Goal: Task Accomplishment & Management: Use online tool/utility

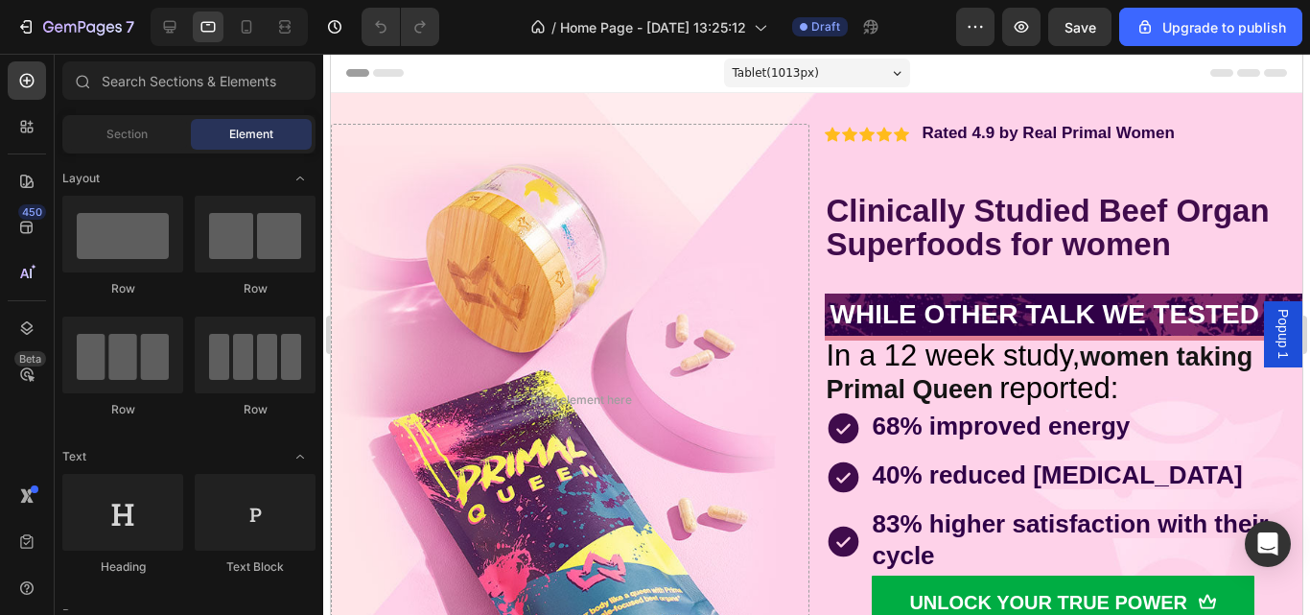
drag, startPoint x: 1293, startPoint y: 108, endPoint x: 1640, endPoint y: 63, distance: 350.1
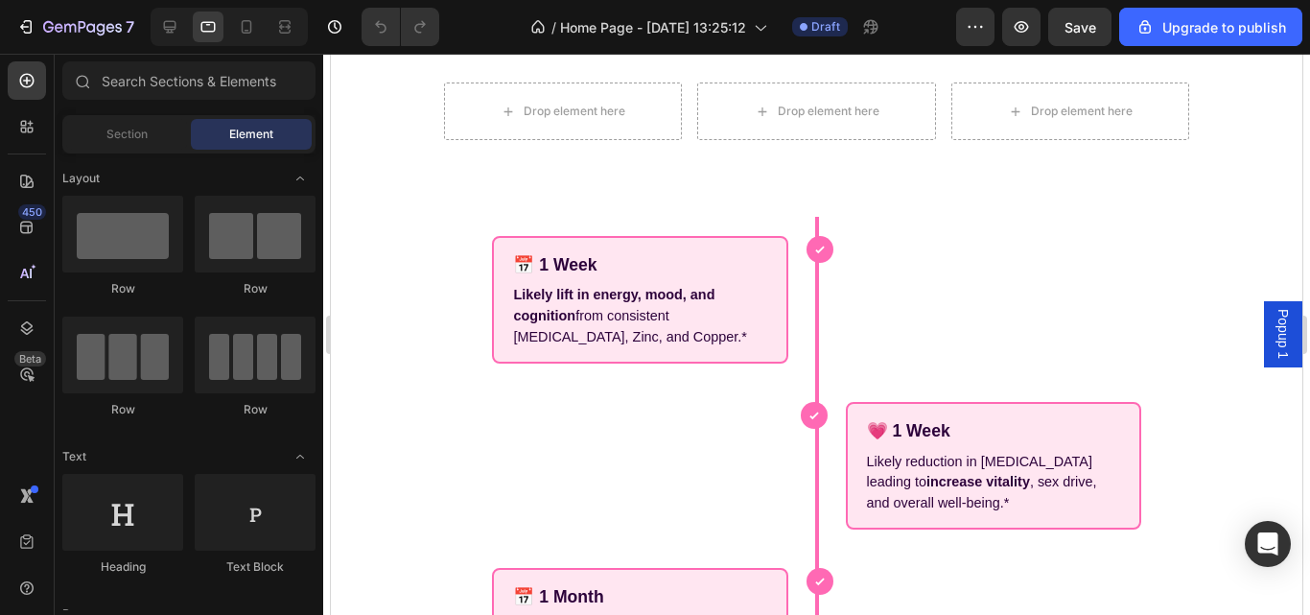
scroll to position [5152, 0]
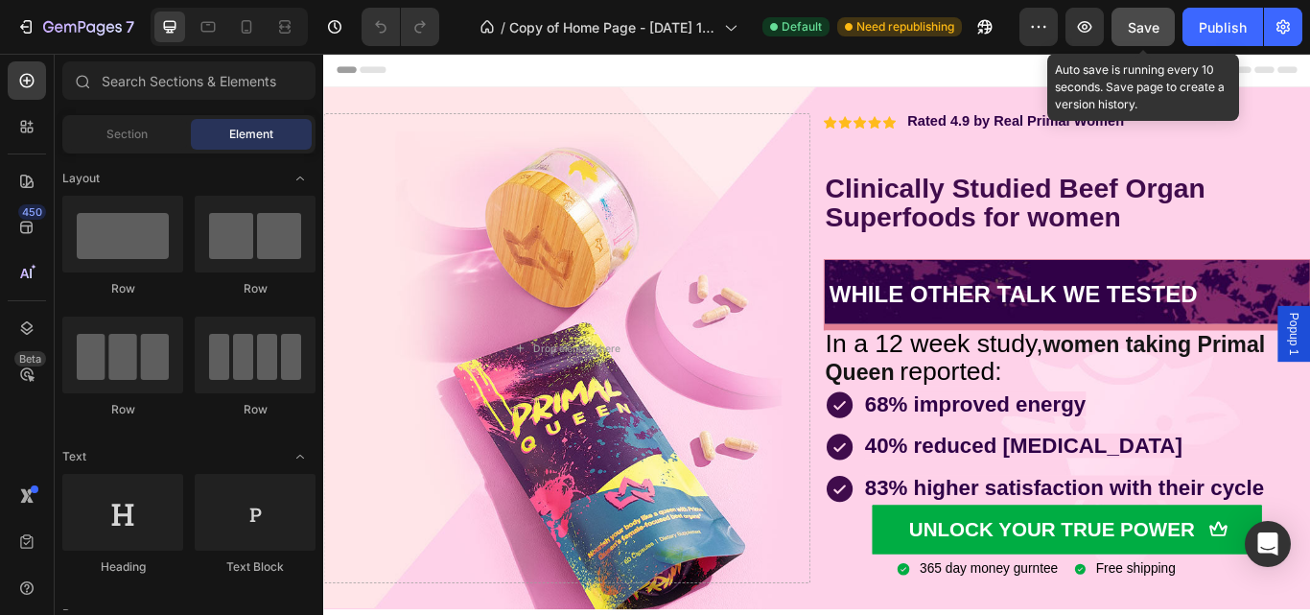
click at [1136, 35] on span "Save" at bounding box center [1144, 27] width 32 height 16
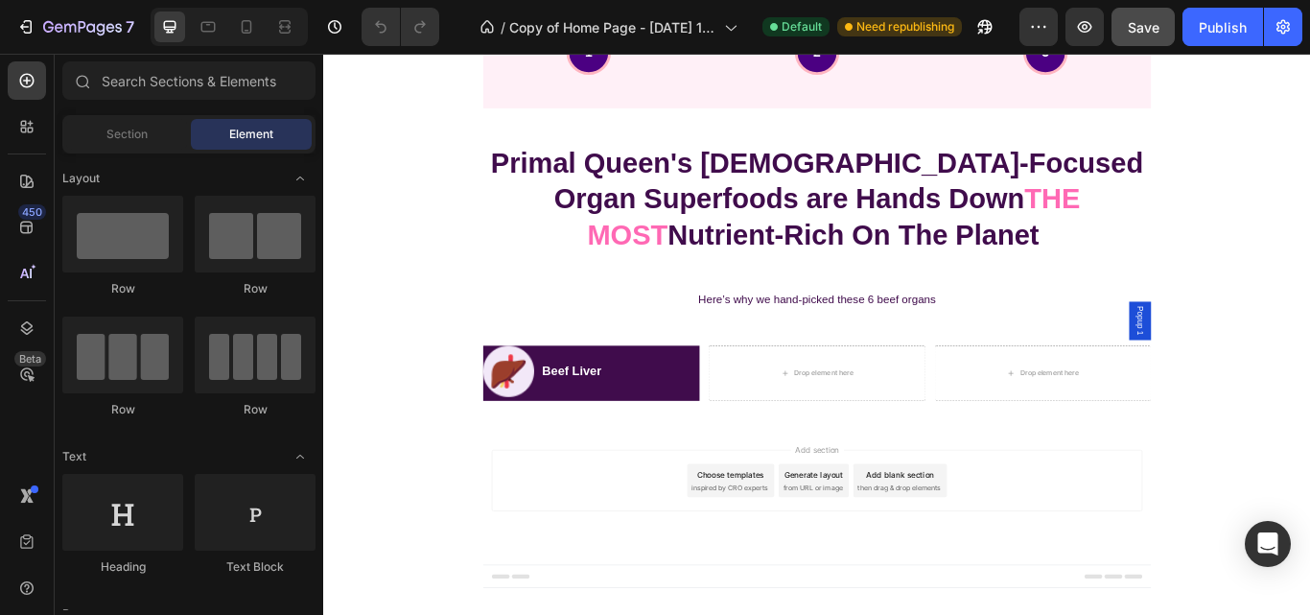
scroll to position [5120, 0]
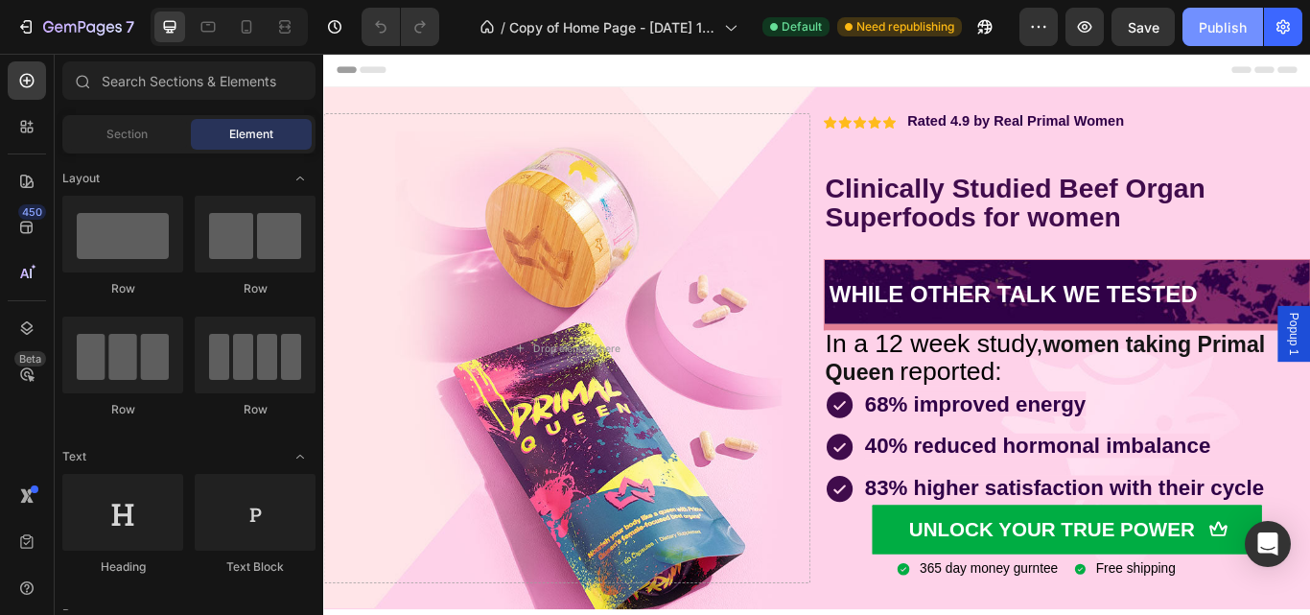
click at [1241, 22] on div "Publish" at bounding box center [1223, 27] width 48 height 20
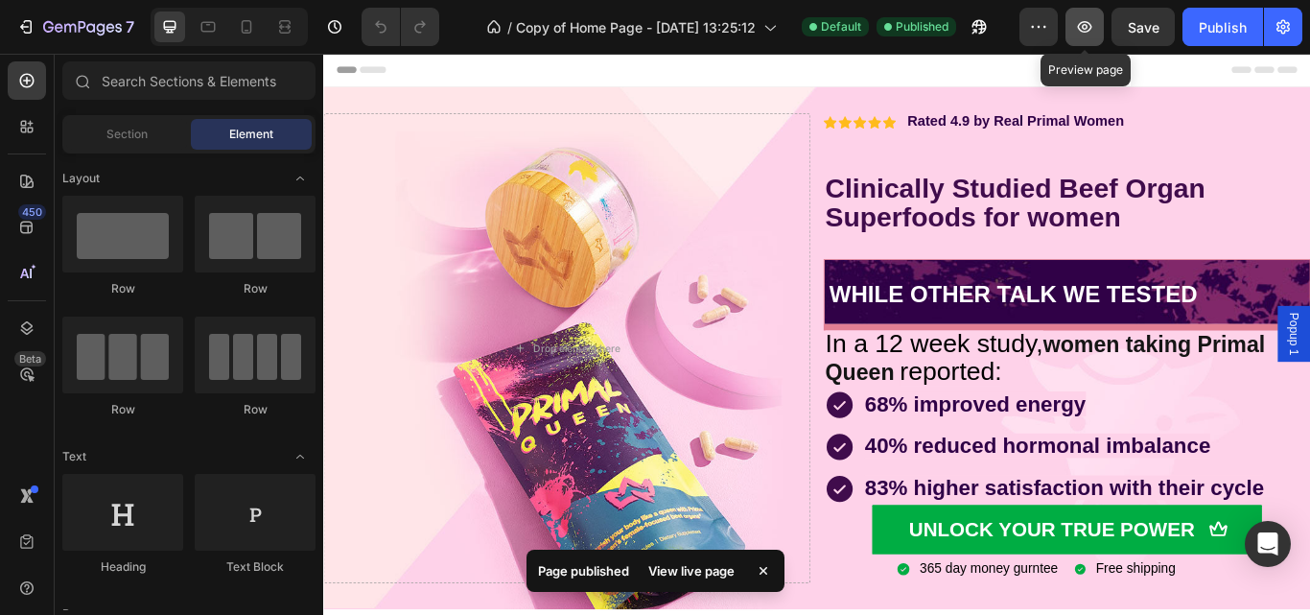
click at [1090, 23] on icon "button" at bounding box center [1084, 26] width 19 height 19
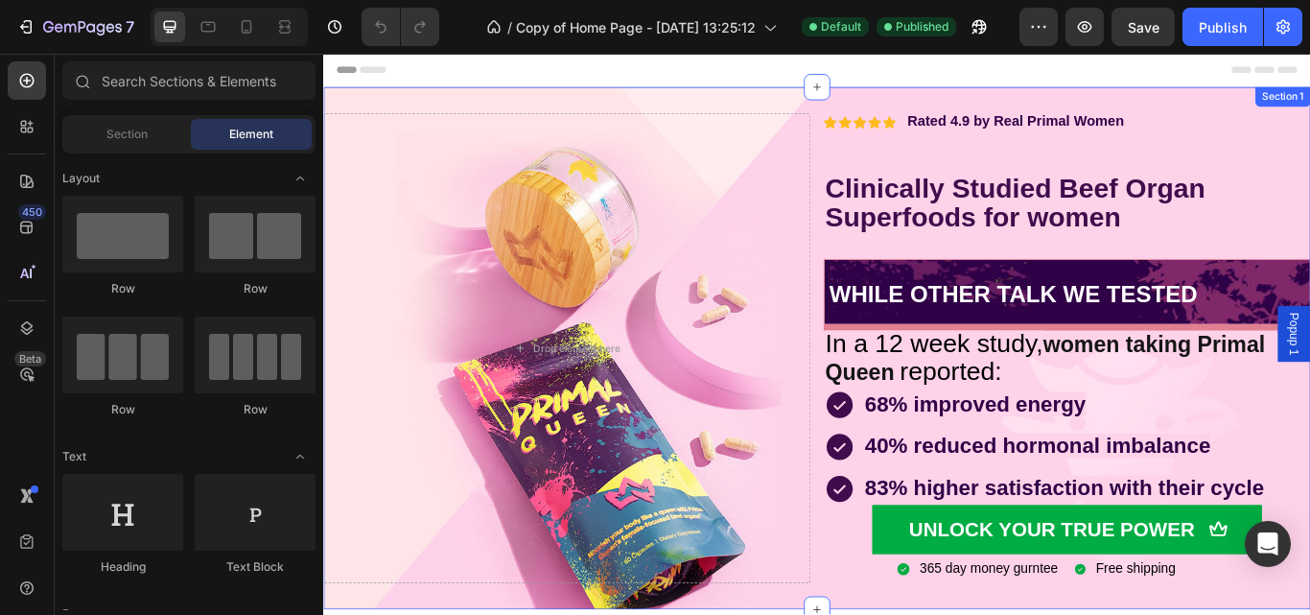
click at [898, 298] on div "Drop element here Icon Icon Icon Icon Icon Icon List Rated 4.9 by Real Primal W…" at bounding box center [898, 398] width 1151 height 548
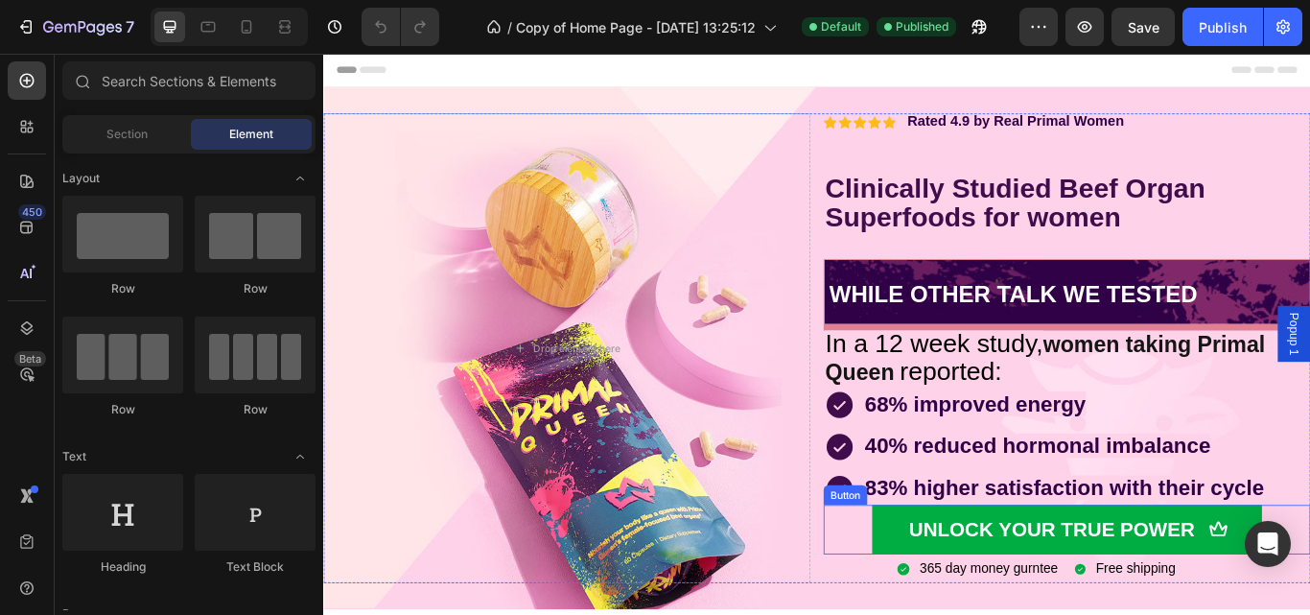
click at [953, 614] on div "UNLOCK YOUR TRUE POWER Button" at bounding box center [1190, 609] width 568 height 58
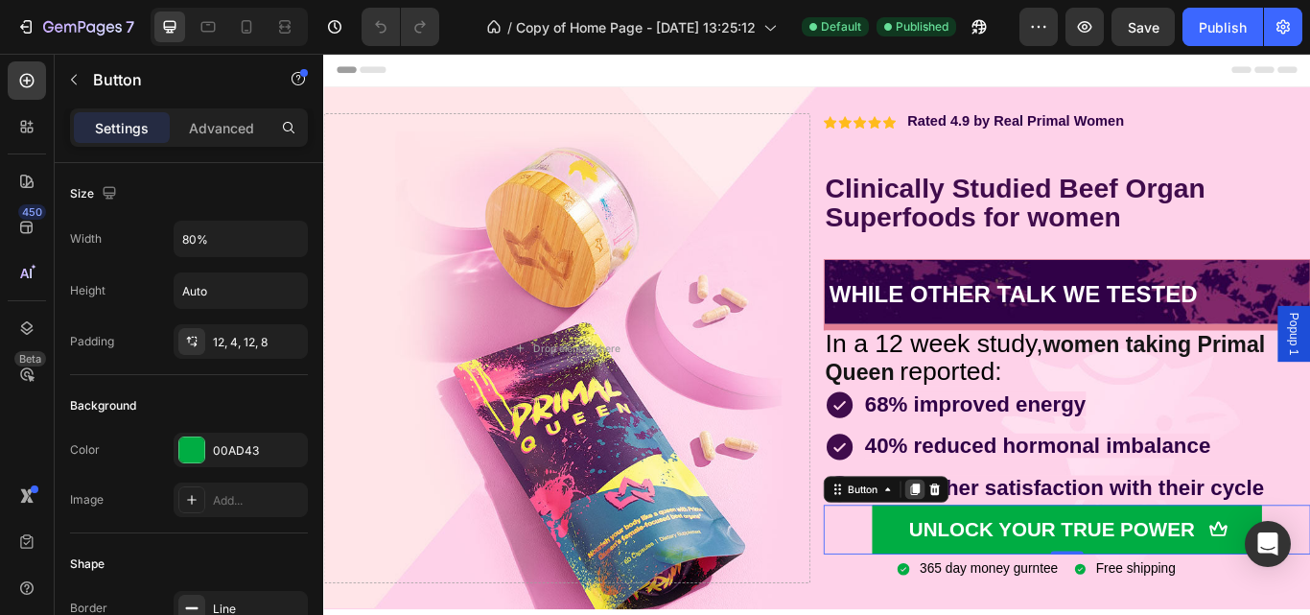
click at [1008, 560] on icon at bounding box center [1013, 562] width 11 height 13
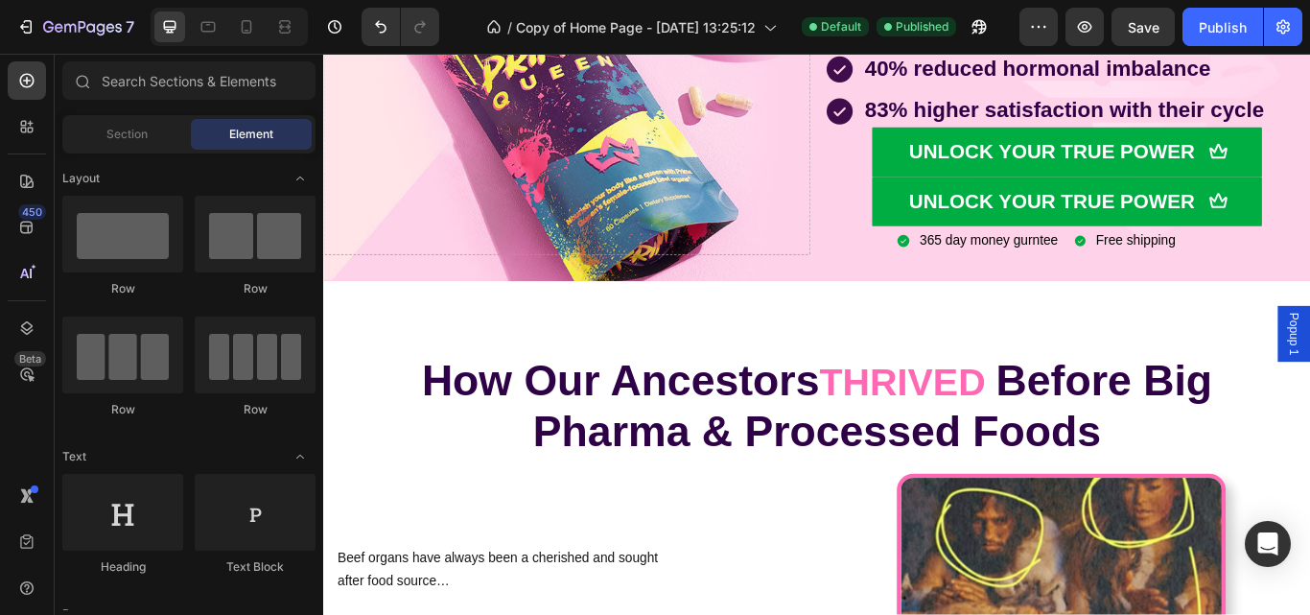
scroll to position [484, 0]
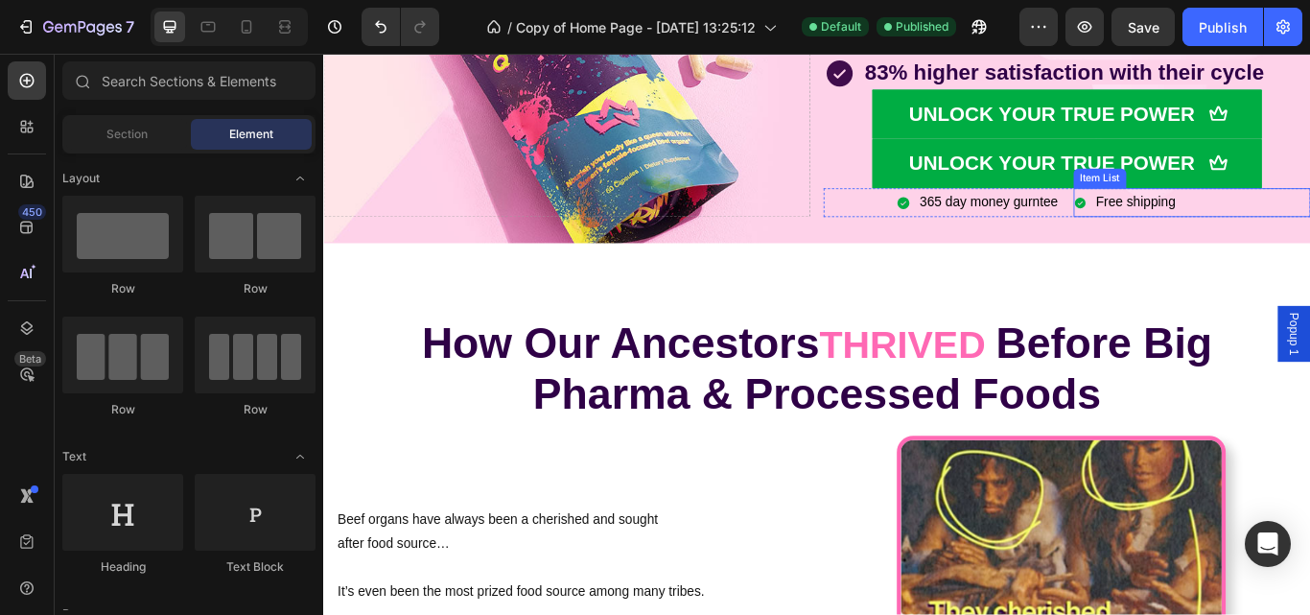
click at [1309, 227] on div "Free shipping" at bounding box center [1336, 228] width 276 height 34
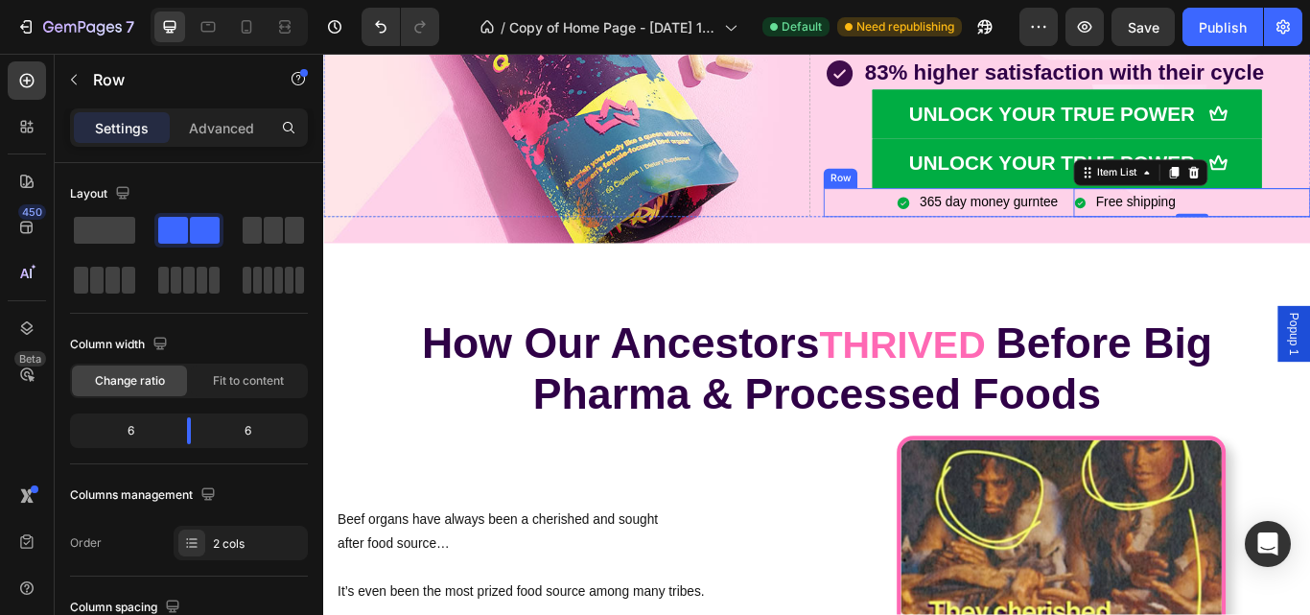
click at [1179, 217] on div "365 day money gurntee Item List Free shipping Item List 0 Row" at bounding box center [1190, 228] width 568 height 34
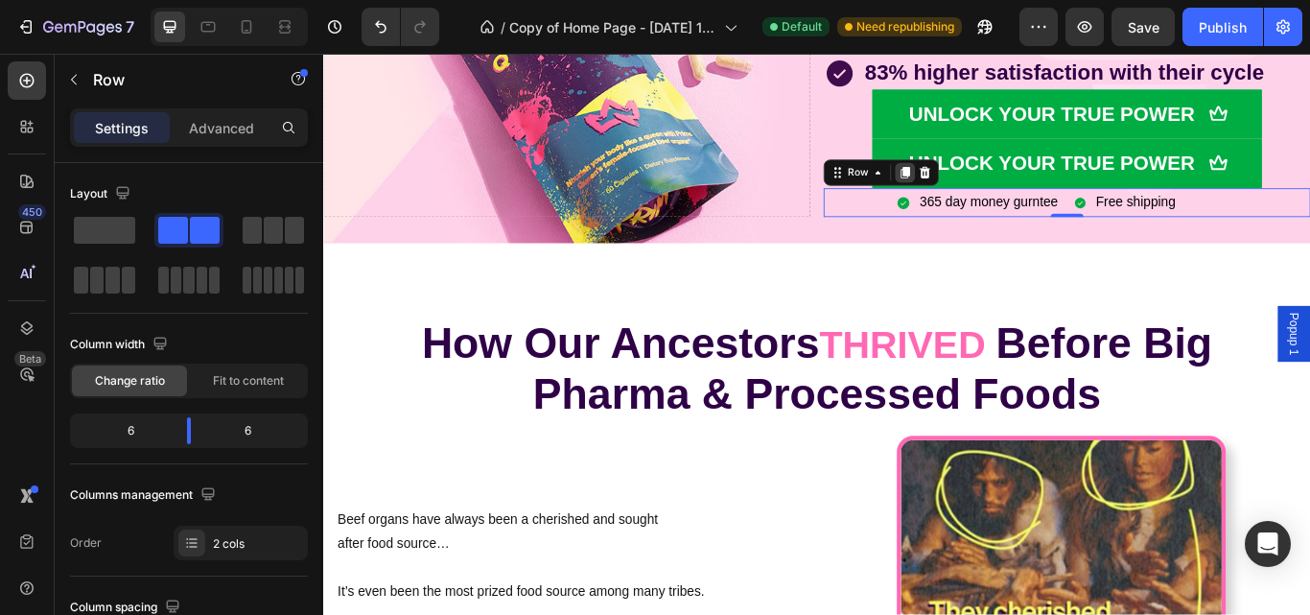
click at [996, 189] on icon at bounding box center [1001, 193] width 11 height 13
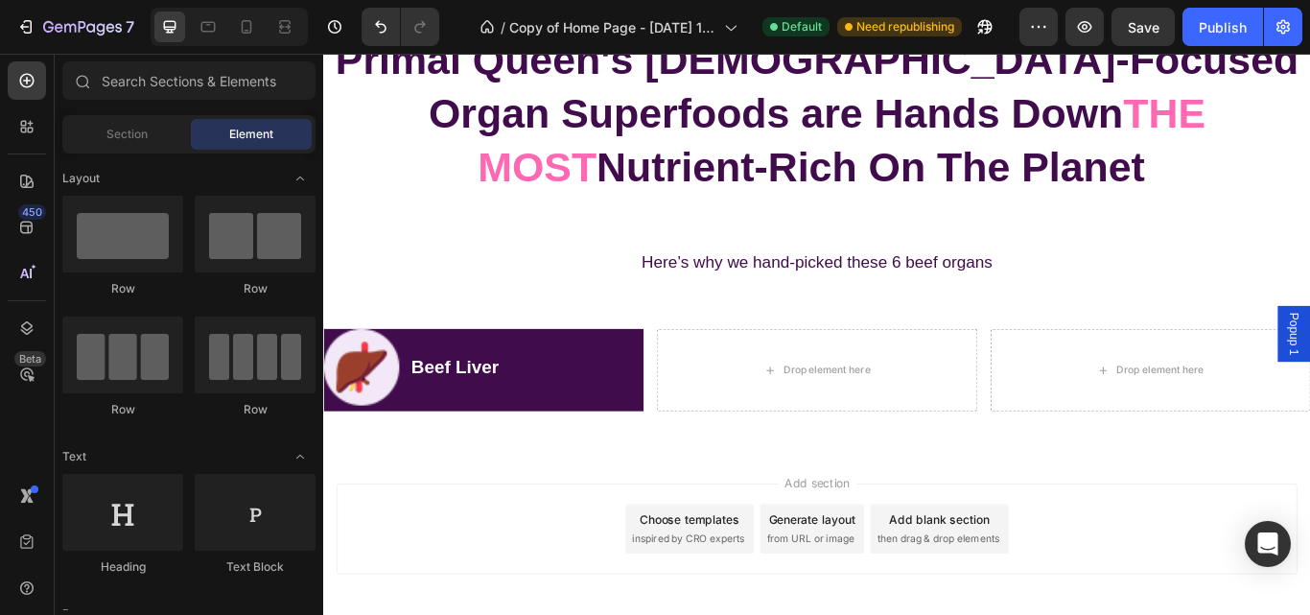
scroll to position [5401, 0]
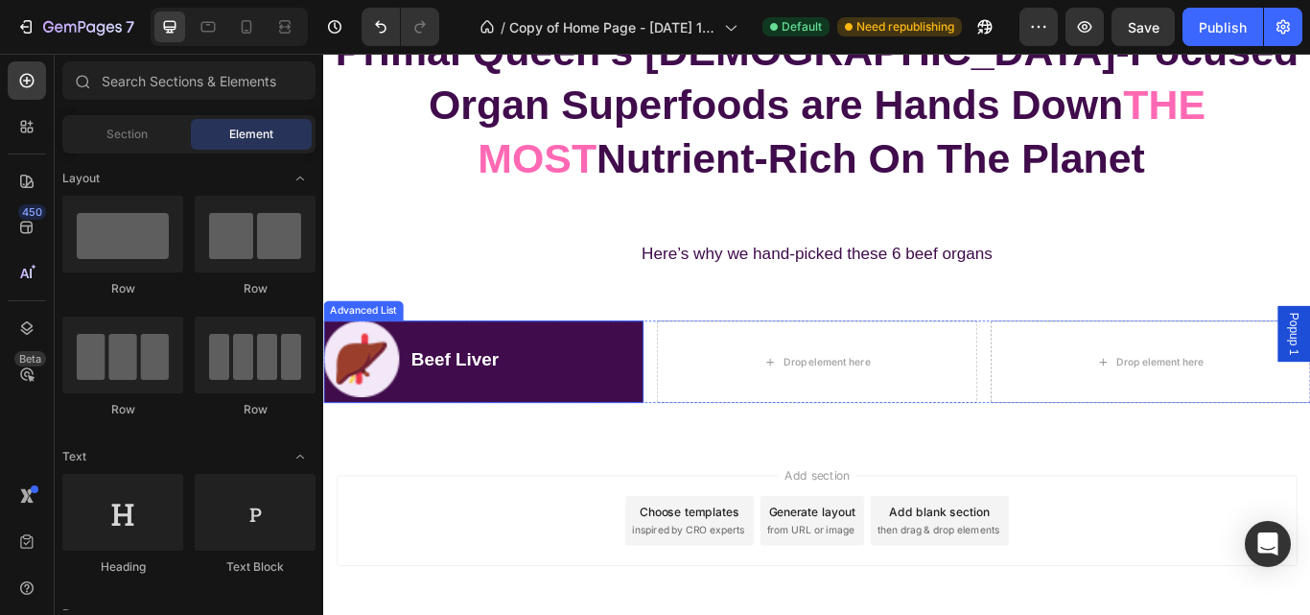
click at [624, 421] on div "Image Beef Liver Text Block" at bounding box center [509, 412] width 373 height 95
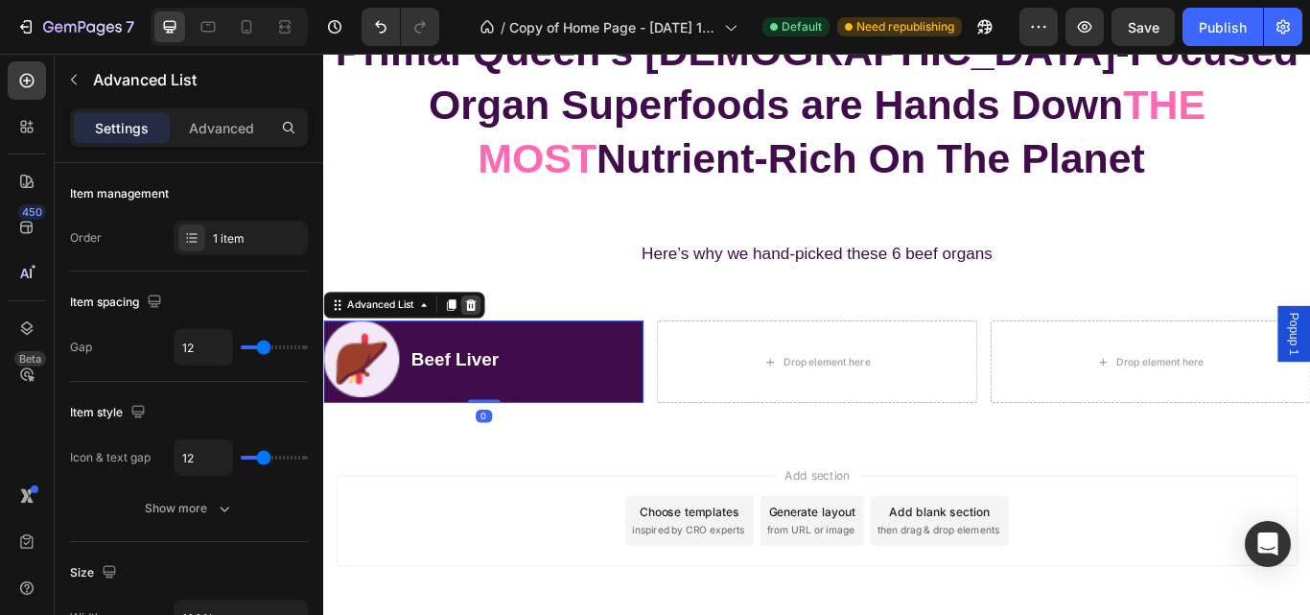
click at [497, 354] on icon at bounding box center [494, 346] width 15 height 15
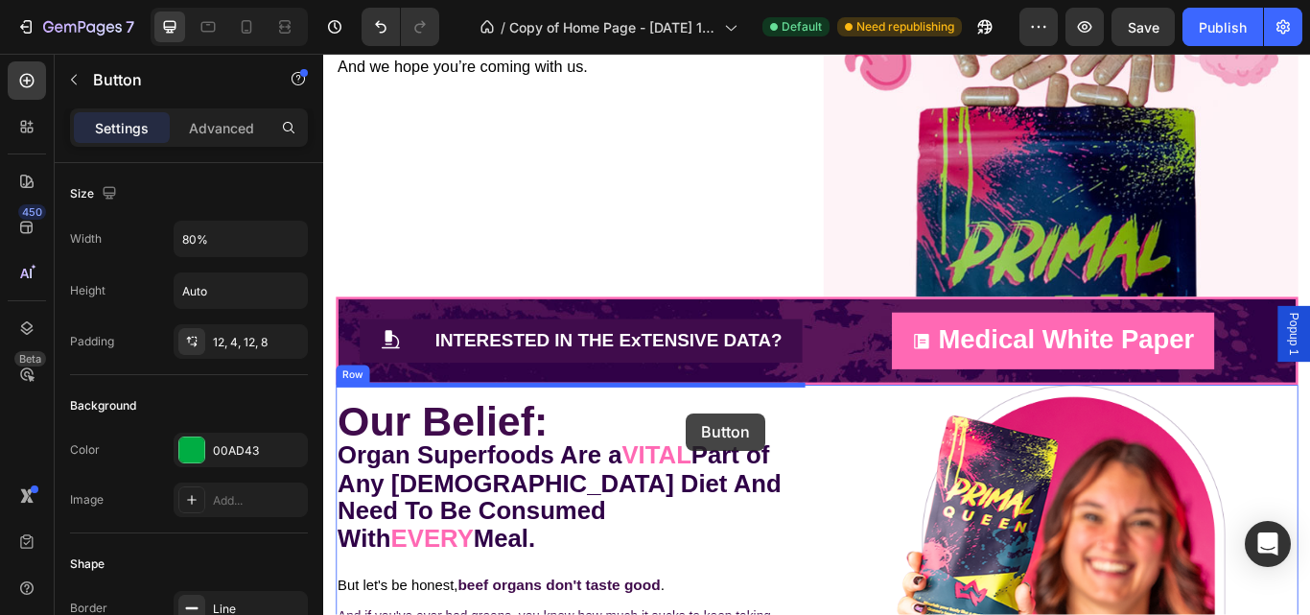
scroll to position [2065, 0]
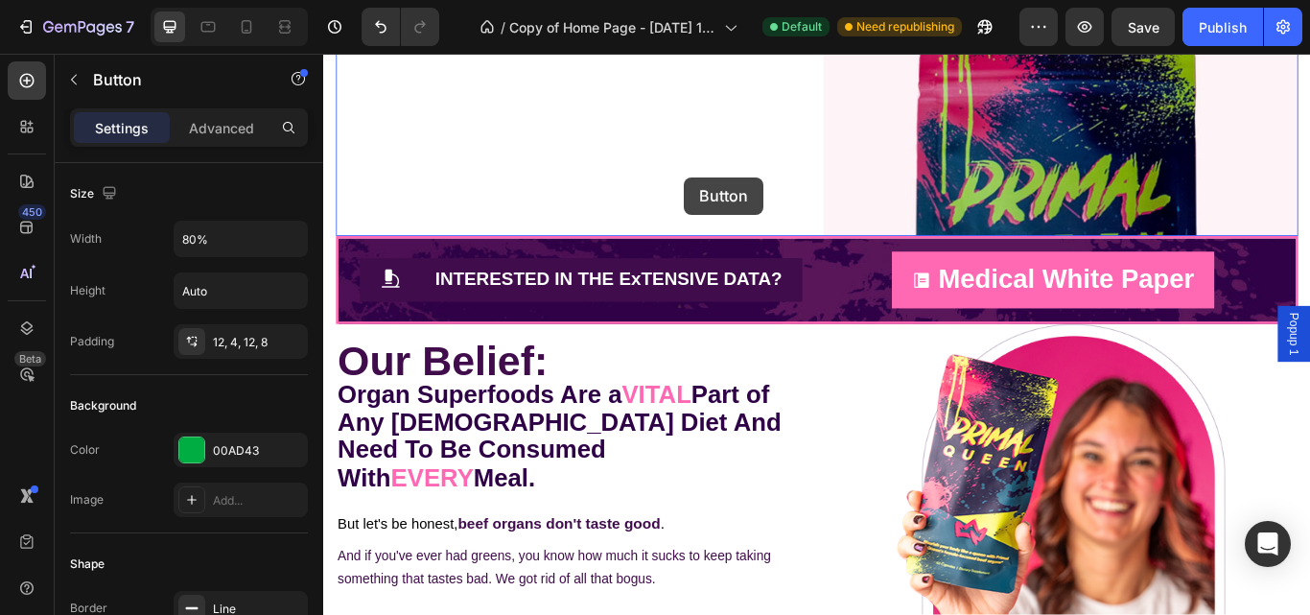
drag, startPoint x: 1415, startPoint y: 93, endPoint x: 726, endPoint y: 175, distance: 694.4
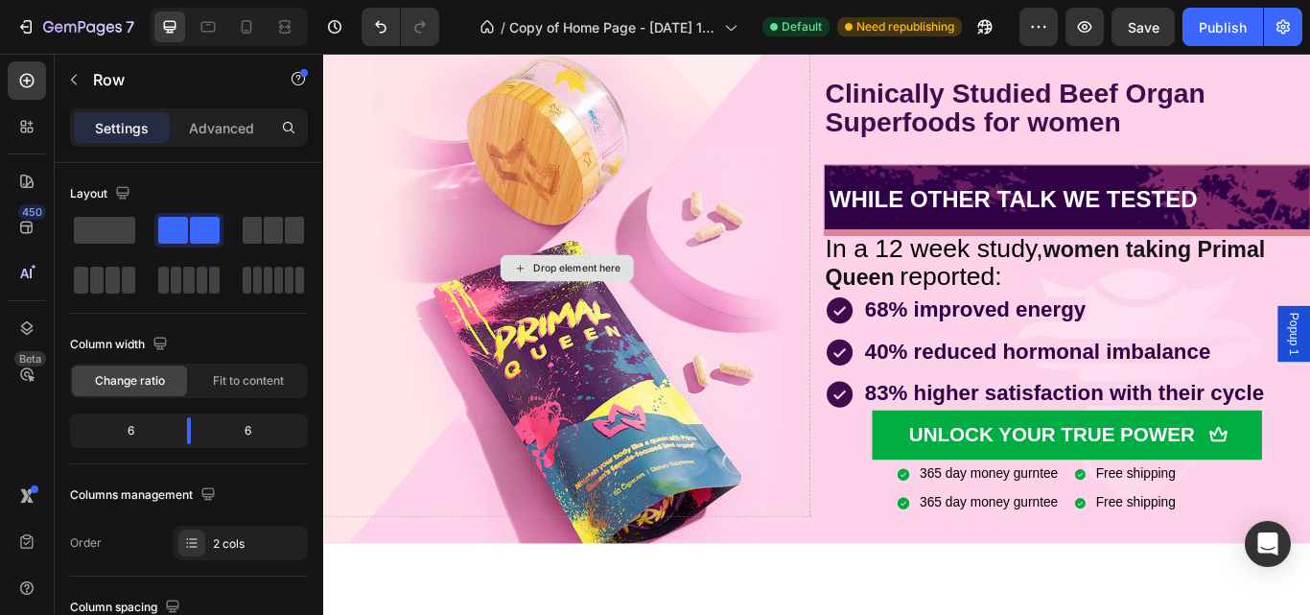
scroll to position [282, 0]
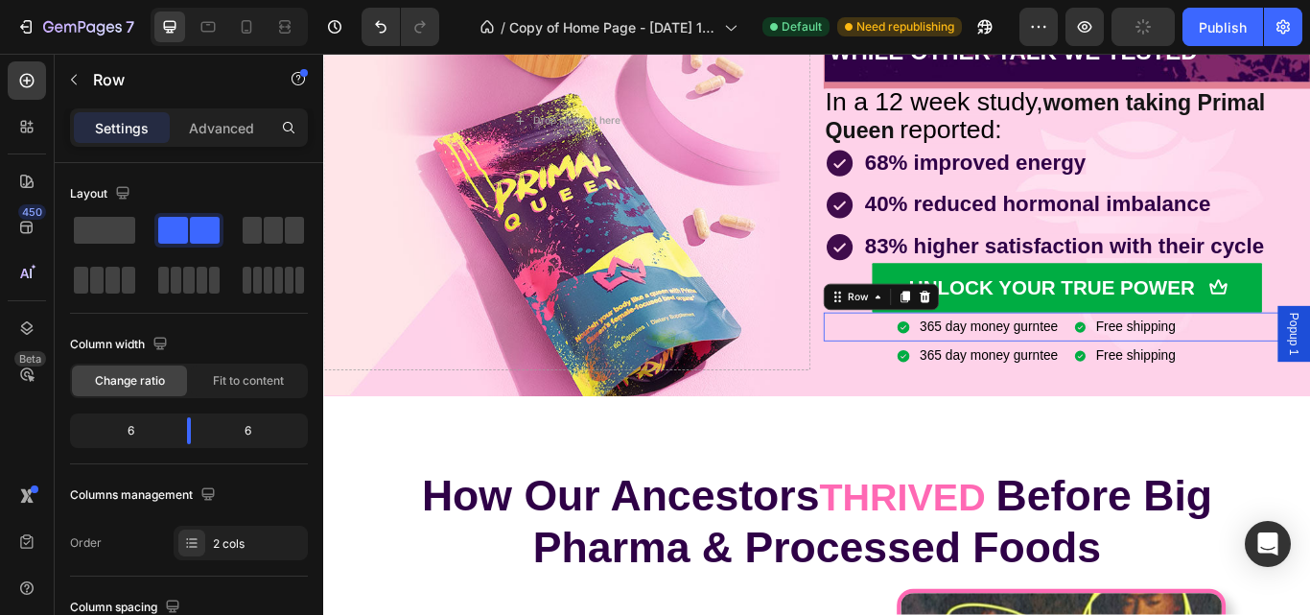
click at [1177, 358] on div "365 day money gurntee Item List Free shipping Item List Row 0" at bounding box center [1190, 373] width 568 height 34
click at [1169, 356] on div "365 day money gurntee" at bounding box center [1099, 373] width 167 height 34
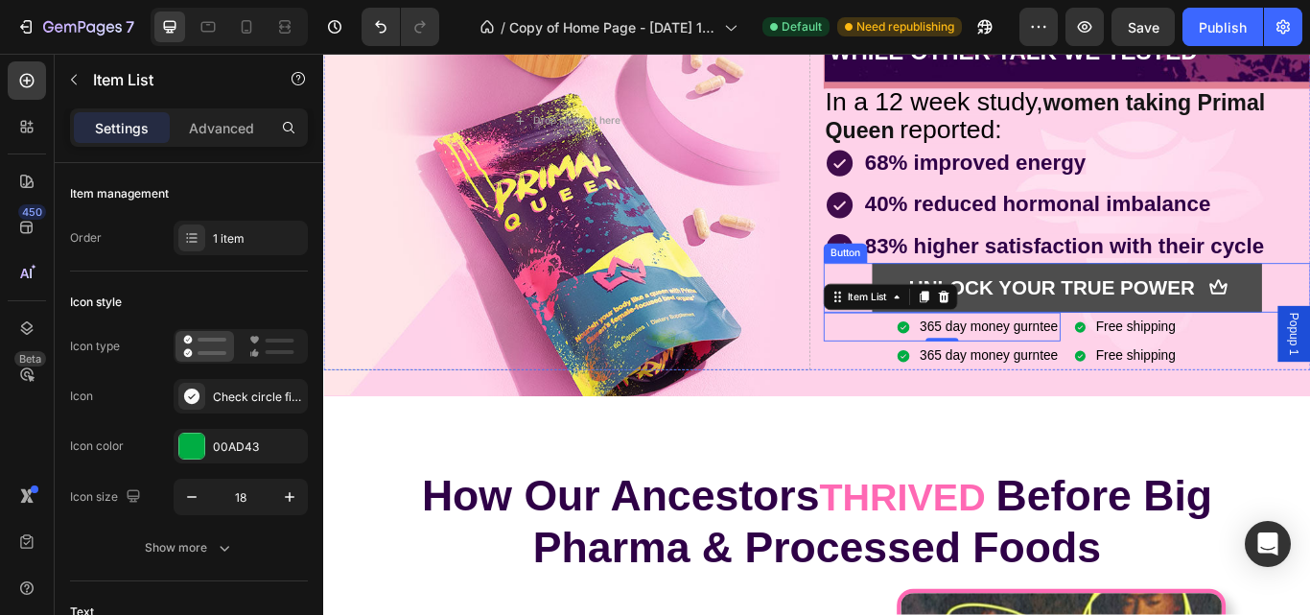
click at [1169, 354] on button "UNLOCK YOUR TRUE POWER" at bounding box center [1190, 327] width 455 height 58
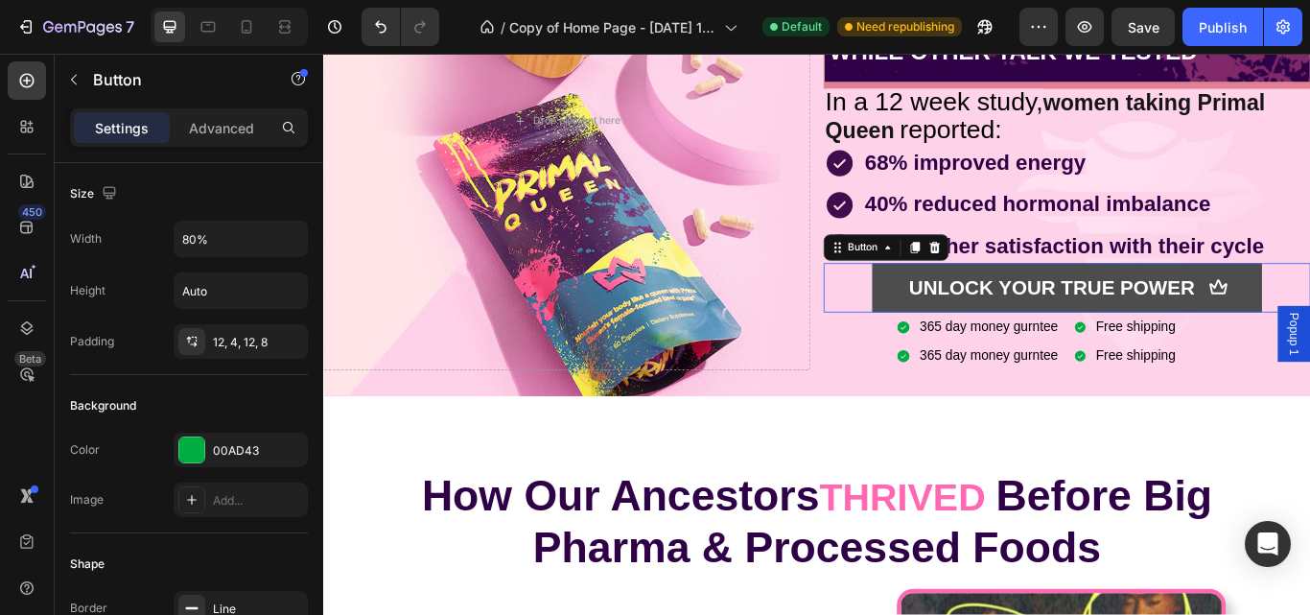
click at [1169, 354] on div "UNLOCK YOUR TRUE POWER Button 0" at bounding box center [1190, 327] width 568 height 58
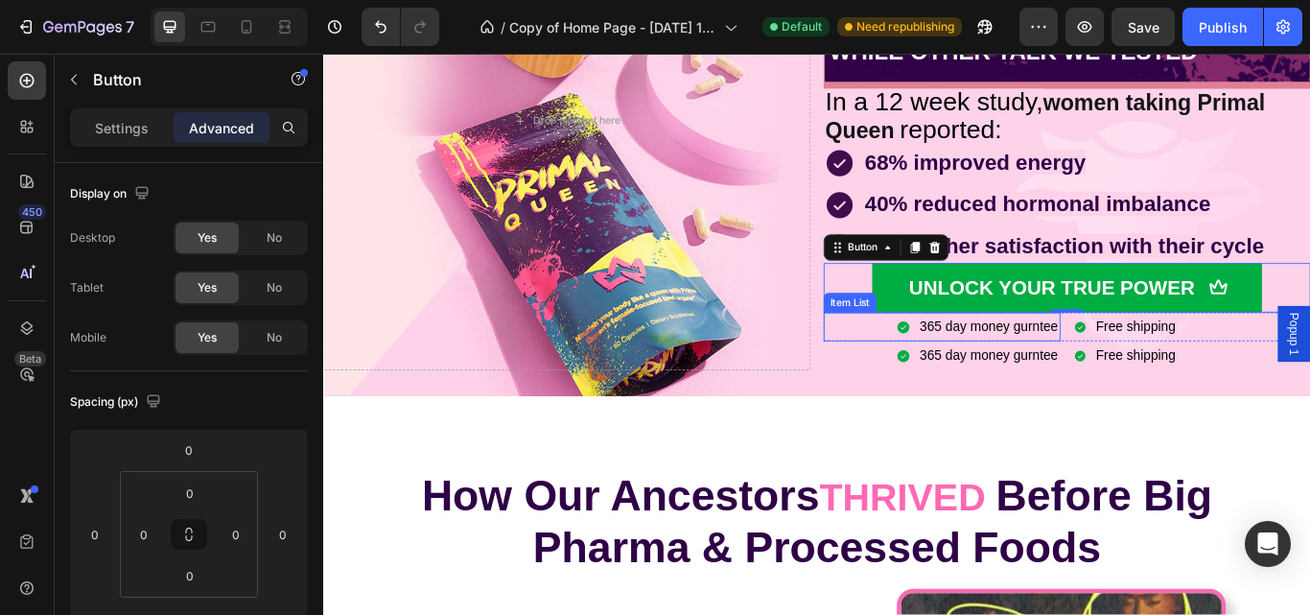
click at [1159, 371] on span "365 day money gurntee" at bounding box center [1098, 371] width 161 height 16
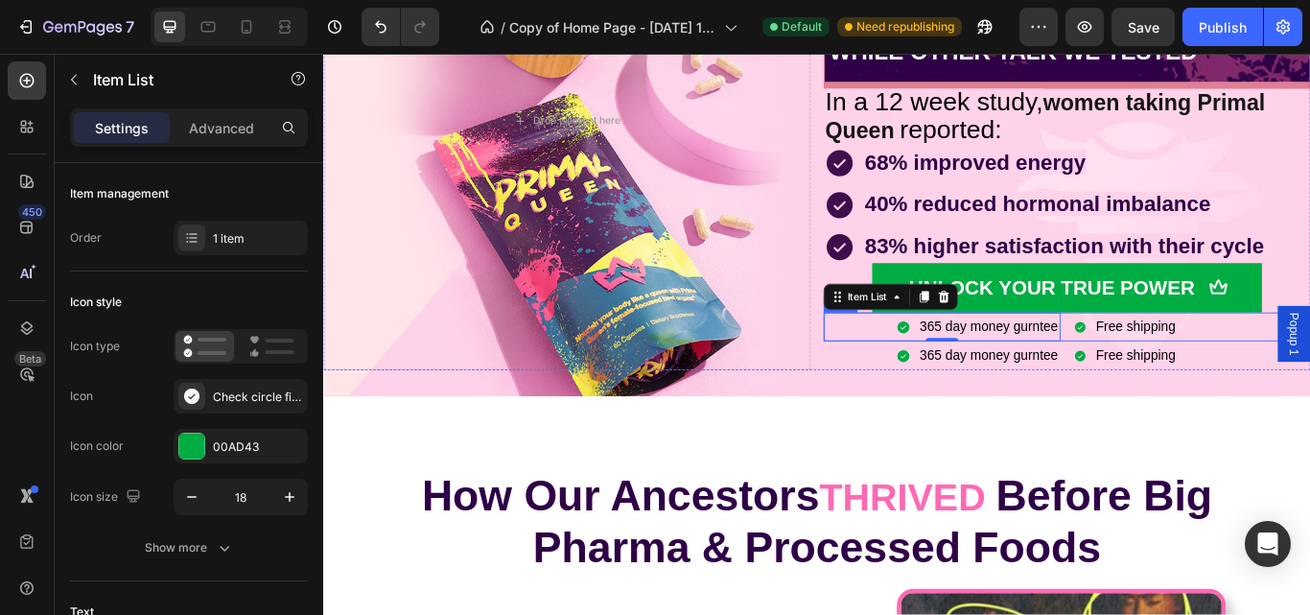
click at [1176, 359] on div "365 day money gurntee Item List 0 Free shipping Item List Row" at bounding box center [1190, 373] width 568 height 34
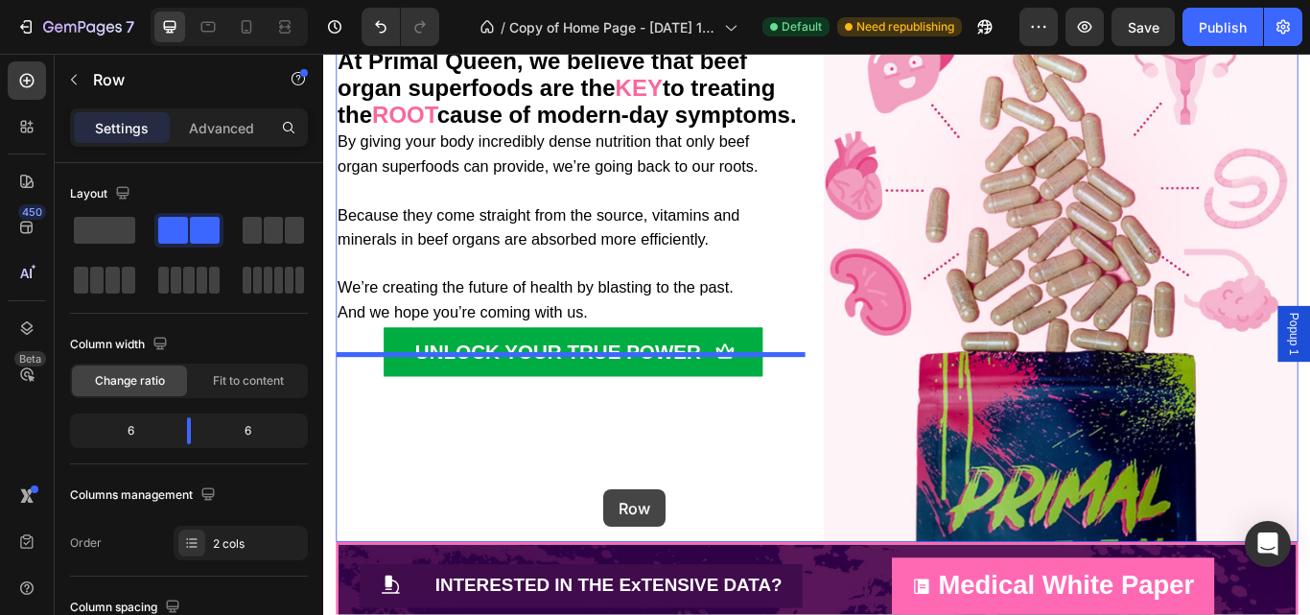
scroll to position [1687, 0]
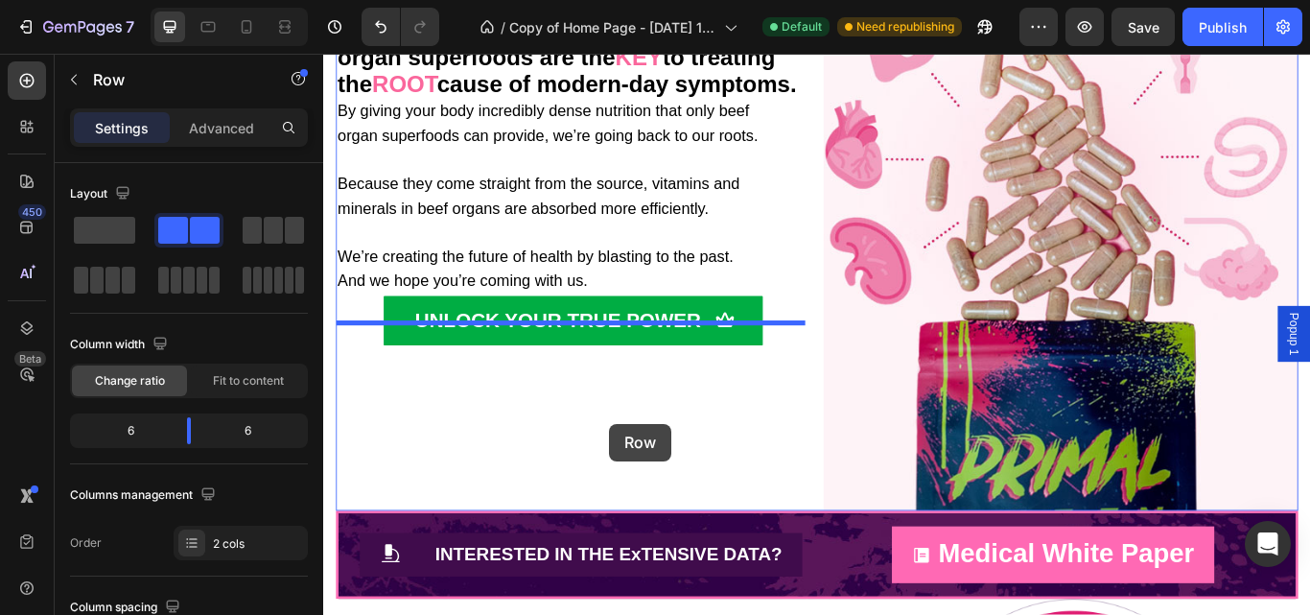
drag, startPoint x: 1177, startPoint y: 359, endPoint x: 656, endPoint y: 486, distance: 536.1
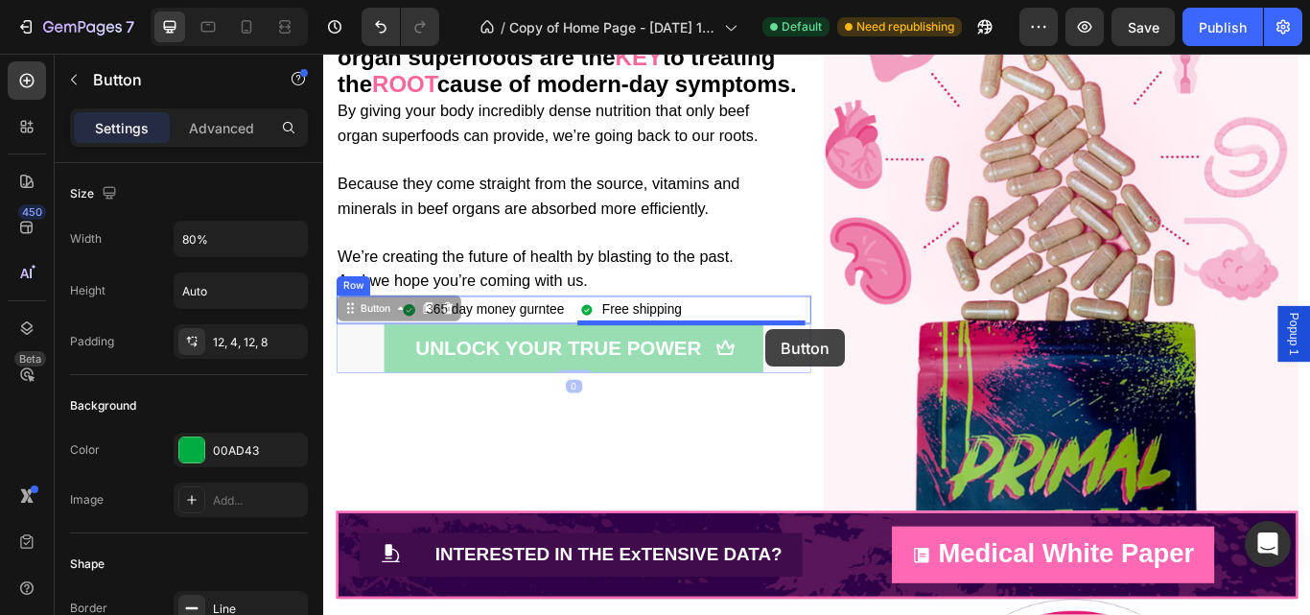
drag, startPoint x: 852, startPoint y: 432, endPoint x: 839, endPoint y: 375, distance: 58.9
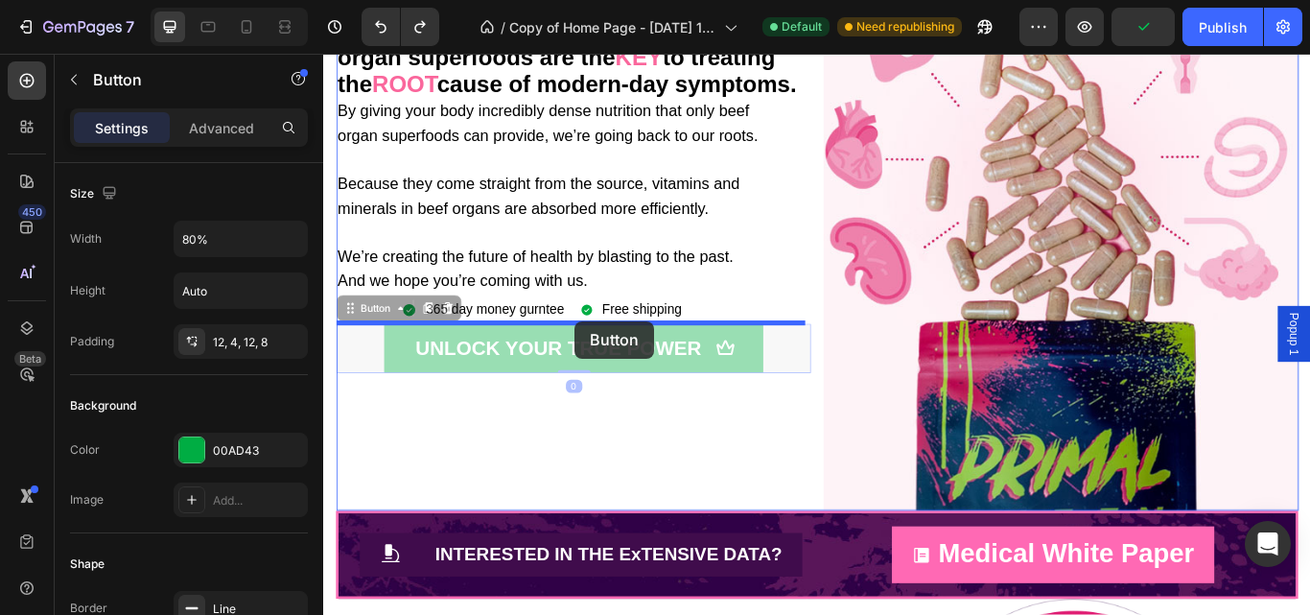
drag, startPoint x: 853, startPoint y: 439, endPoint x: 618, endPoint y: 365, distance: 247.2
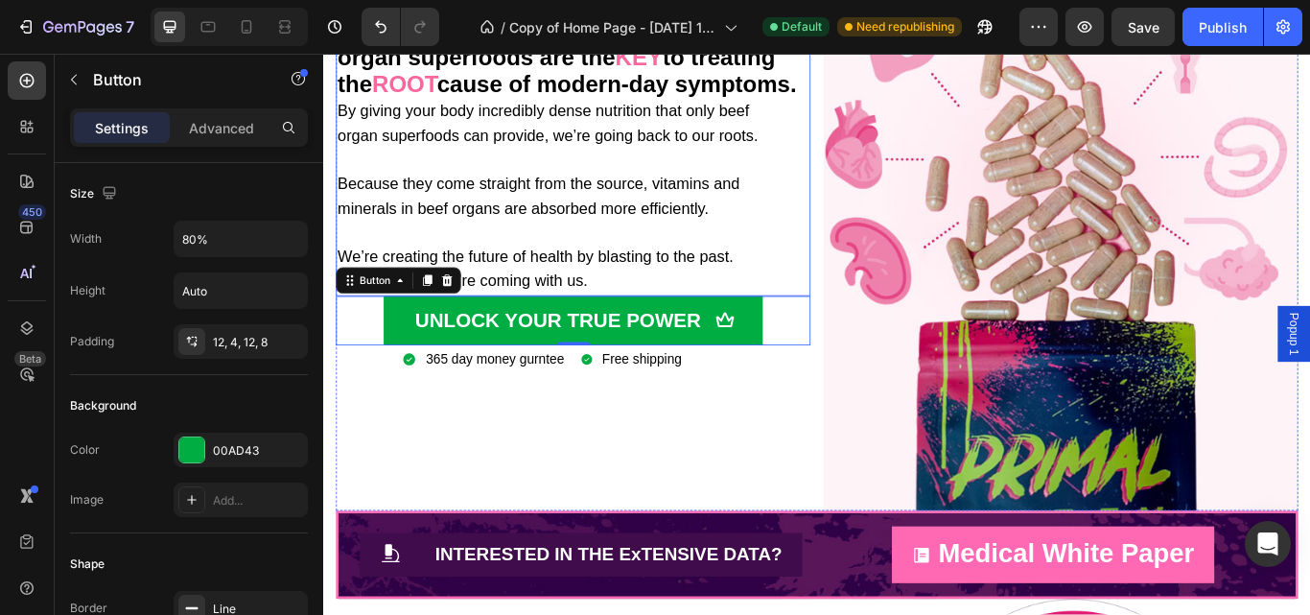
click at [638, 334] on p "By giving your body incredibly dense nutrition that only beef organ superfoods …" at bounding box center [613, 220] width 549 height 226
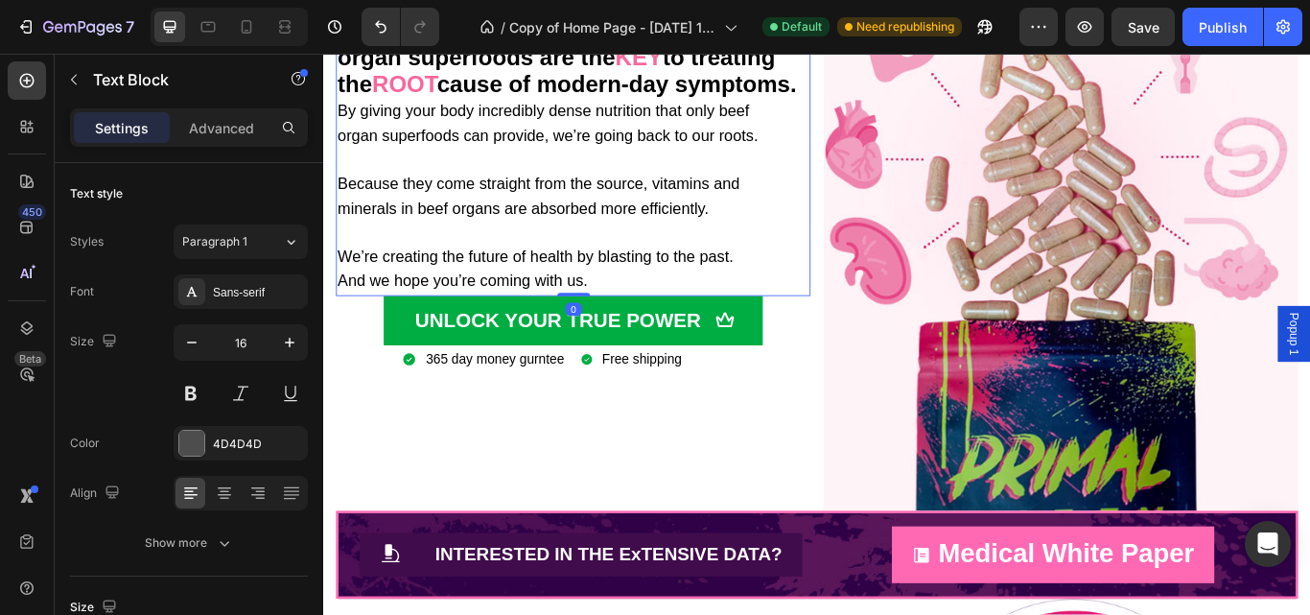
click at [638, 334] on p "By giving your body incredibly dense nutrition that only beef organ superfoods …" at bounding box center [613, 220] width 549 height 226
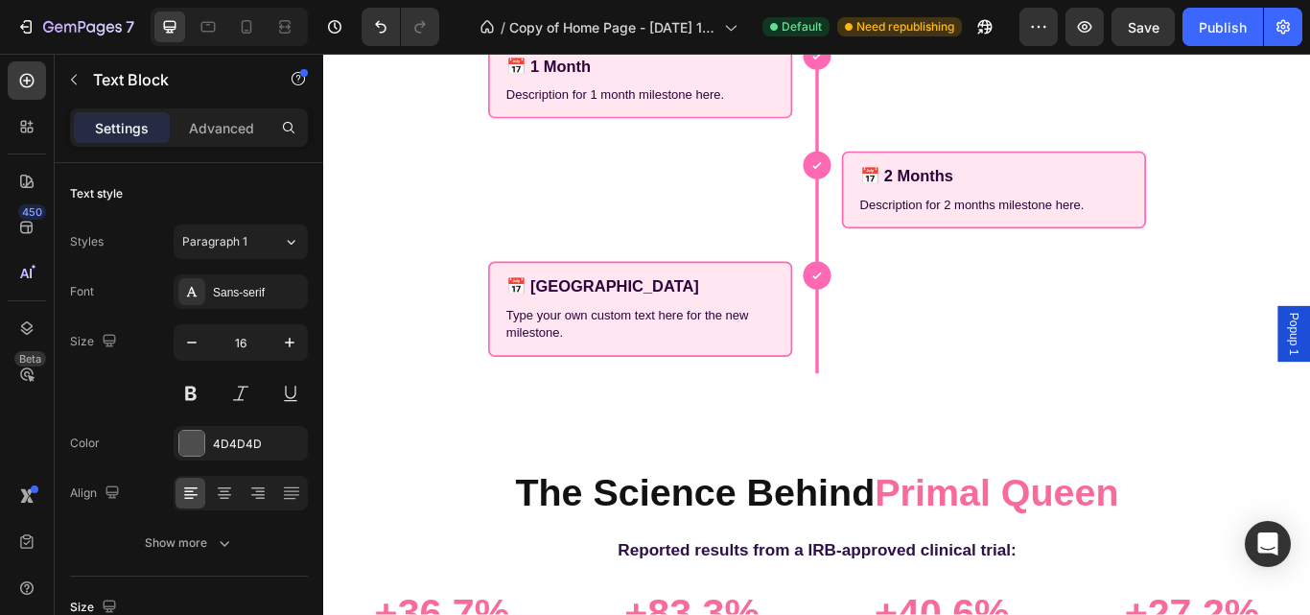
scroll to position [3582, 0]
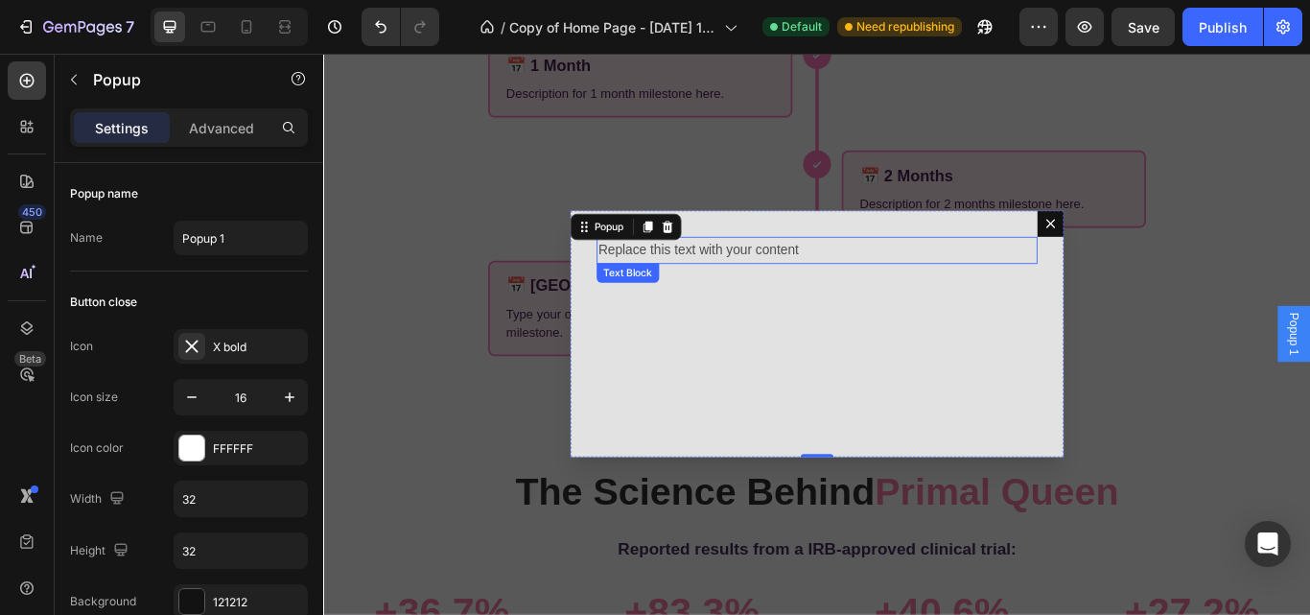
click at [894, 274] on div "Replace this text with your content" at bounding box center [899, 284] width 514 height 32
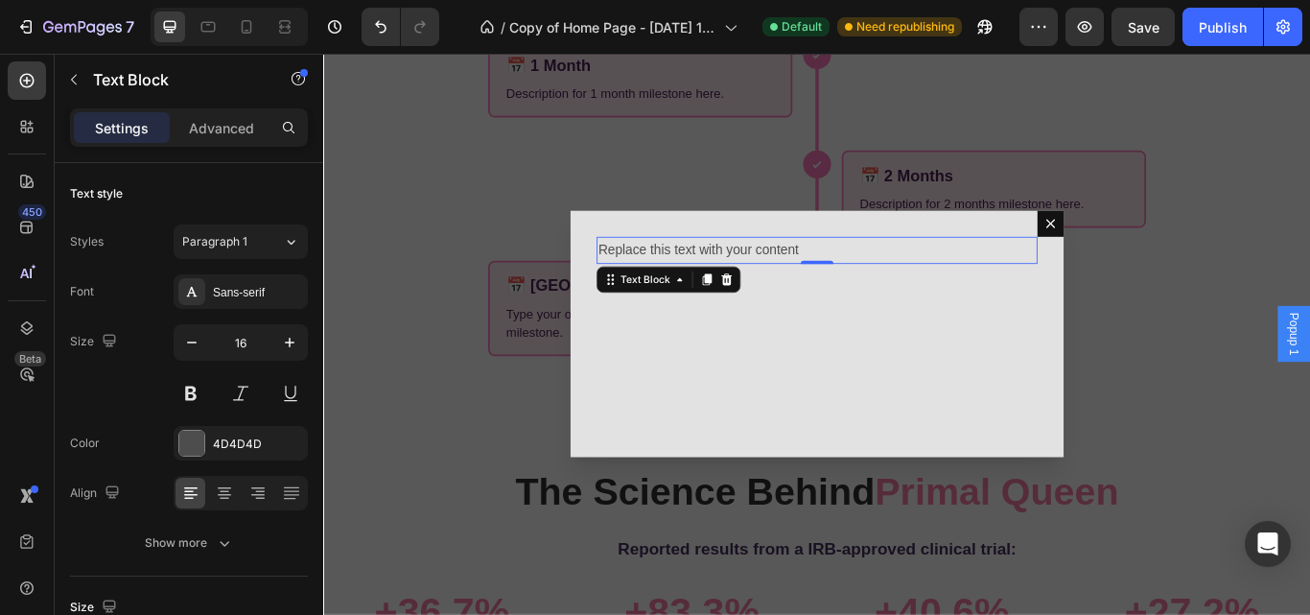
click at [876, 284] on div "Replace this text with your content" at bounding box center [899, 284] width 514 height 32
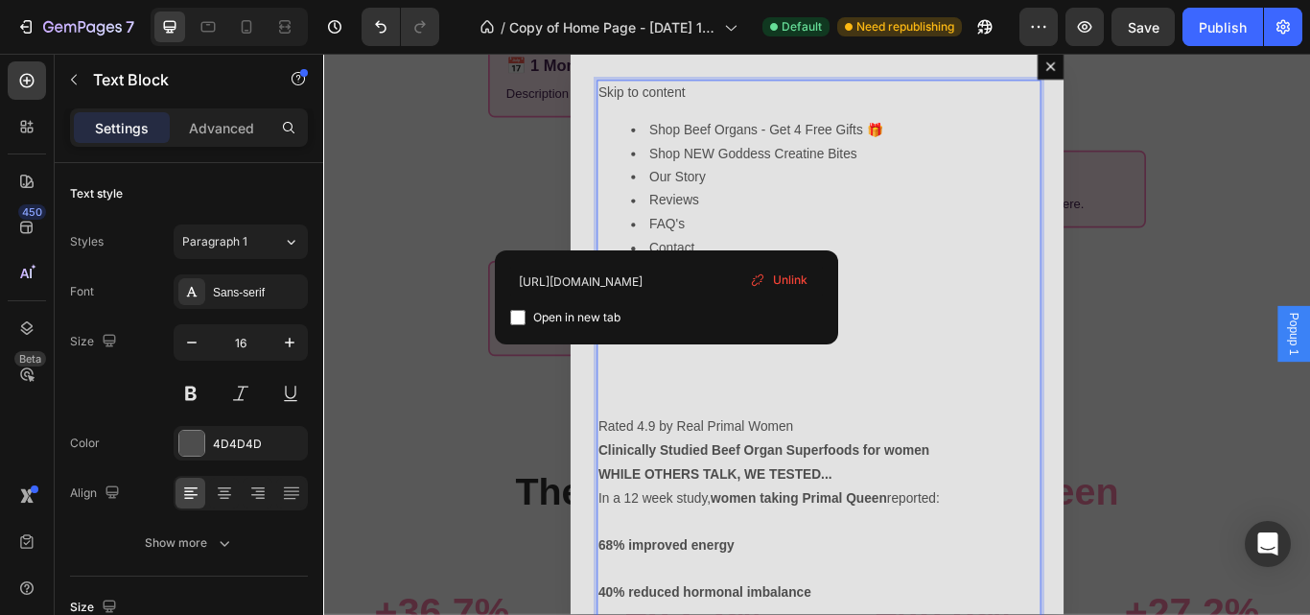
scroll to position [32631, 0]
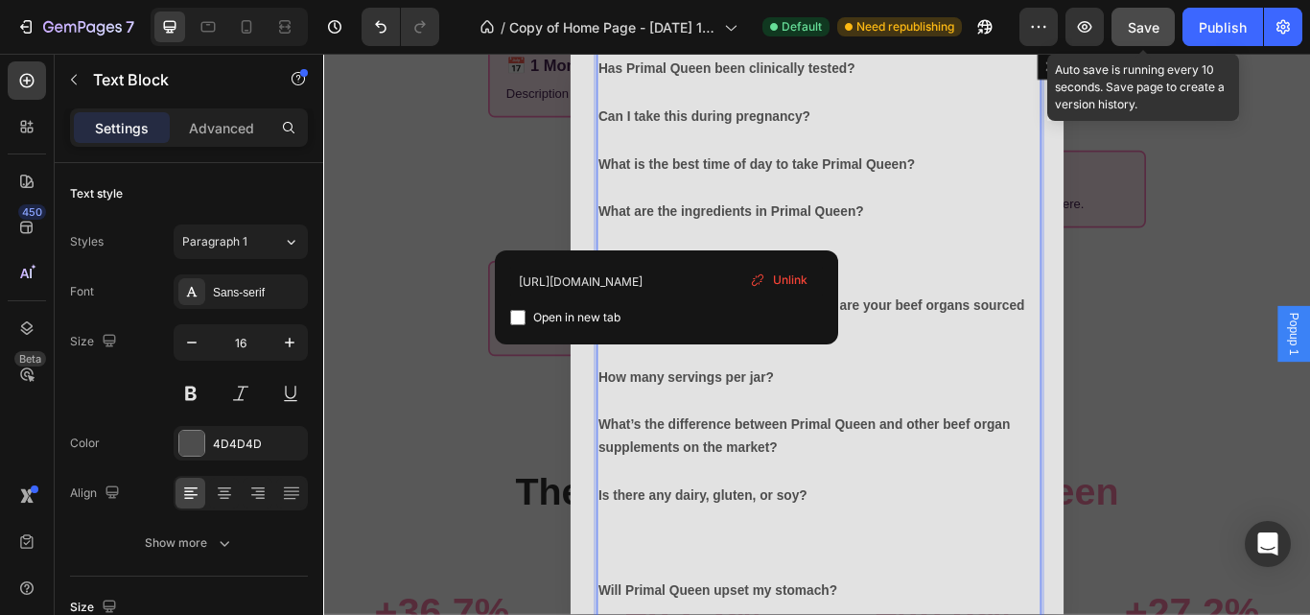
click at [1161, 31] on button "Save" at bounding box center [1142, 27] width 63 height 38
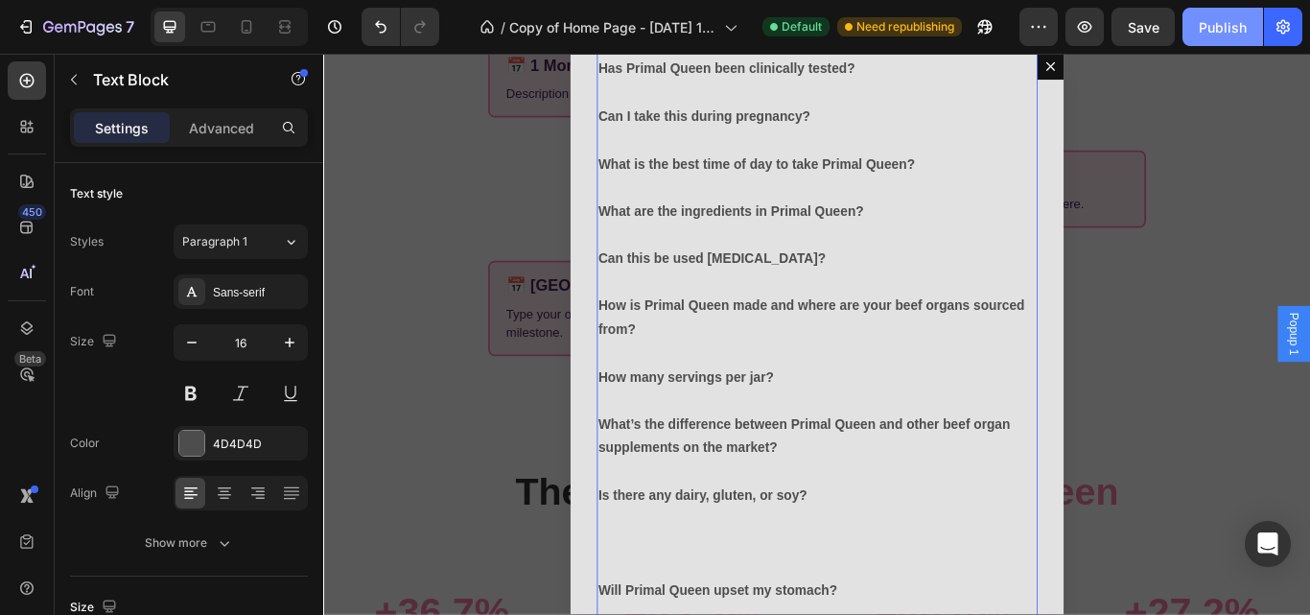
click at [1204, 30] on div "Publish" at bounding box center [1223, 27] width 48 height 20
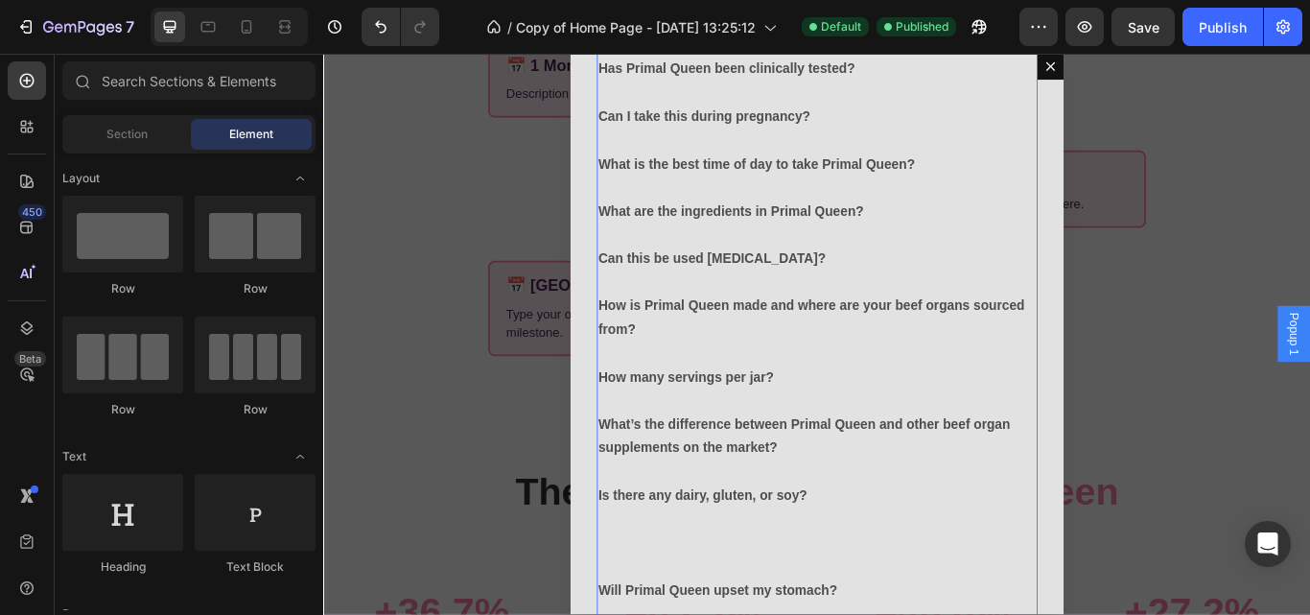
click at [1294, 298] on div "Backdrop" at bounding box center [898, 381] width 1151 height 654
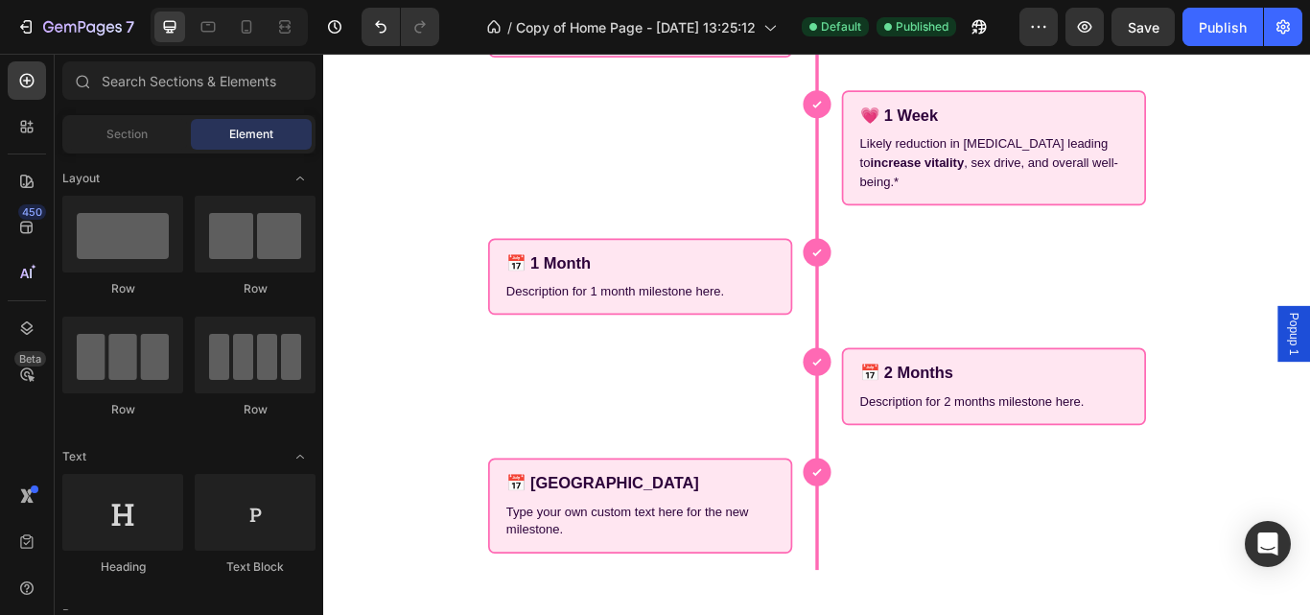
scroll to position [3351, 0]
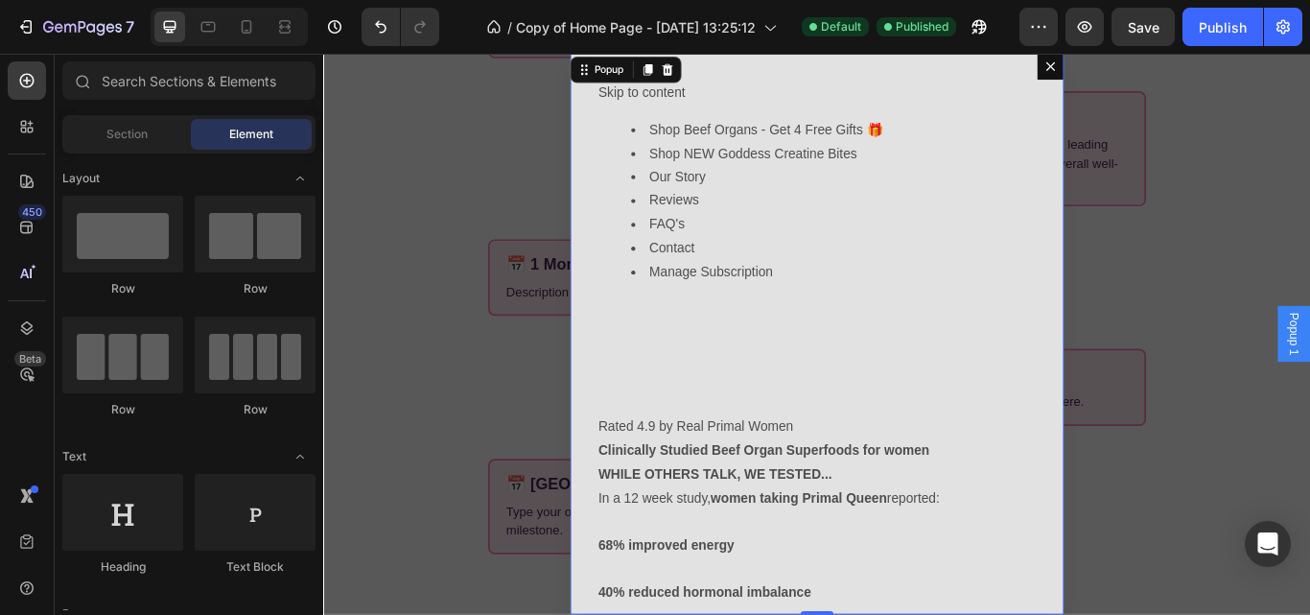
click at [1308, 370] on div "Backdrop" at bounding box center [898, 381] width 1151 height 654
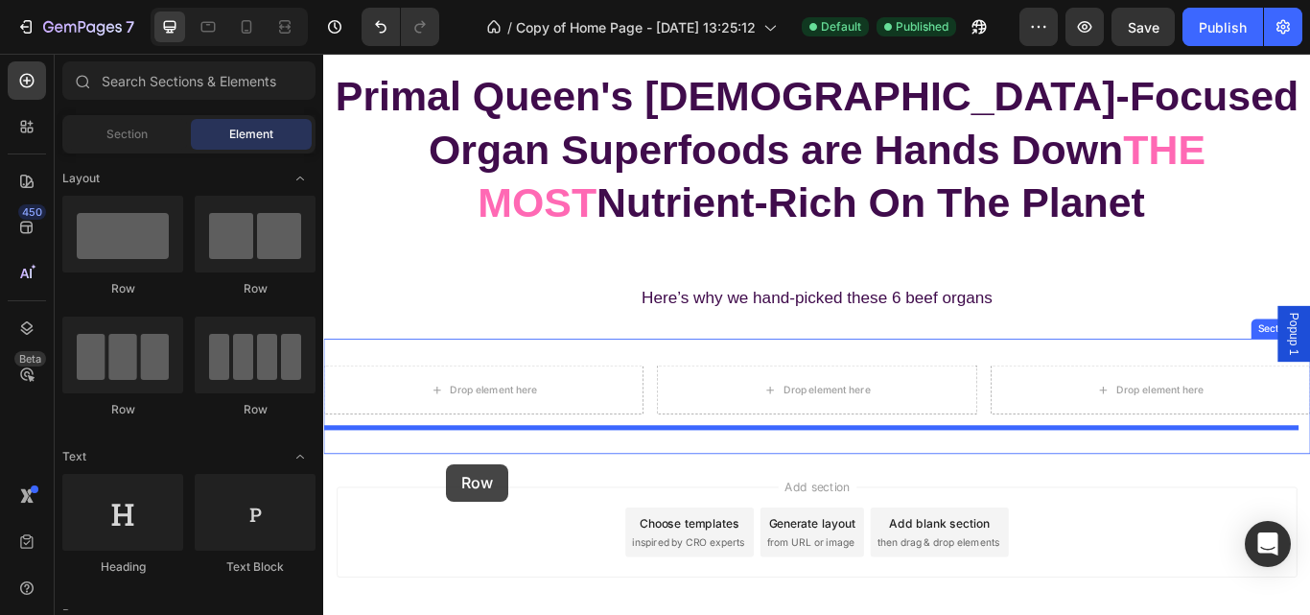
scroll to position [5315, 0]
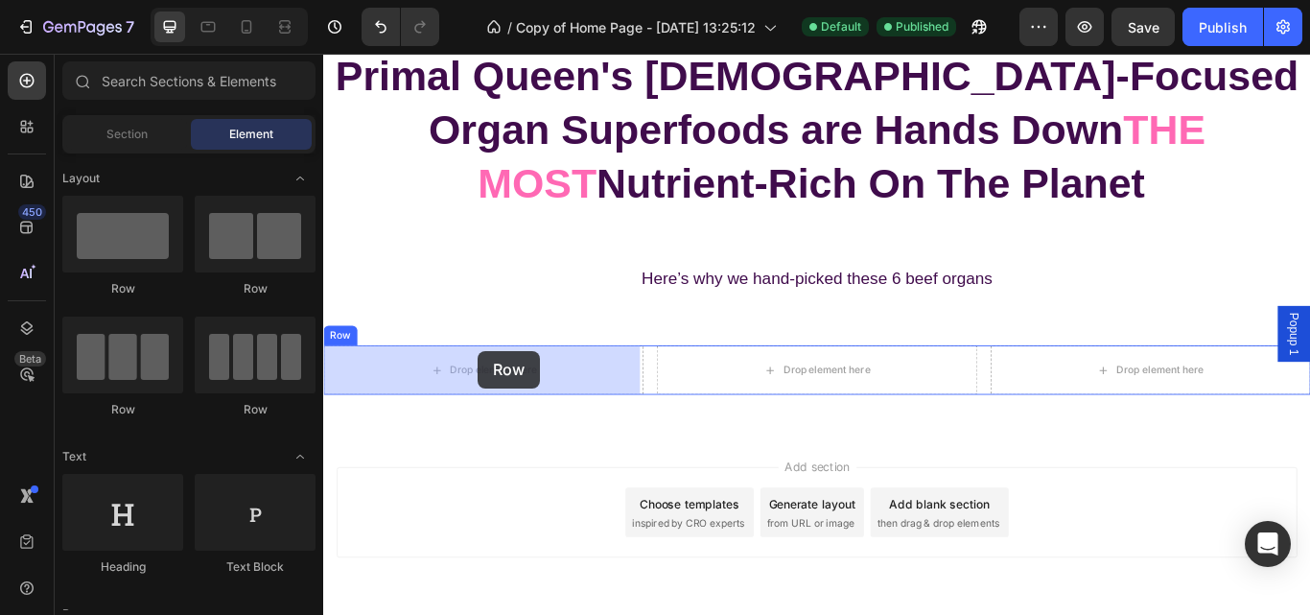
drag, startPoint x: 594, startPoint y: 287, endPoint x: 503, endPoint y: 400, distance: 144.7
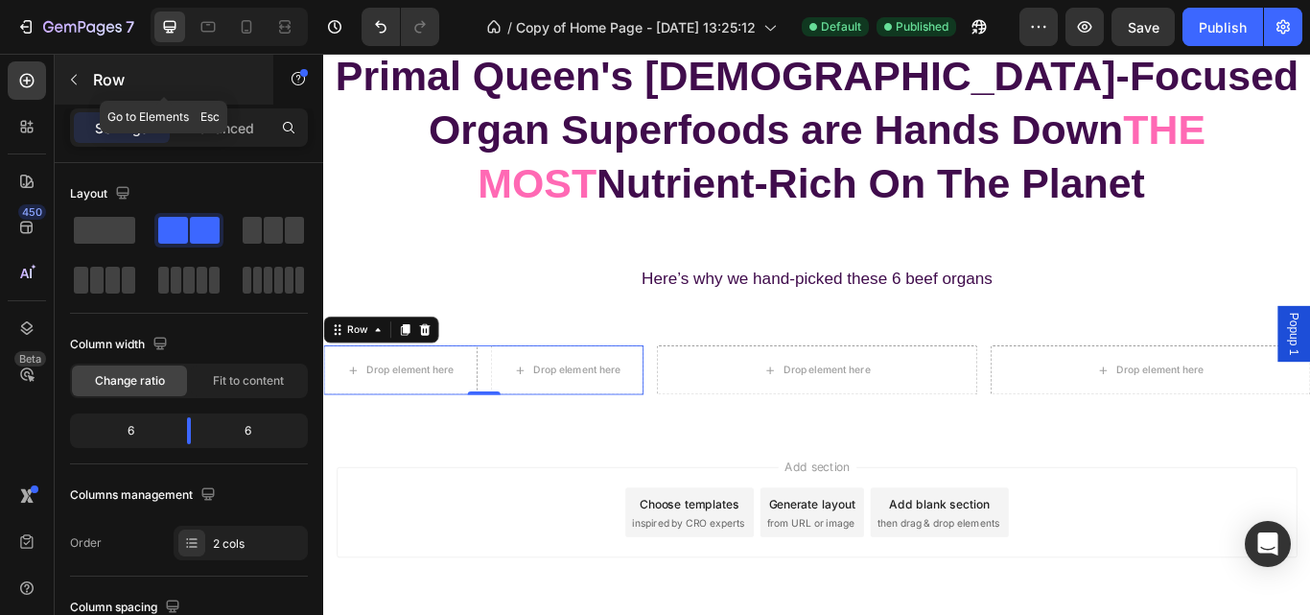
click at [81, 88] on button "button" at bounding box center [73, 79] width 31 height 31
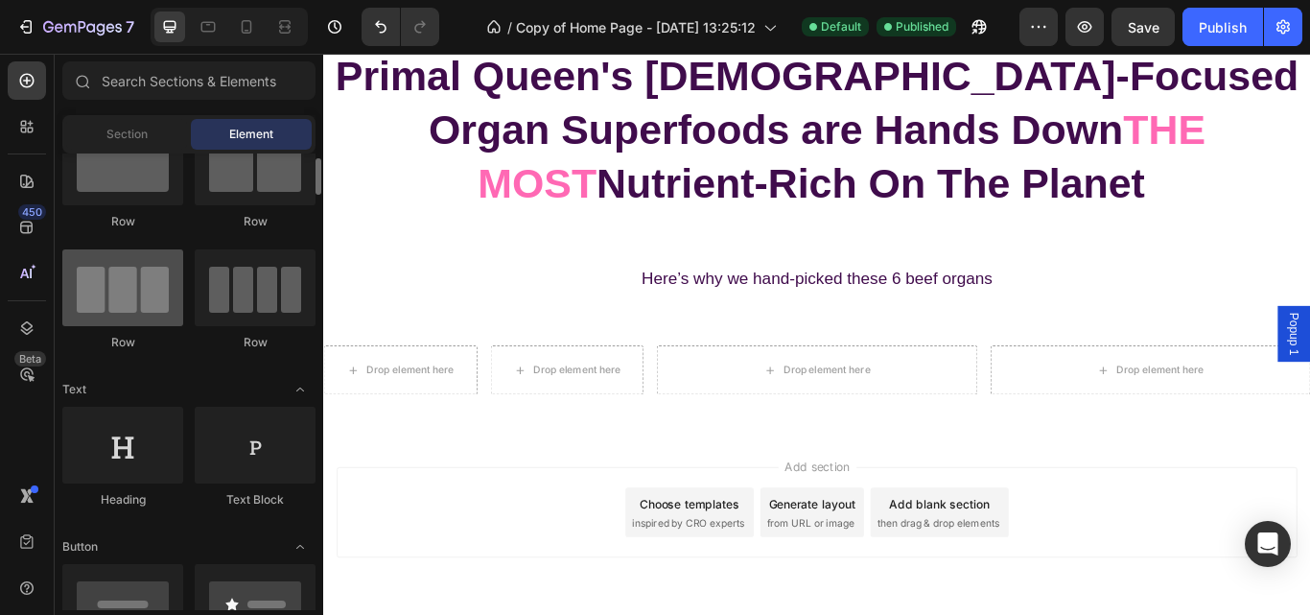
scroll to position [67, 0]
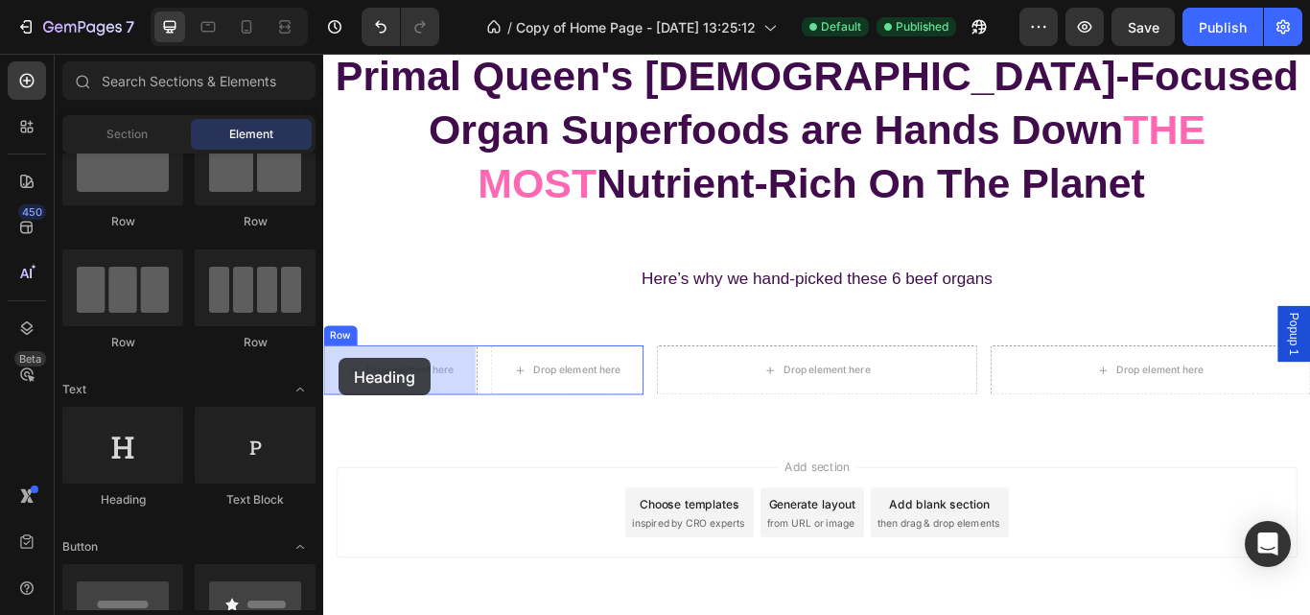
drag, startPoint x: 441, startPoint y: 518, endPoint x: 341, endPoint y: 409, distance: 148.0
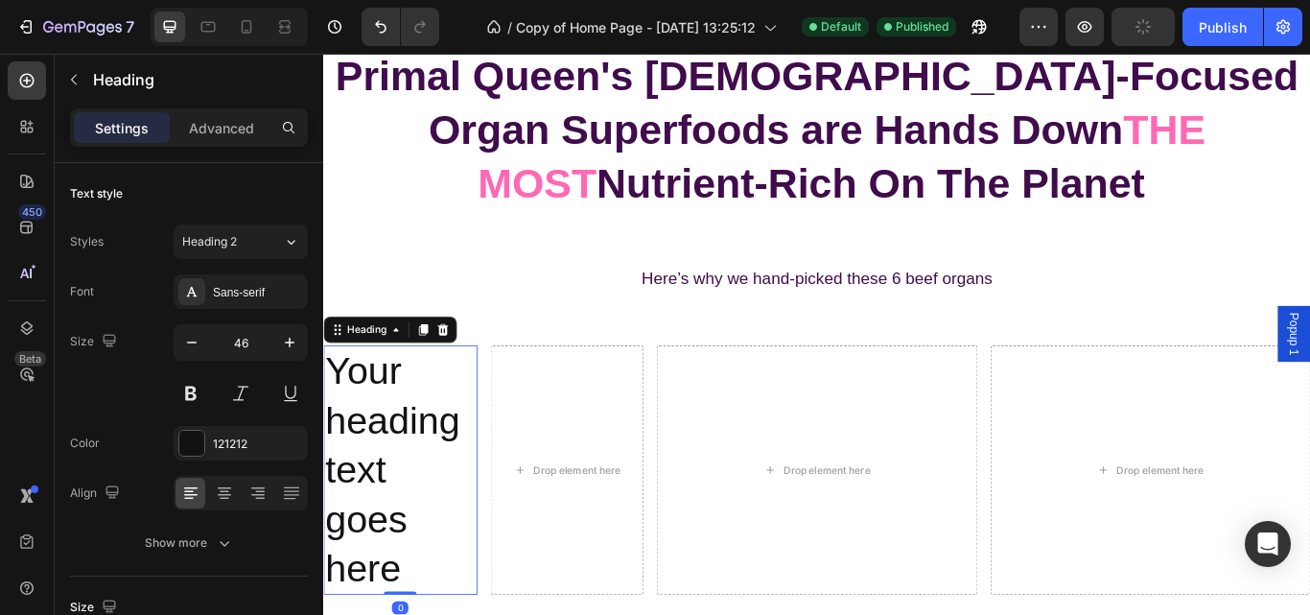
click at [429, 614] on h2 "Your heading text goes here" at bounding box center [412, 539] width 179 height 291
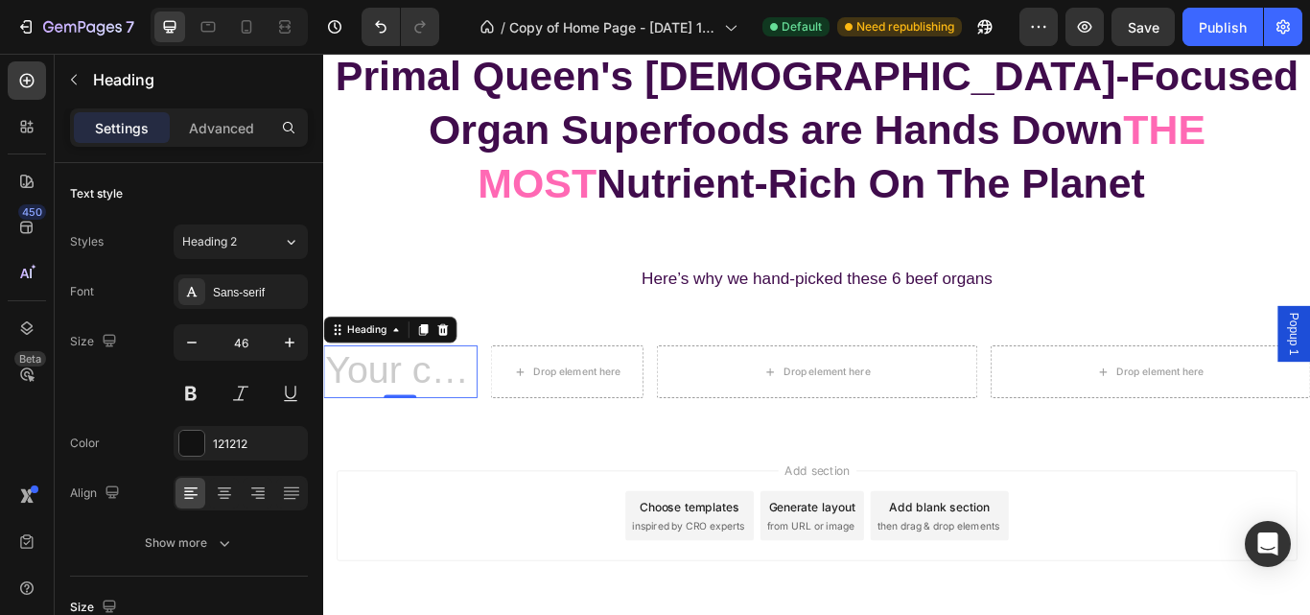
click at [361, 415] on h2 "Rich Text Editor. Editing area: main" at bounding box center [412, 424] width 179 height 61
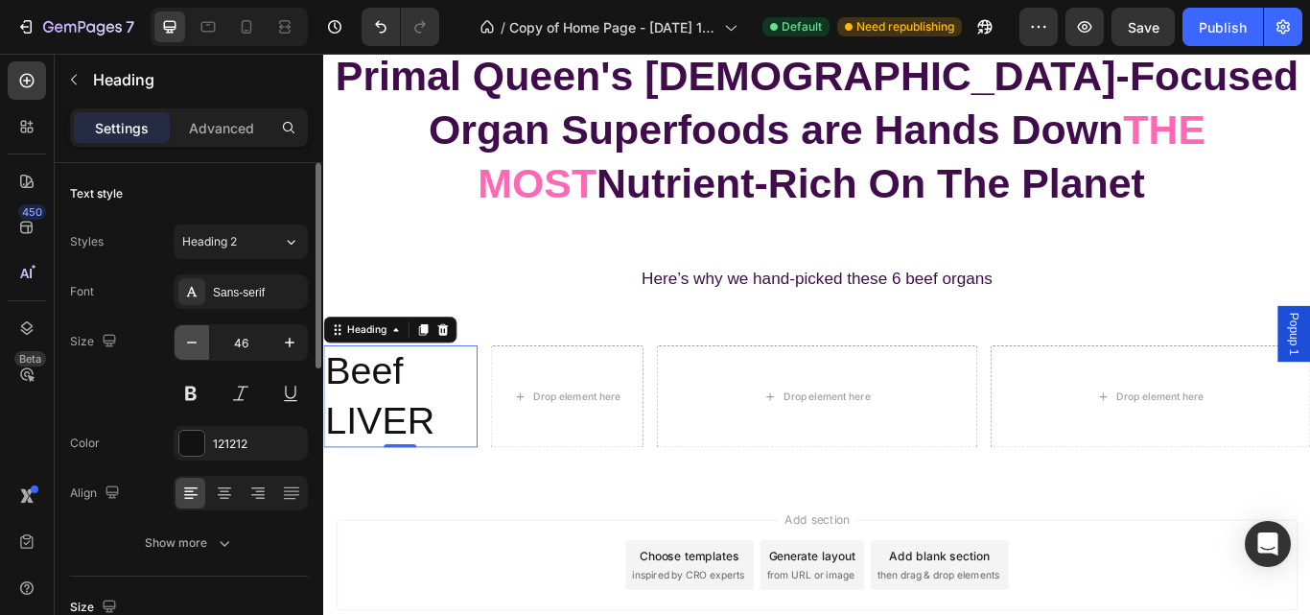
click at [198, 349] on icon "button" at bounding box center [191, 342] width 19 height 19
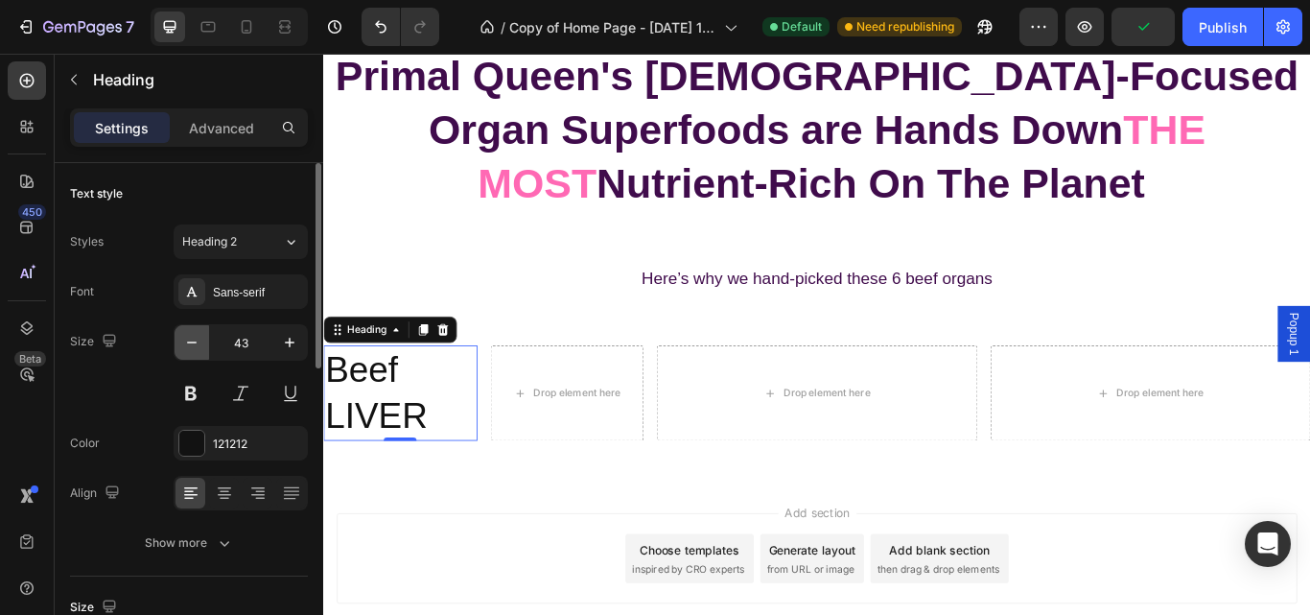
click at [198, 349] on icon "button" at bounding box center [191, 342] width 19 height 19
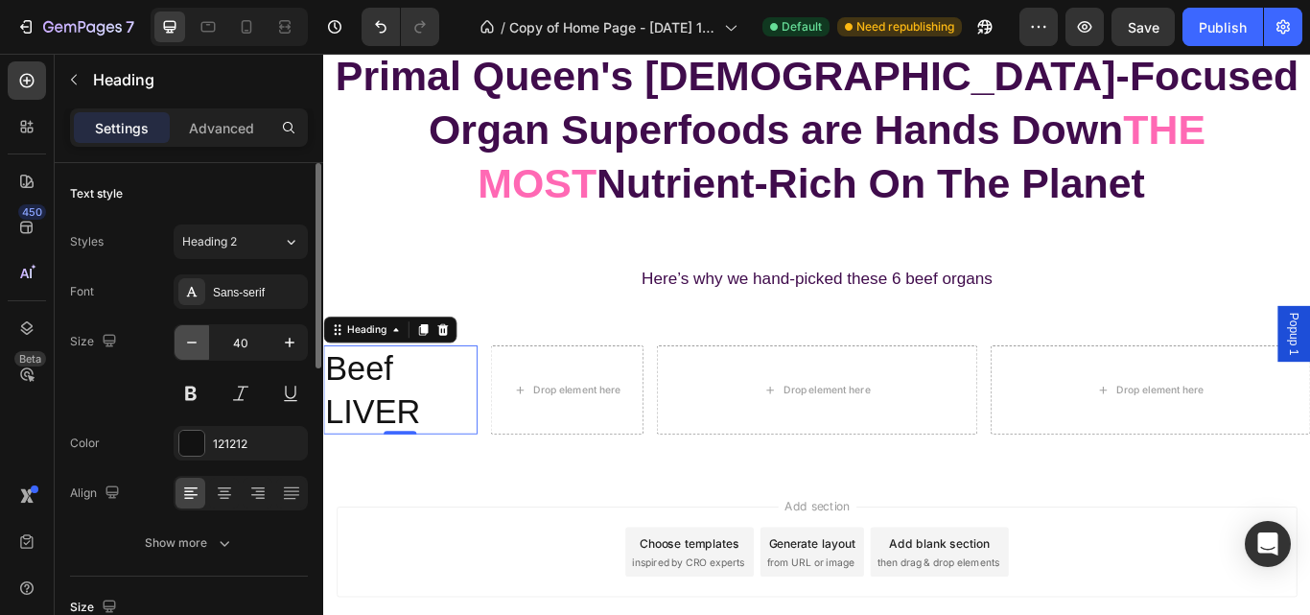
click at [198, 349] on icon "button" at bounding box center [191, 342] width 19 height 19
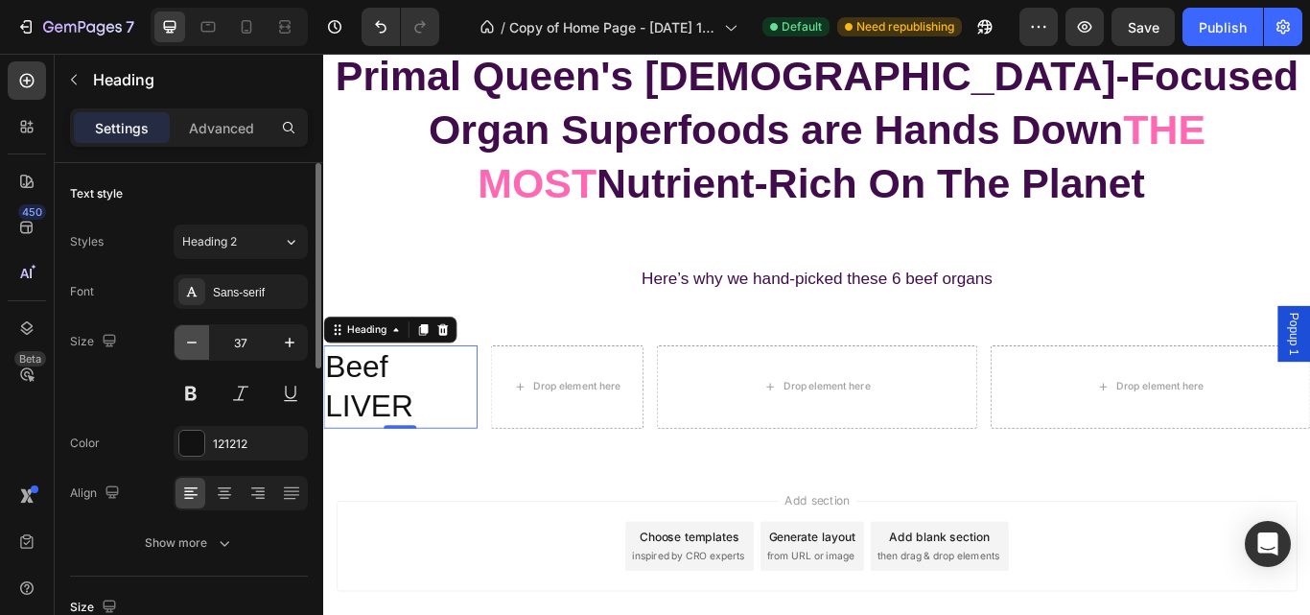
type input "36"
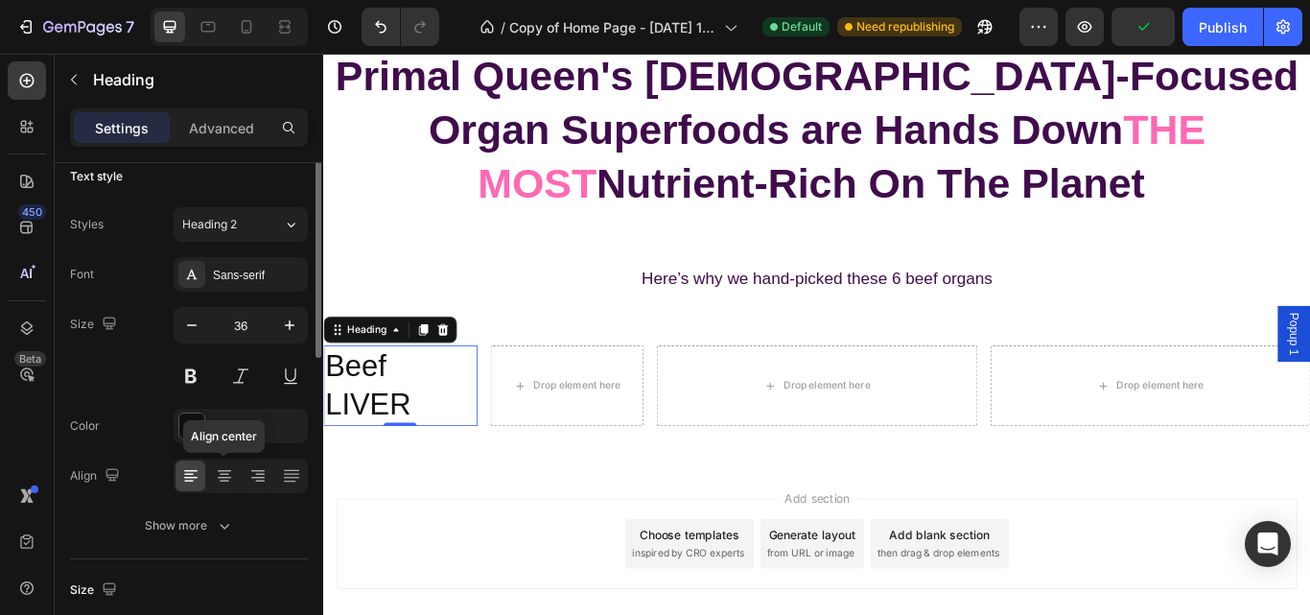
scroll to position [0, 0]
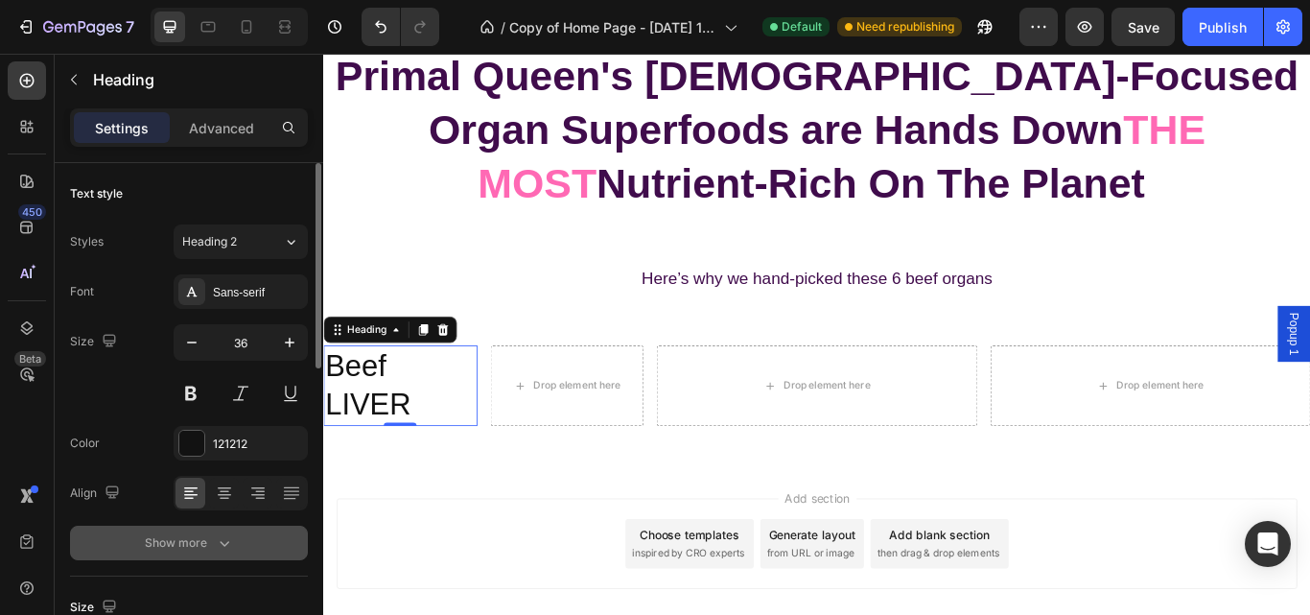
click at [181, 534] on div "Show more" at bounding box center [189, 542] width 89 height 19
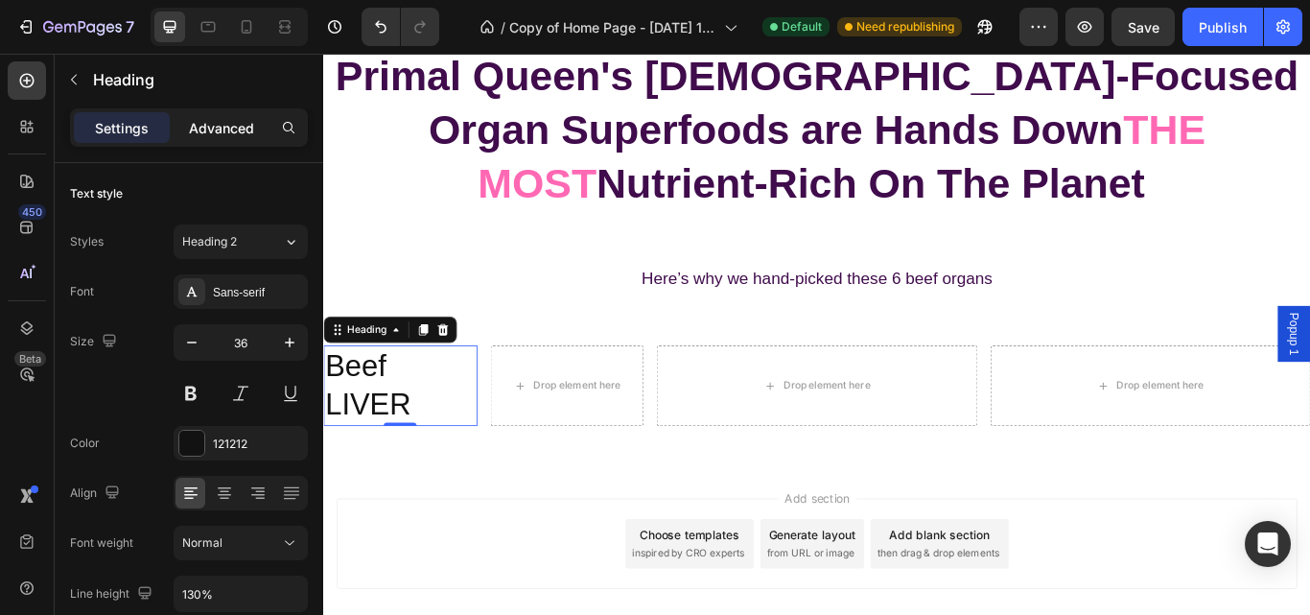
click at [232, 134] on p "Advanced" at bounding box center [221, 128] width 65 height 20
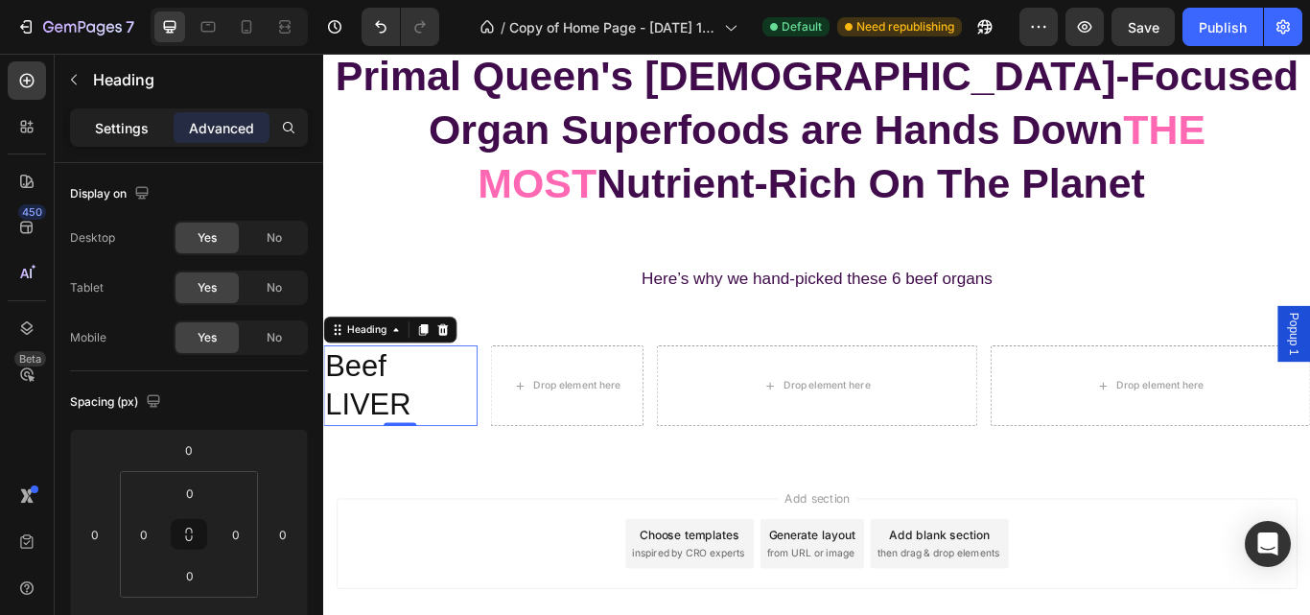
click at [145, 129] on p "Settings" at bounding box center [122, 128] width 54 height 20
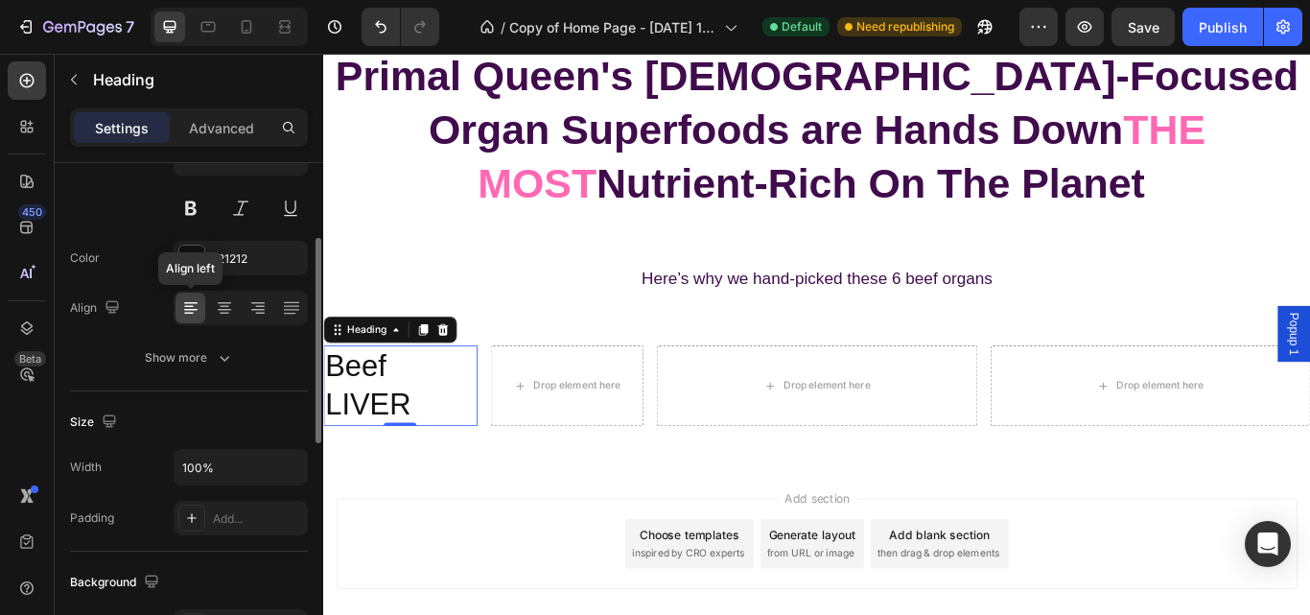
scroll to position [185, 0]
click at [223, 312] on icon at bounding box center [224, 307] width 19 height 19
click at [188, 314] on icon at bounding box center [189, 314] width 10 height 2
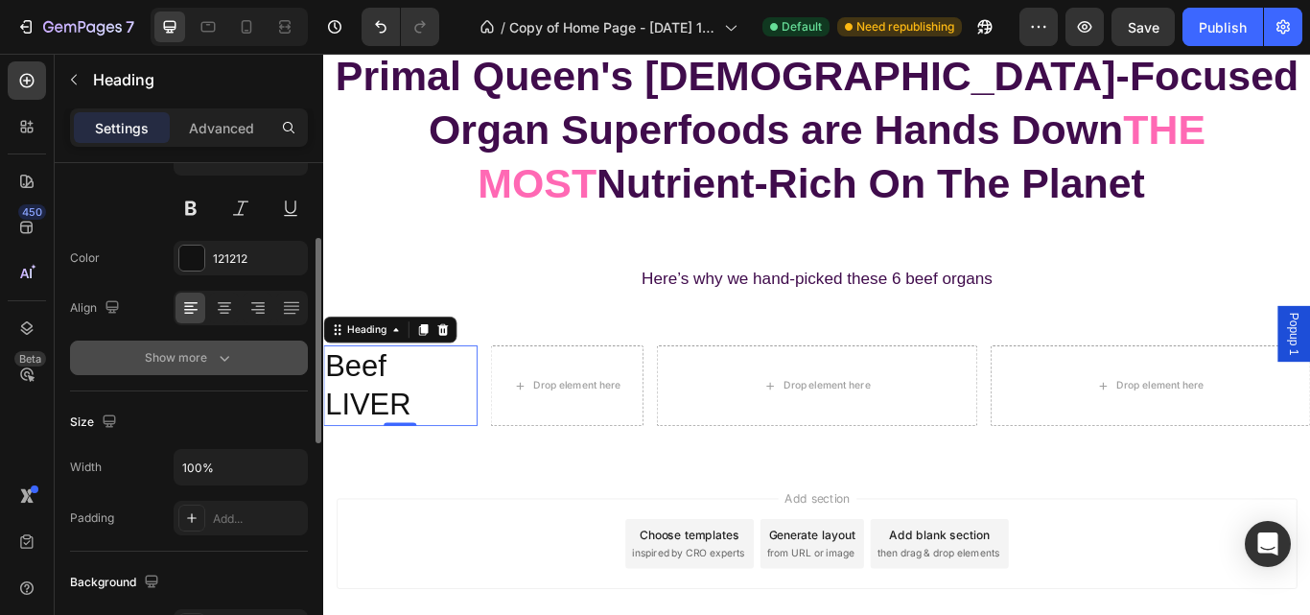
click at [208, 364] on div "Show more" at bounding box center [189, 357] width 89 height 19
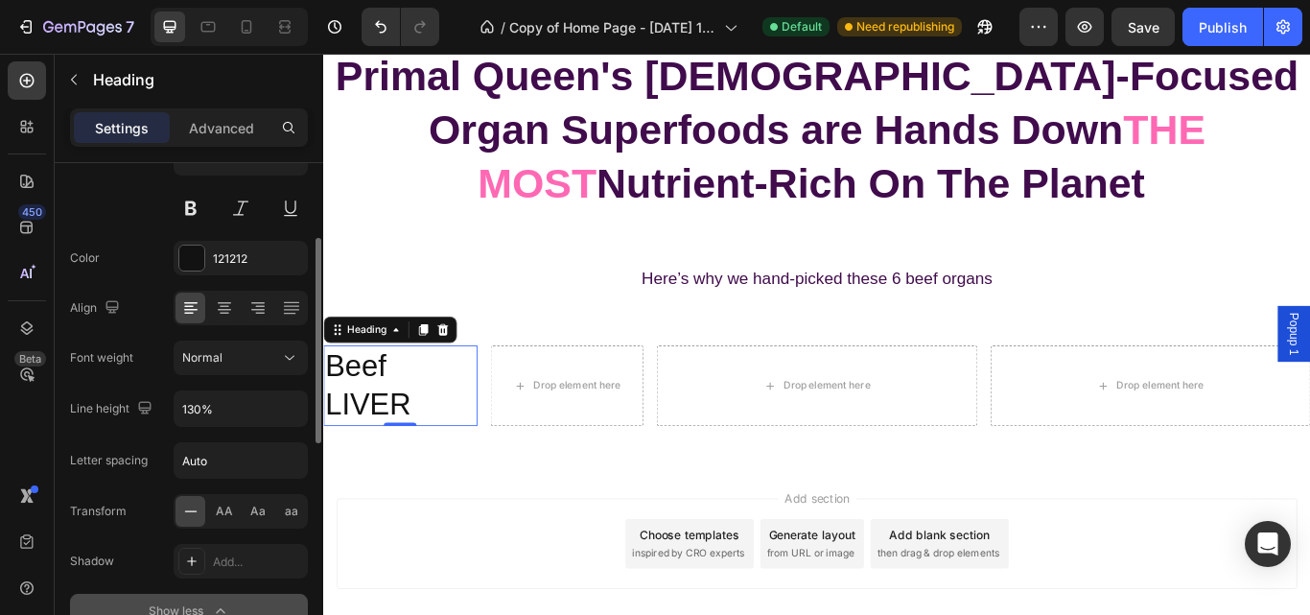
scroll to position [254, 0]
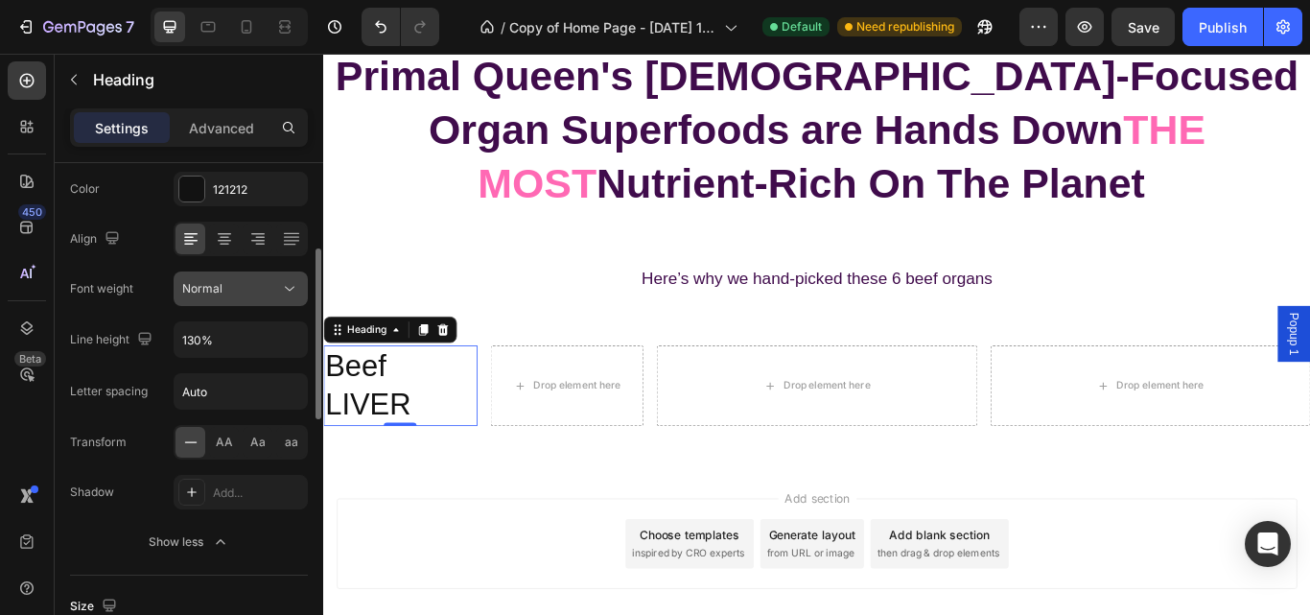
click at [238, 282] on div "Normal" at bounding box center [231, 288] width 98 height 17
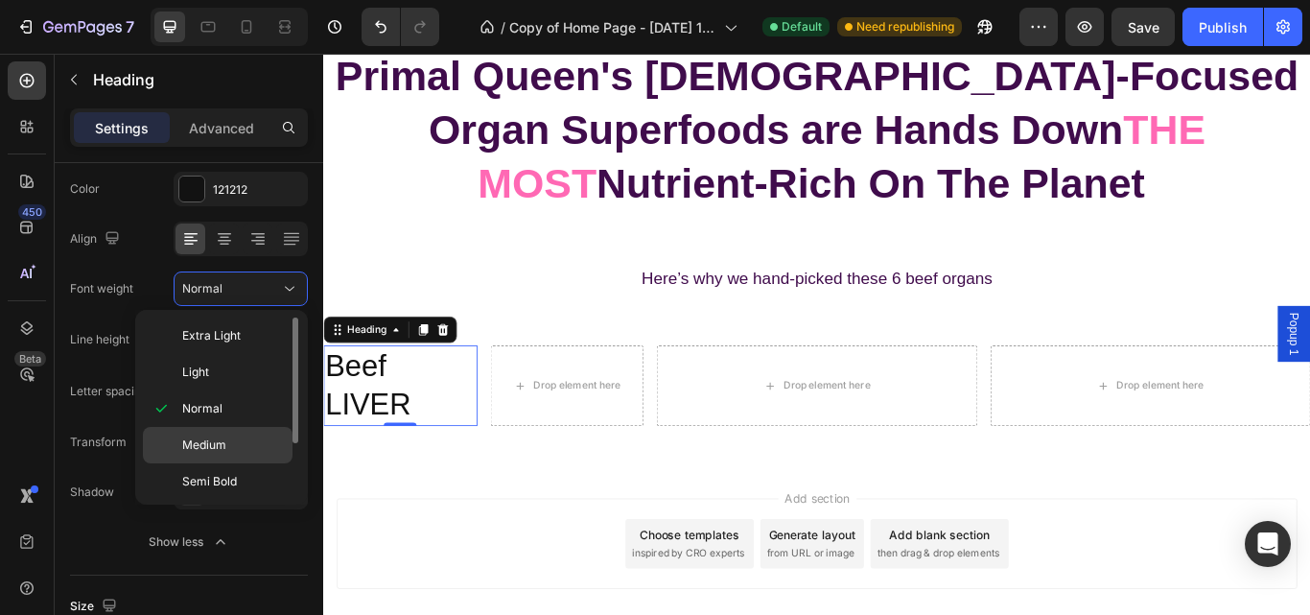
click at [190, 463] on div "Medium" at bounding box center [218, 481] width 150 height 36
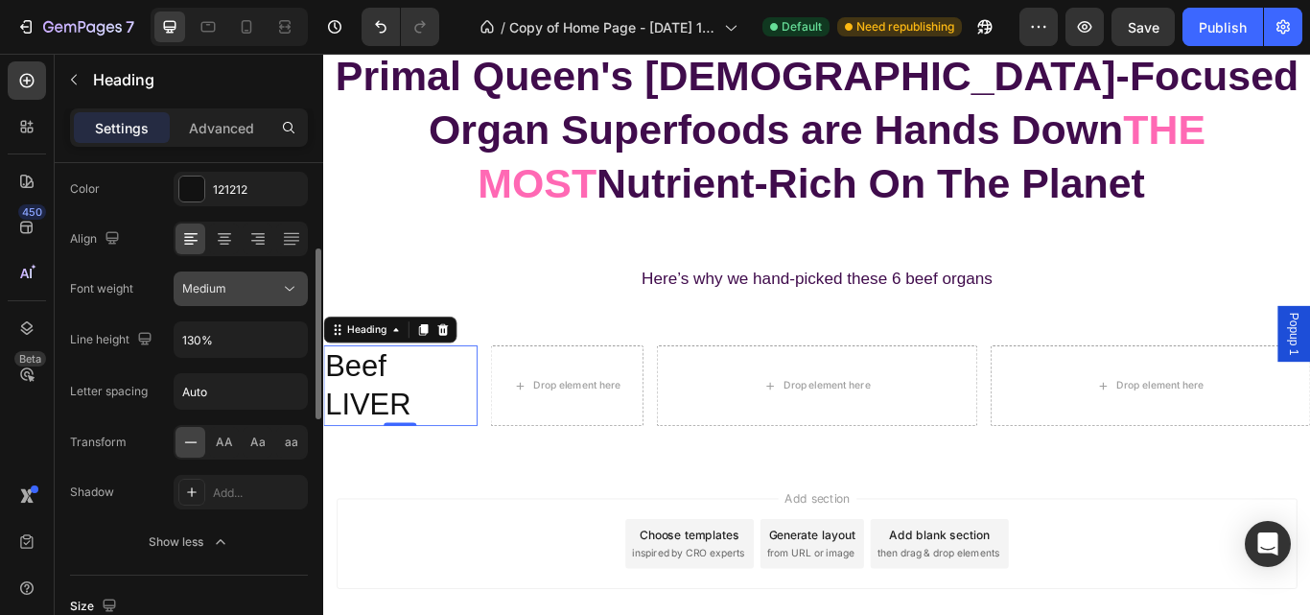
click at [234, 292] on div "Medium" at bounding box center [231, 288] width 98 height 17
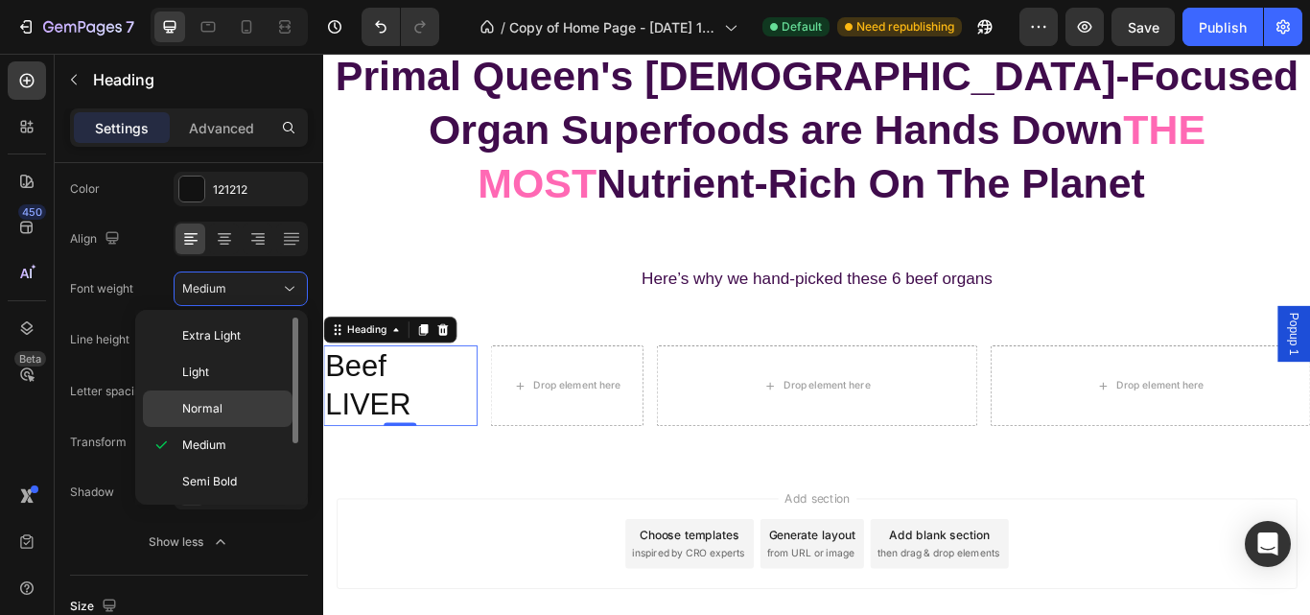
click at [204, 414] on span "Normal" at bounding box center [202, 408] width 40 height 17
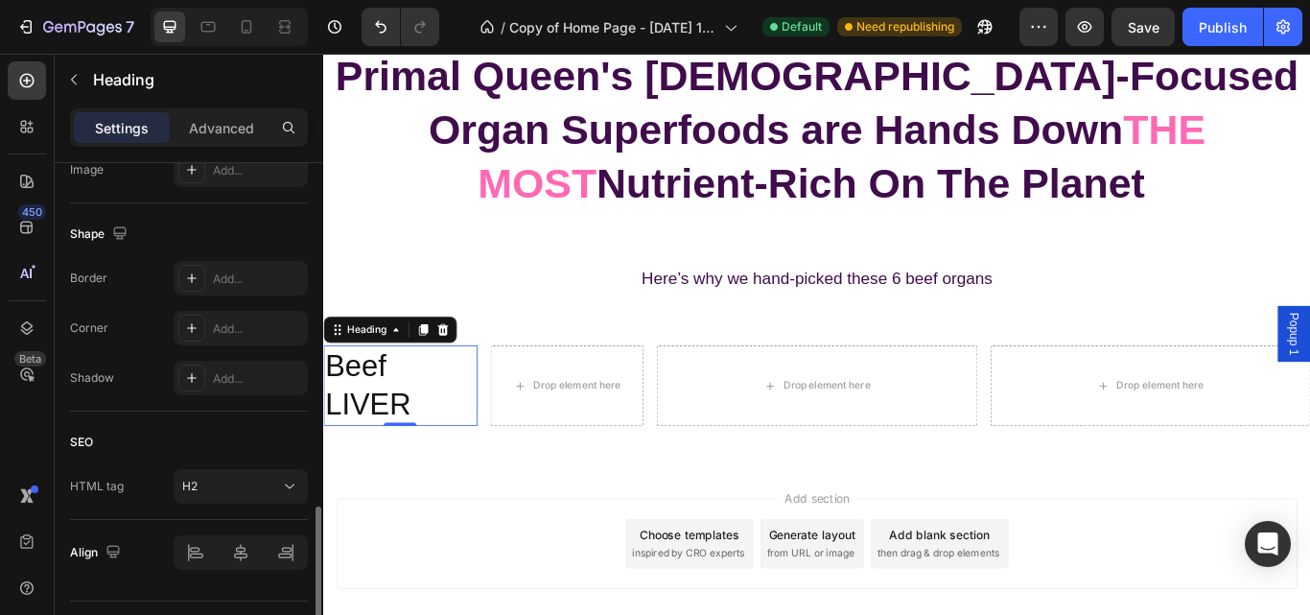
scroll to position [992, 0]
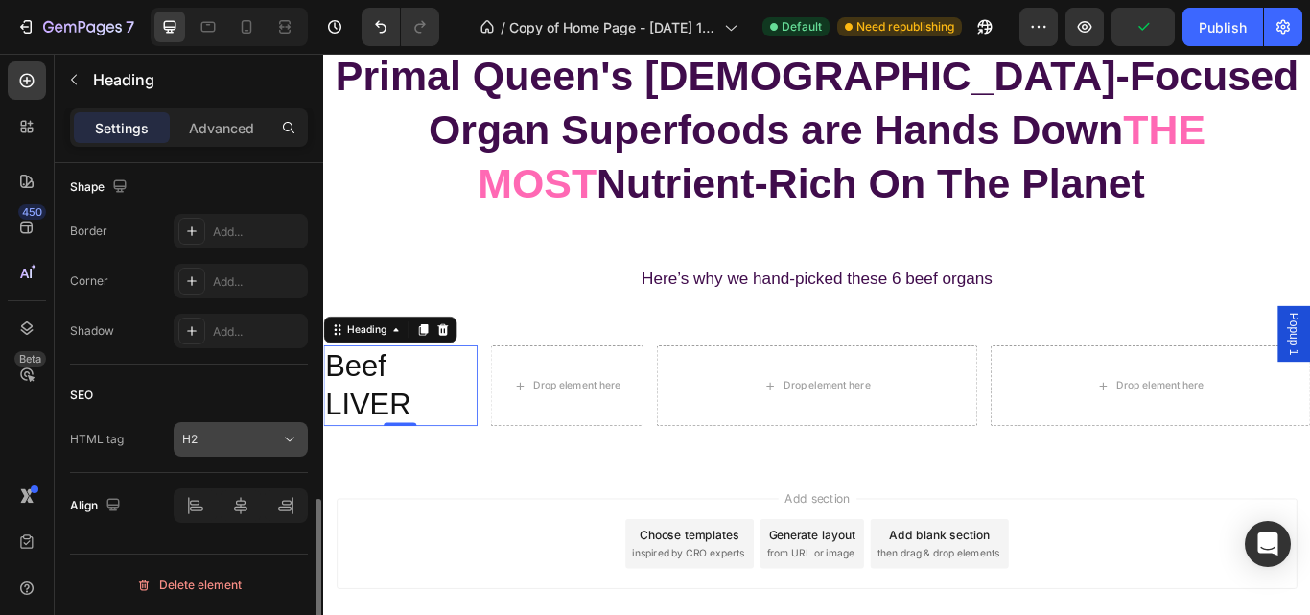
click at [267, 444] on div "H2" at bounding box center [231, 439] width 98 height 17
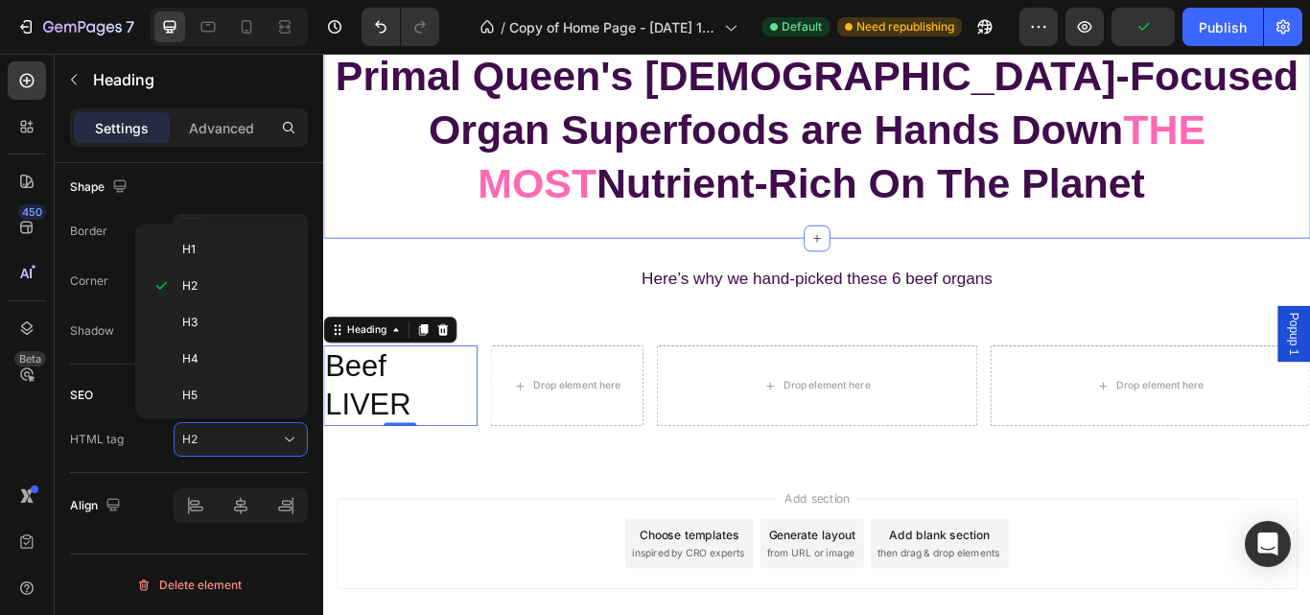
click at [429, 266] on div "Primal Queen's Female-Focused Organ Superfoods are Hands Down THE MOST Nutrient…" at bounding box center [898, 143] width 1151 height 252
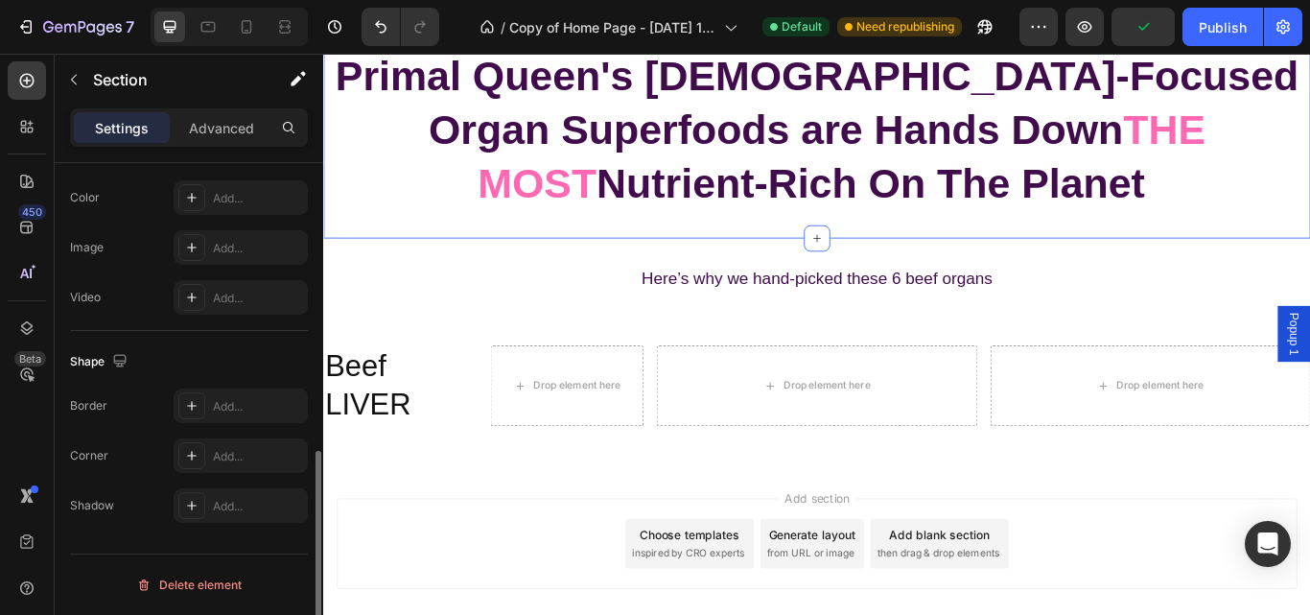
scroll to position [0, 0]
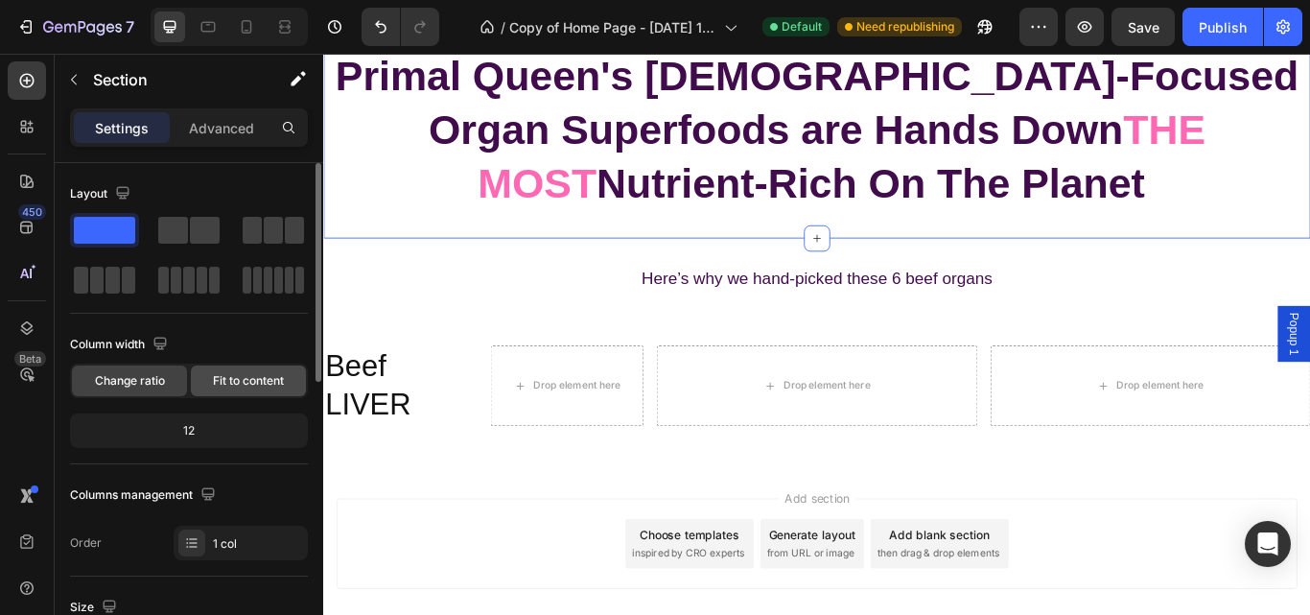
click at [245, 379] on span "Fit to content" at bounding box center [248, 380] width 71 height 17
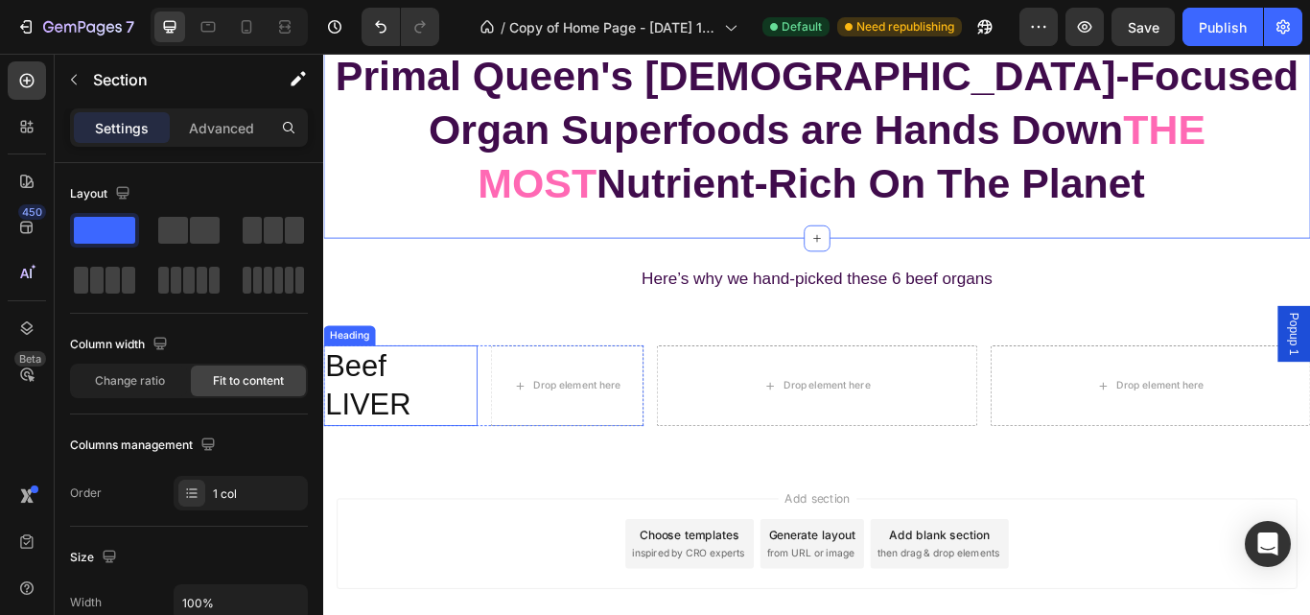
click at [425, 450] on p "Beef LIVER" at bounding box center [412, 441] width 175 height 90
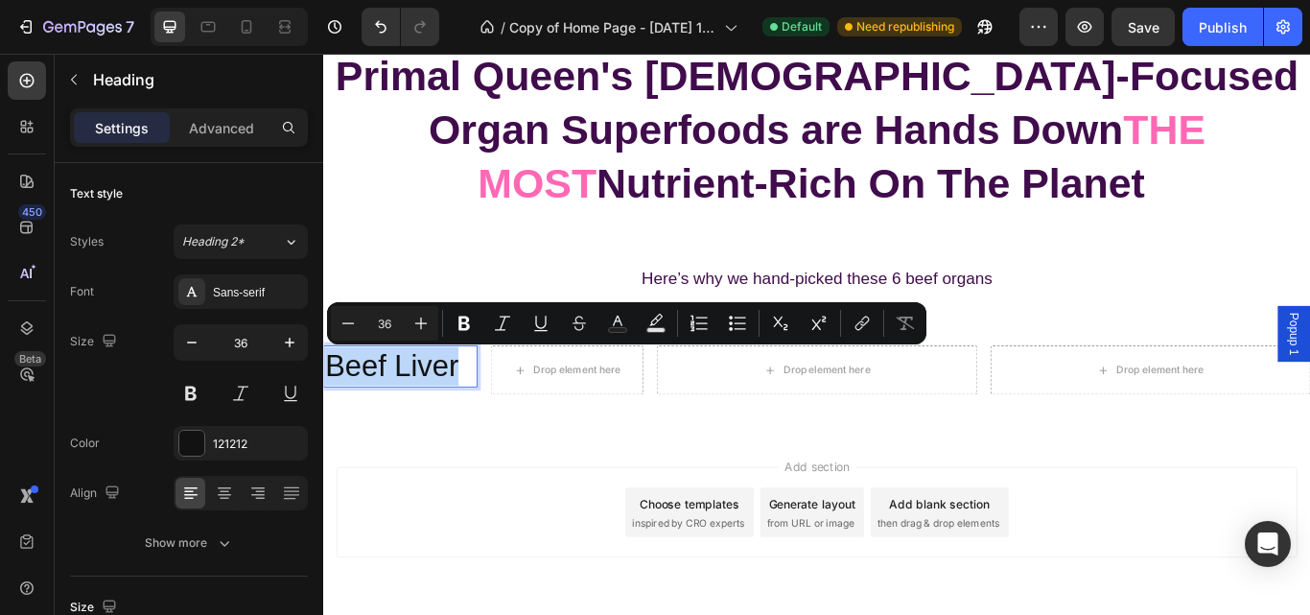
drag, startPoint x: 483, startPoint y: 420, endPoint x: 328, endPoint y: 409, distance: 155.7
click at [328, 409] on p "Beef Liver" at bounding box center [412, 418] width 175 height 45
click at [197, 399] on button at bounding box center [191, 393] width 35 height 35
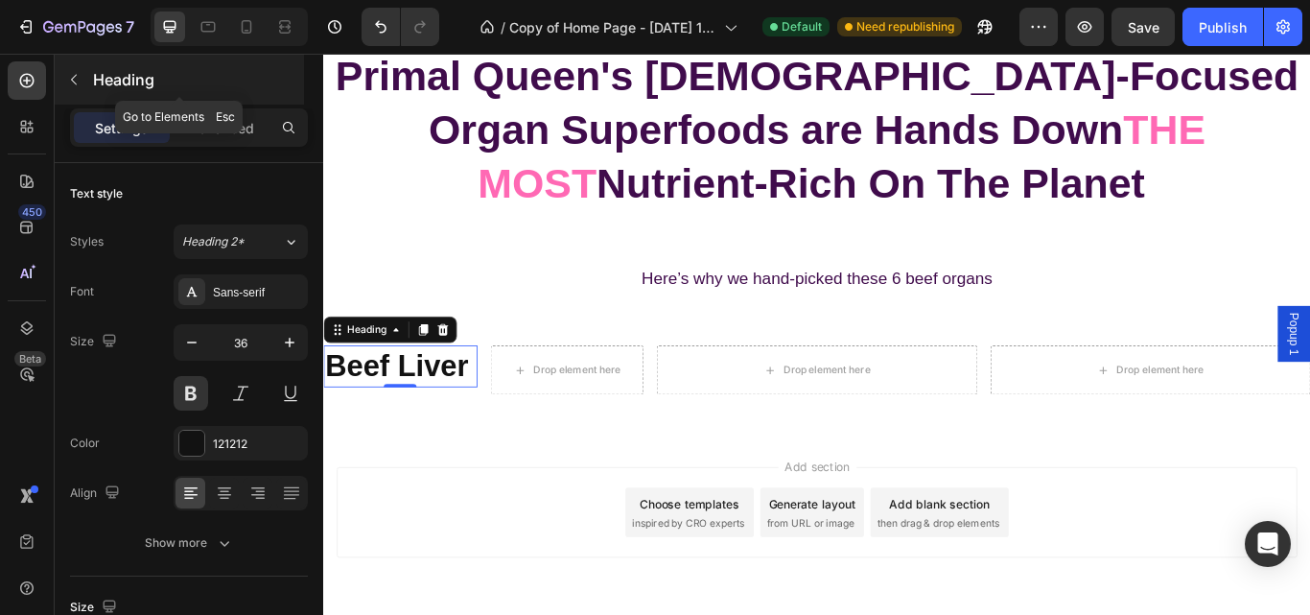
click at [78, 90] on button "button" at bounding box center [73, 79] width 31 height 31
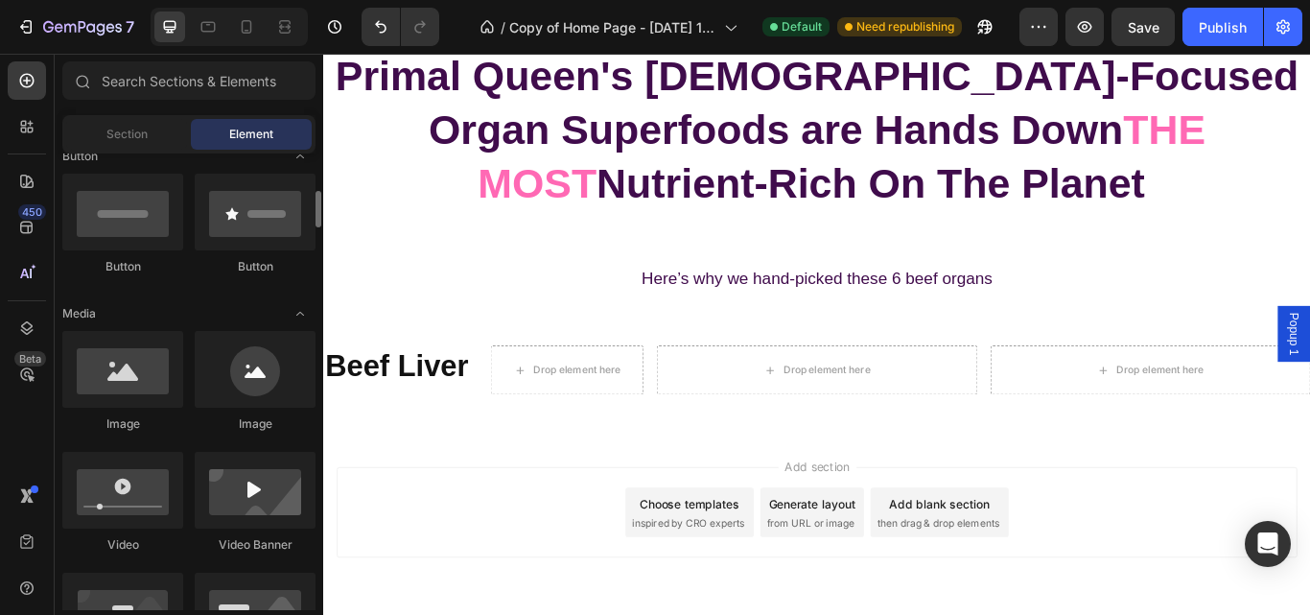
scroll to position [458, 0]
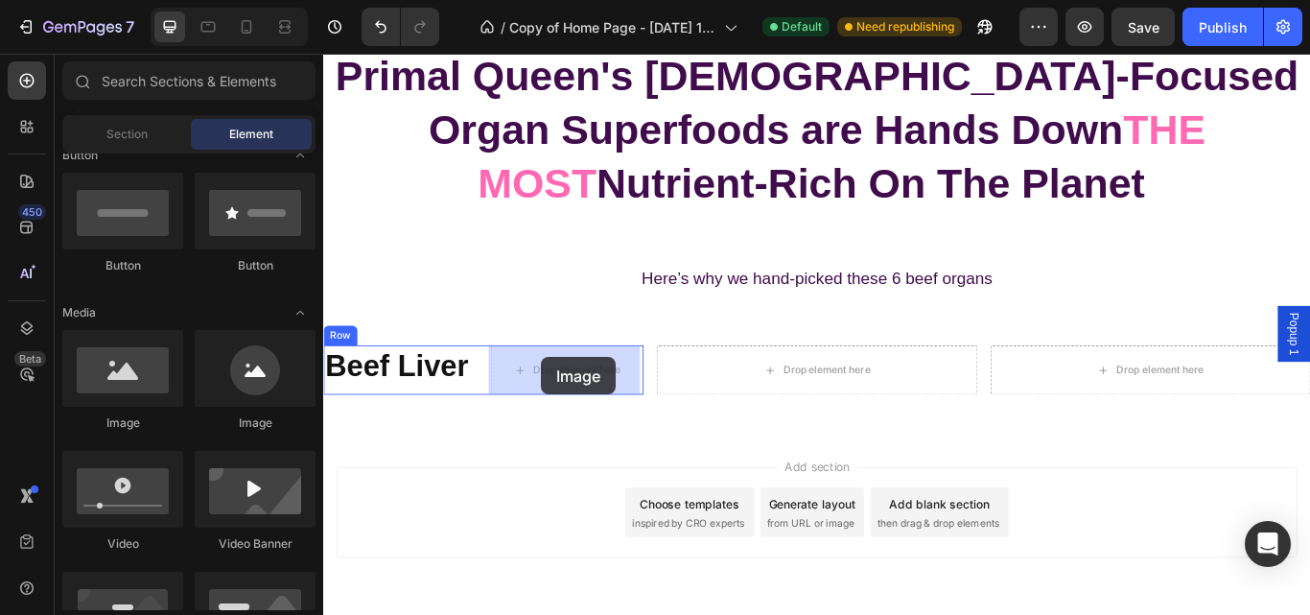
drag, startPoint x: 581, startPoint y: 428, endPoint x: 577, endPoint y: 405, distance: 23.3
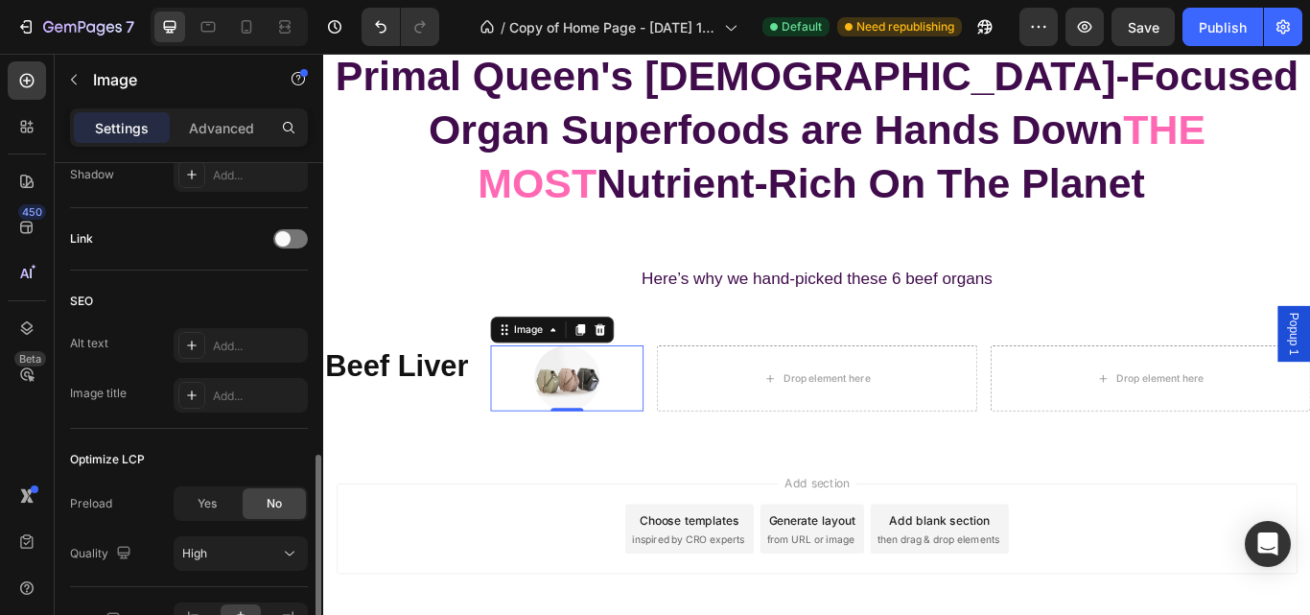
scroll to position [990, 0]
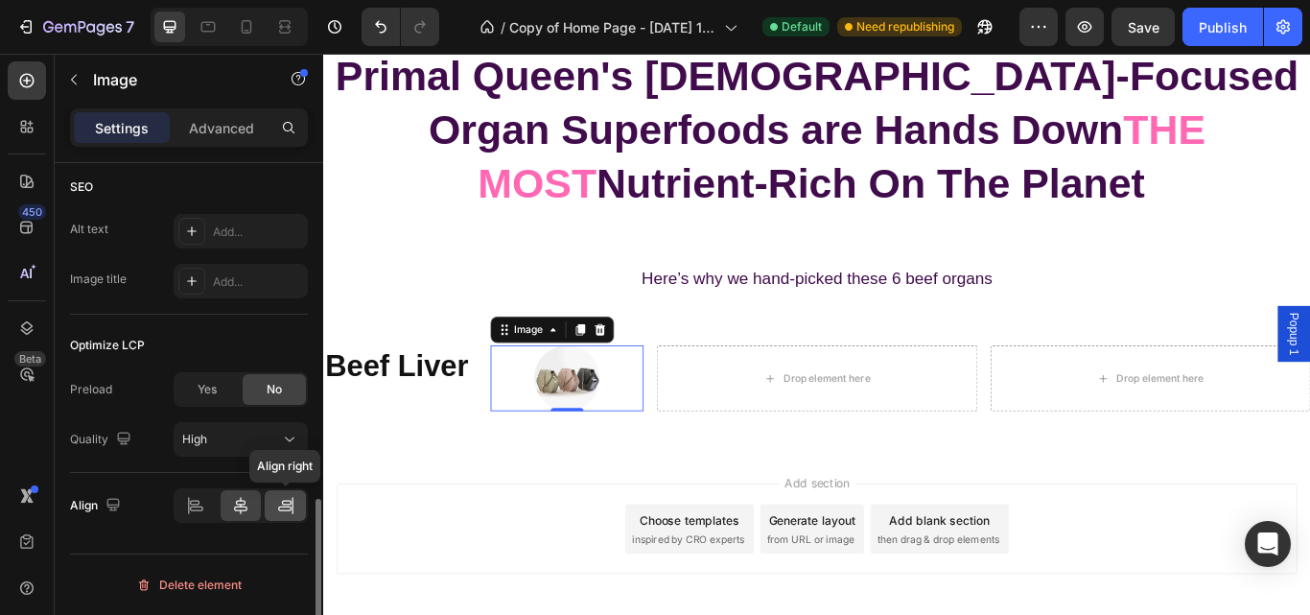
click at [285, 503] on icon at bounding box center [285, 505] width 19 height 19
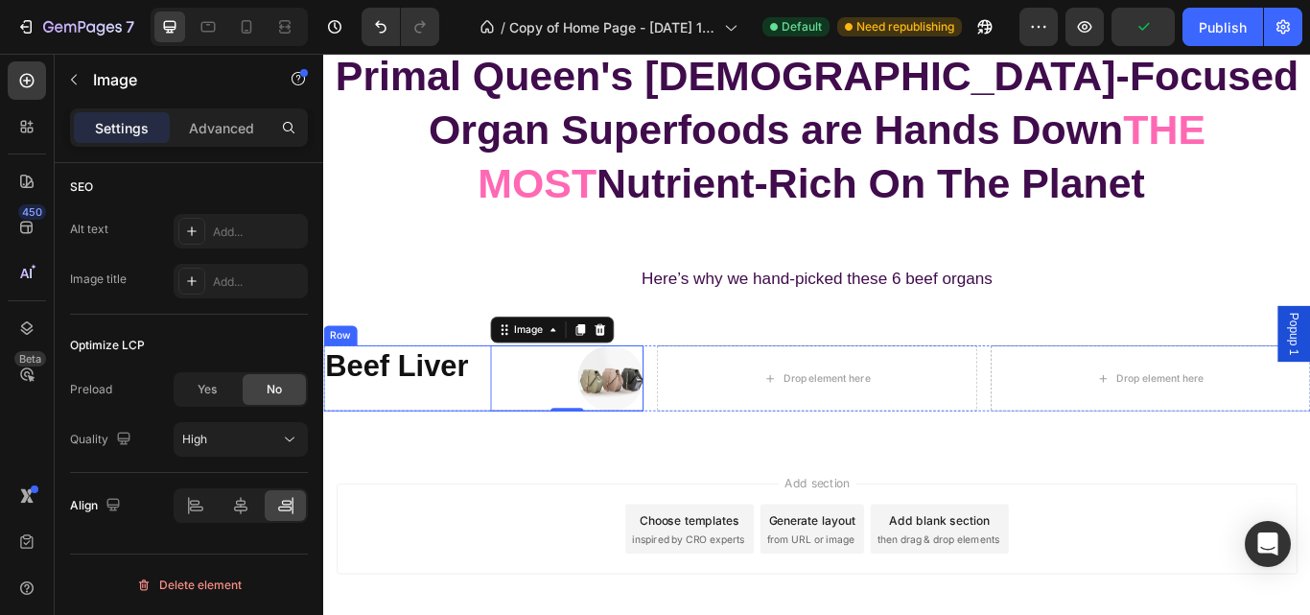
click at [495, 448] on div "Beef Liver Heading" at bounding box center [412, 432] width 179 height 77
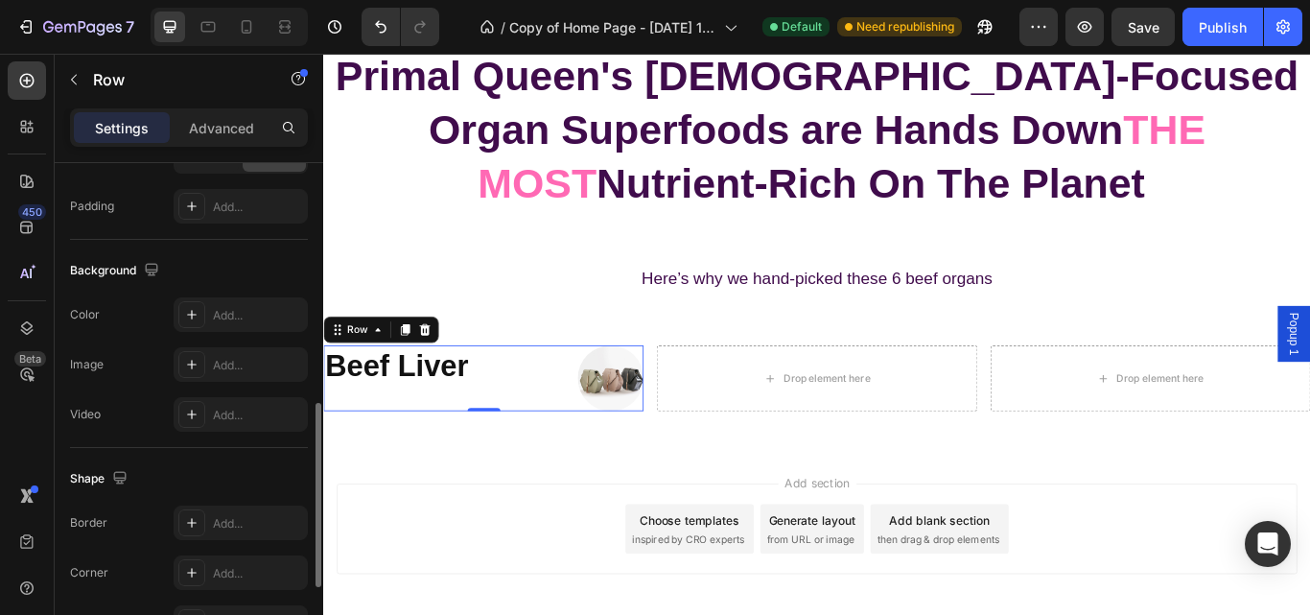
scroll to position [658, 0]
click at [233, 314] on div "Add..." at bounding box center [258, 314] width 90 height 17
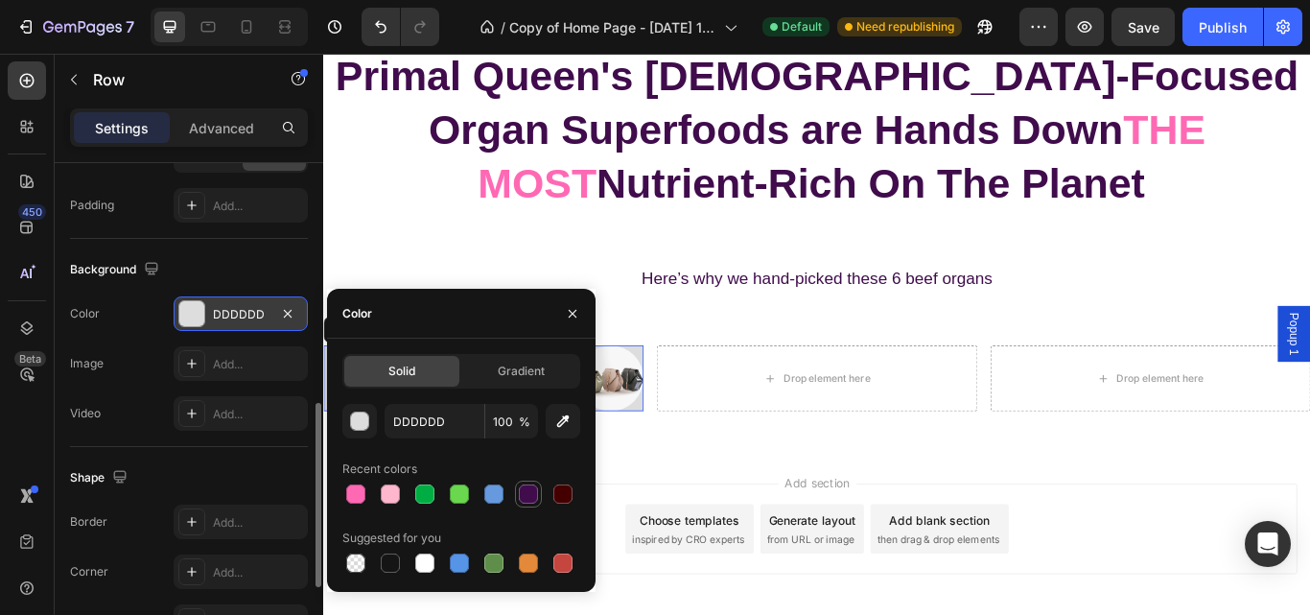
click at [528, 493] on div at bounding box center [528, 493] width 19 height 19
type input "400C4C"
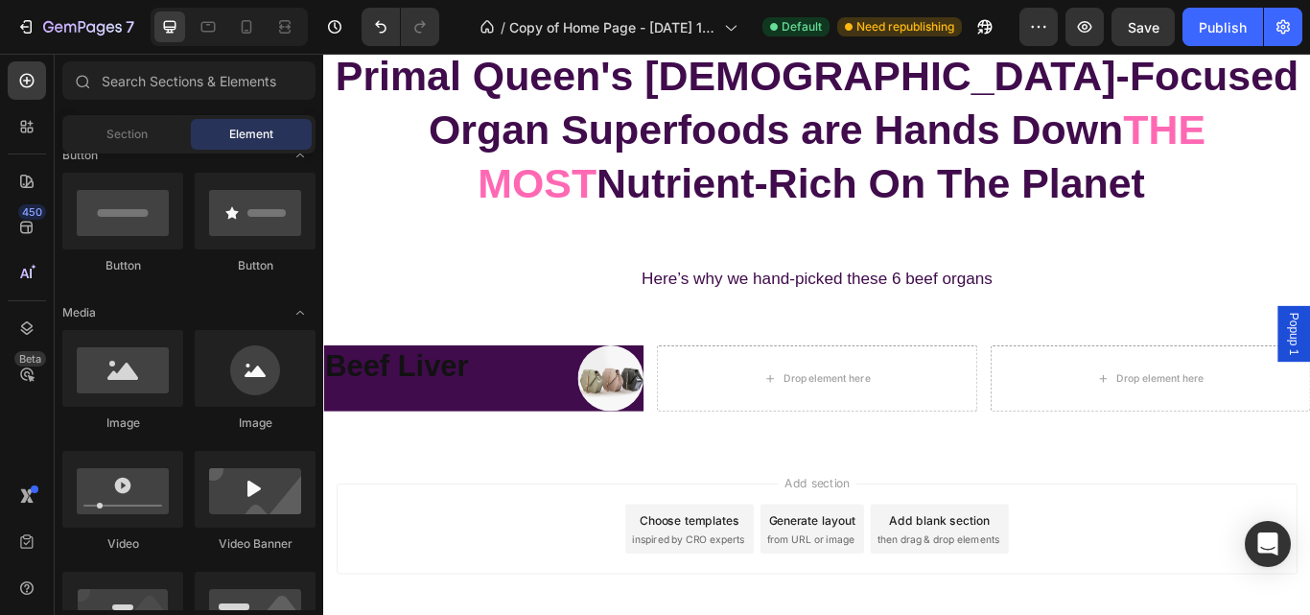
click at [448, 412] on p "Beef Liver" at bounding box center [412, 418] width 175 height 45
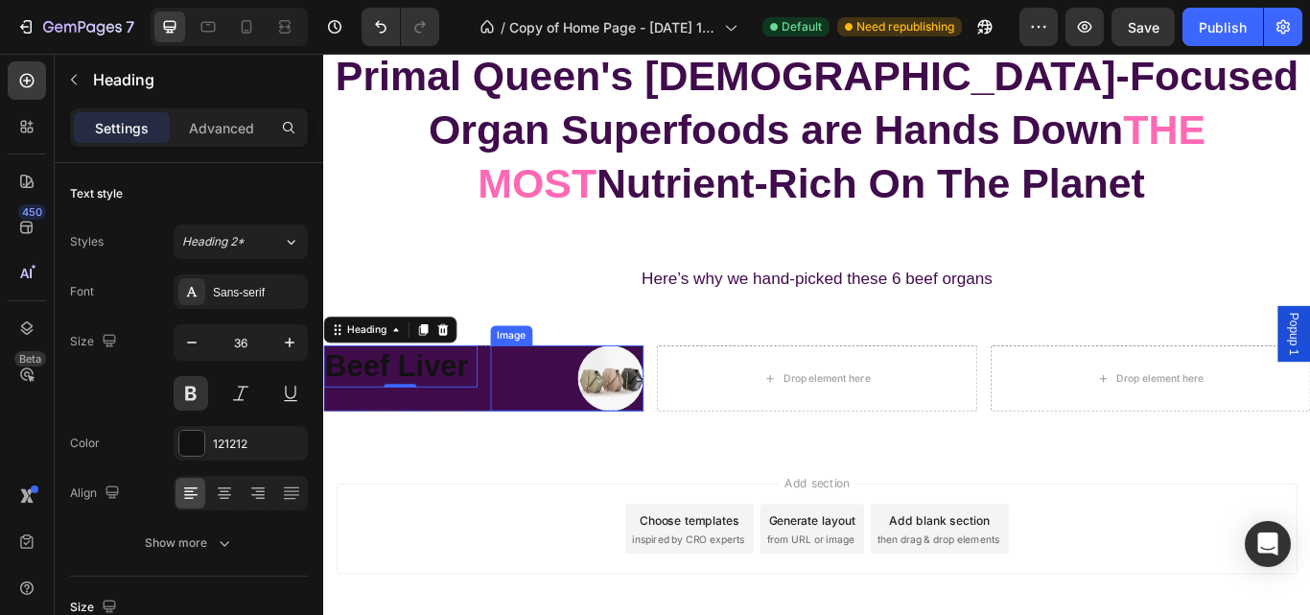
click at [636, 429] on img at bounding box center [657, 432] width 77 height 77
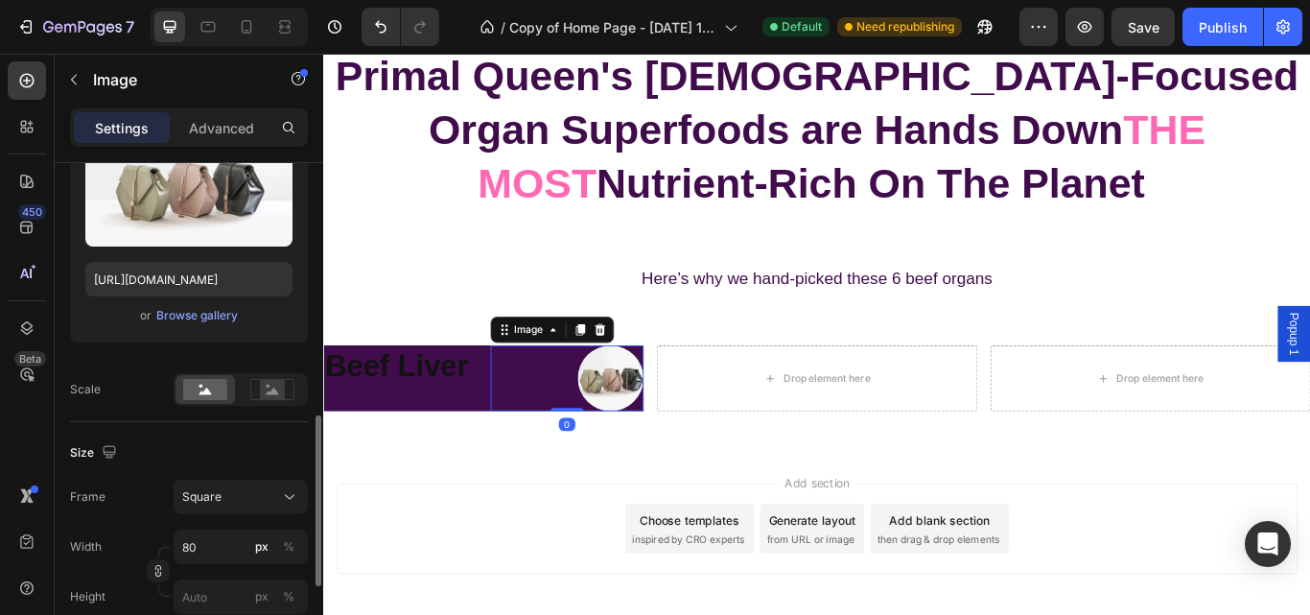
scroll to position [373, 0]
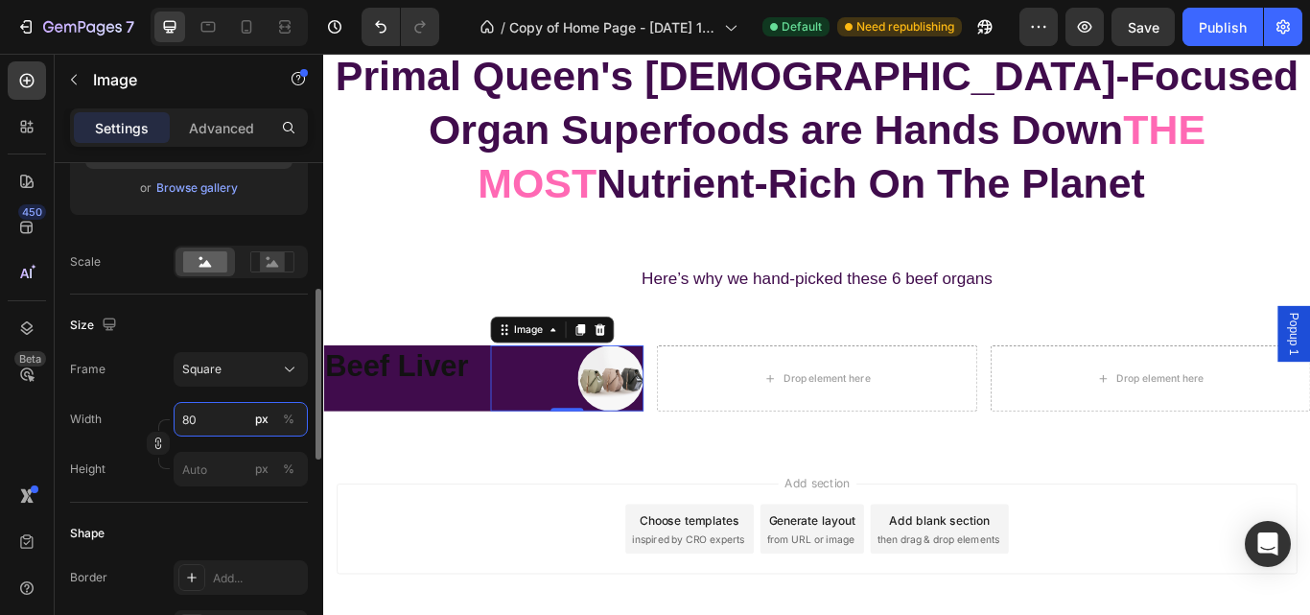
click at [203, 421] on input "80" at bounding box center [241, 419] width 134 height 35
type input "7"
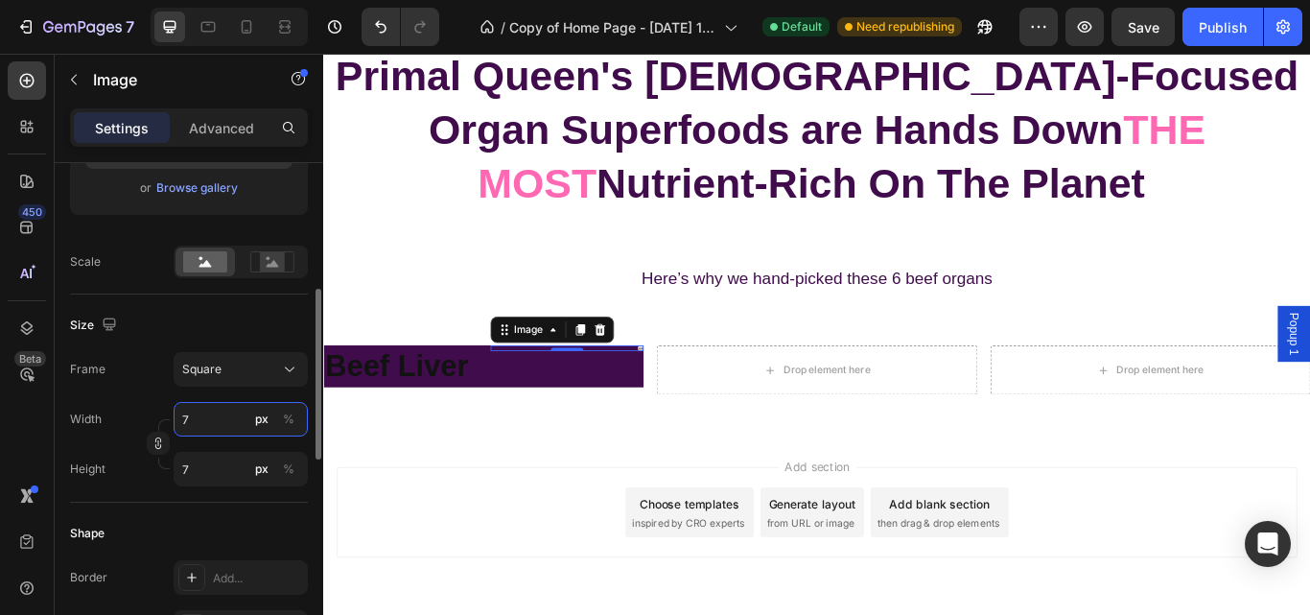
type input "70"
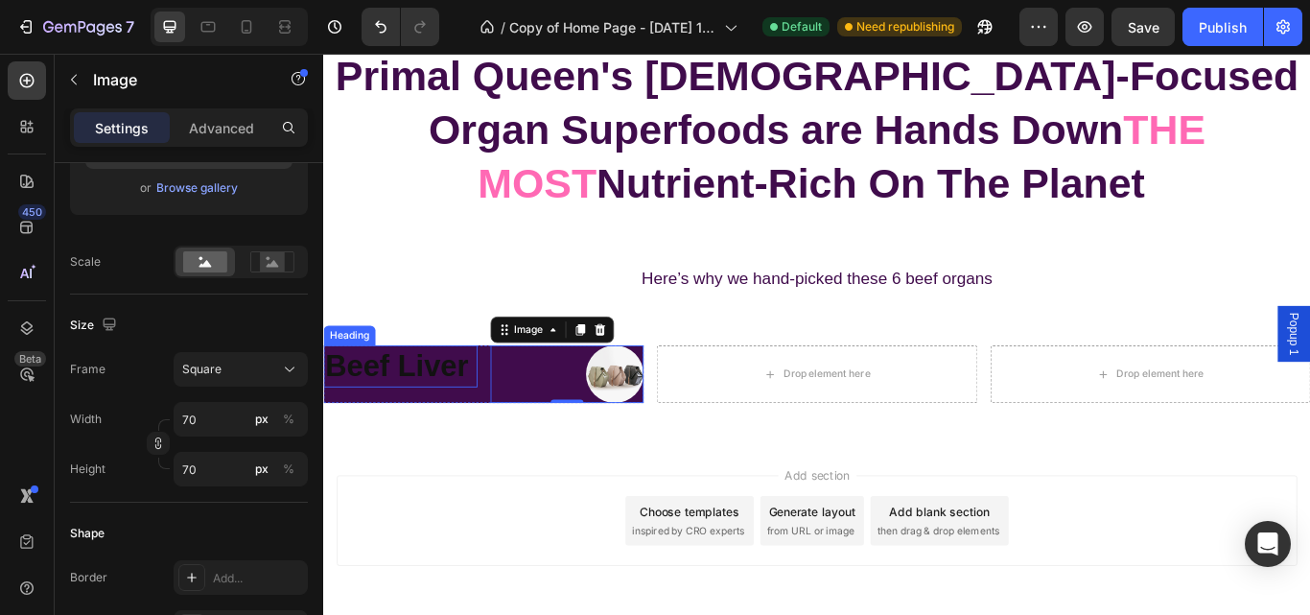
click at [423, 401] on p "Beef Liver" at bounding box center [412, 418] width 175 height 45
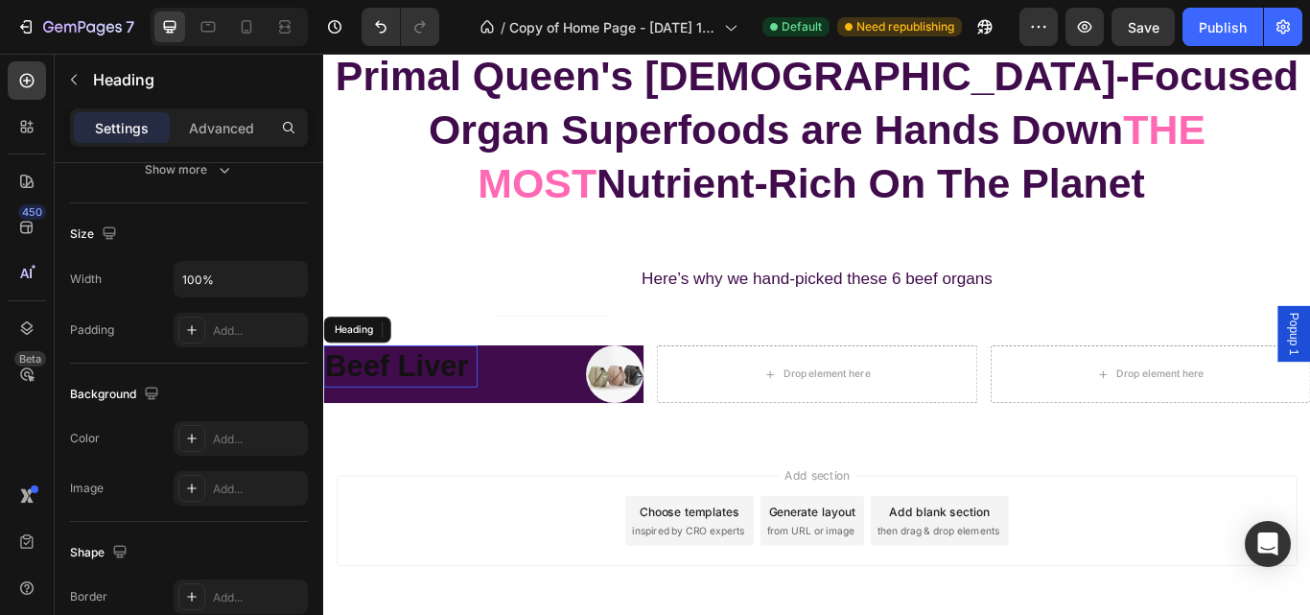
scroll to position [0, 0]
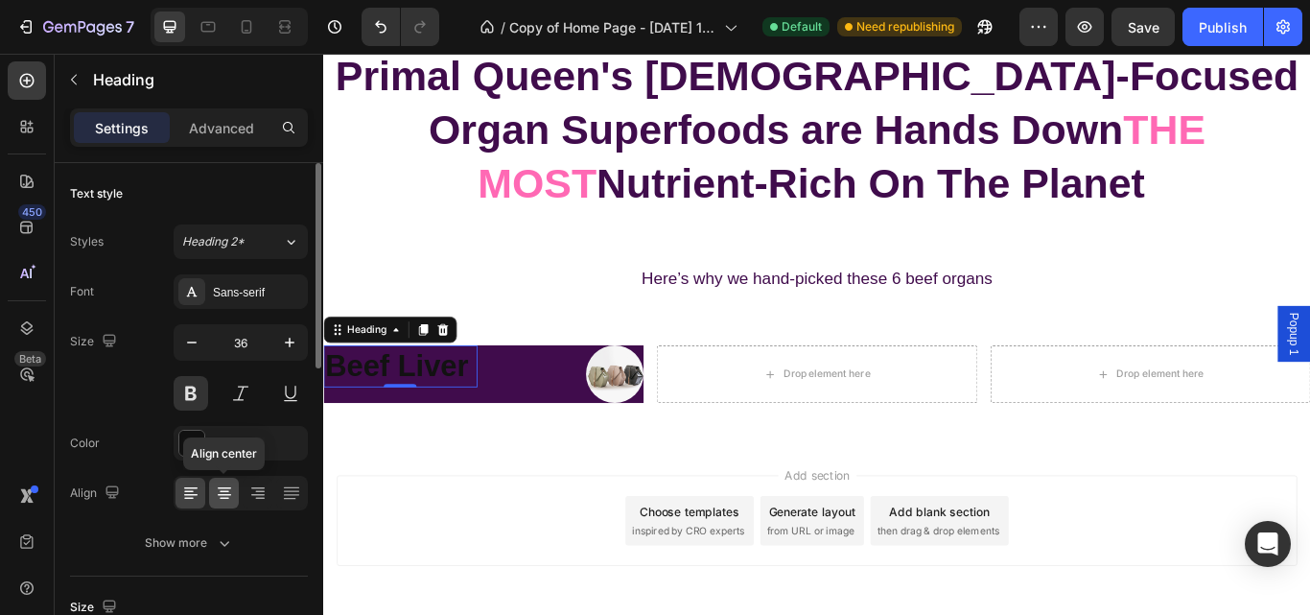
click at [226, 493] on icon at bounding box center [224, 492] width 19 height 19
click at [283, 497] on icon at bounding box center [291, 492] width 19 height 19
click at [253, 498] on icon at bounding box center [257, 492] width 19 height 19
click at [227, 498] on icon at bounding box center [225, 499] width 10 height 2
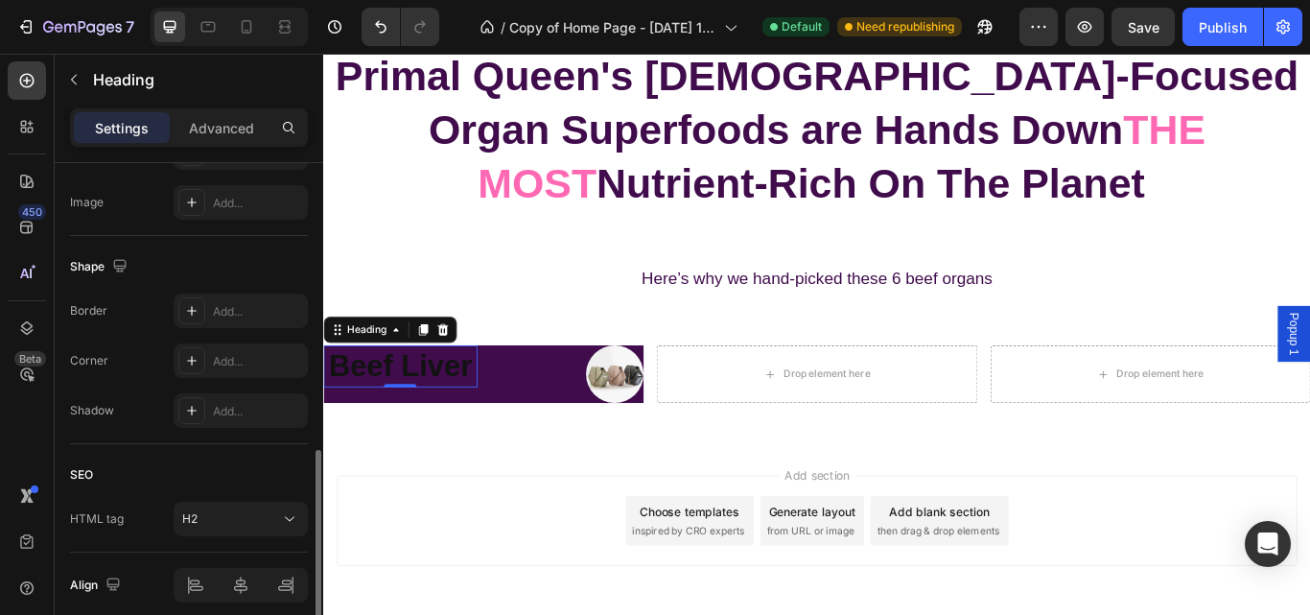
scroll to position [738, 0]
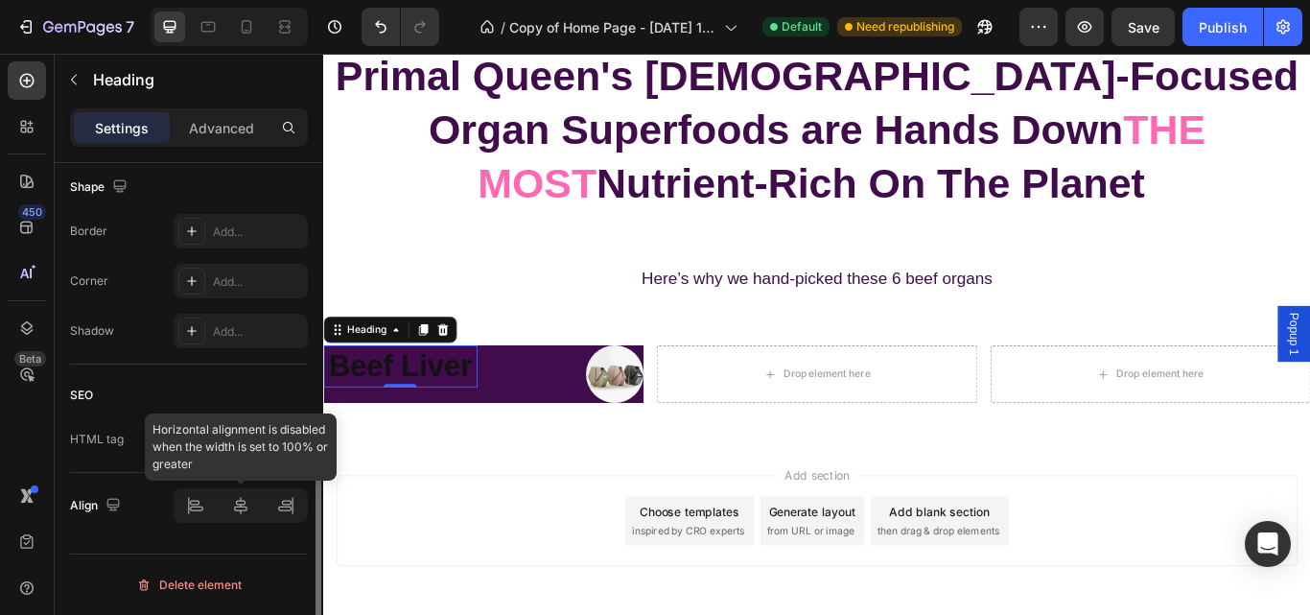
click at [248, 514] on div at bounding box center [241, 505] width 134 height 35
click at [298, 516] on div at bounding box center [241, 505] width 134 height 35
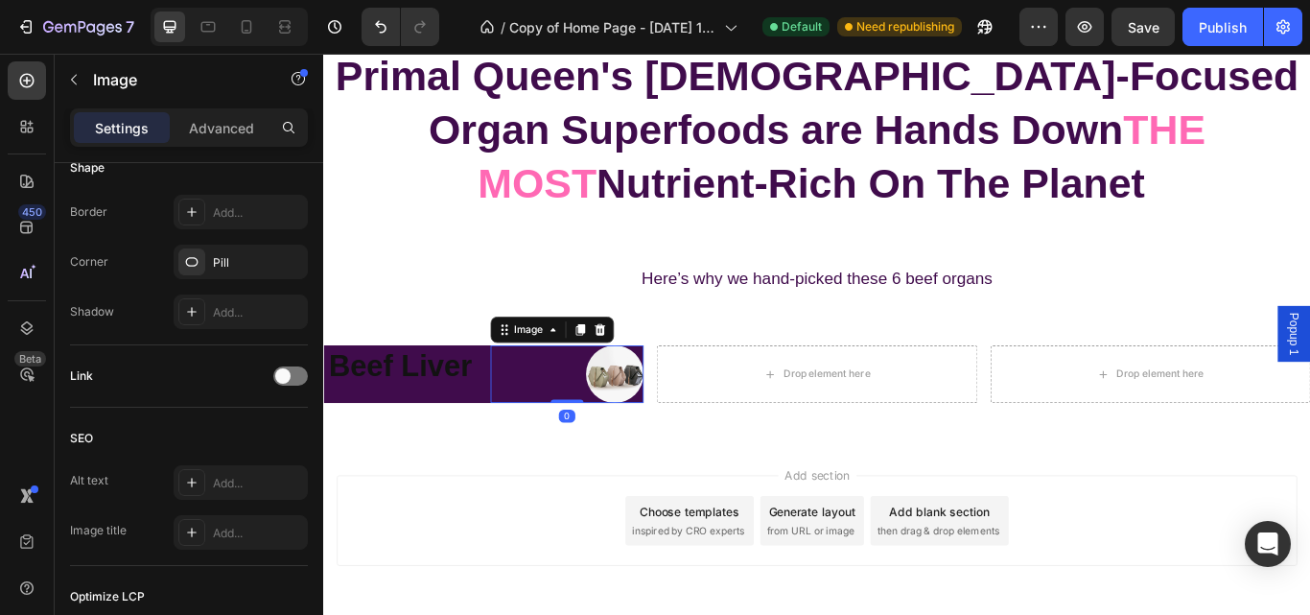
scroll to position [0, 0]
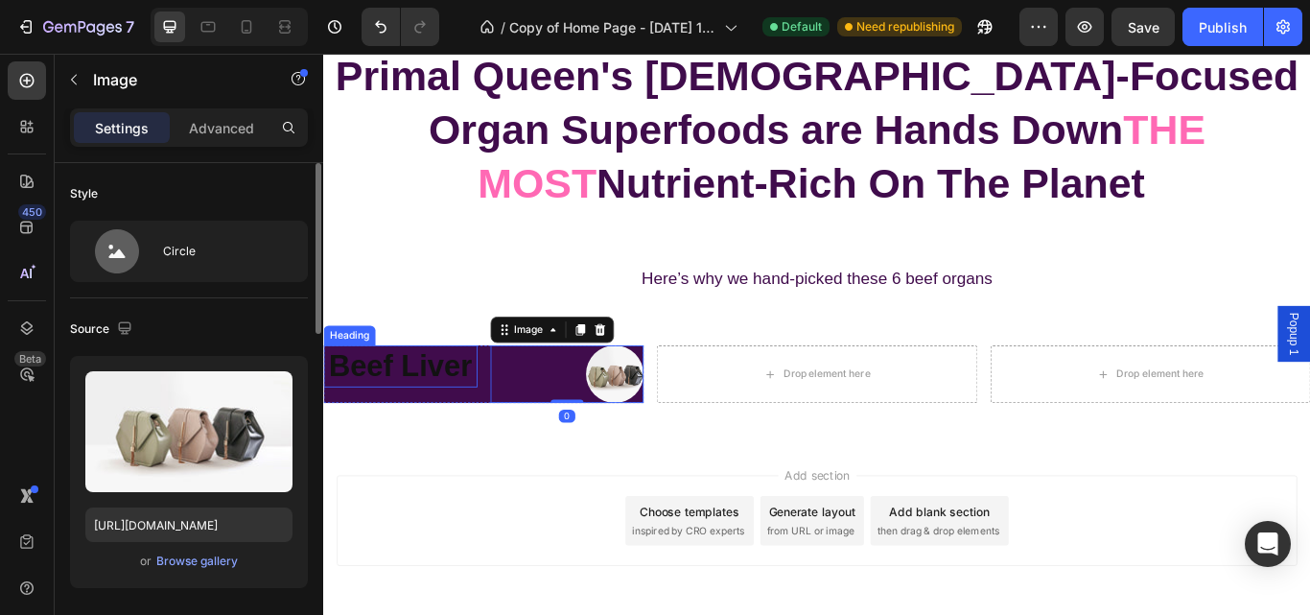
click at [488, 415] on p "Beef Liver" at bounding box center [412, 418] width 175 height 45
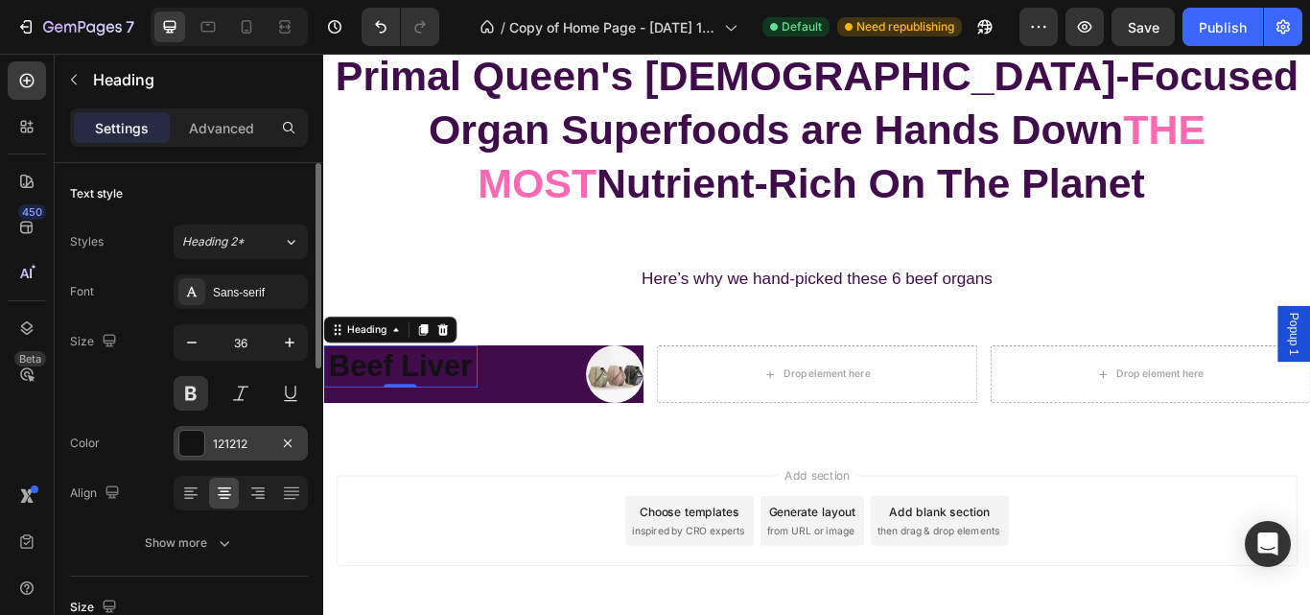
click at [189, 439] on div at bounding box center [191, 443] width 25 height 25
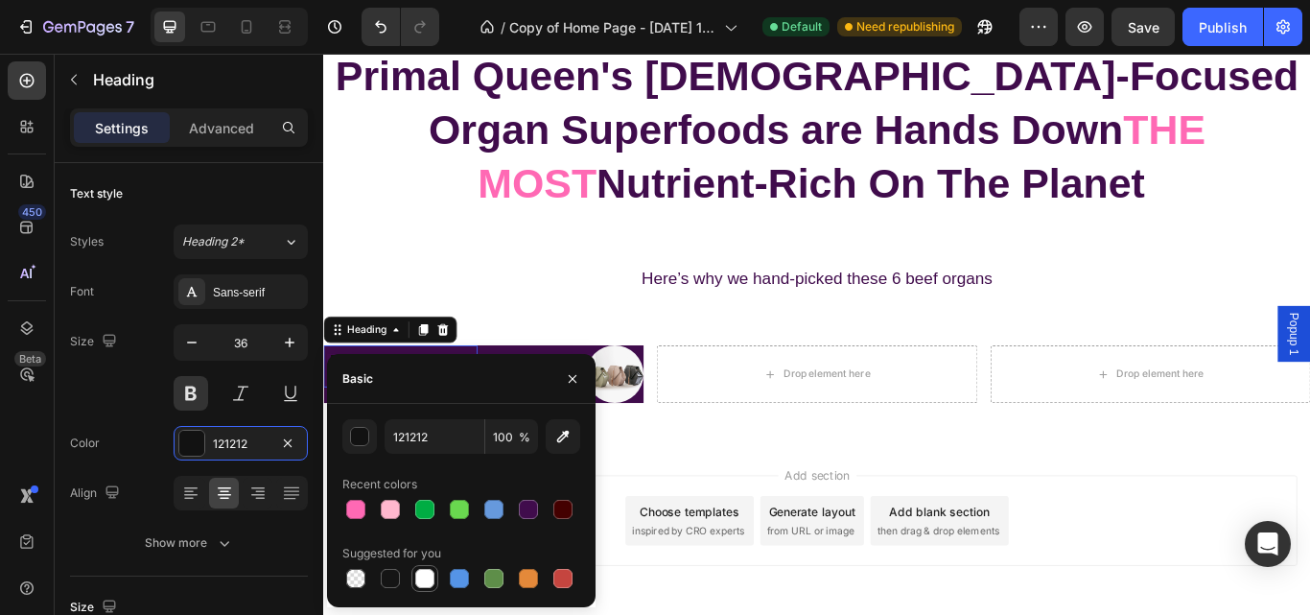
click at [422, 585] on div at bounding box center [424, 578] width 19 height 19
type input "FFFFFF"
click at [661, 443] on img at bounding box center [662, 427] width 67 height 67
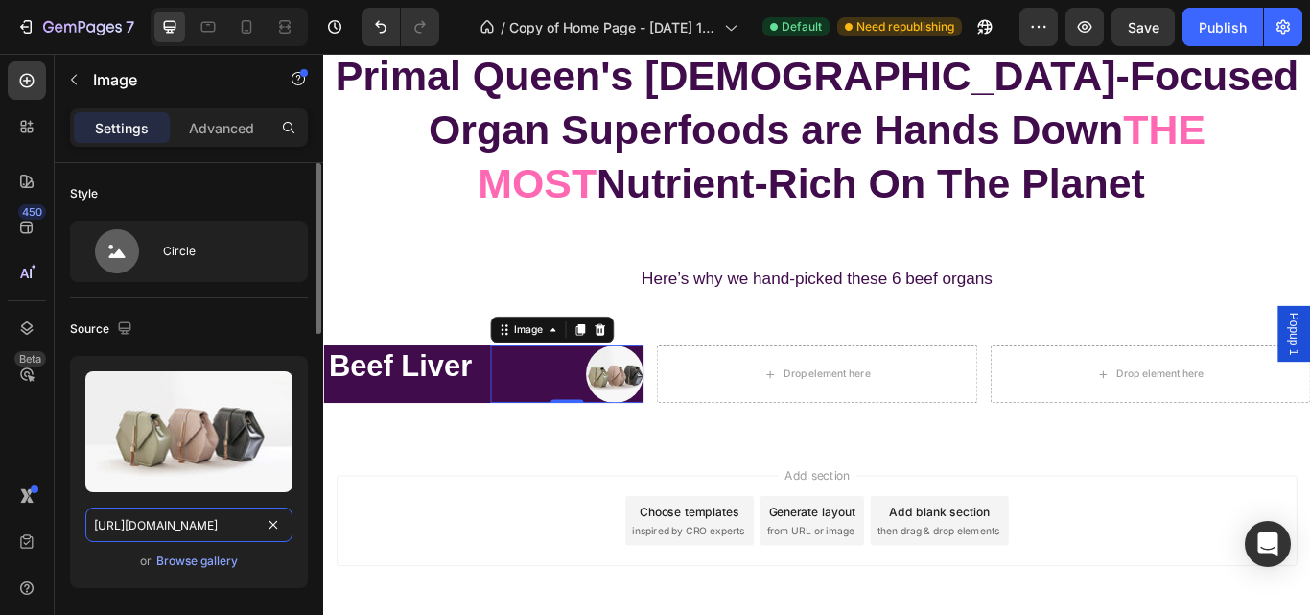
click at [177, 528] on input "https://cdn.shopify.com/s/files/1/2005/9307/files/image_demo.jpg" at bounding box center [188, 524] width 207 height 35
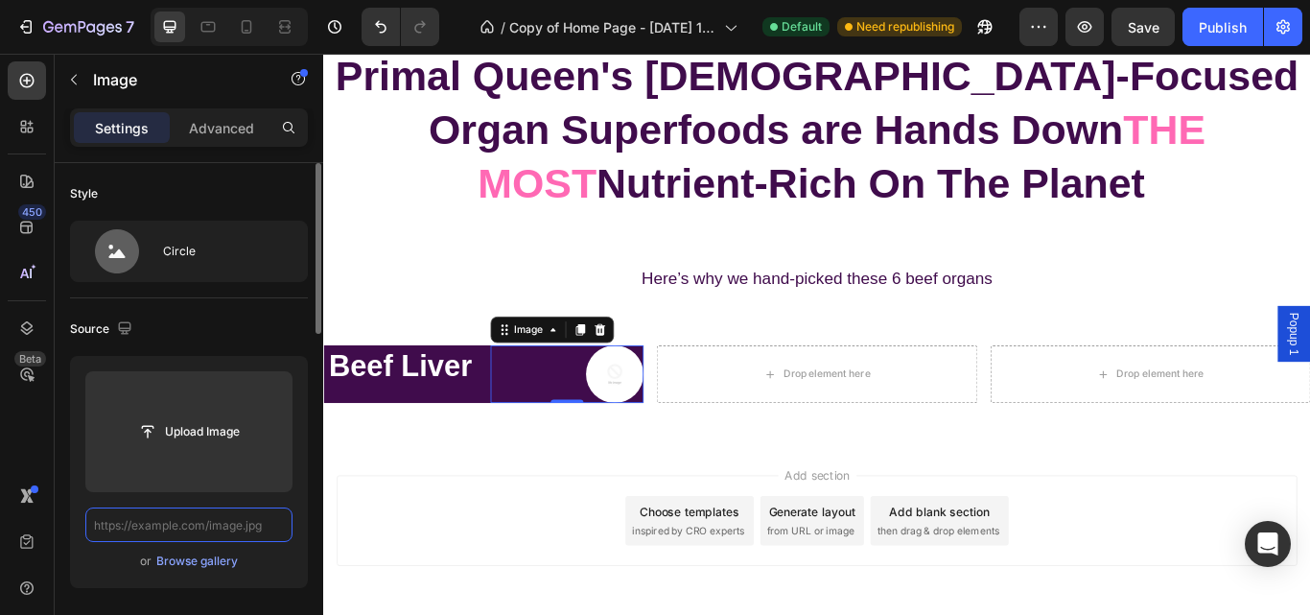
paste input "https://primalqueen.com/cdn/shop/files/s2_nutrient_head_icon1.png?crop=center&h…"
type input "https://primalqueen.com/cdn/shop/files/s2_nutrient_head_icon1.png?crop=center&h…"
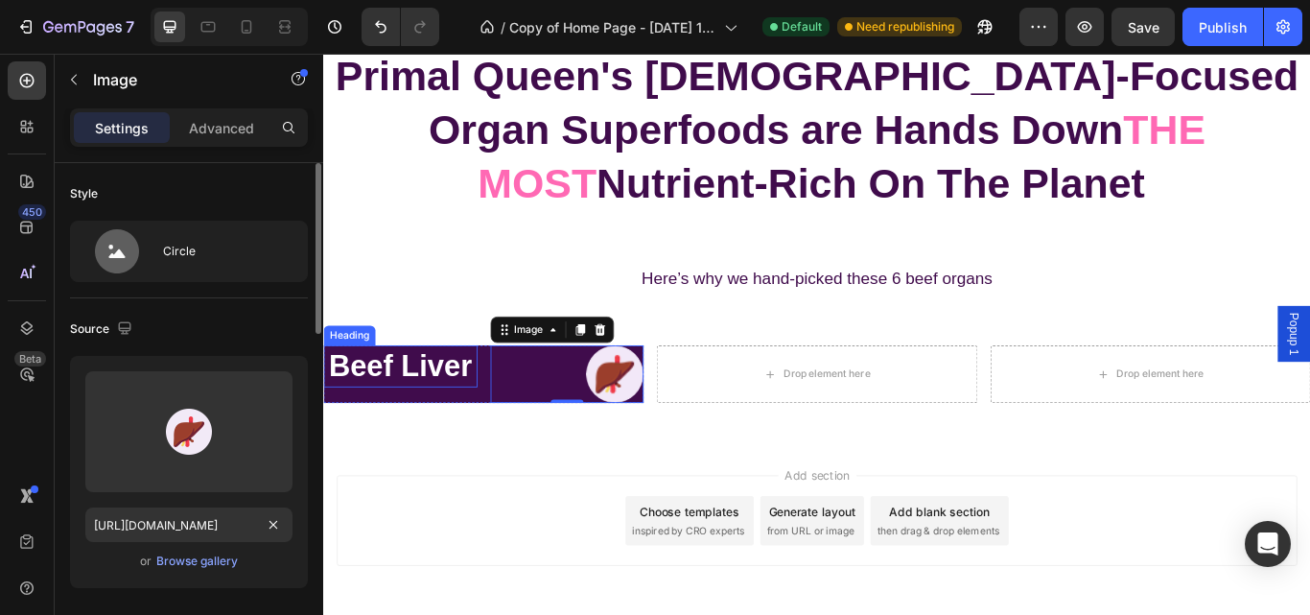
click at [499, 414] on h2 "Beef Liver" at bounding box center [412, 418] width 179 height 49
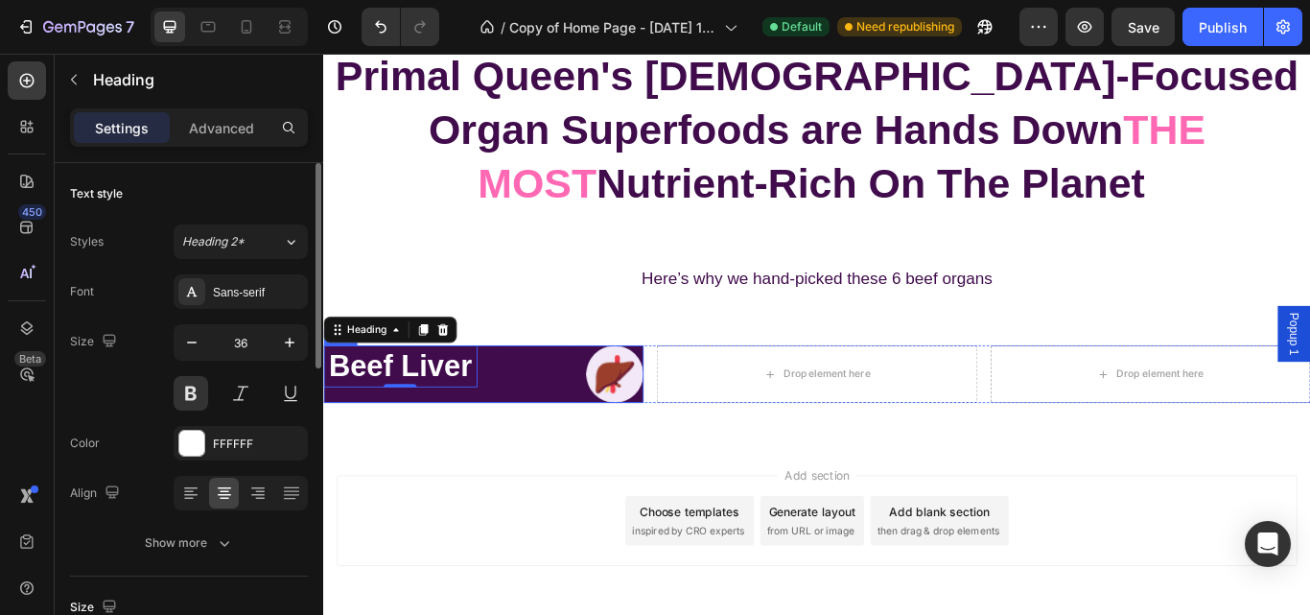
click at [479, 443] on div "Beef Liver Heading 0" at bounding box center [412, 427] width 179 height 67
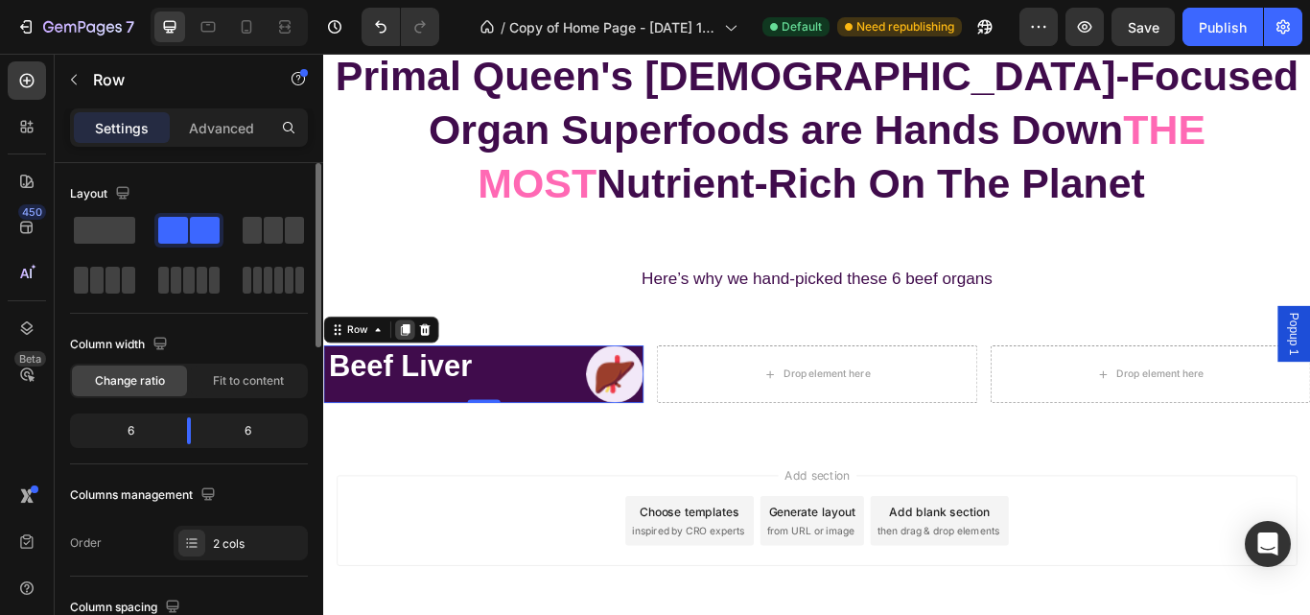
click at [419, 371] on icon at bounding box center [418, 376] width 11 height 13
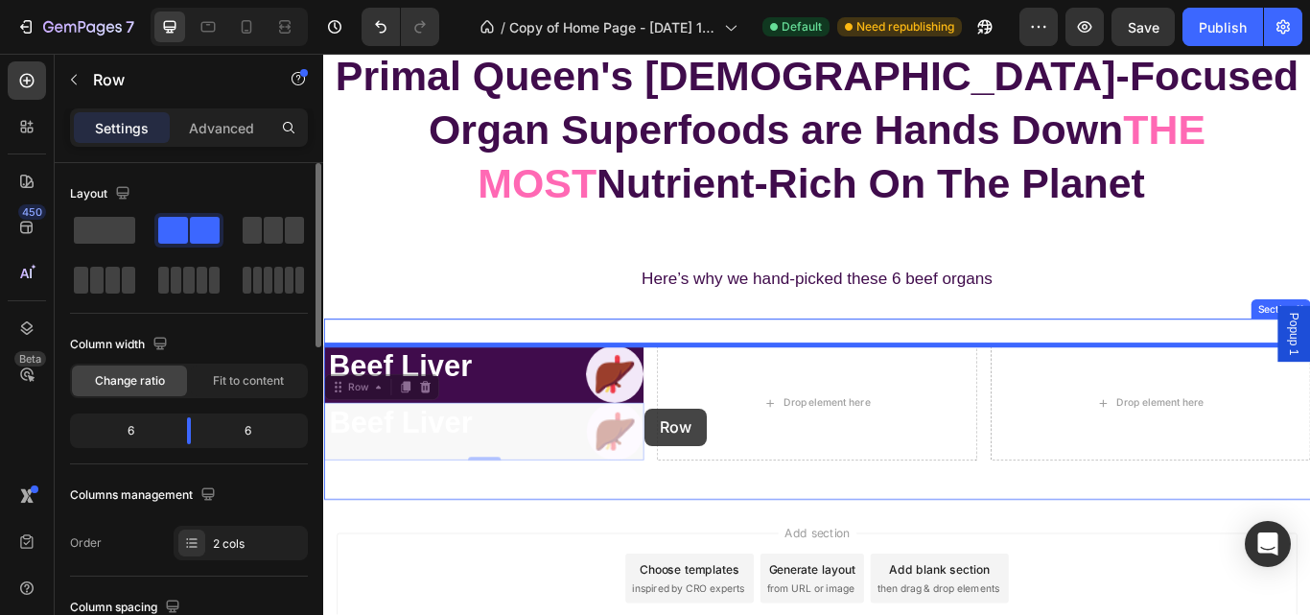
drag, startPoint x: 507, startPoint y: 476, endPoint x: 726, endPoint y: 456, distance: 219.6
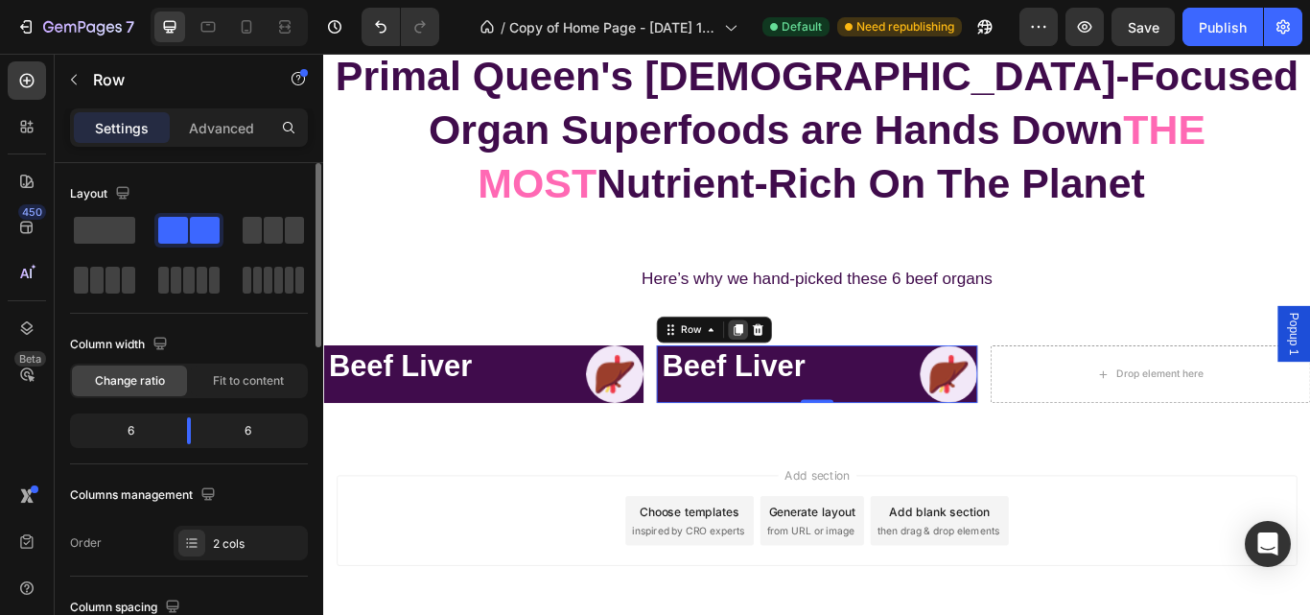
click at [802, 365] on div at bounding box center [806, 375] width 23 height 23
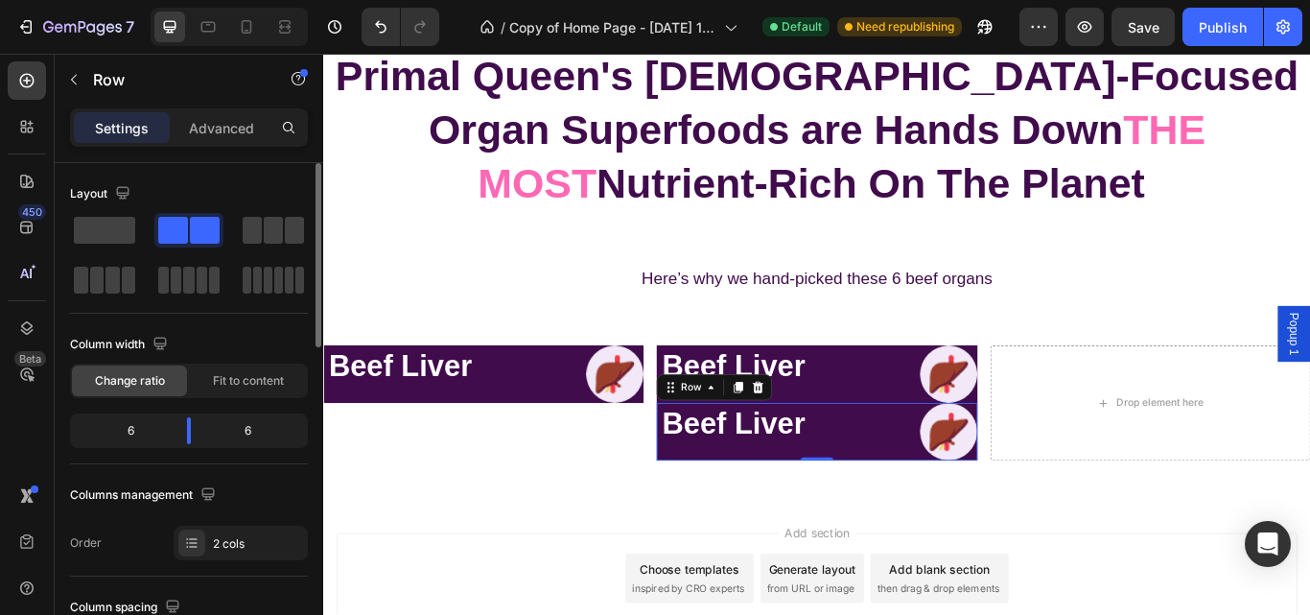
click at [884, 463] on div "Beef Liver Heading Image Row 0" at bounding box center [898, 494] width 373 height 67
click at [893, 469] on div "Beef Liver Heading Image Row 0" at bounding box center [898, 494] width 373 height 67
click at [889, 455] on div "Beef Liver Heading Image Row" at bounding box center [898, 427] width 373 height 67
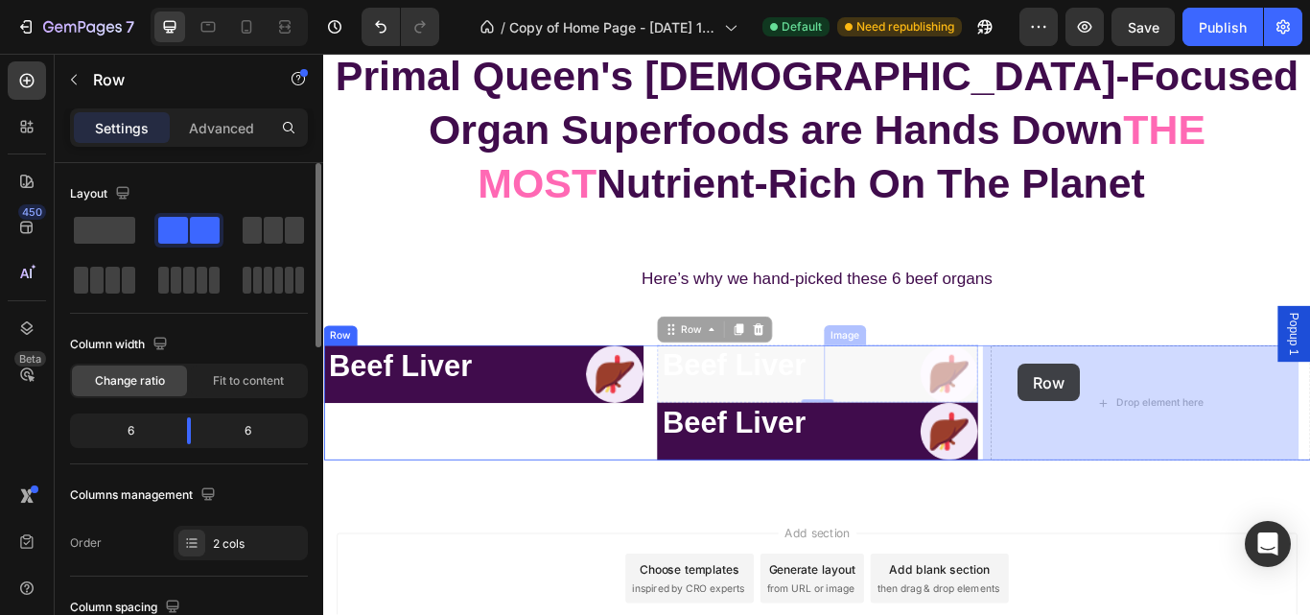
drag, startPoint x: 887, startPoint y: 402, endPoint x: 1133, endPoint y: 415, distance: 245.9
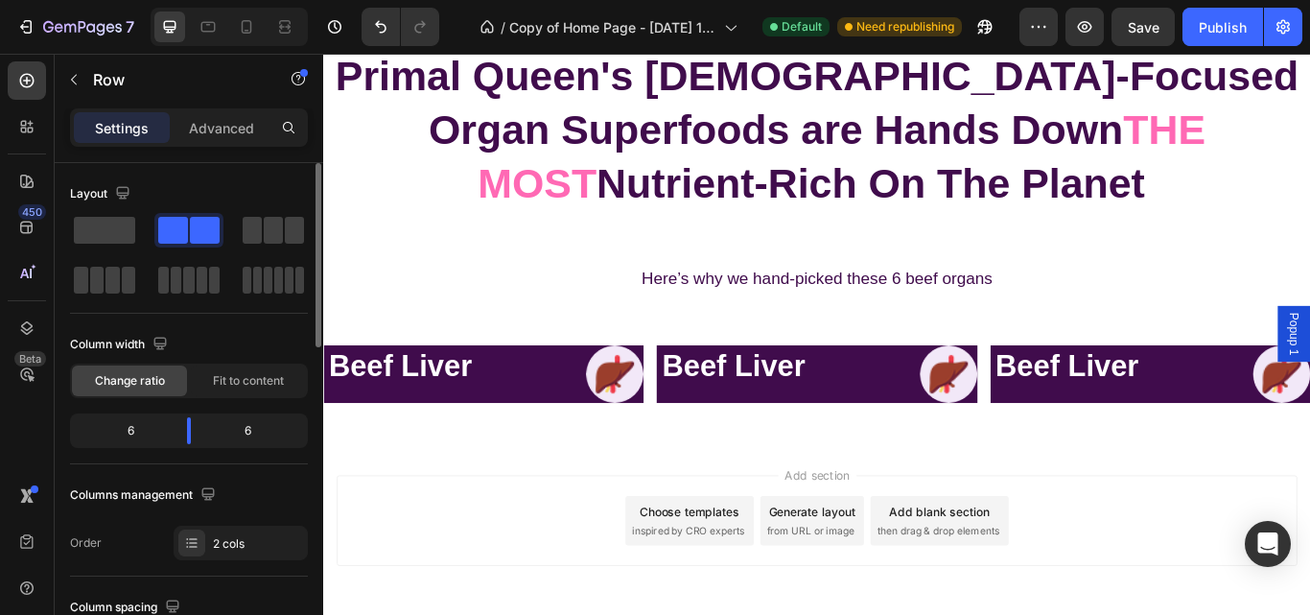
click at [1269, 555] on div "Add section Choose templates inspired by CRO experts Generate layout from URL o…" at bounding box center [899, 598] width 1120 height 105
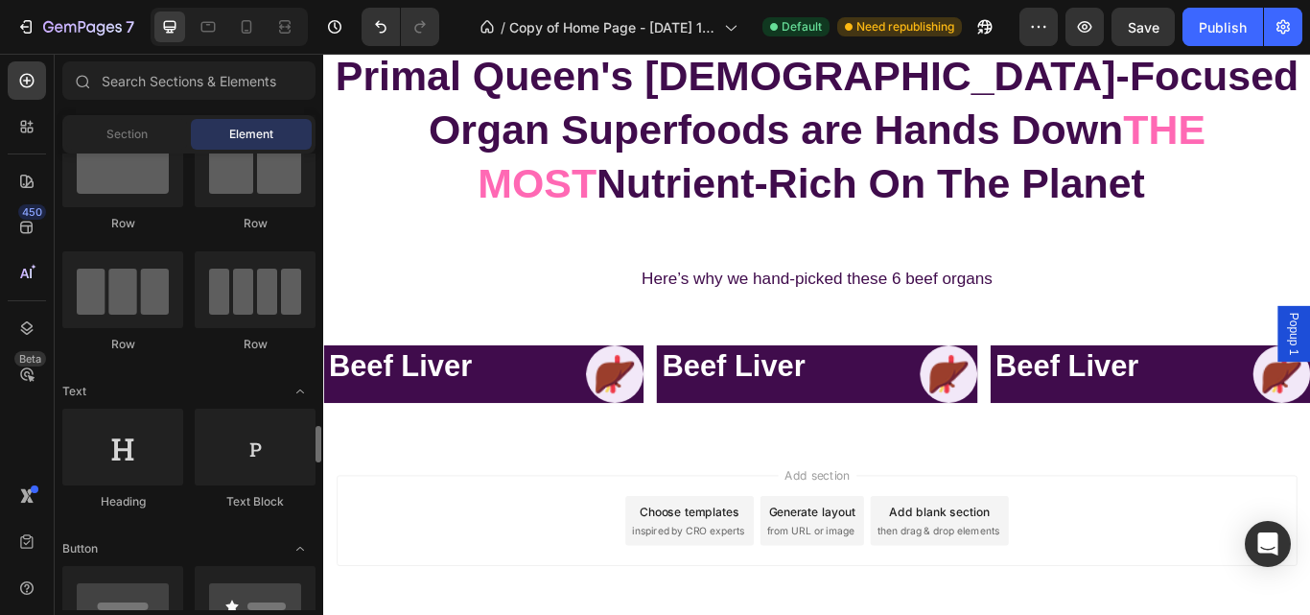
scroll to position [0, 0]
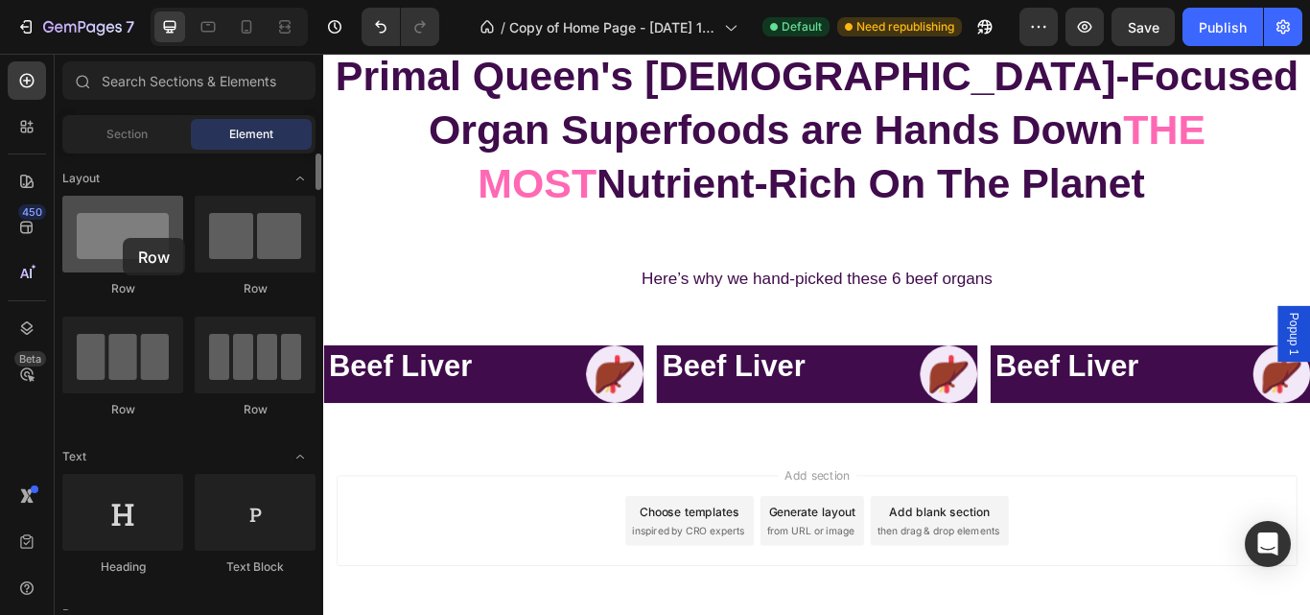
drag, startPoint x: 126, startPoint y: 245, endPoint x: 120, endPoint y: 236, distance: 11.2
click at [120, 236] on div at bounding box center [122, 234] width 121 height 77
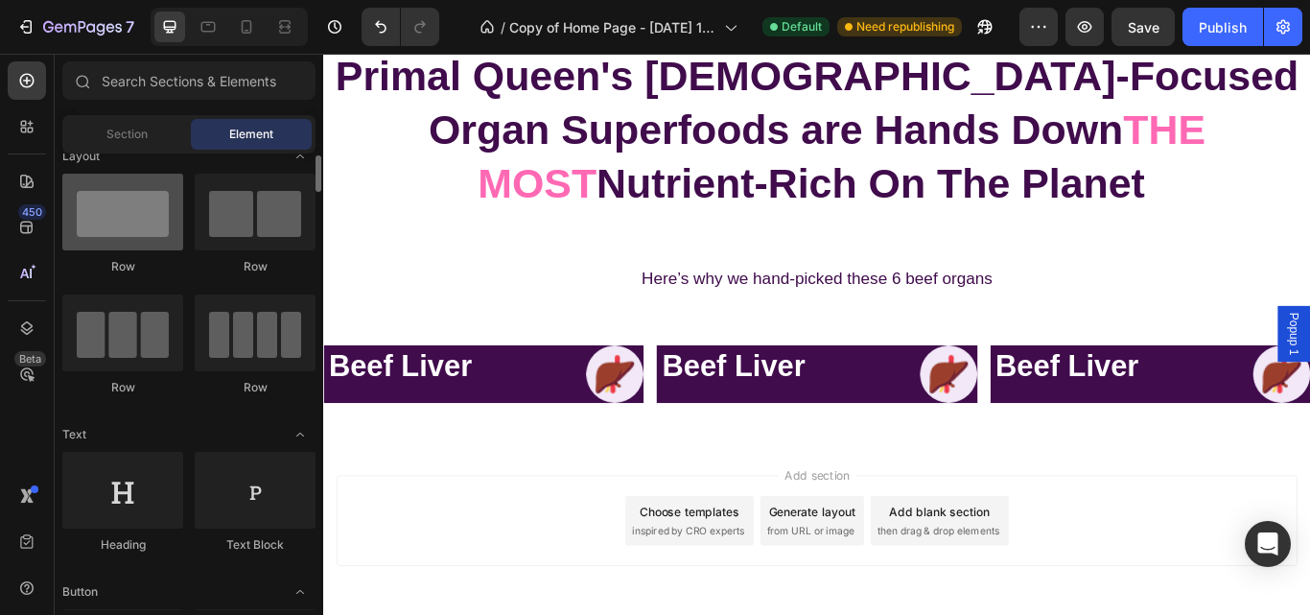
scroll to position [22, 0]
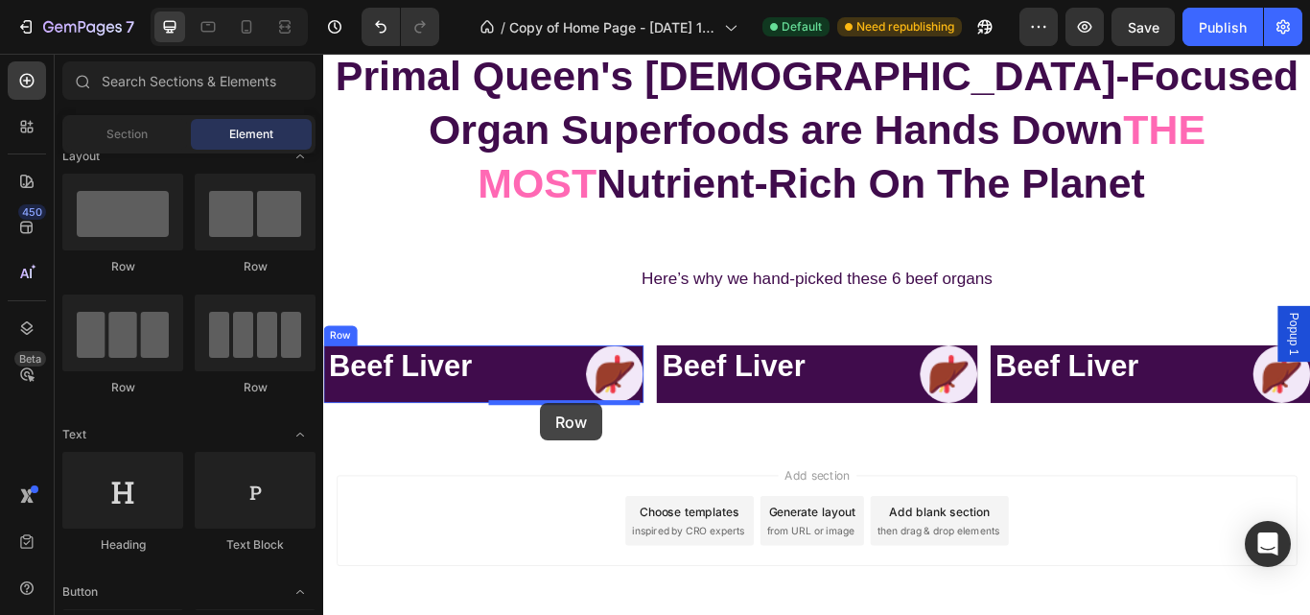
drag, startPoint x: 454, startPoint y: 277, endPoint x: 575, endPoint y: 461, distance: 220.8
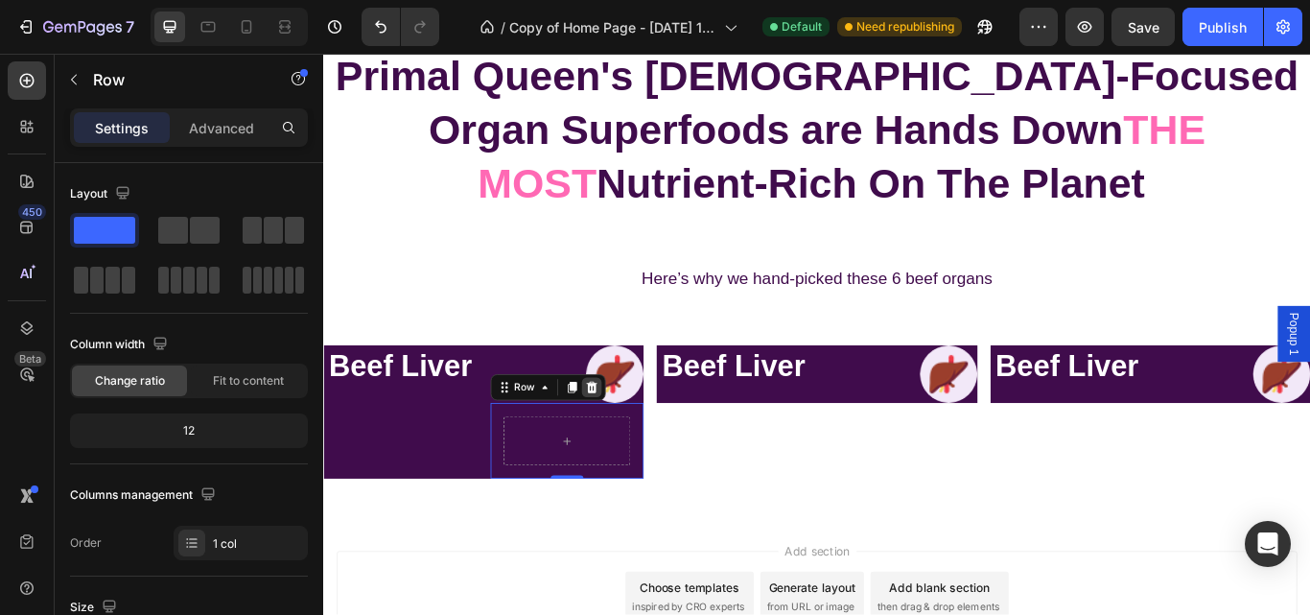
click at [630, 441] on icon at bounding box center [635, 442] width 15 height 15
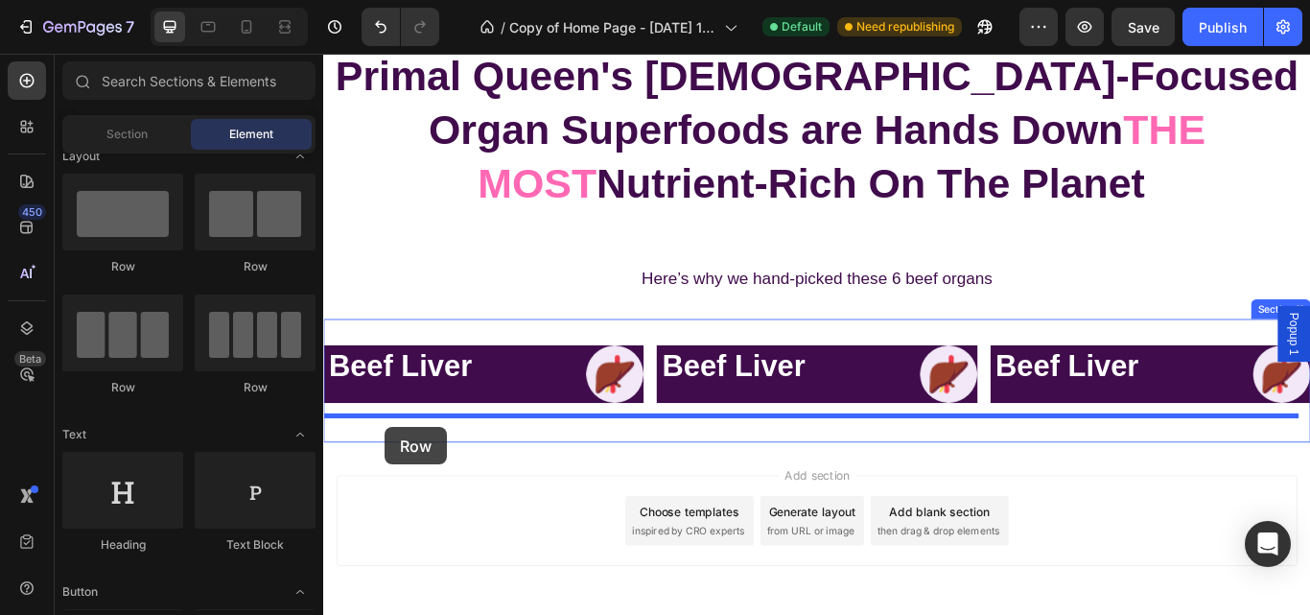
drag, startPoint x: 461, startPoint y: 264, endPoint x: 395, endPoint y: 489, distance: 234.9
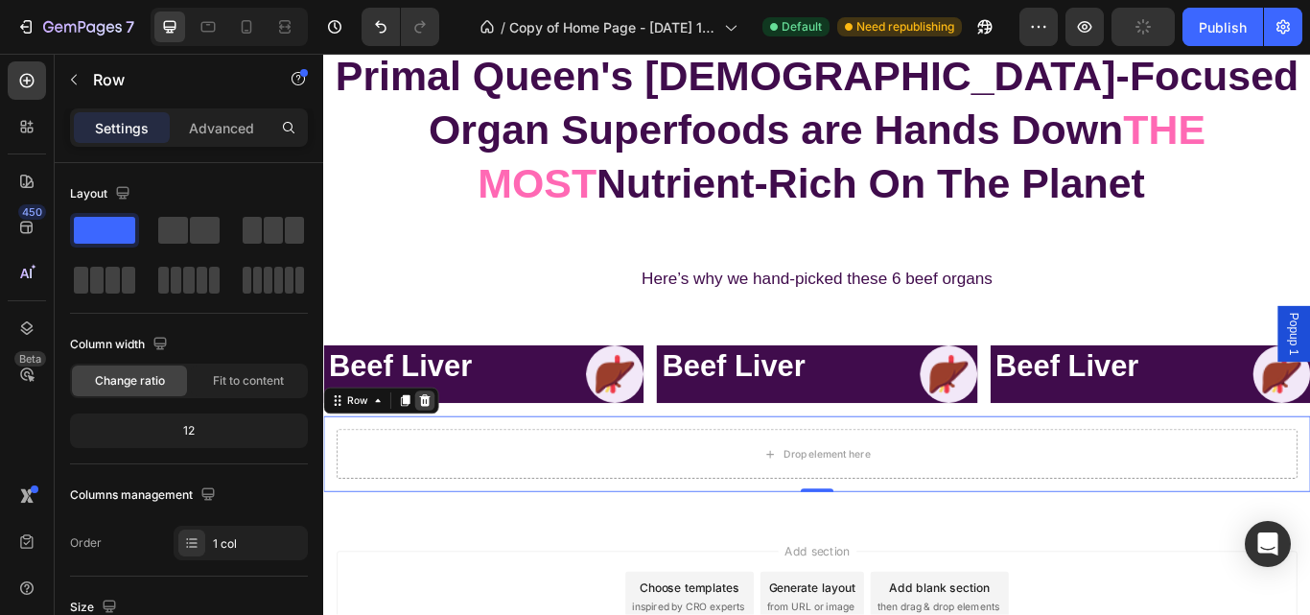
click at [446, 453] on icon at bounding box center [440, 458] width 15 height 15
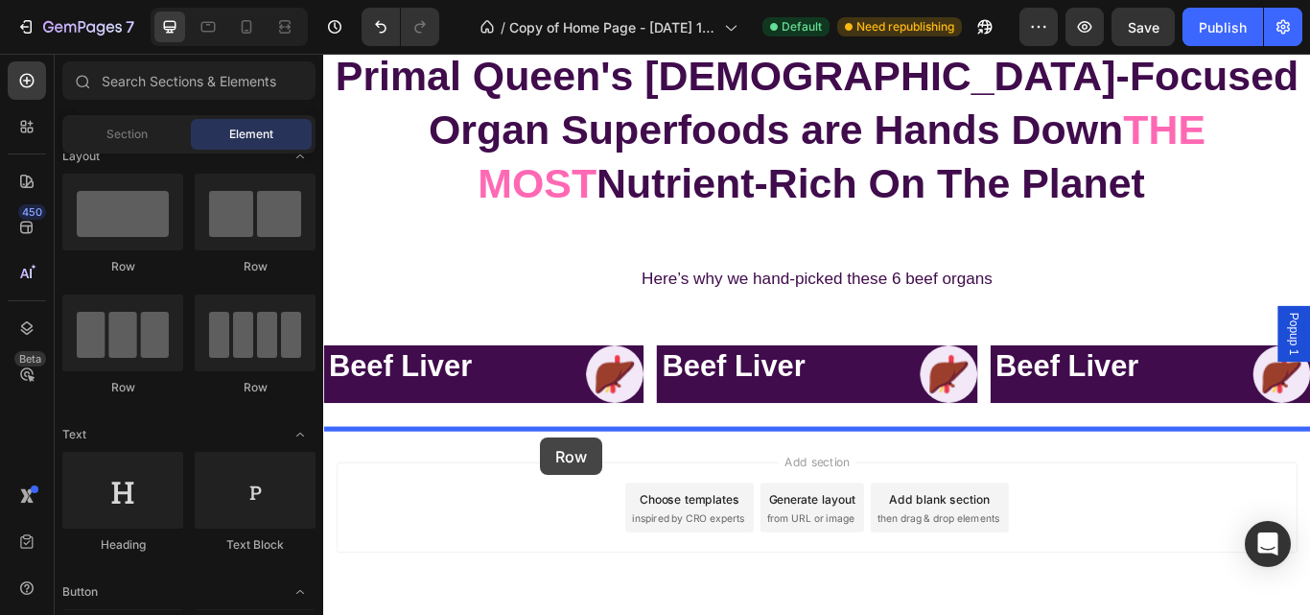
drag, startPoint x: 459, startPoint y: 393, endPoint x: 579, endPoint y: 502, distance: 161.6
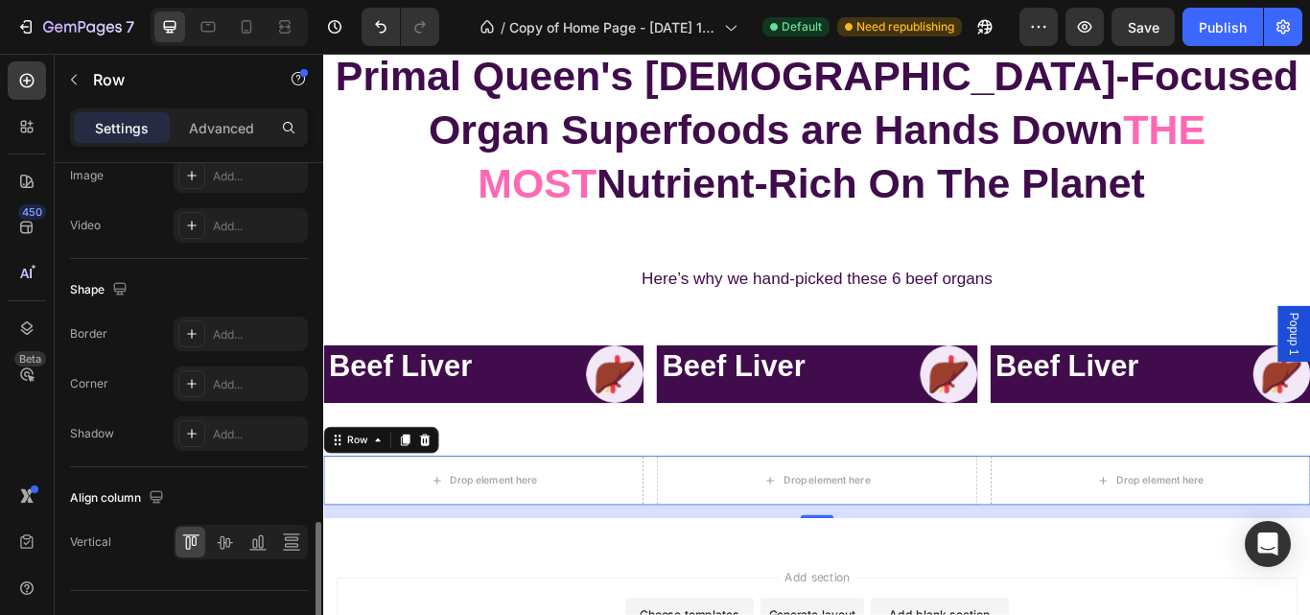
scroll to position [882, 0]
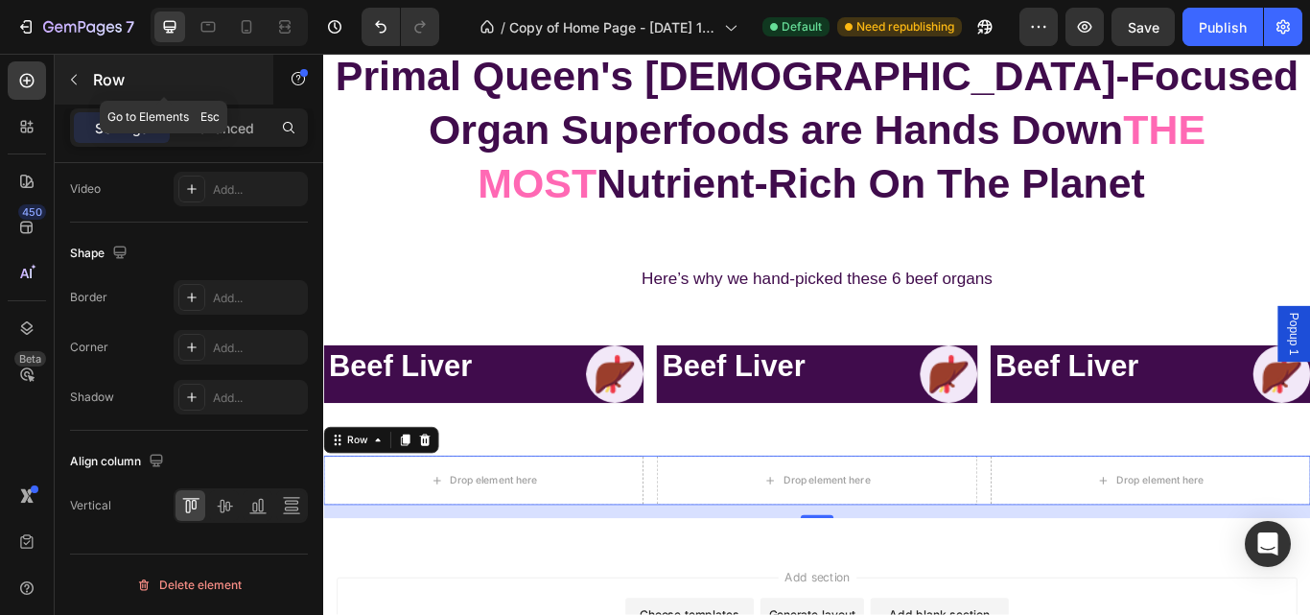
click at [77, 81] on icon "button" at bounding box center [73, 79] width 15 height 15
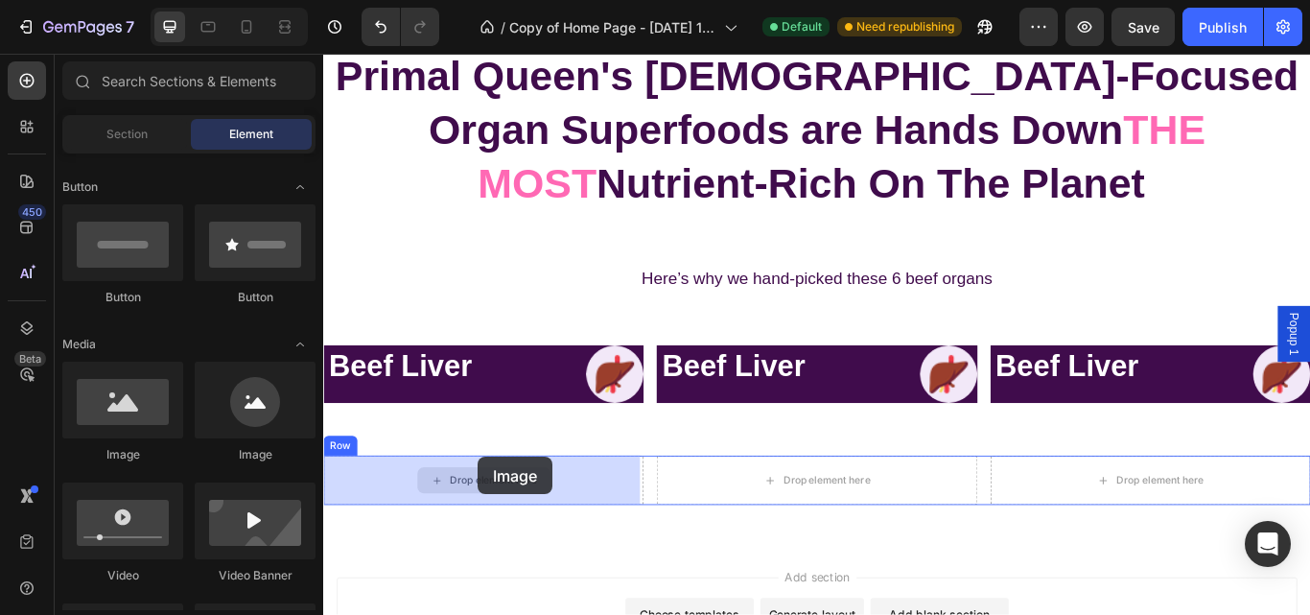
scroll to position [5372, 0]
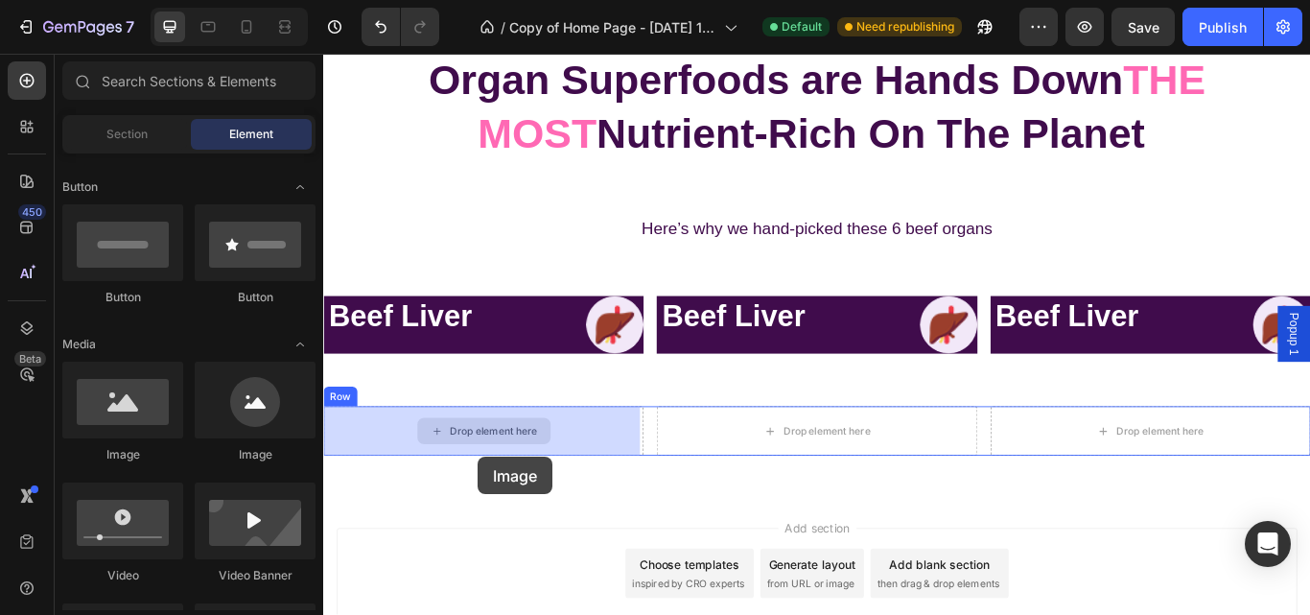
drag, startPoint x: 461, startPoint y: 478, endPoint x: 430, endPoint y: 550, distance: 79.5
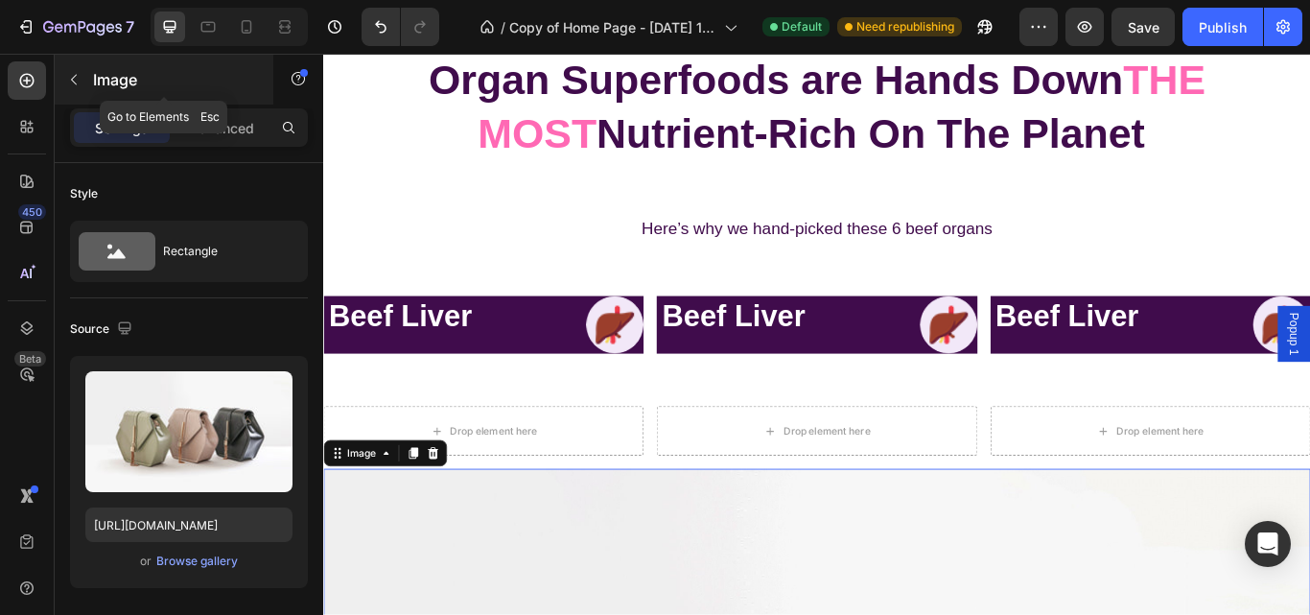
click at [76, 70] on button "button" at bounding box center [73, 79] width 31 height 31
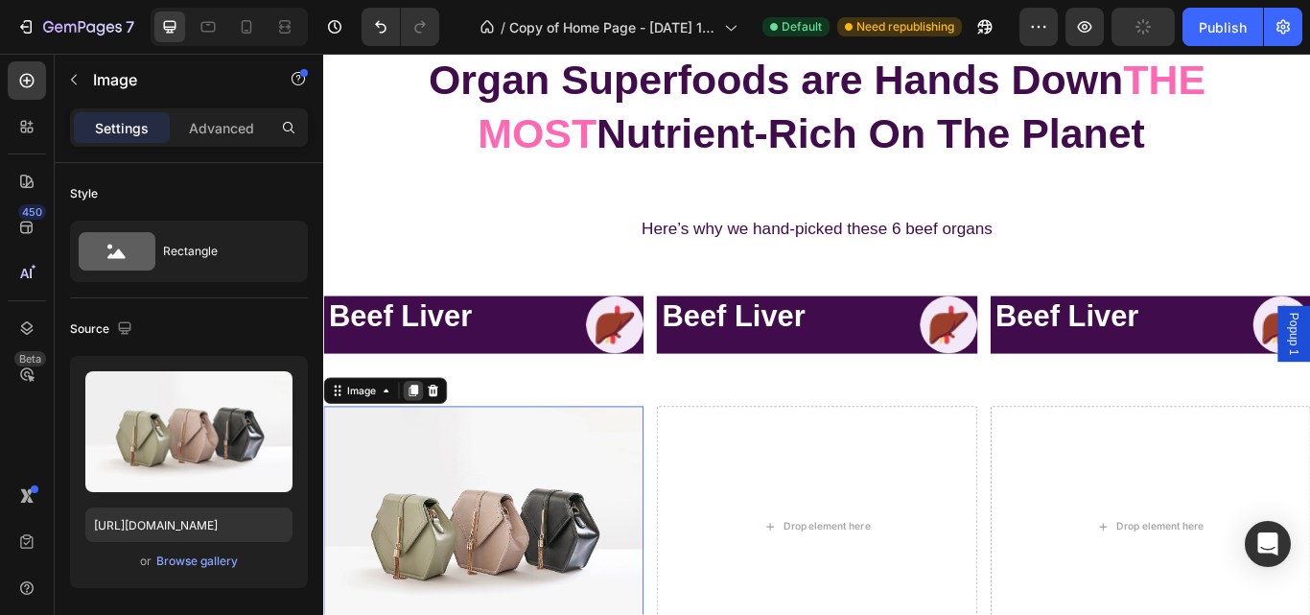
click at [430, 452] on icon at bounding box center [427, 446] width 15 height 15
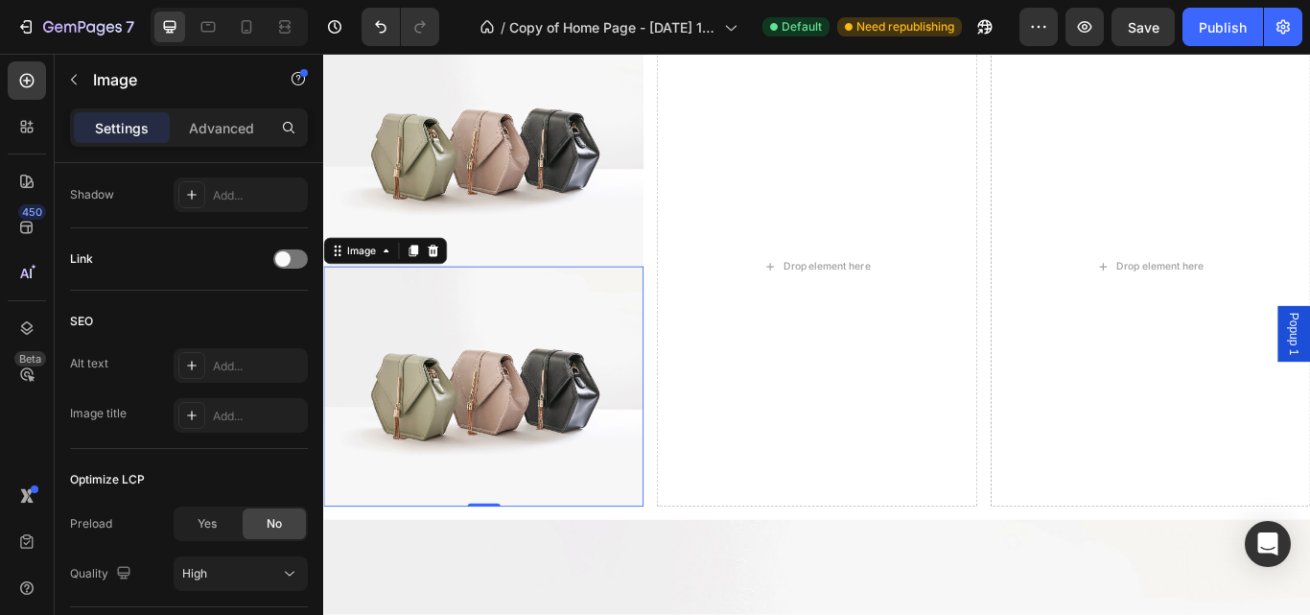
scroll to position [5814, 0]
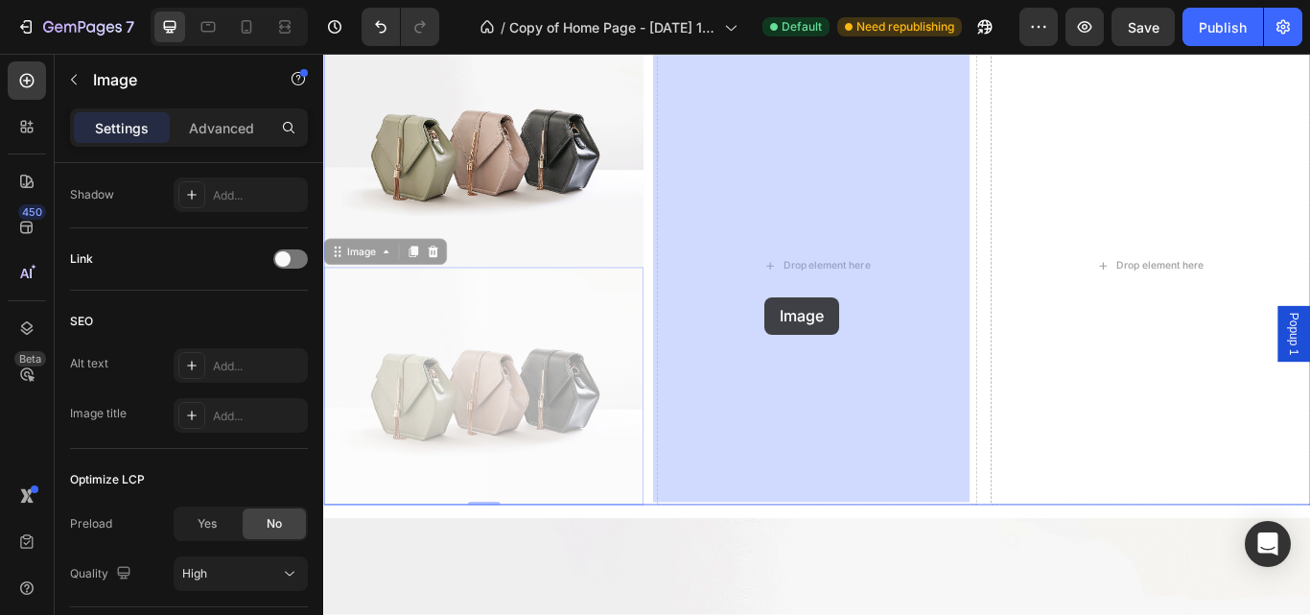
drag, startPoint x: 544, startPoint y: 435, endPoint x: 838, endPoint y: 344, distance: 308.2
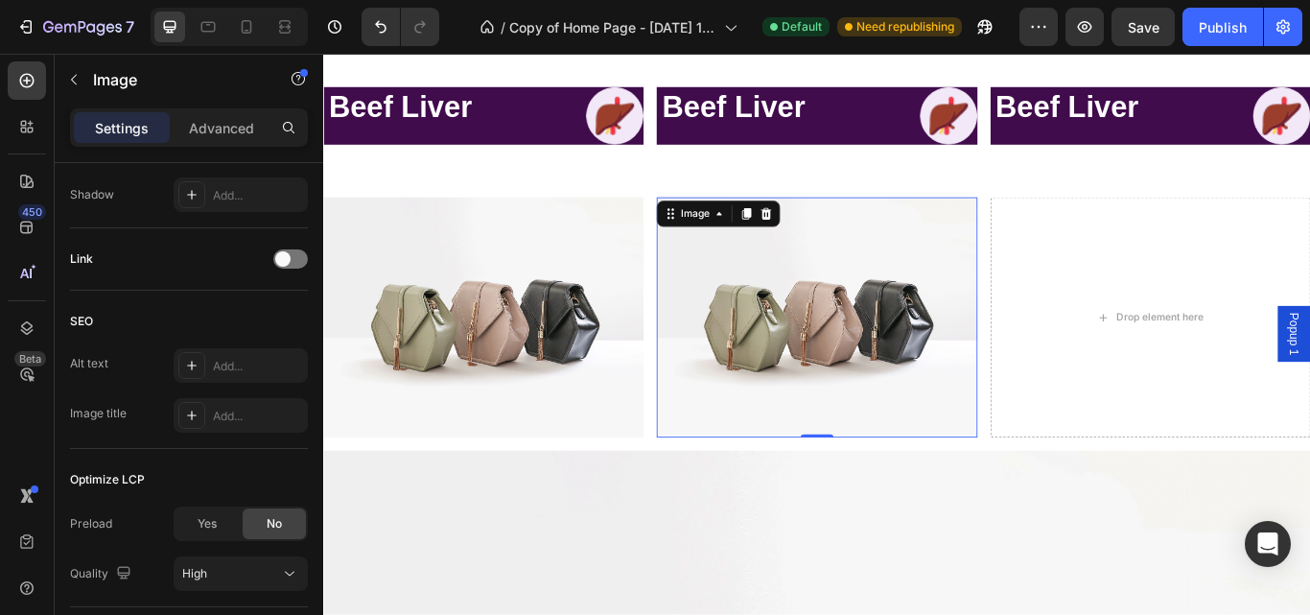
scroll to position [5615, 0]
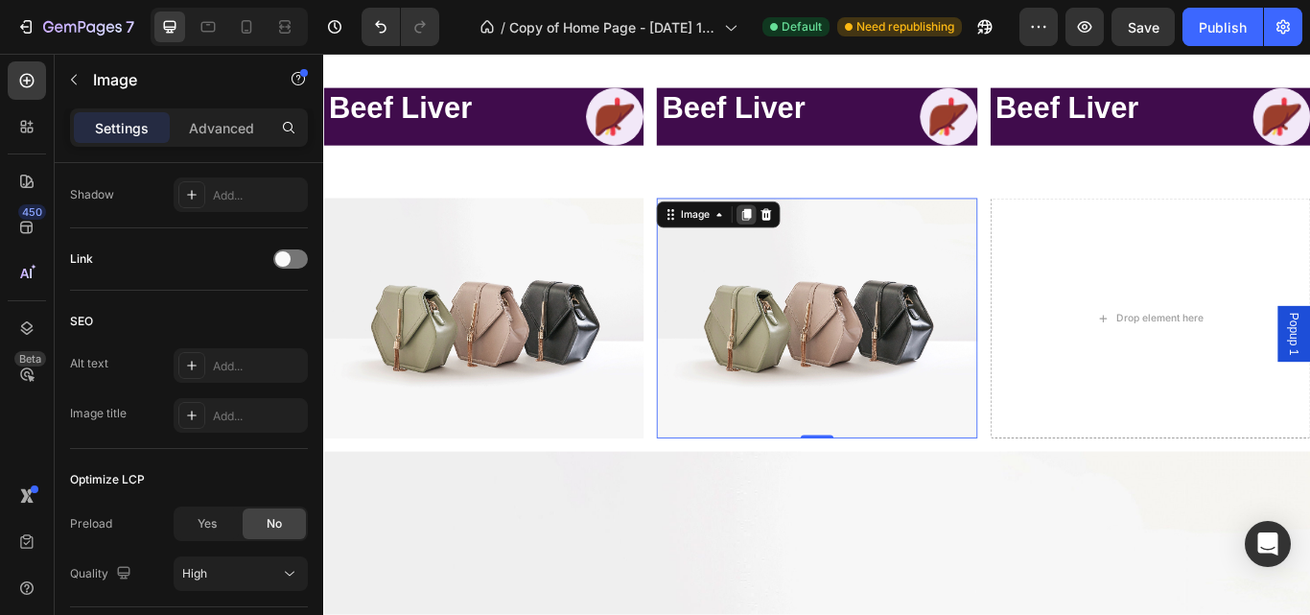
click at [811, 239] on icon at bounding box center [816, 242] width 11 height 13
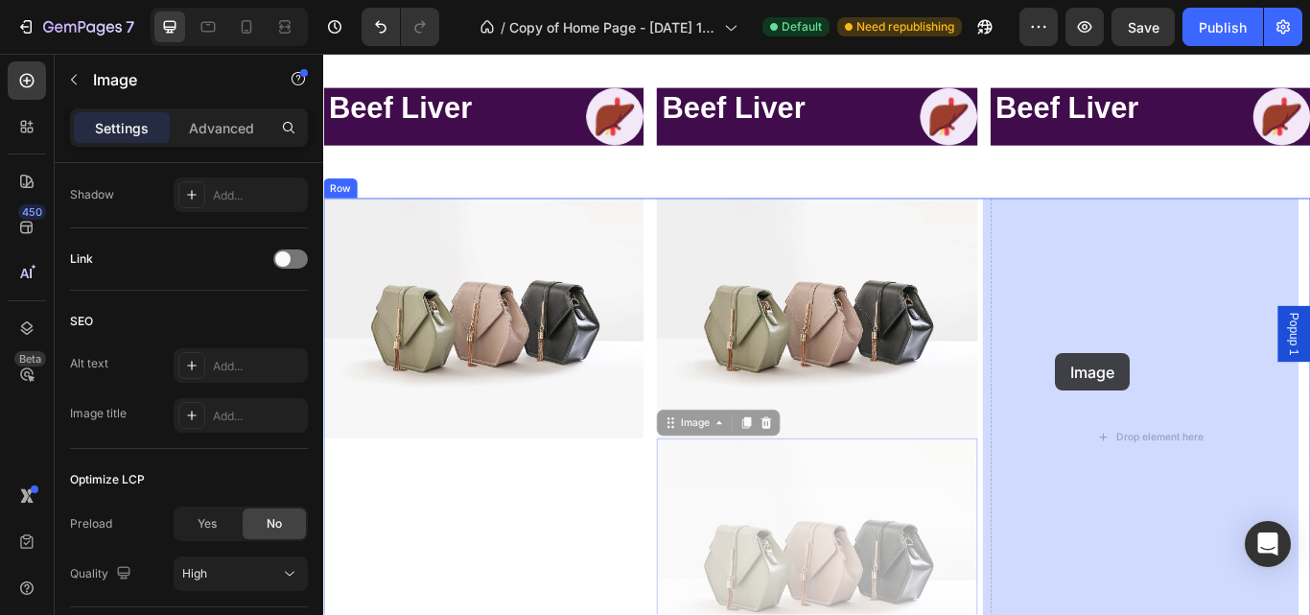
drag, startPoint x: 930, startPoint y: 597, endPoint x: 1177, endPoint y: 403, distance: 314.1
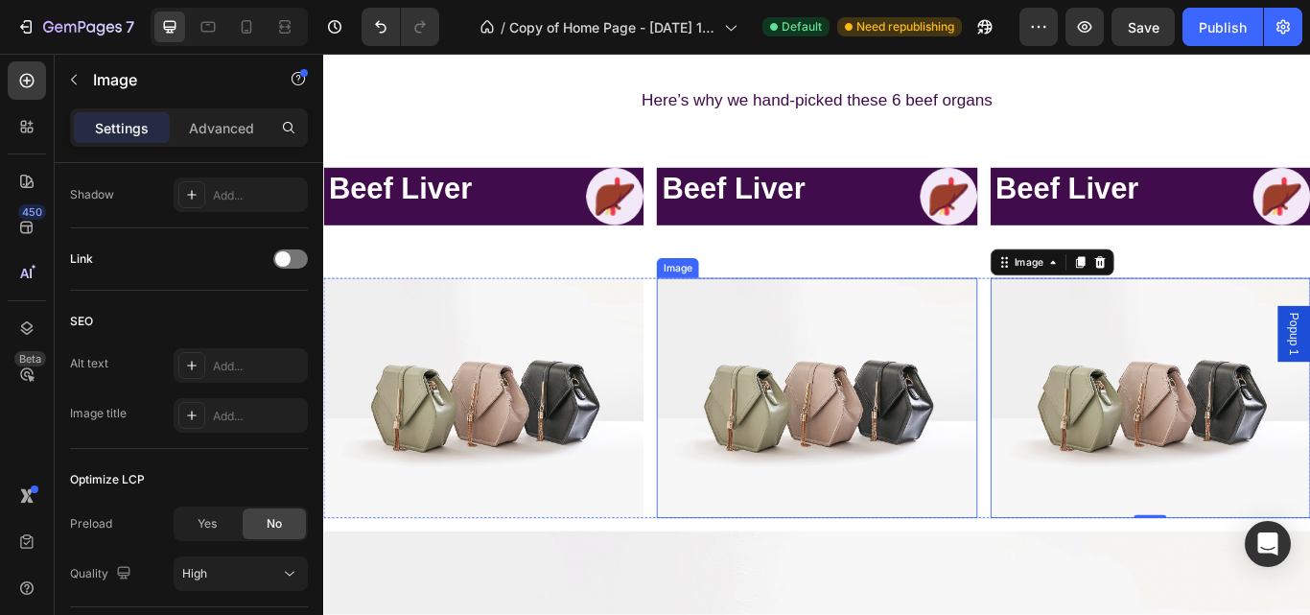
scroll to position [5521, 0]
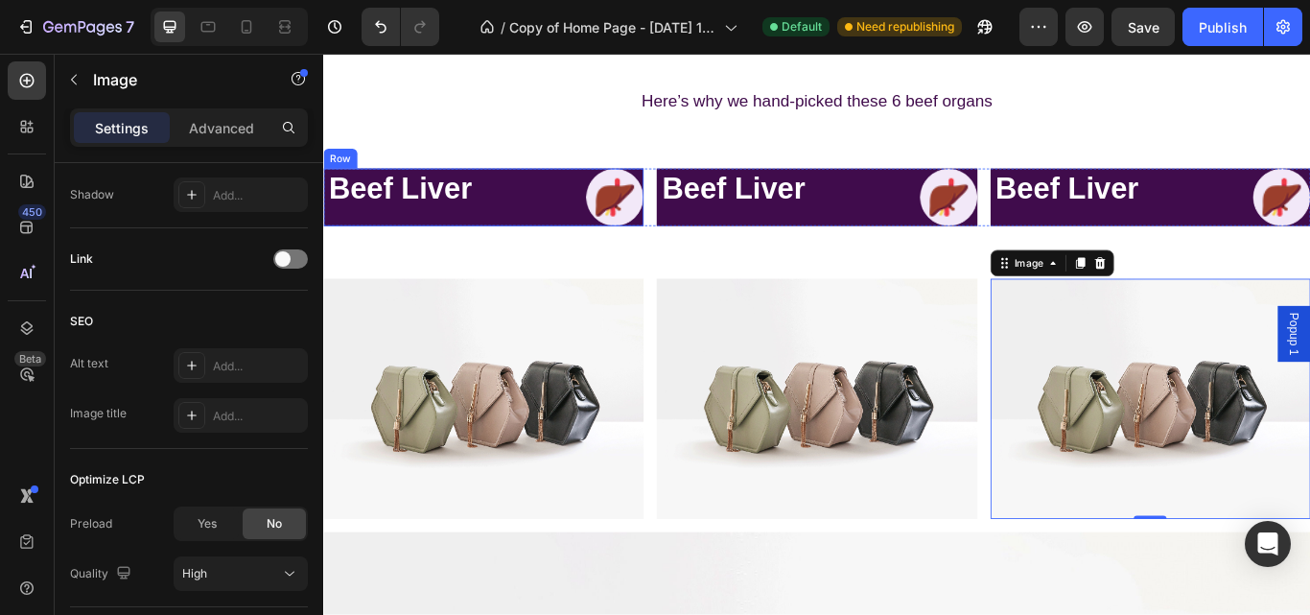
click at [508, 192] on div "Beef Liver Heading Image Row" at bounding box center [509, 221] width 373 height 67
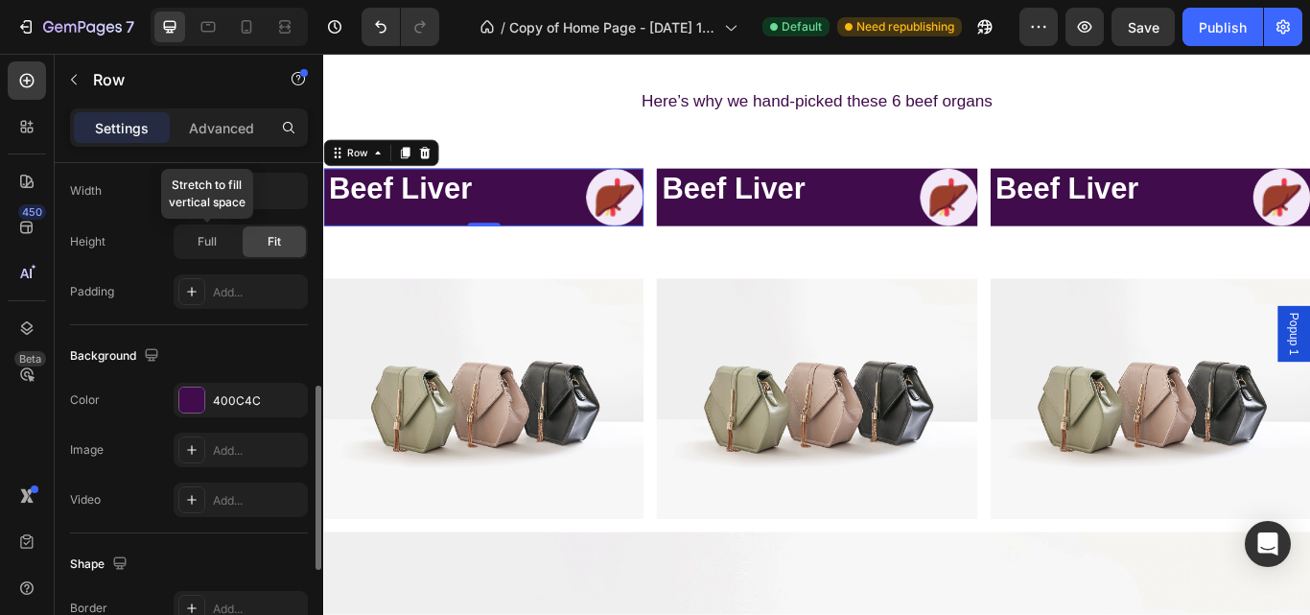
scroll to position [582, 0]
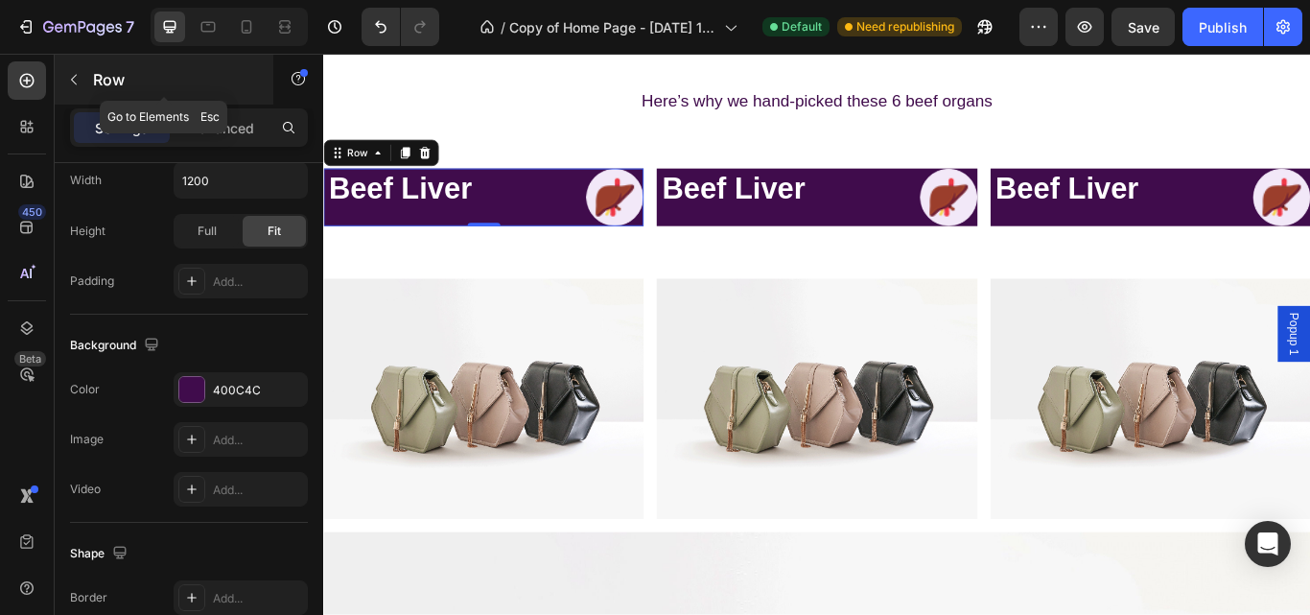
click at [72, 94] on button "button" at bounding box center [73, 79] width 31 height 31
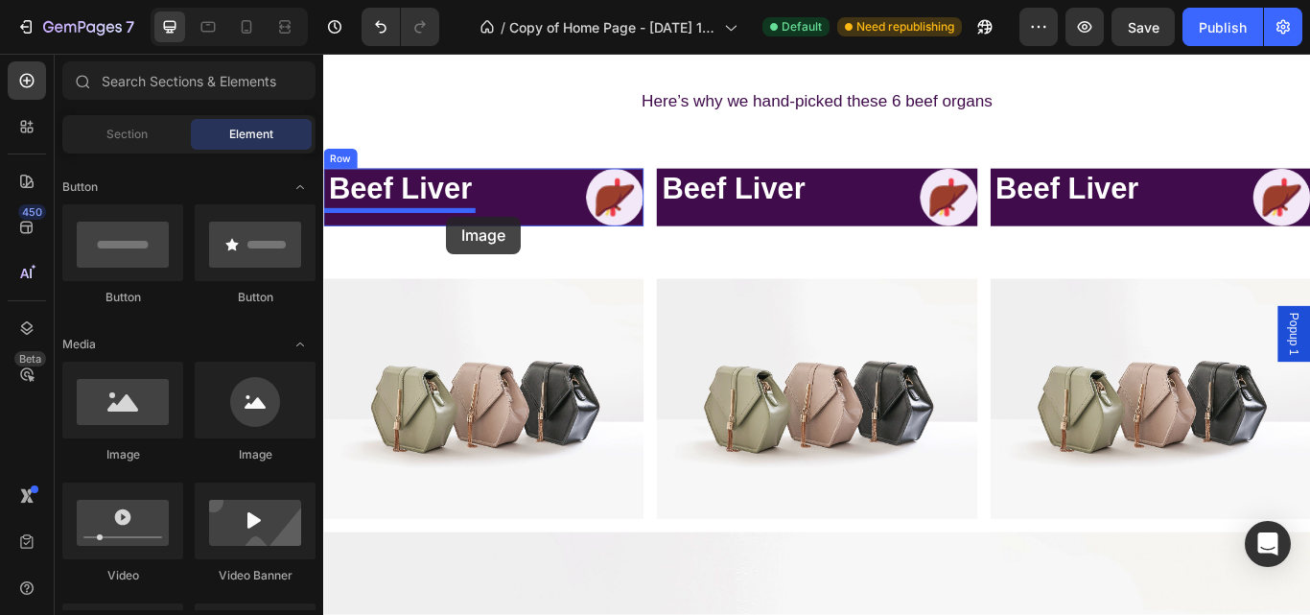
drag, startPoint x: 471, startPoint y: 456, endPoint x: 466, endPoint y: 244, distance: 212.9
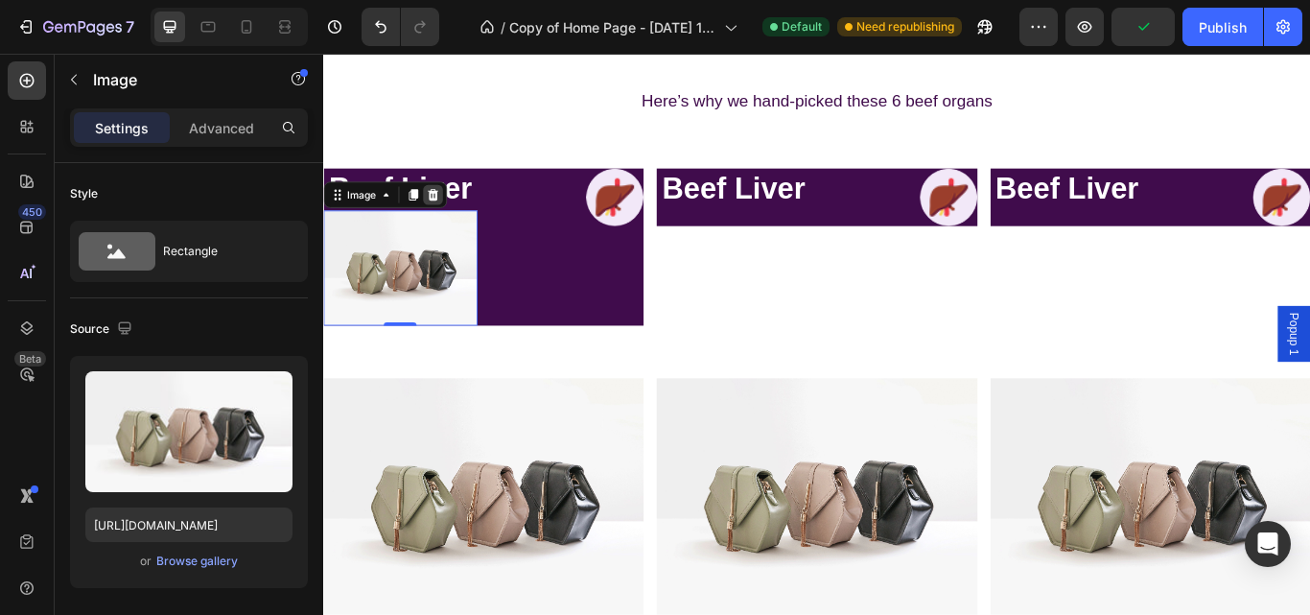
click at [454, 220] on icon at bounding box center [451, 218] width 12 height 13
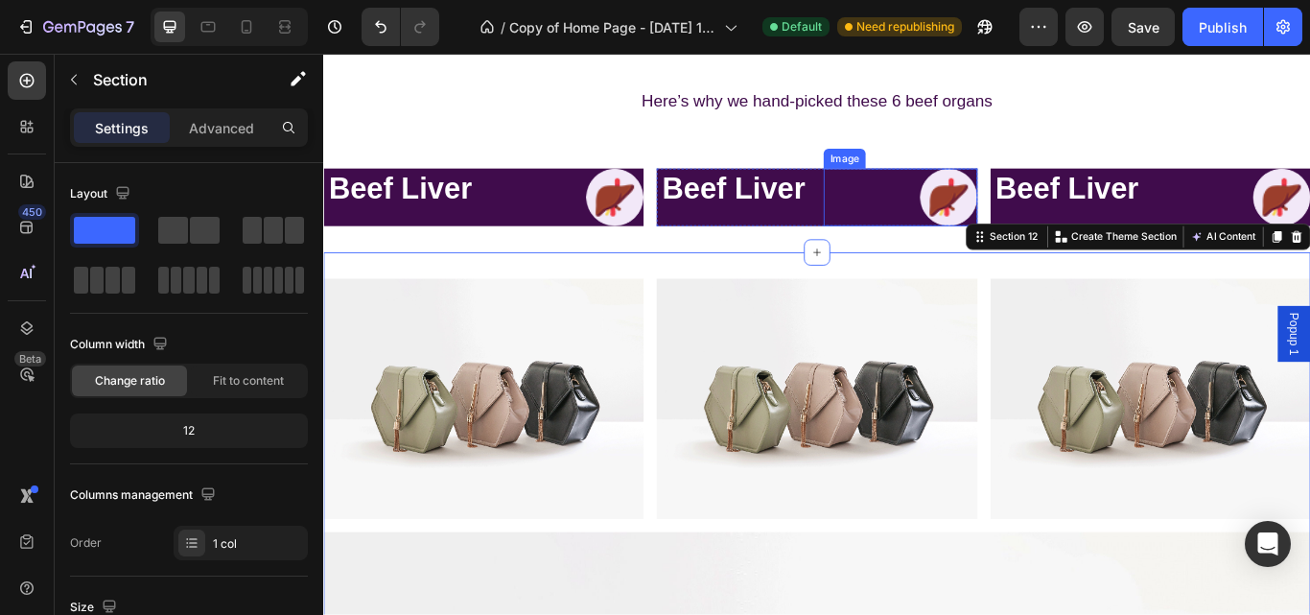
click at [1018, 230] on img at bounding box center [1051, 221] width 67 height 67
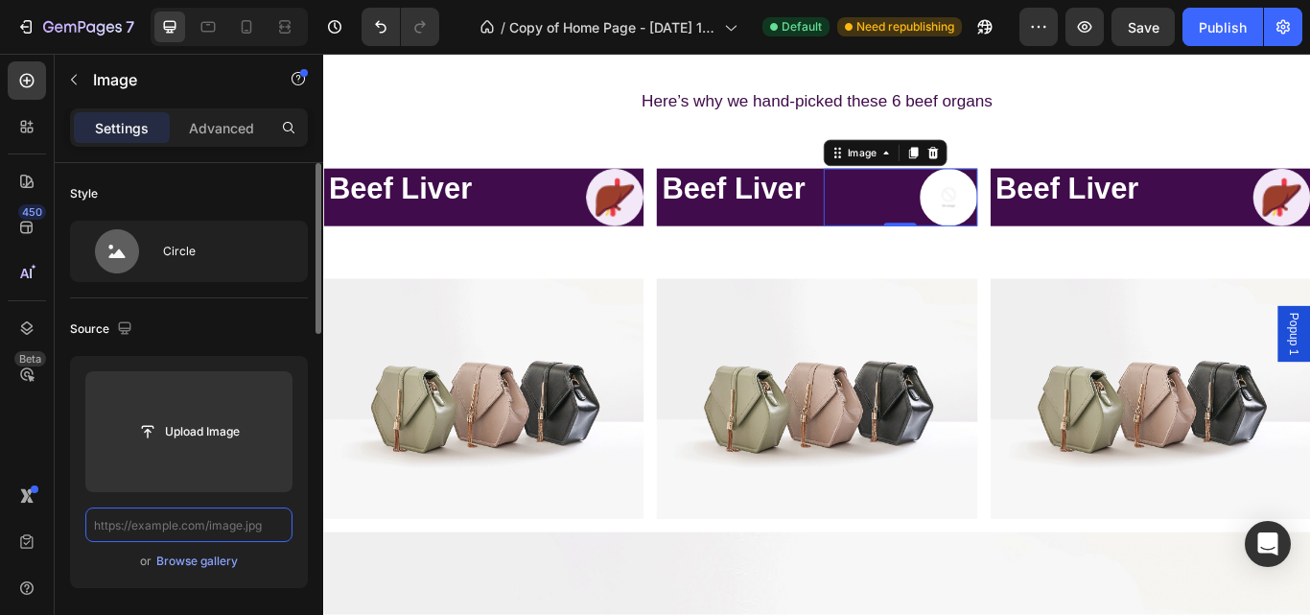
scroll to position [0, 0]
paste input "https://primalqueen.com/cdn/shop/files/s2_nutrient_head_icon2.png?crop=center&h…"
type input "https://primalqueen.com/cdn/shop/files/s2_nutrient_head_icon2.png?crop=center&h…"
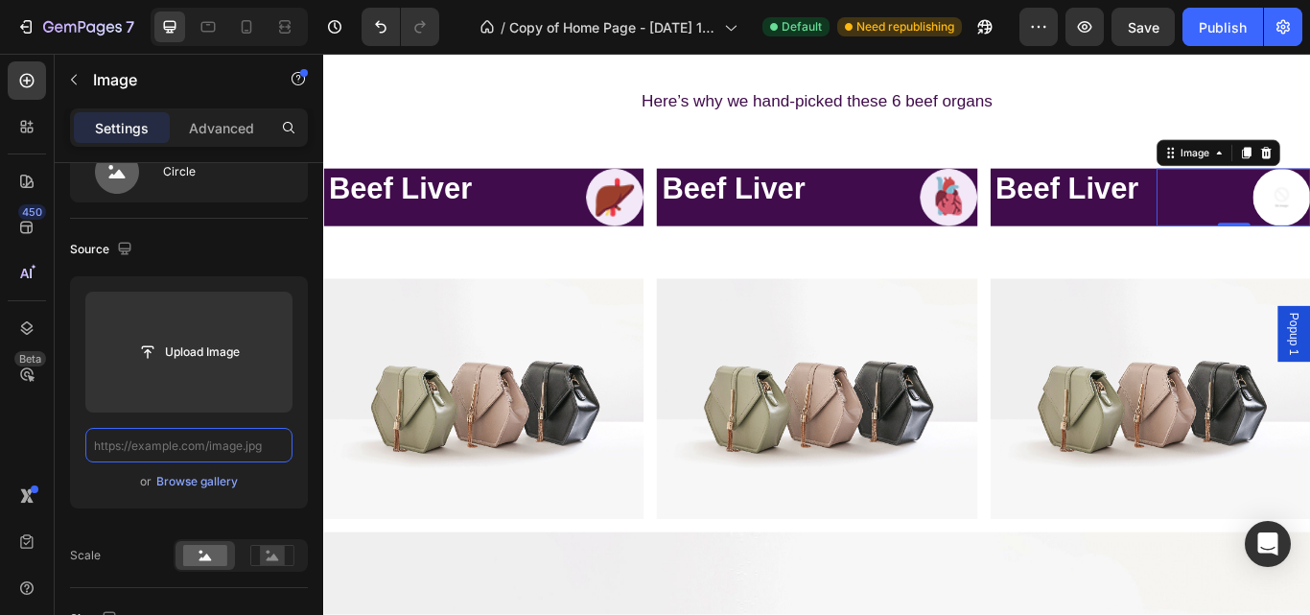
scroll to position [0, 0]
paste input "https://primalqueen.com/cdn/shop/files/s2_nutrient_head_icon3.png?crop=center&h…"
type input "https://primalqueen.com/cdn/shop/files/s2_nutrient_head_icon3.png?crop=center&h…"
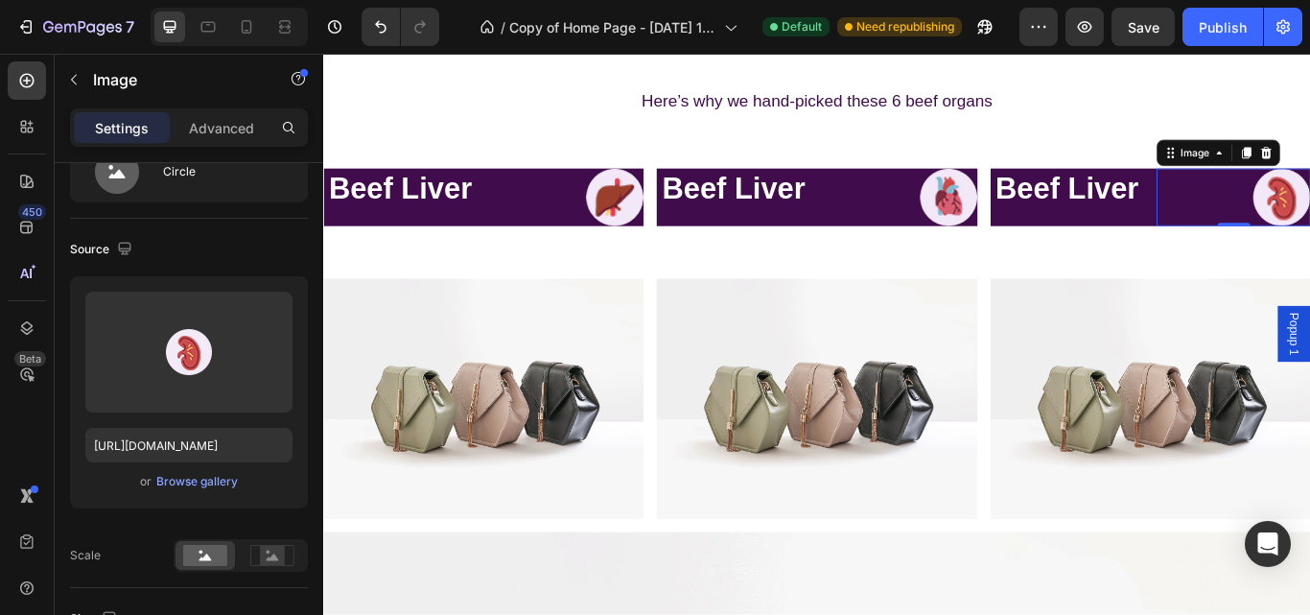
scroll to position [0, 0]
click at [600, 516] on img at bounding box center [509, 456] width 373 height 280
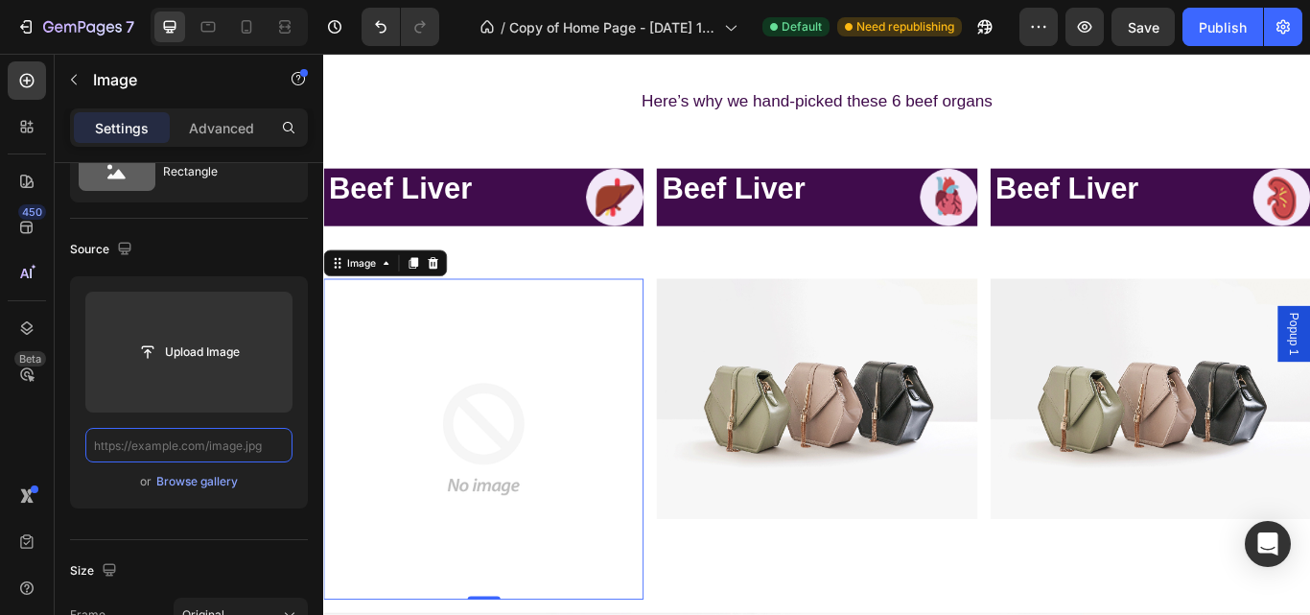
paste input "https://primalqueen.com/cdn/shop/files/s2_nutrient_box_img1.jpg?height=145&v=16…"
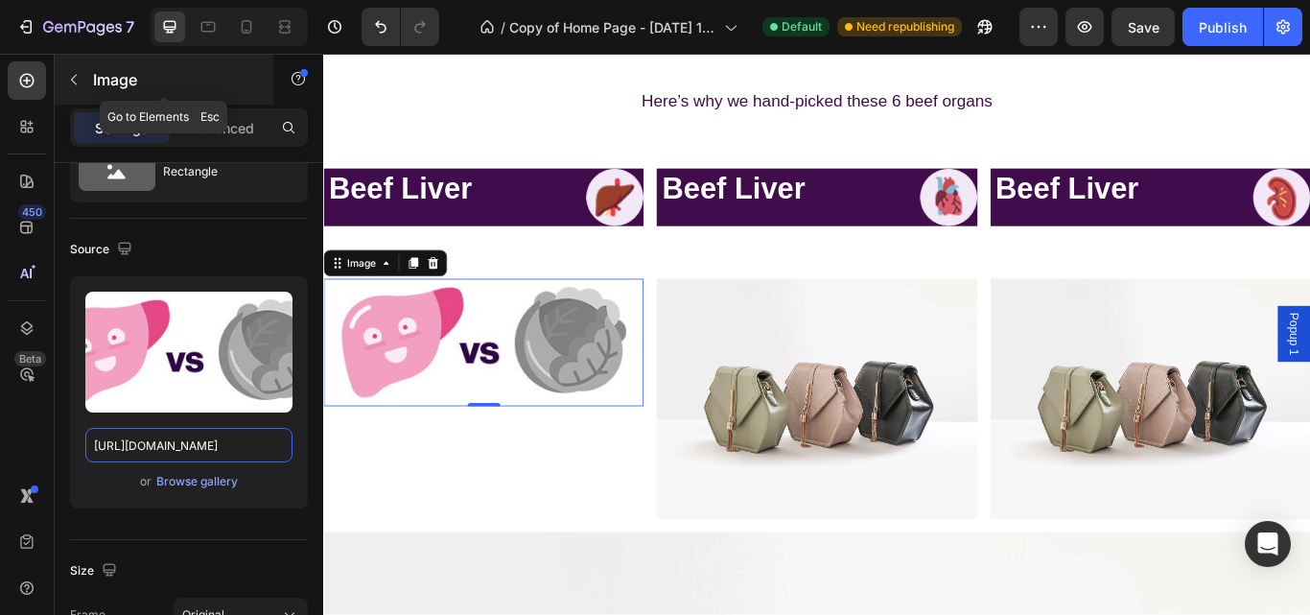
type input "https://primalqueen.com/cdn/shop/files/s2_nutrient_box_img1.jpg?height=145&v=16…"
click at [73, 79] on icon "button" at bounding box center [74, 80] width 6 height 11
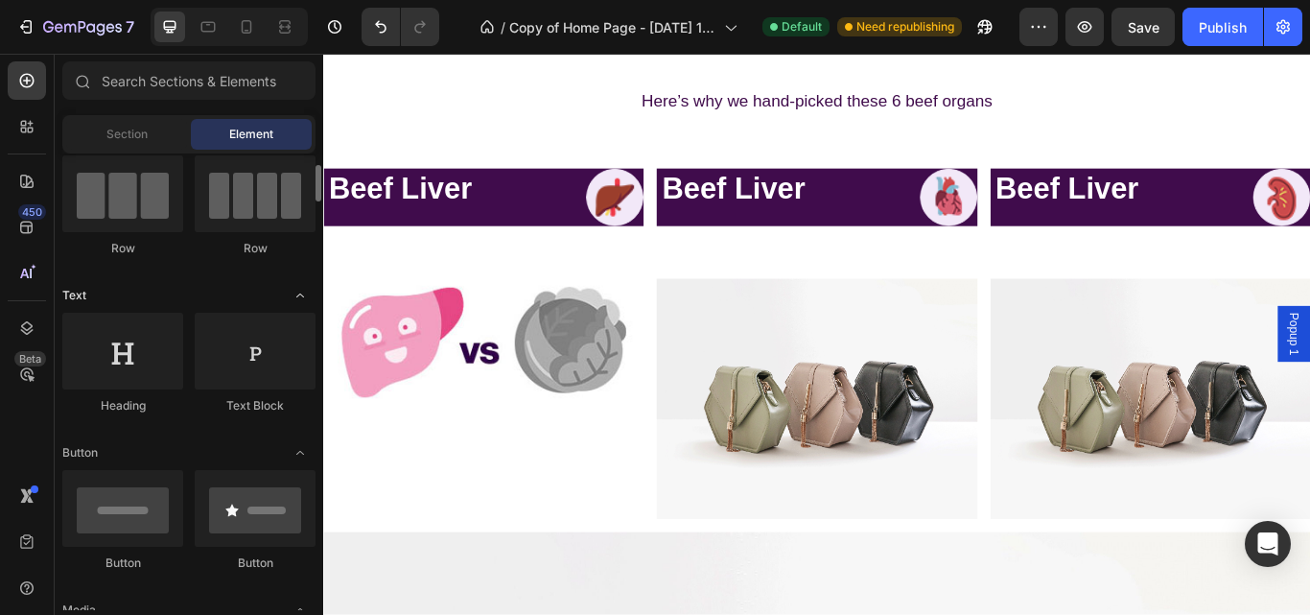
scroll to position [160, 0]
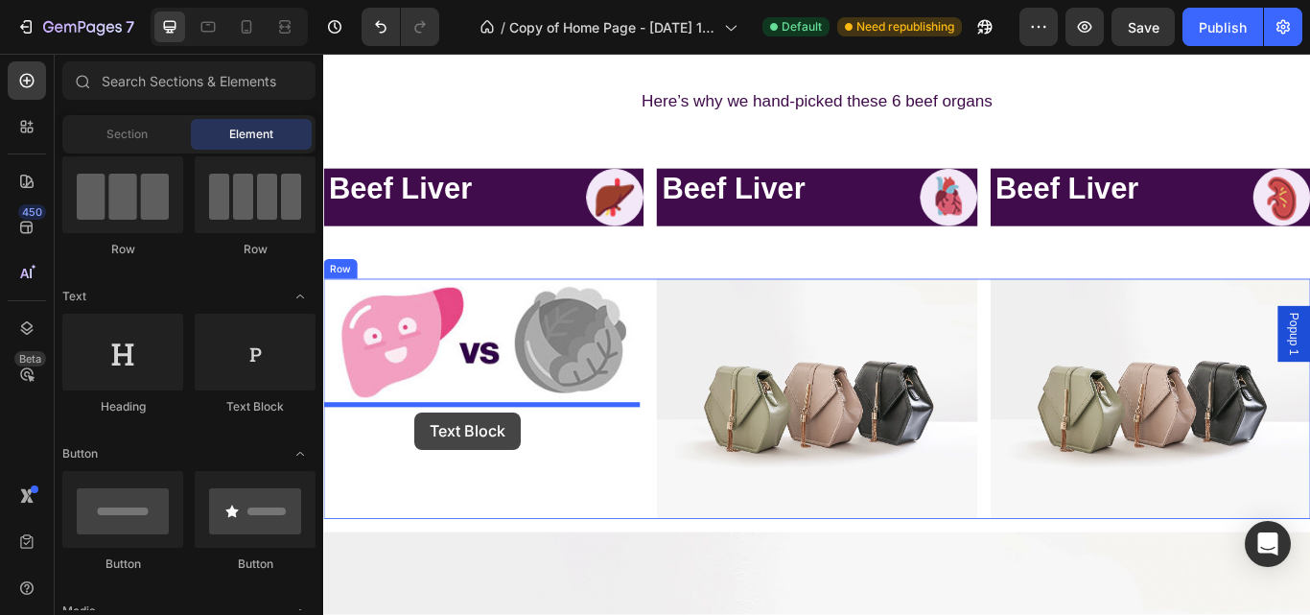
drag, startPoint x: 601, startPoint y: 436, endPoint x: 430, endPoint y: 472, distance: 175.3
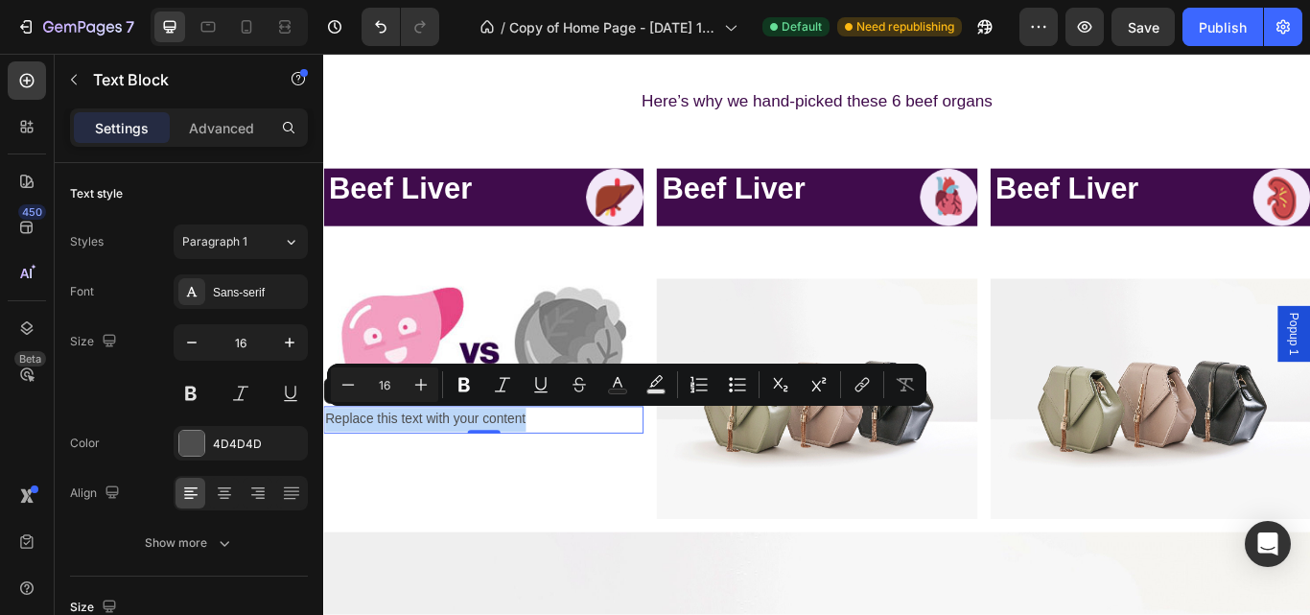
drag, startPoint x: 582, startPoint y: 479, endPoint x: 329, endPoint y: 477, distance: 253.2
click at [329, 477] on p "Replace this text with your content" at bounding box center [509, 481] width 369 height 28
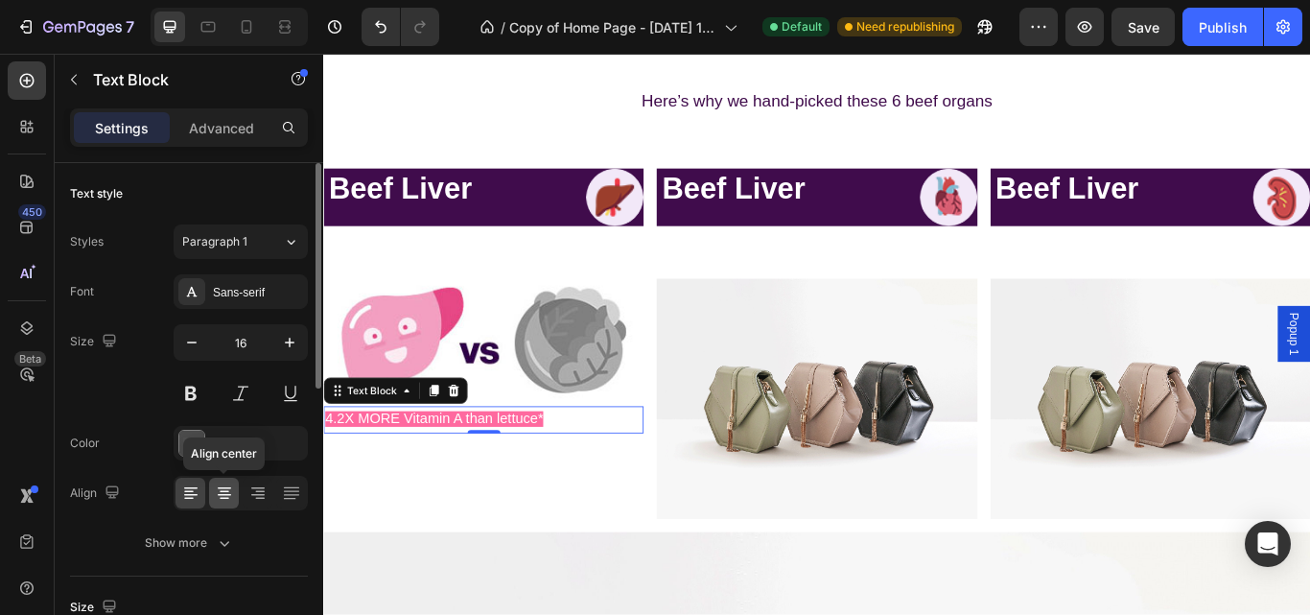
click at [219, 495] on icon at bounding box center [224, 495] width 13 height 2
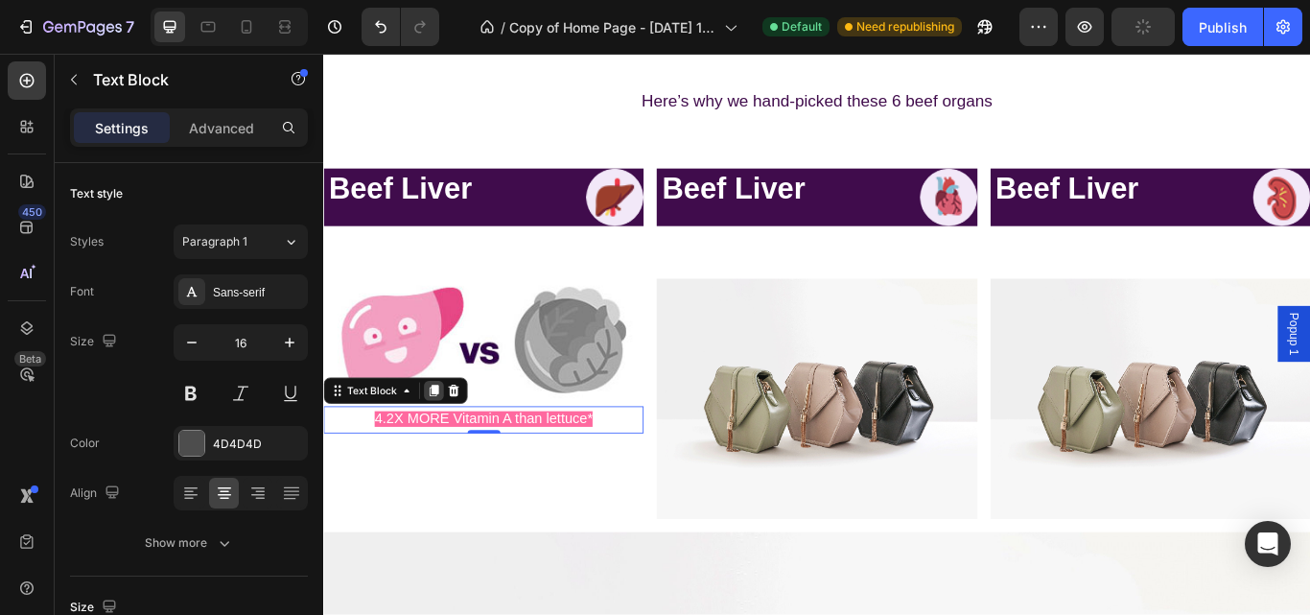
click at [448, 439] on icon at bounding box center [451, 446] width 15 height 15
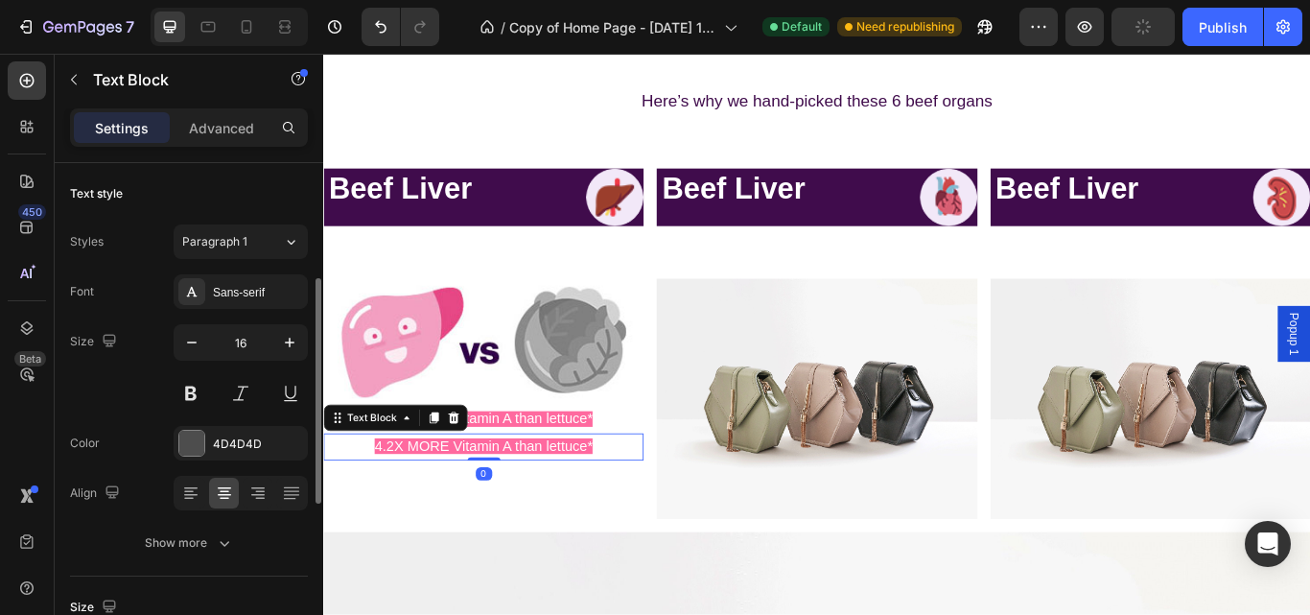
scroll to position [80, 0]
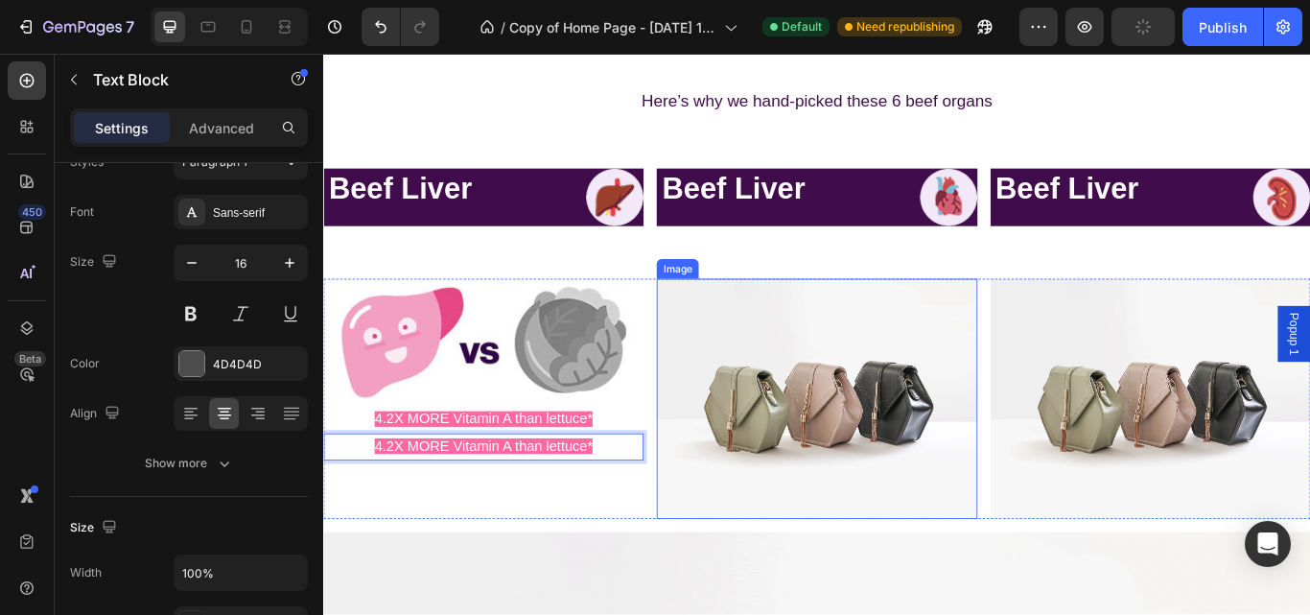
drag, startPoint x: 667, startPoint y: 513, endPoint x: 826, endPoint y: 539, distance: 160.3
click at [826, 539] on div "Image 4.2X MORE Vitamin A than lettuce* Text Block 4.2X MORE Vitamin A than let…" at bounding box center [898, 456] width 1151 height 280
drag, startPoint x: 671, startPoint y: 513, endPoint x: 795, endPoint y: 552, distance: 129.8
click at [795, 552] on div "Image 4.2X MORE Vitamin A than lettuce* Text Block 4.2X MORE Vitamin A than let…" at bounding box center [898, 456] width 1151 height 280
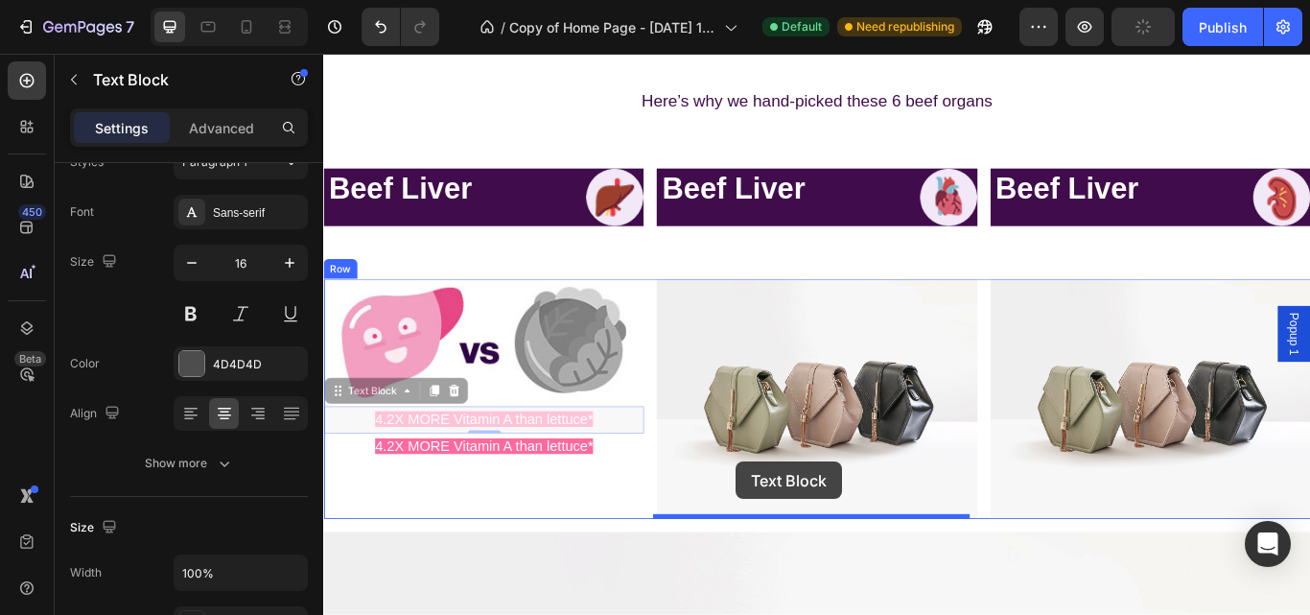
drag, startPoint x: 664, startPoint y: 474, endPoint x: 805, endPoint y: 529, distance: 151.5
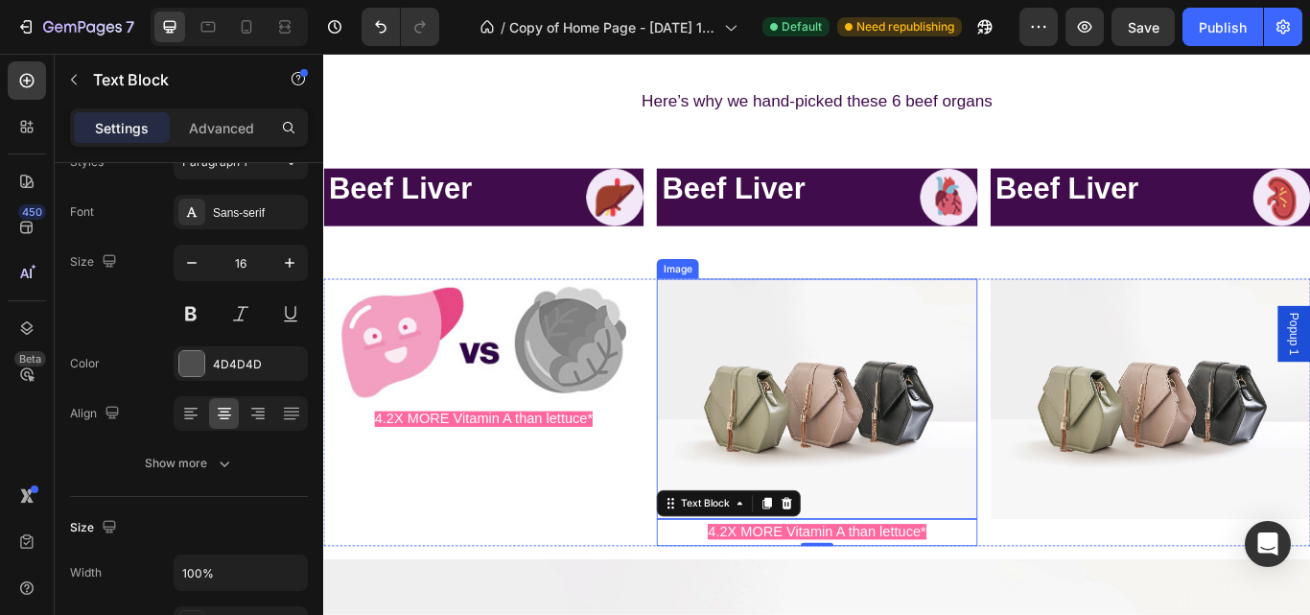
click at [815, 476] on img at bounding box center [898, 456] width 373 height 280
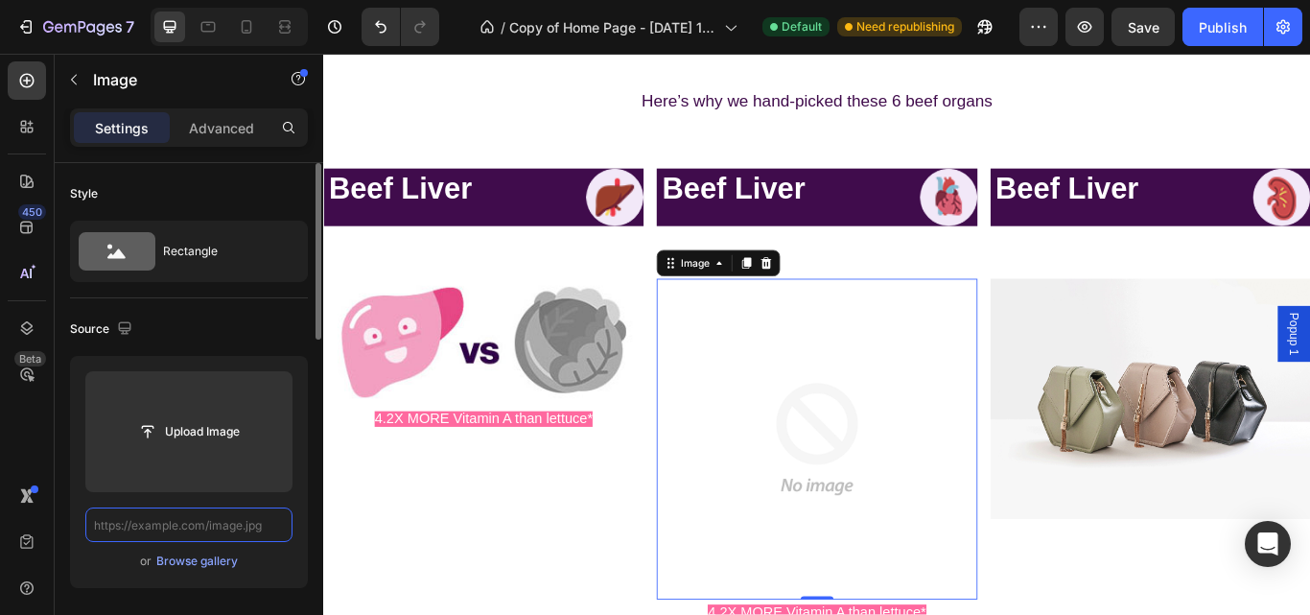
scroll to position [0, 0]
paste input "https://primalqueen.com/cdn/shop/files/s2_nutrient_box_img2_new_format.png?heig…"
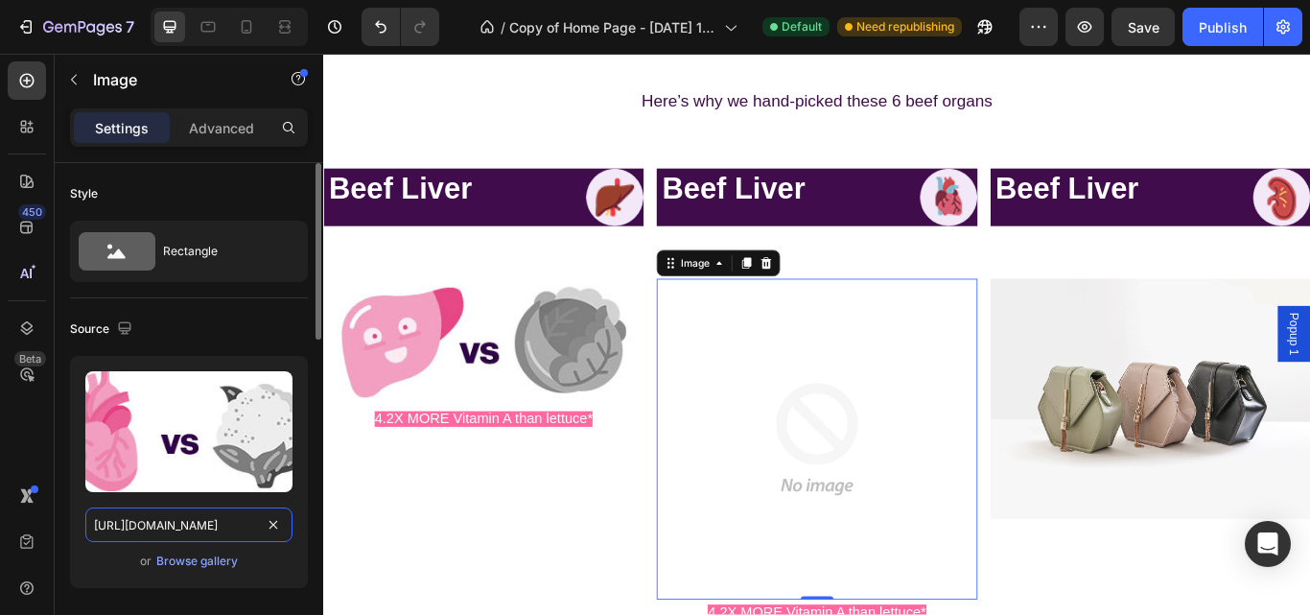
scroll to position [0, 424]
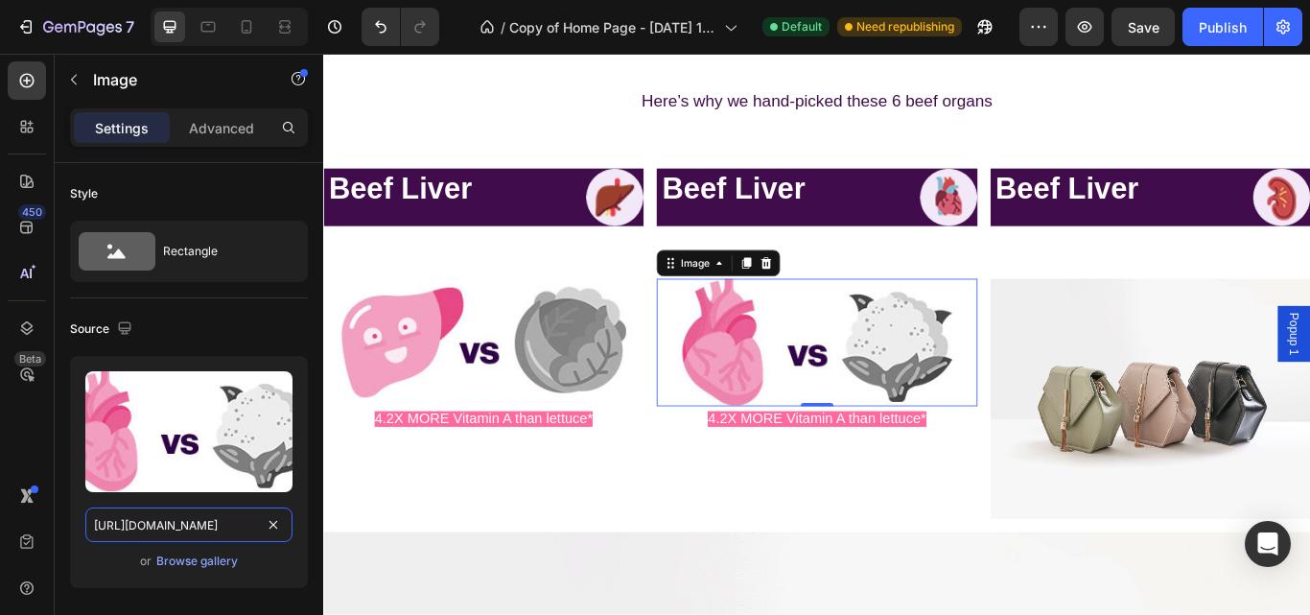
type input "https://primalqueen.com/cdn/shop/files/s2_nutrient_box_img2_new_format.png?heig…"
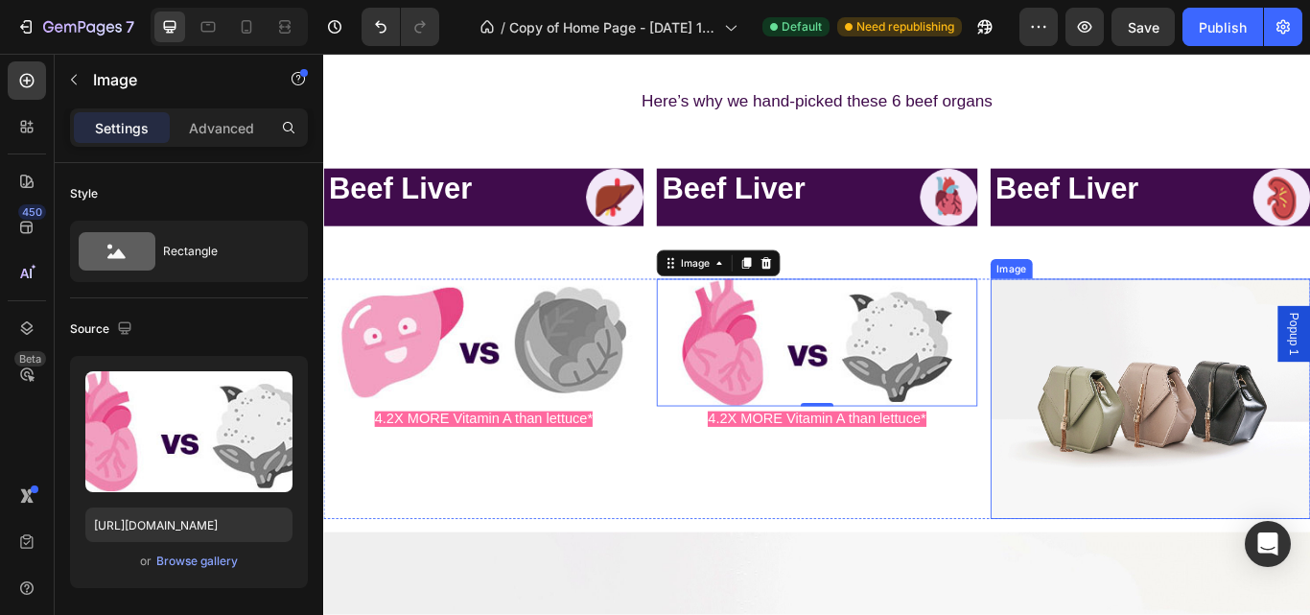
click at [1149, 416] on img at bounding box center [1287, 456] width 373 height 280
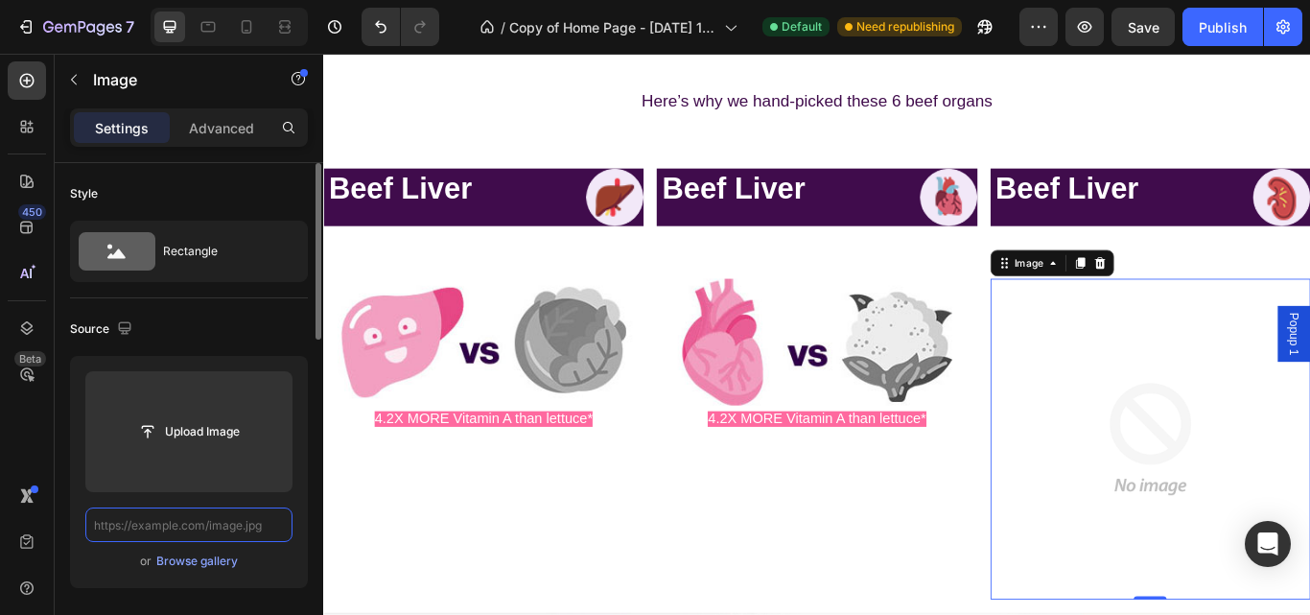
paste input "https://primalqueen.com/cdn/shop/files/s2_nutrient_box_img3.jpg?height=145&v=16…"
type input "https://primalqueen.com/cdn/shop/files/s2_nutrient_box_img3.jpg?height=145&v=16…"
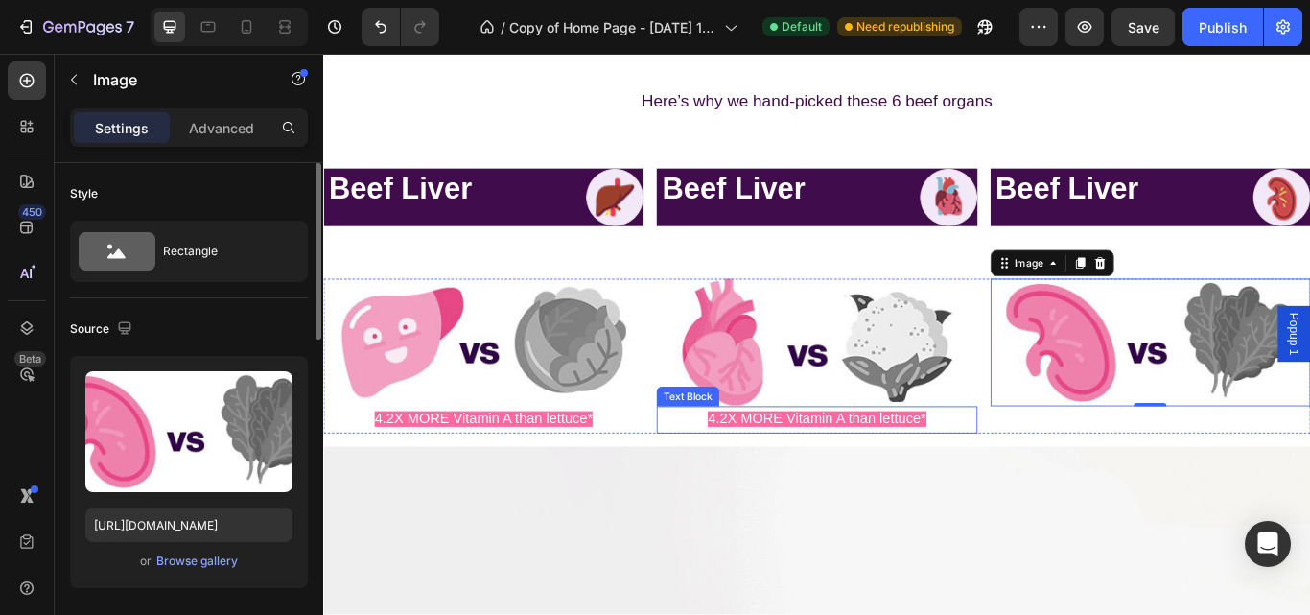
click at [1016, 471] on span "4.2X MORE Vitamin A than lettuce*" at bounding box center [898, 480] width 254 height 18
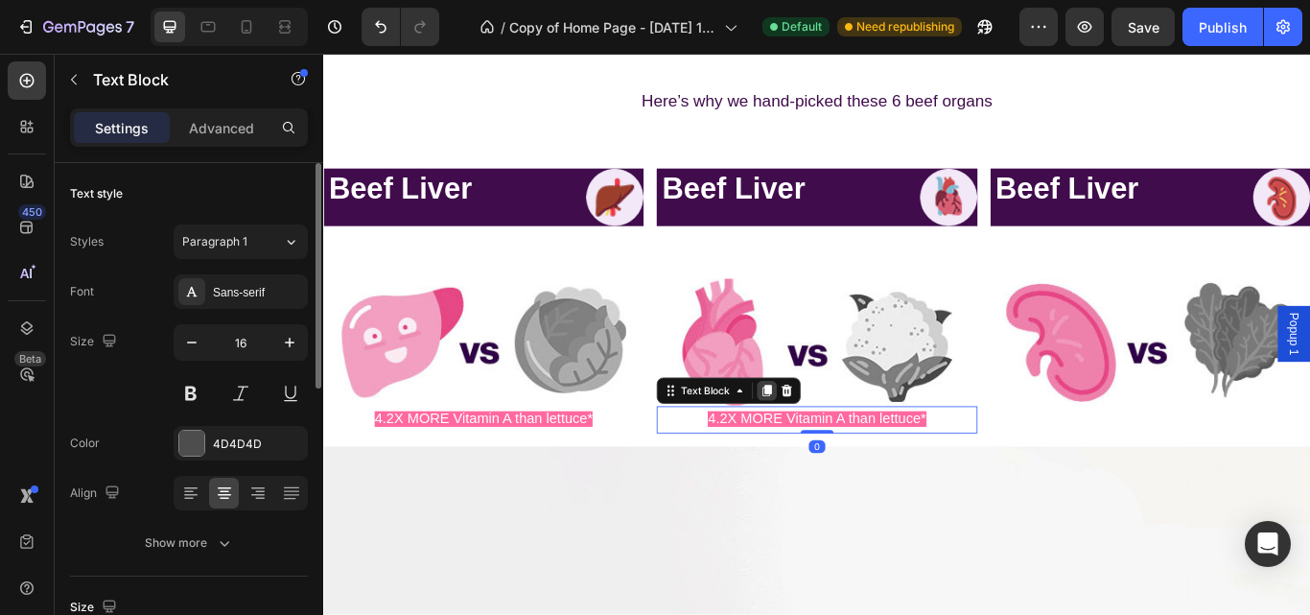
click at [837, 453] on div at bounding box center [840, 446] width 23 height 23
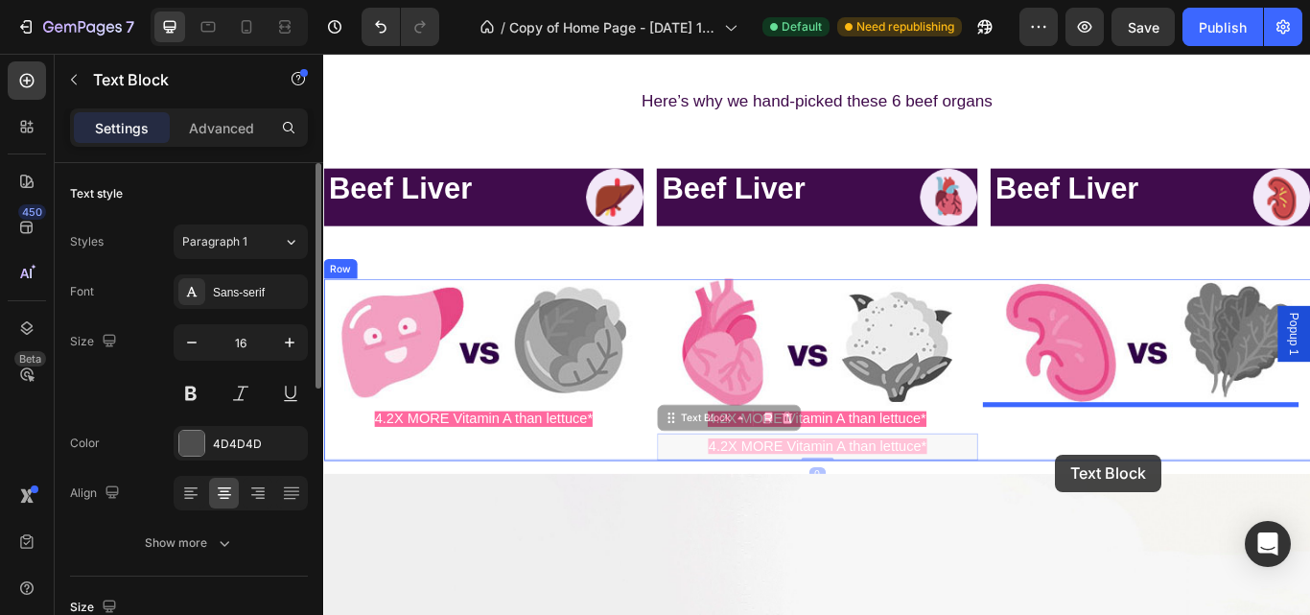
drag, startPoint x: 1037, startPoint y: 517, endPoint x: 1195, endPoint y: 516, distance: 158.2
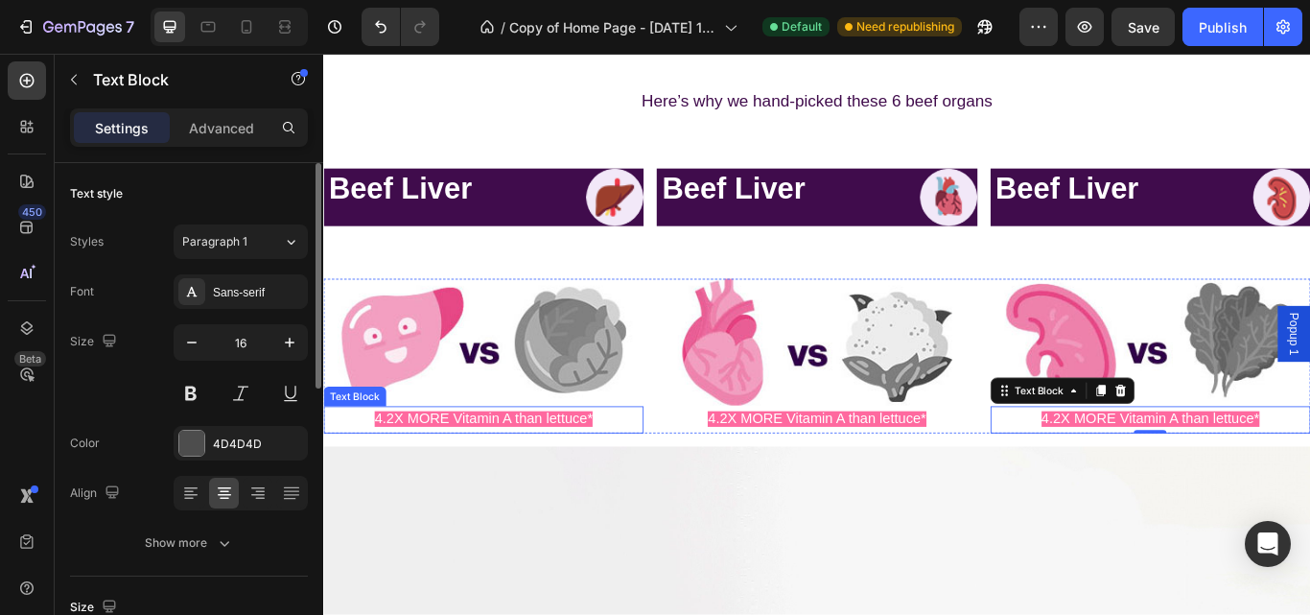
click at [673, 488] on p "4.2X MORE Vitamin A than lettuce*" at bounding box center [509, 481] width 369 height 28
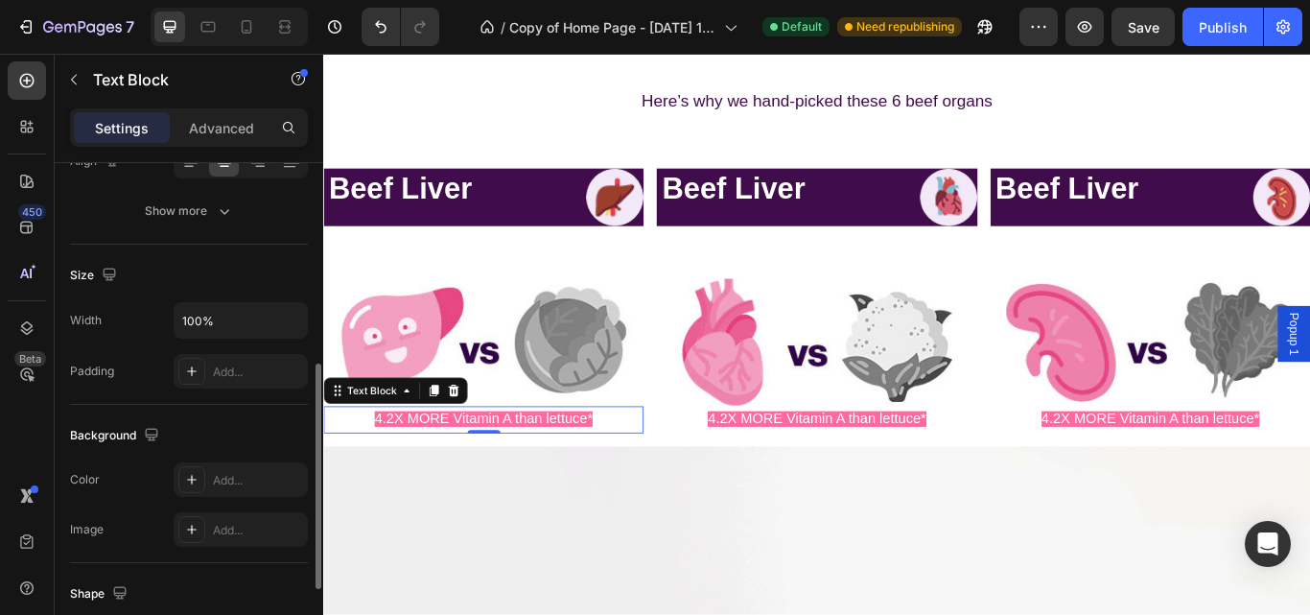
scroll to position [375, 0]
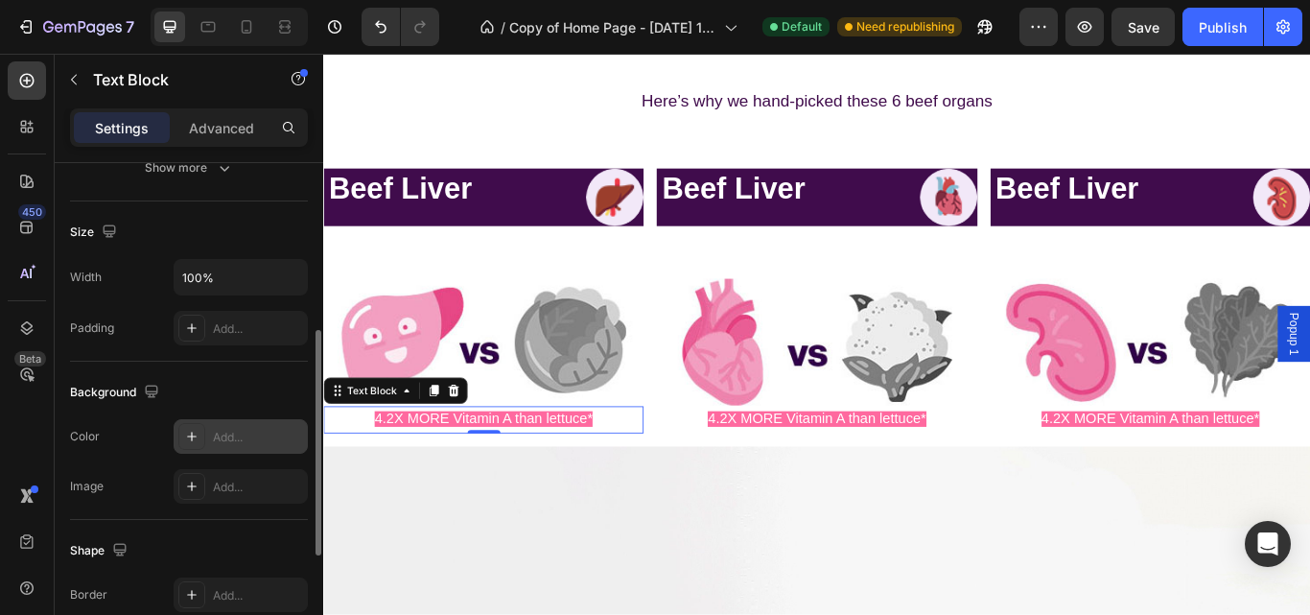
click at [225, 443] on div "Add..." at bounding box center [258, 437] width 90 height 17
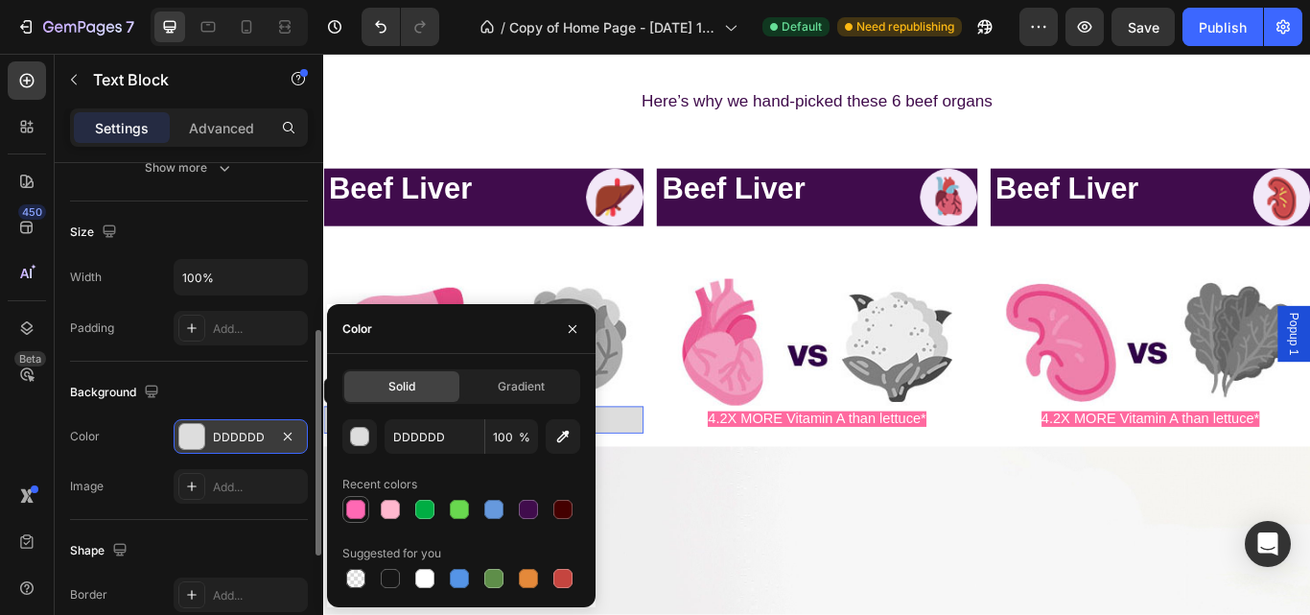
click at [345, 504] on div at bounding box center [355, 509] width 23 height 23
type input "FF69B4"
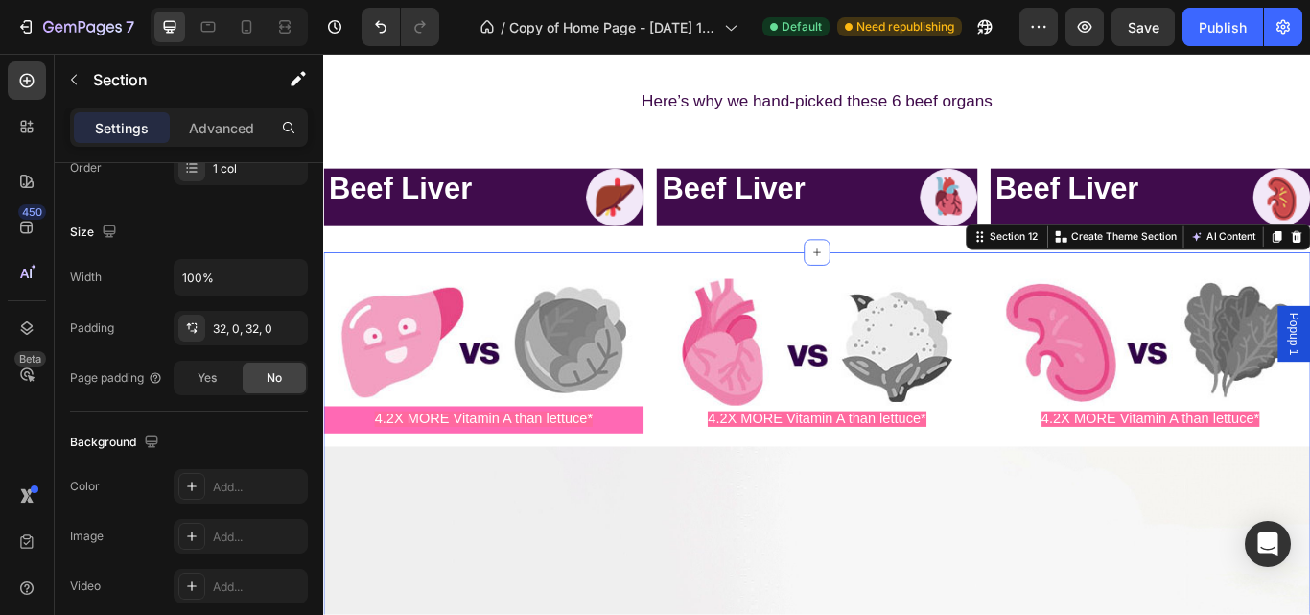
scroll to position [0, 0]
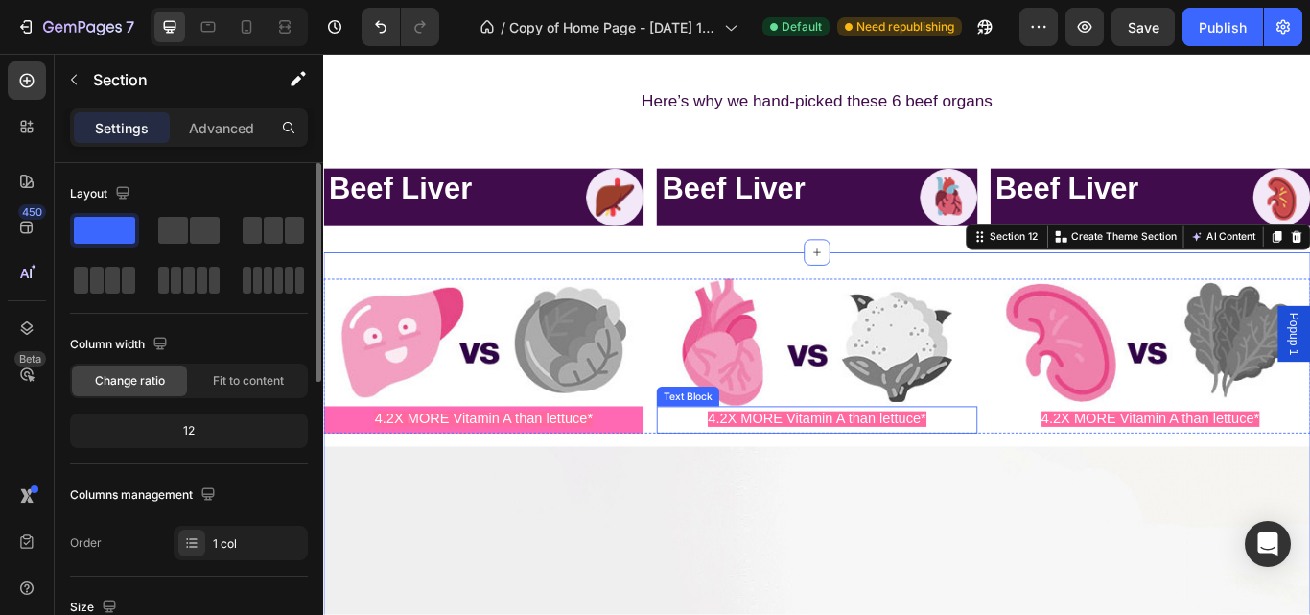
click at [831, 471] on span "4.2X MORE Vitamin A than lettuce*" at bounding box center [898, 480] width 254 height 18
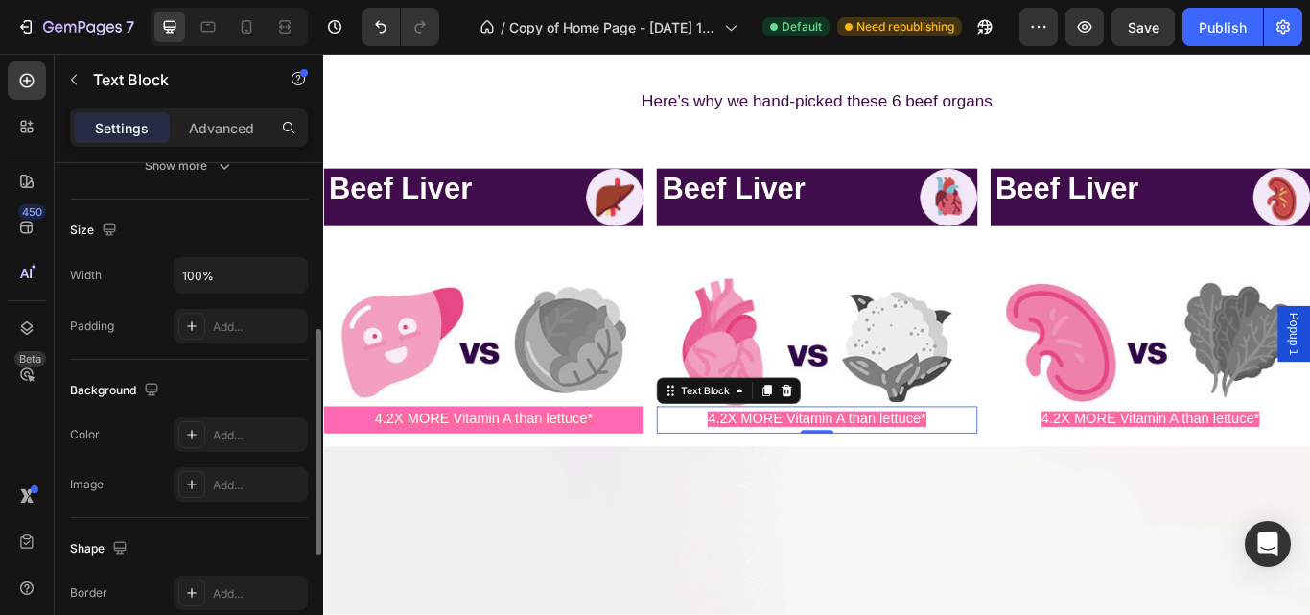
scroll to position [378, 0]
click at [223, 431] on div "Add..." at bounding box center [258, 434] width 90 height 17
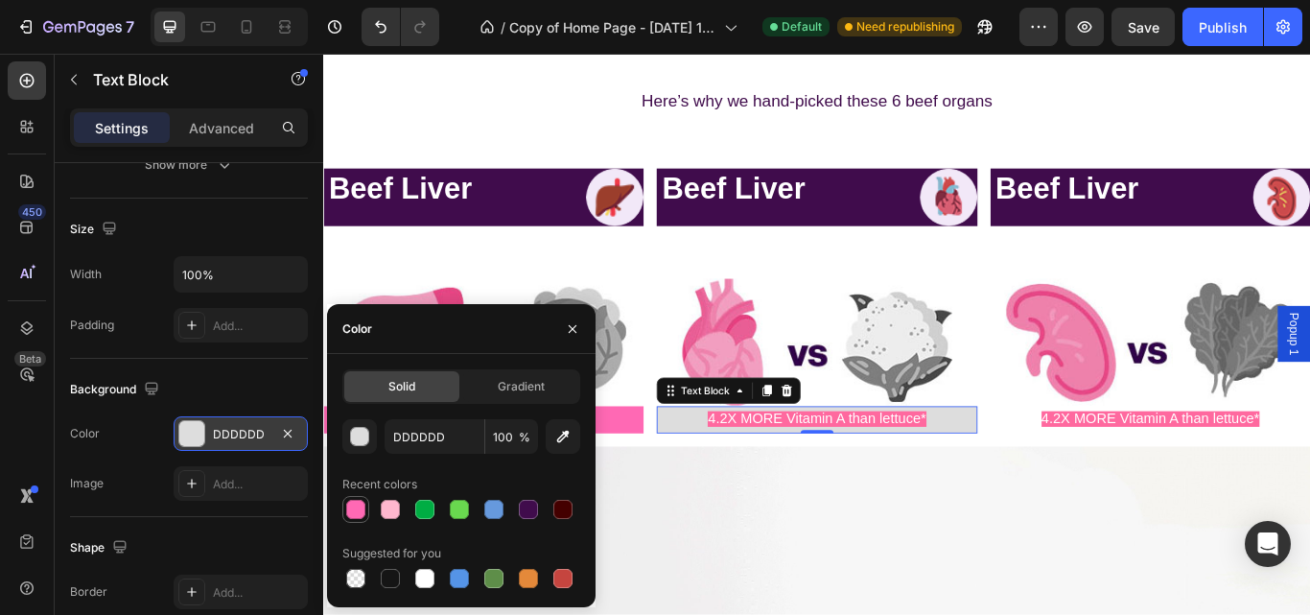
click at [349, 508] on div at bounding box center [355, 509] width 19 height 19
type input "FF69B4"
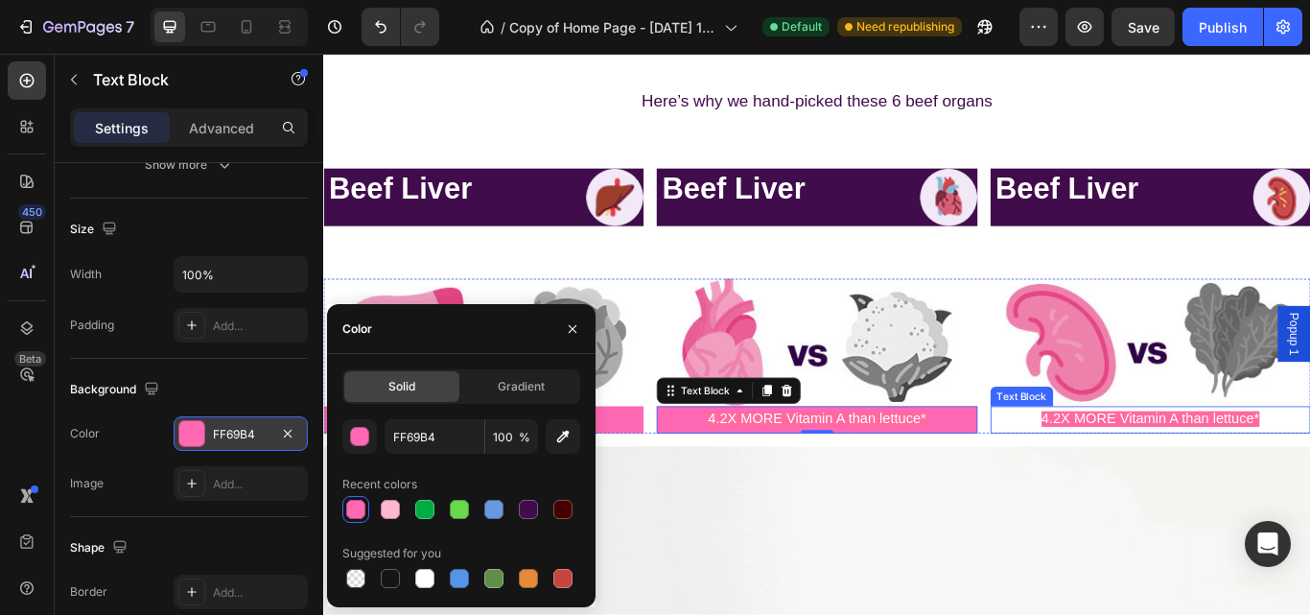
click at [1160, 471] on span "4.2X MORE Vitamin A than lettuce*" at bounding box center [1287, 480] width 254 height 18
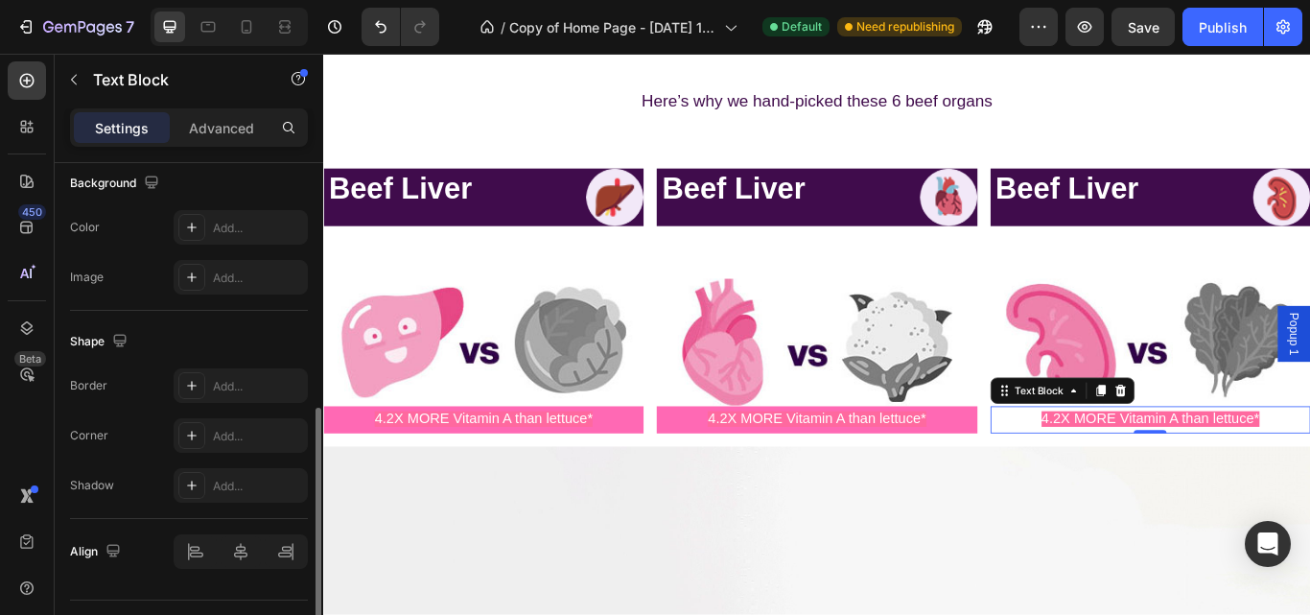
scroll to position [533, 0]
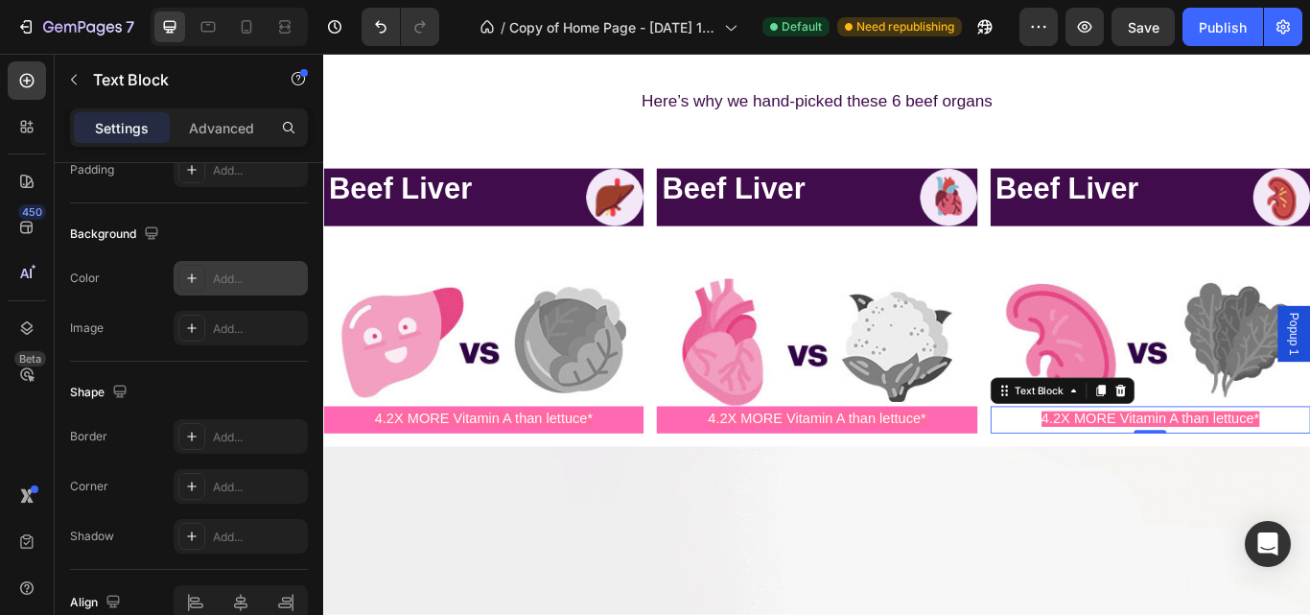
click at [228, 275] on div "Add..." at bounding box center [258, 278] width 90 height 17
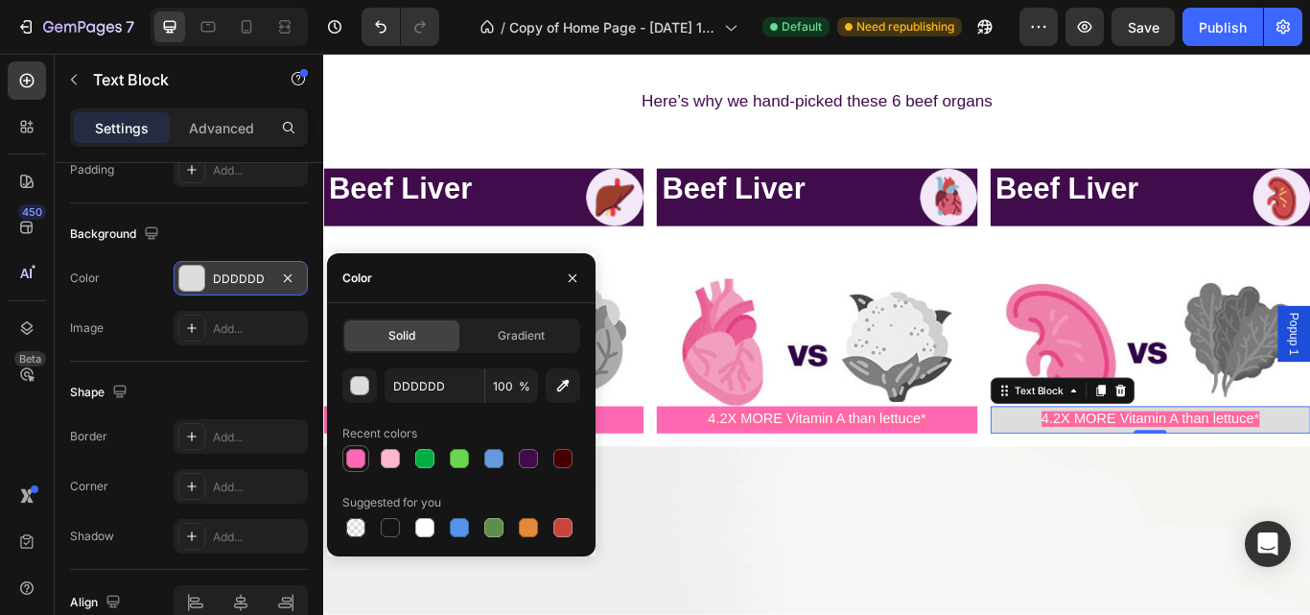
click at [347, 452] on div at bounding box center [355, 458] width 19 height 19
type input "FF69B4"
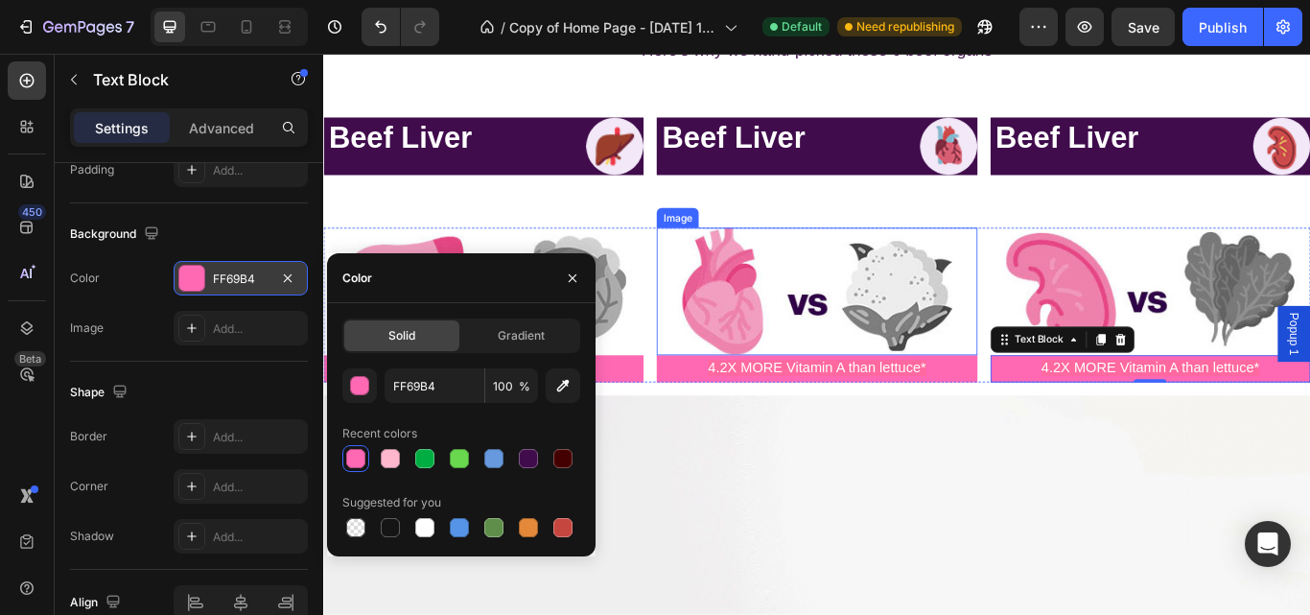
scroll to position [5581, 0]
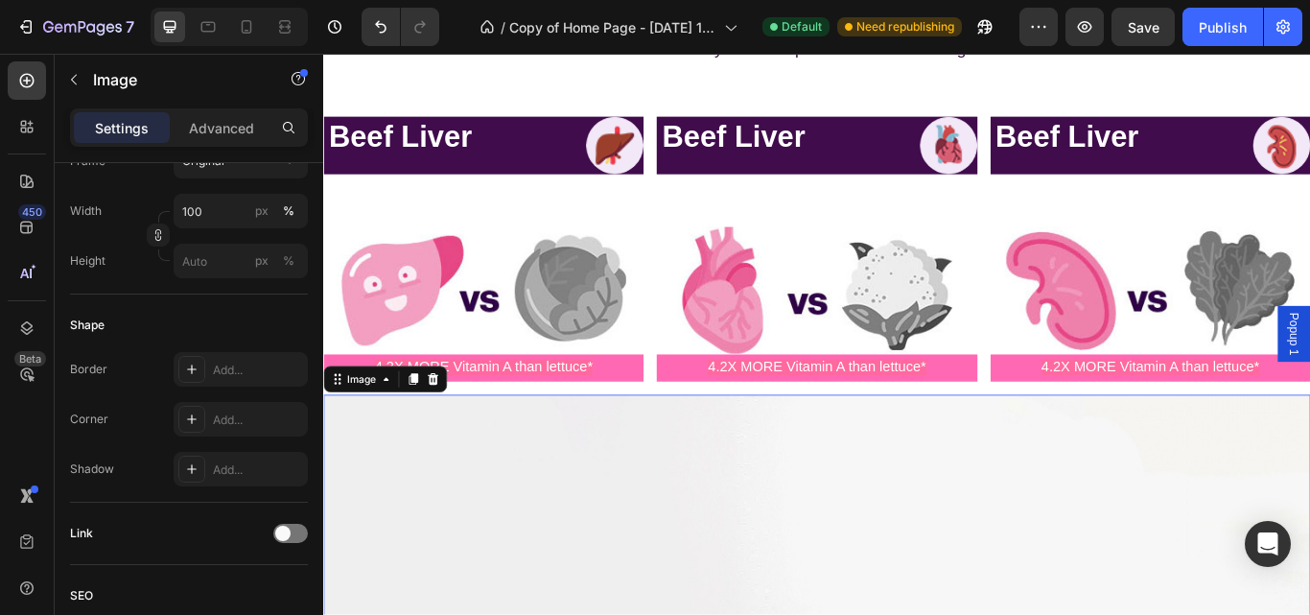
scroll to position [0, 0]
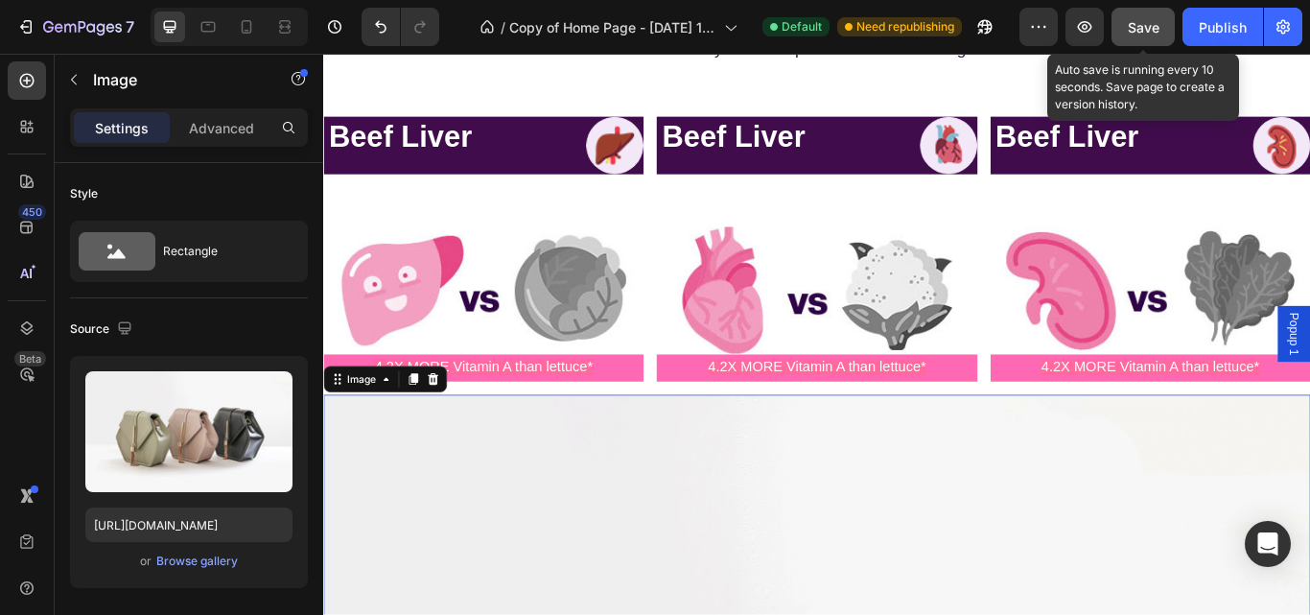
click at [1137, 12] on button "Save" at bounding box center [1142, 27] width 63 height 38
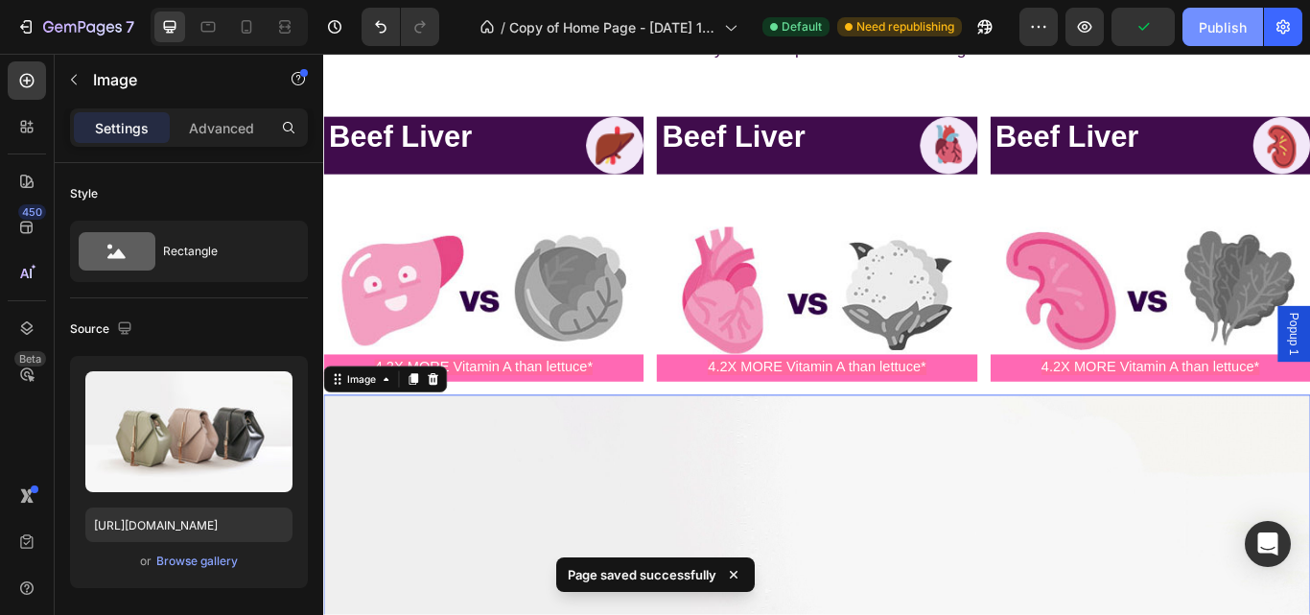
click at [1225, 30] on div "Publish" at bounding box center [1223, 27] width 48 height 20
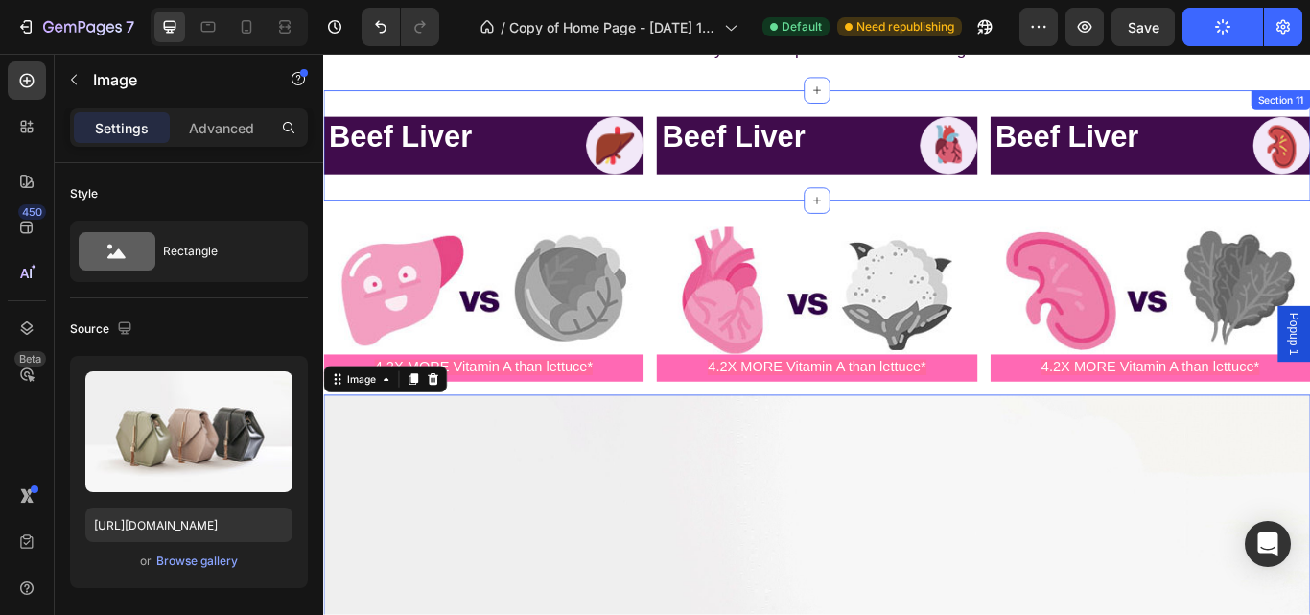
click at [1309, 112] on div "Beef Liver Heading Image Row Beef Liver Heading Image Row Beef Liver Heading Im…" at bounding box center [898, 161] width 1151 height 129
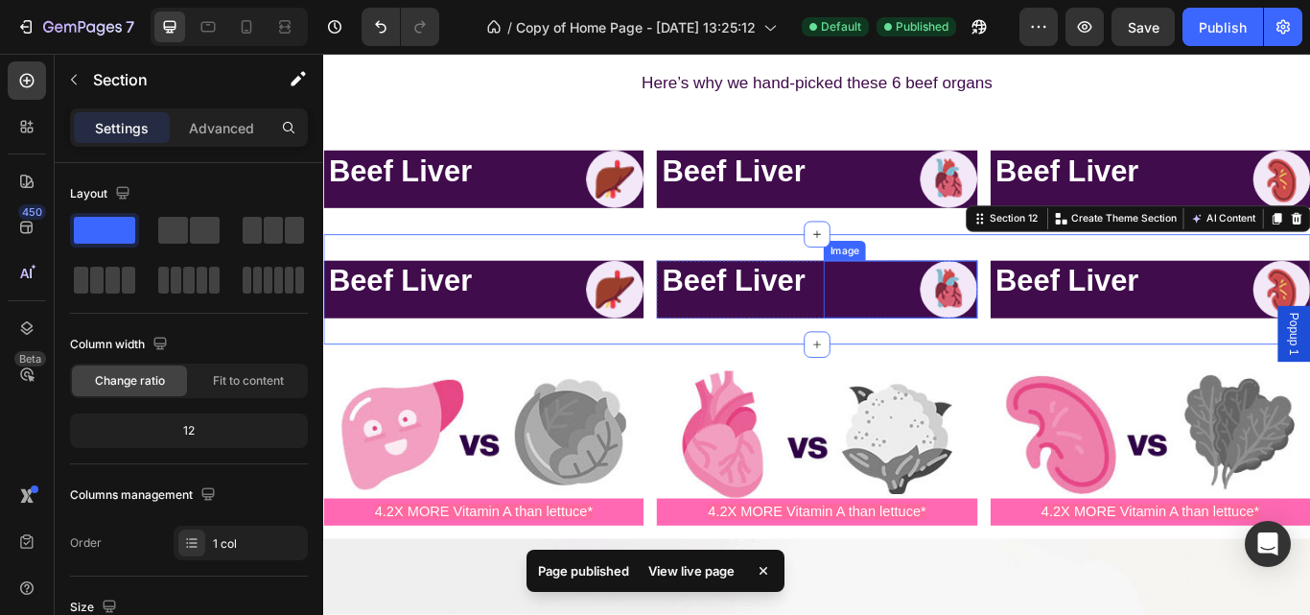
scroll to position [5523, 0]
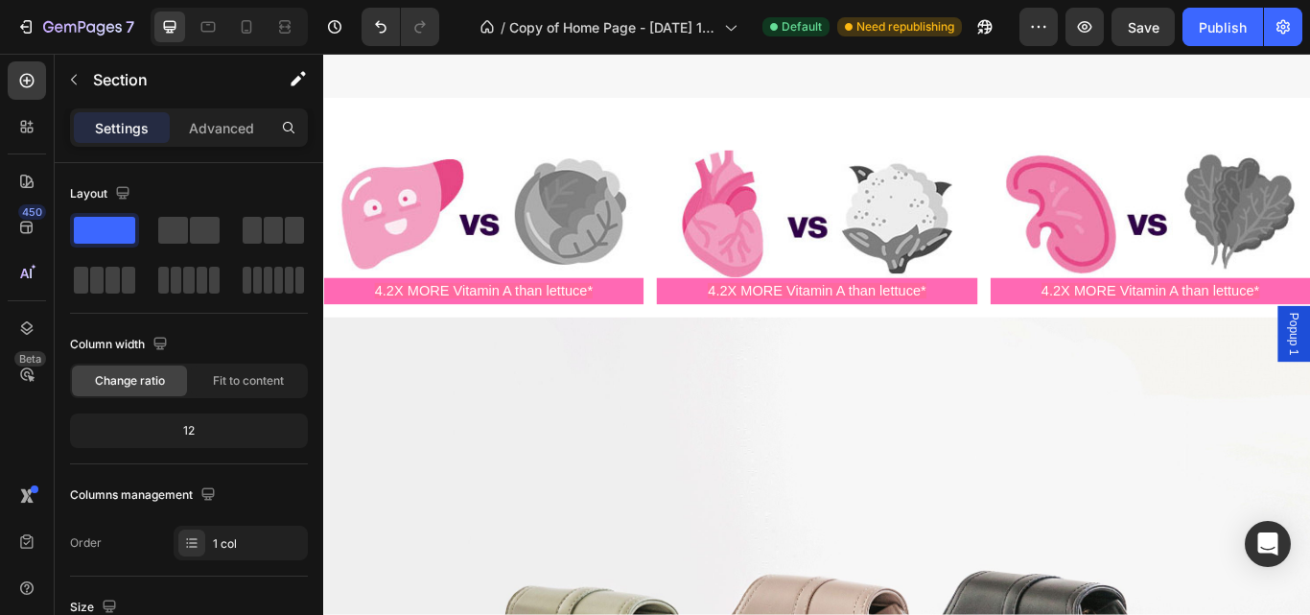
scroll to position [6922, 0]
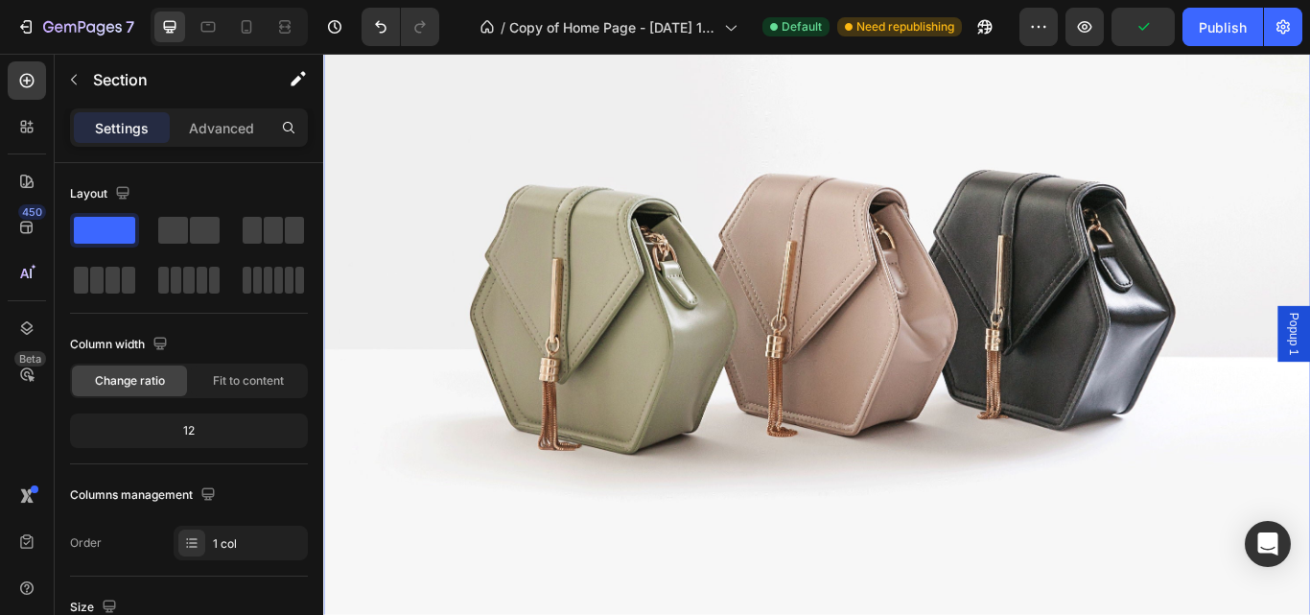
click at [1242, 573] on img at bounding box center [898, 326] width 1151 height 863
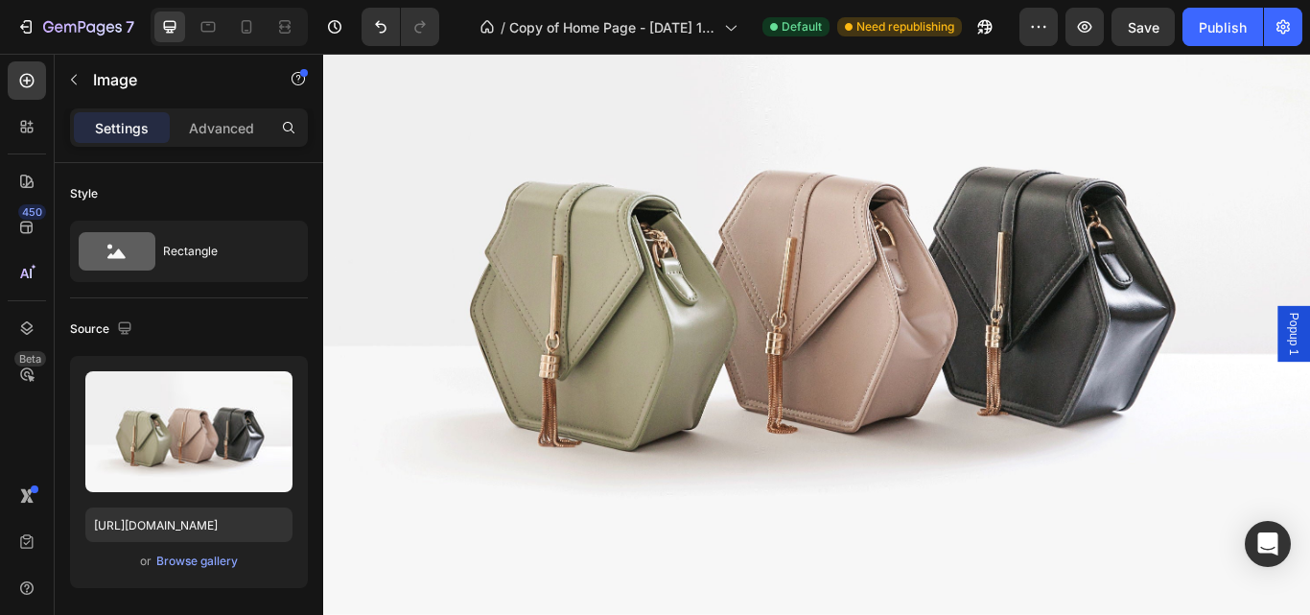
scroll to position [6270, 0]
click at [1067, 513] on img at bounding box center [898, 323] width 1151 height 863
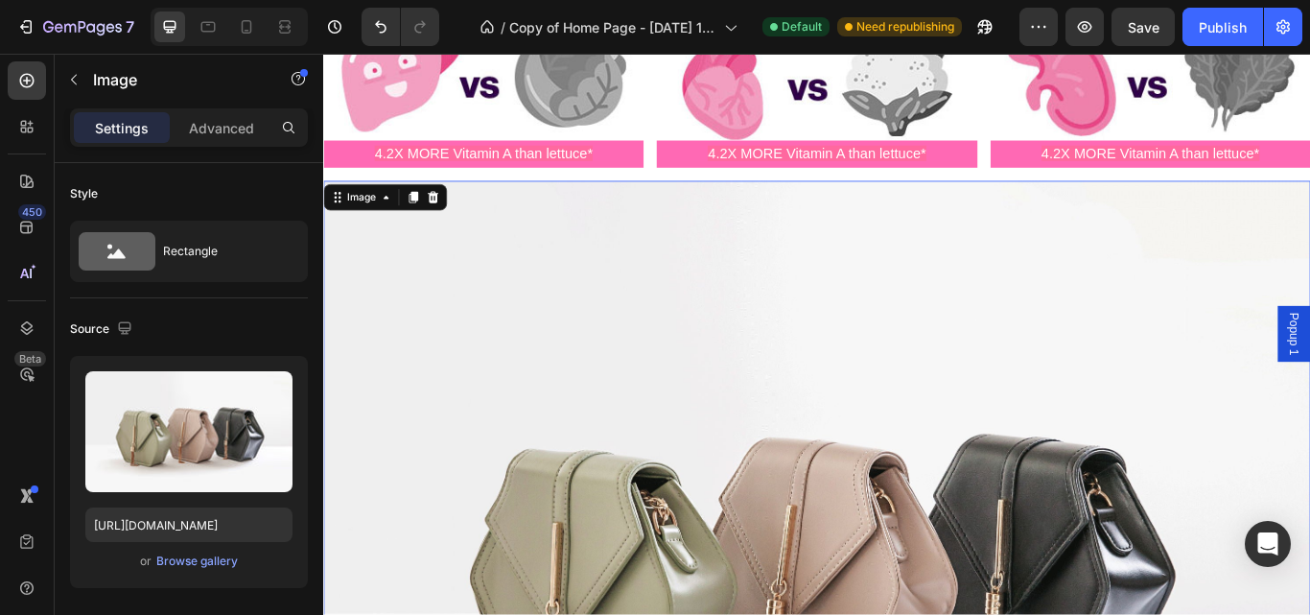
scroll to position [5958, 0]
click at [448, 215] on icon at bounding box center [450, 222] width 15 height 15
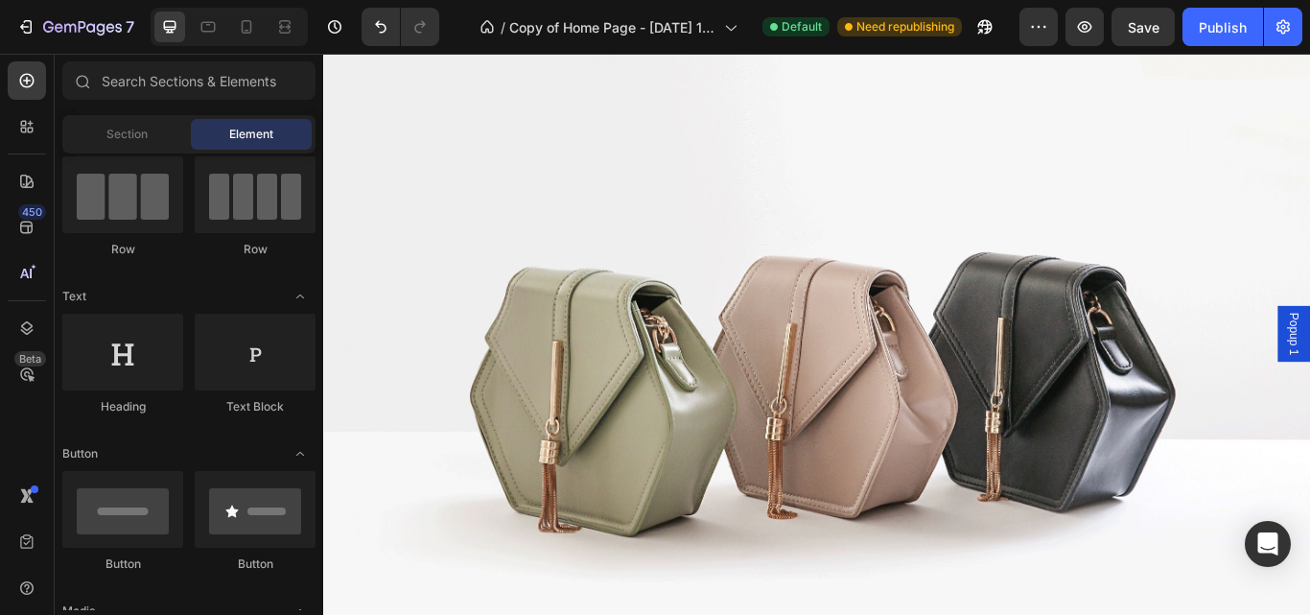
scroll to position [6297, 0]
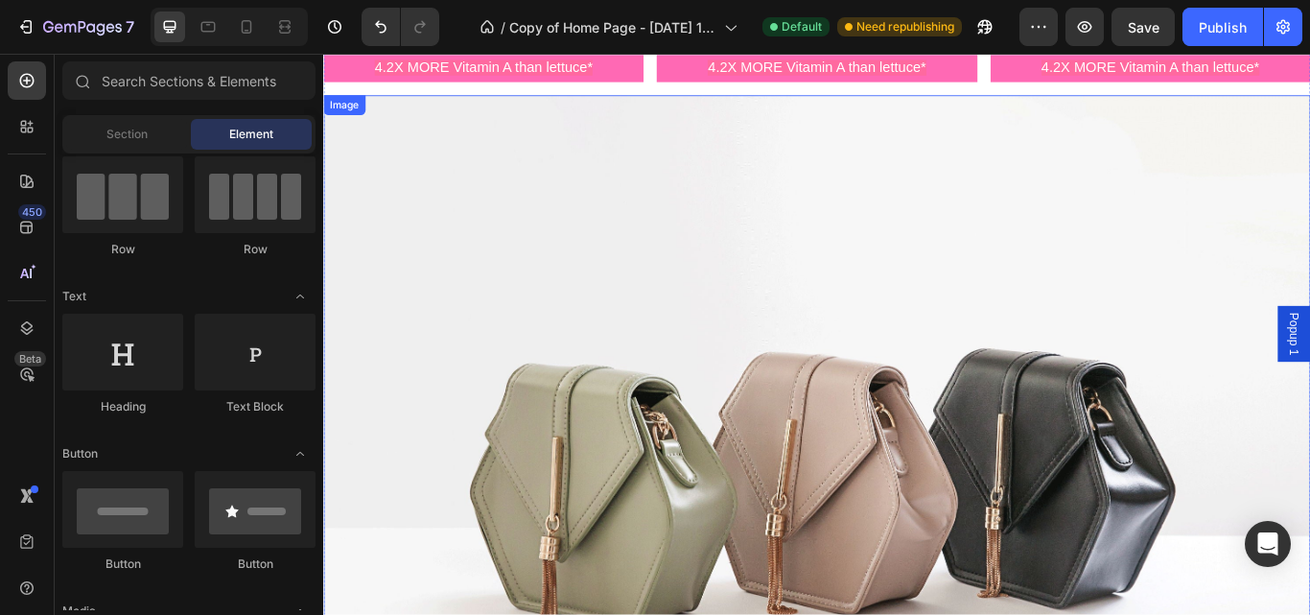
click at [1018, 348] on img at bounding box center [898, 534] width 1151 height 863
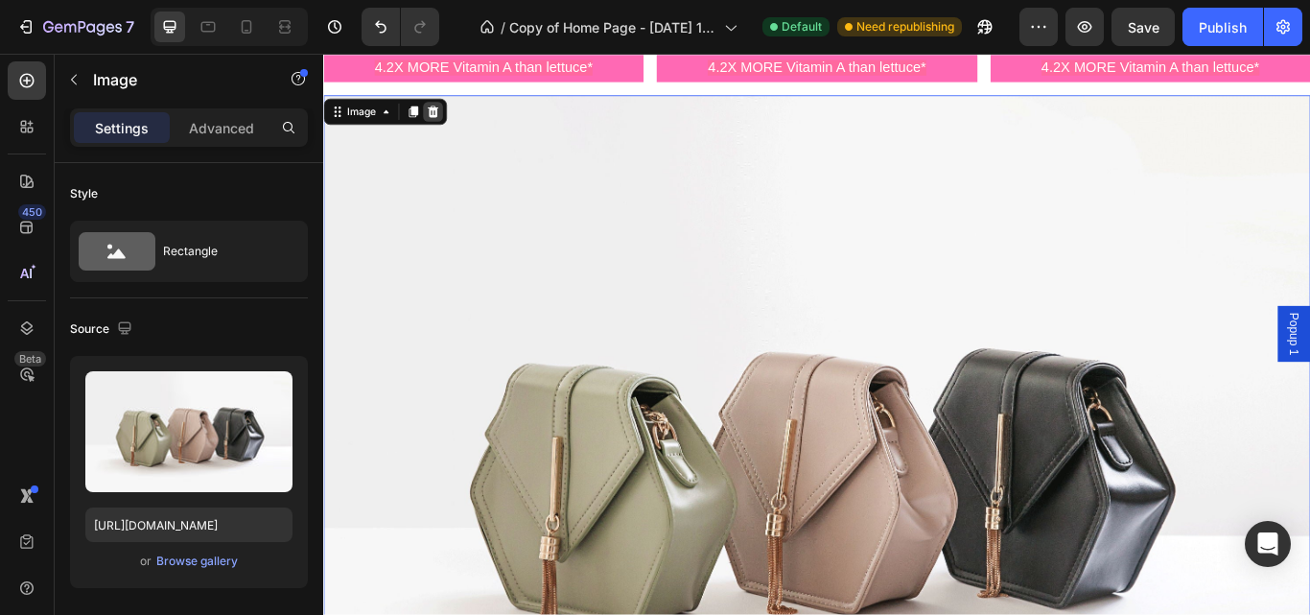
click at [447, 117] on icon at bounding box center [451, 121] width 12 height 13
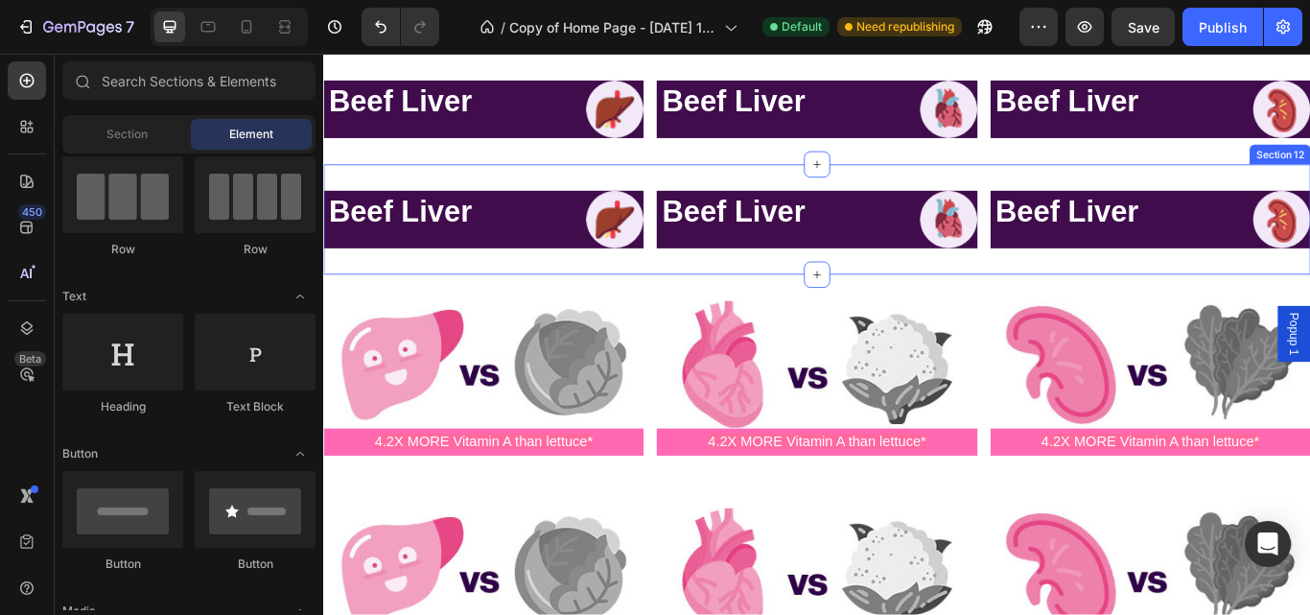
scroll to position [5625, 0]
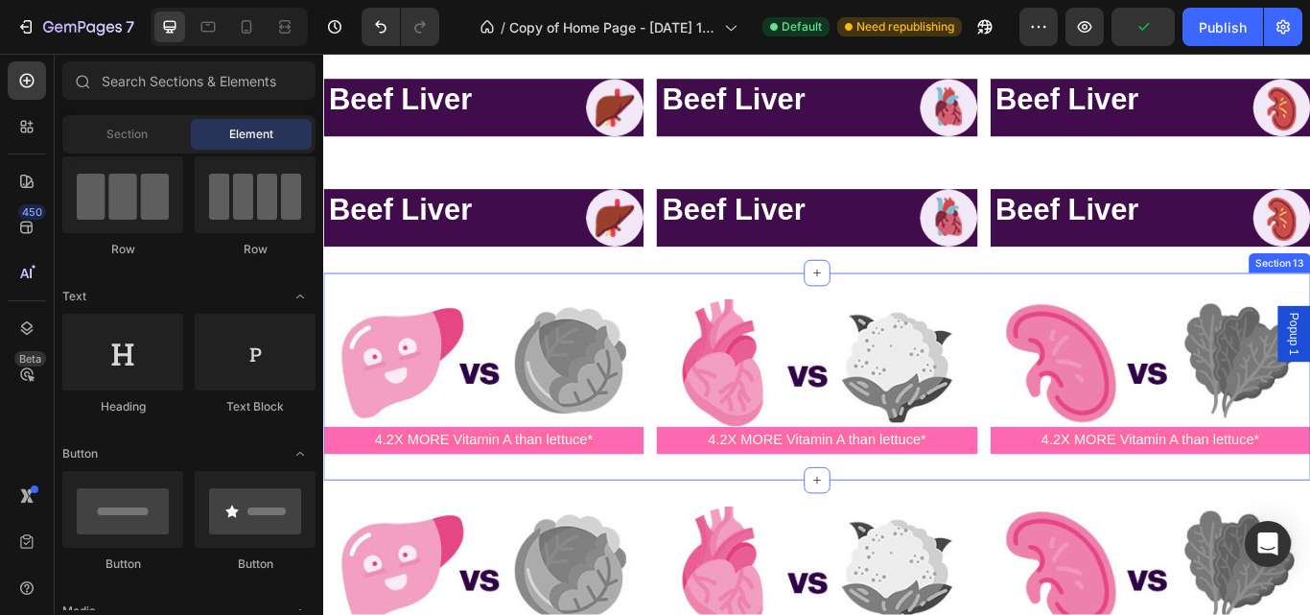
click at [1309, 337] on div "Image 4.2X MORE Vitamin A than lettuce* Text Block Image 4.2X MORE Vitamin A th…" at bounding box center [898, 430] width 1151 height 241
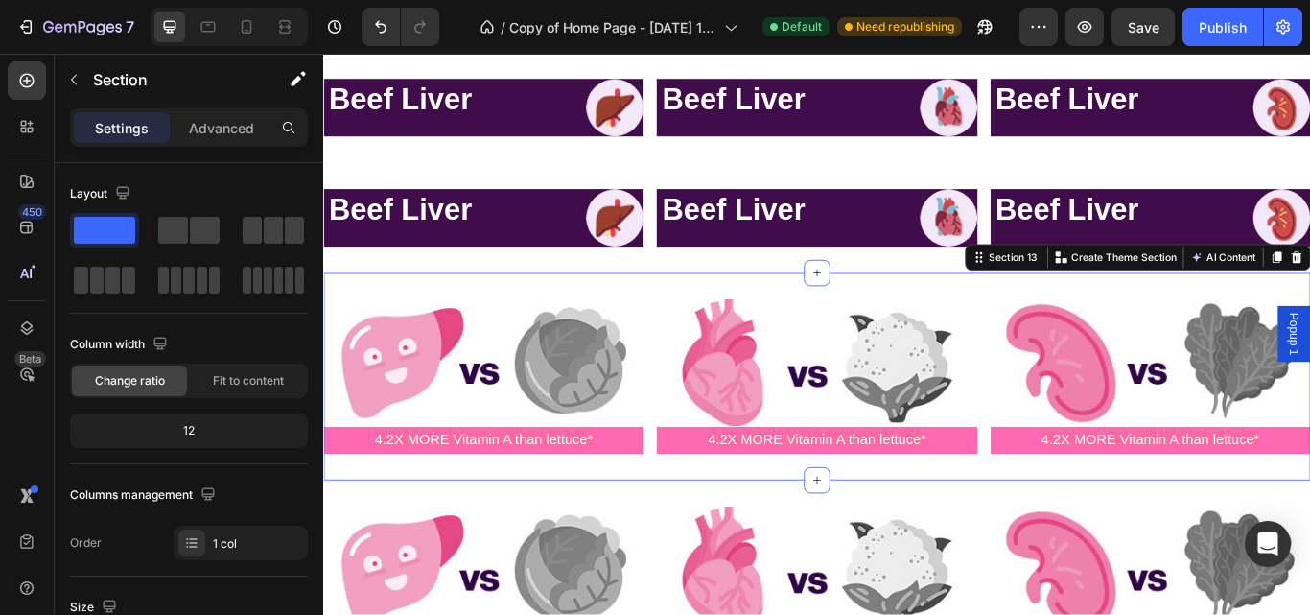
click at [1309, 326] on div "Image 4.2X MORE Vitamin A than lettuce* Text Block Image 4.2X MORE Vitamin A th…" at bounding box center [898, 430] width 1151 height 241
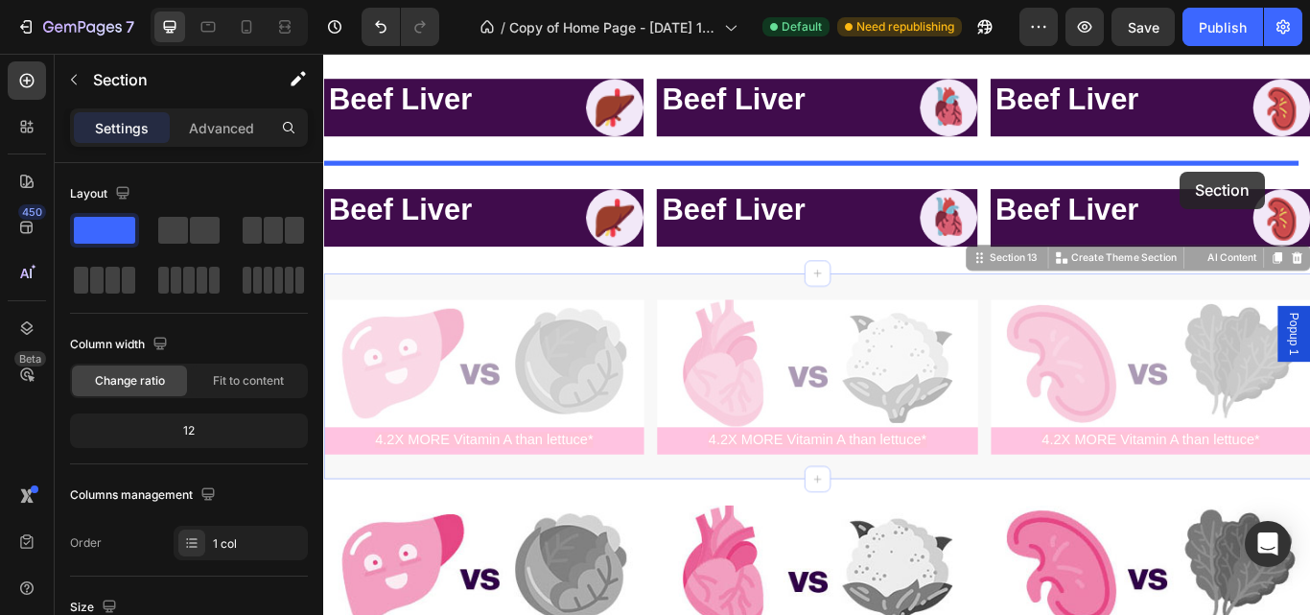
drag, startPoint x: 1344, startPoint y: 337, endPoint x: 1321, endPoint y: 191, distance: 147.6
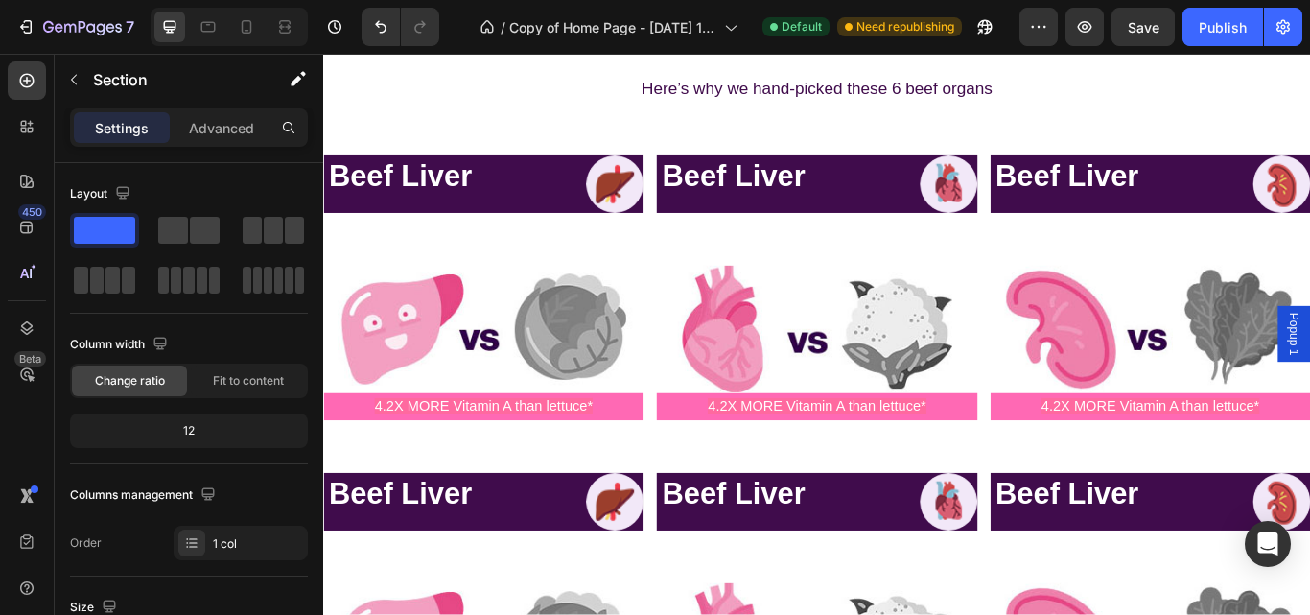
scroll to position [5537, 0]
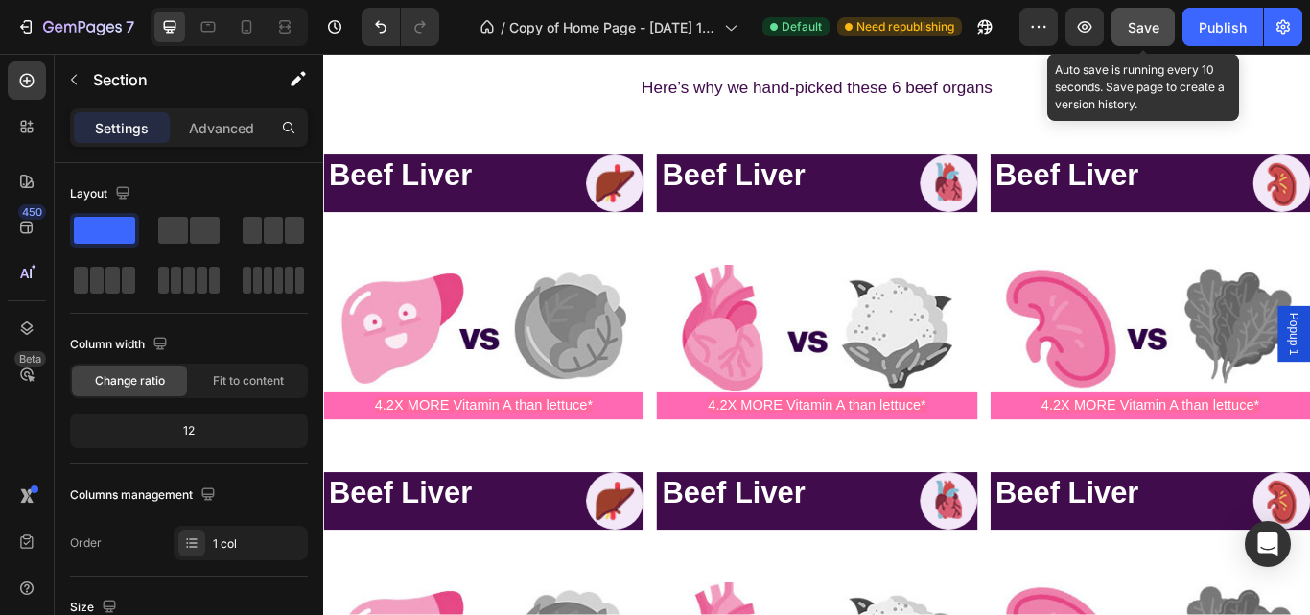
click at [1167, 35] on button "Save" at bounding box center [1142, 27] width 63 height 38
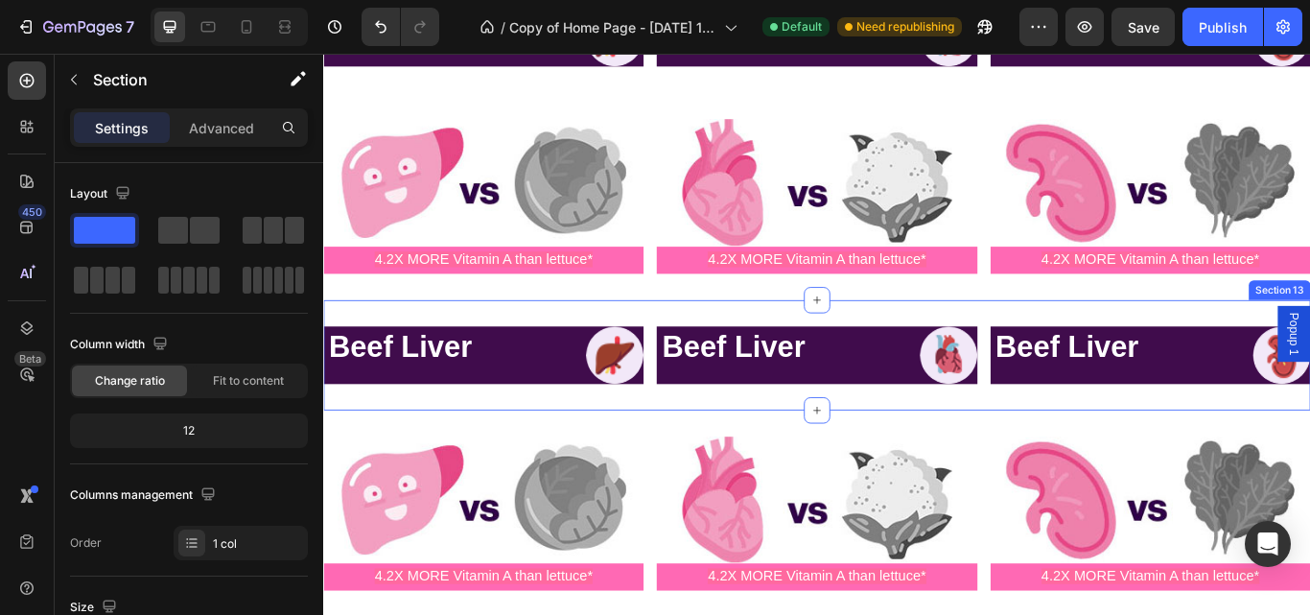
scroll to position [5708, 0]
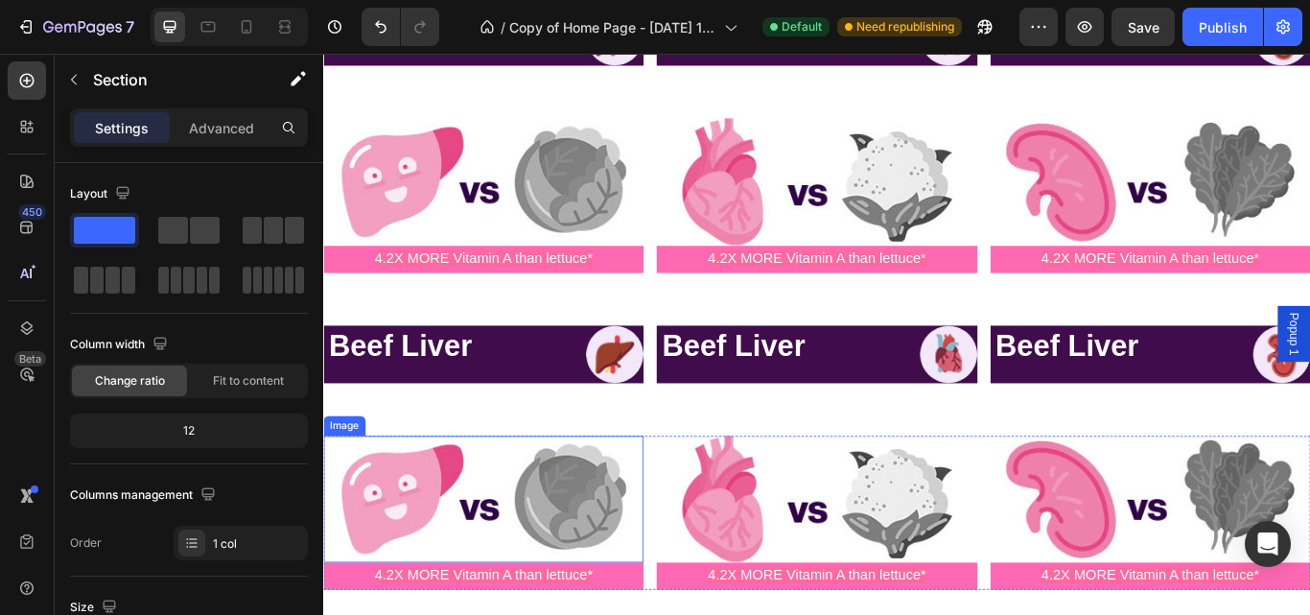
click at [596, 519] on img at bounding box center [509, 574] width 373 height 149
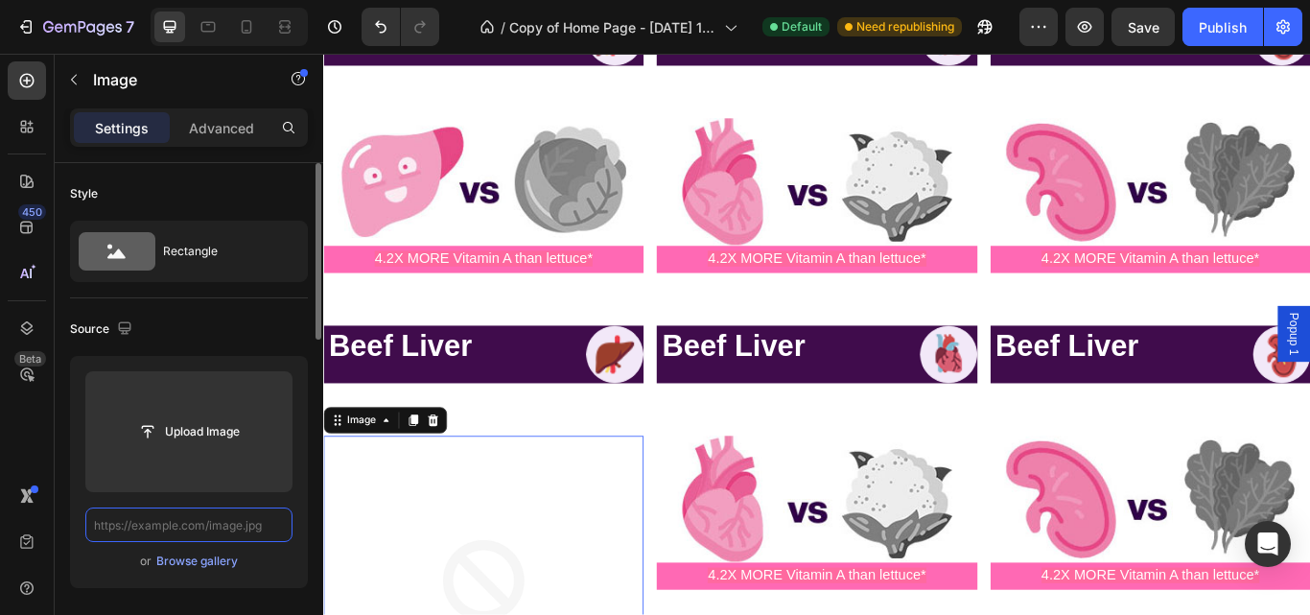
scroll to position [0, 0]
paste input "https://primalqueen.com/cdn/shop/files/s2_nutrient_box_img4.jpg?height=145&v=16…"
type input "https://primalqueen.com/cdn/shop/files/s2_nutrient_box_img4.jpg?height=145&v=16…"
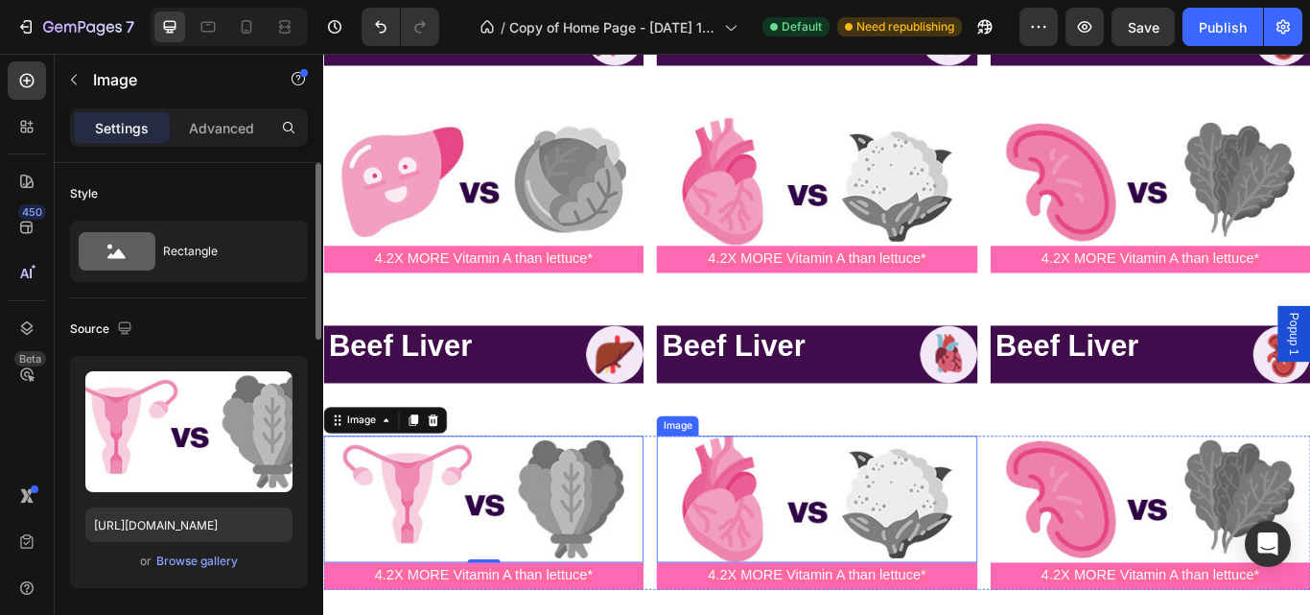
click at [850, 574] on img at bounding box center [898, 574] width 373 height 149
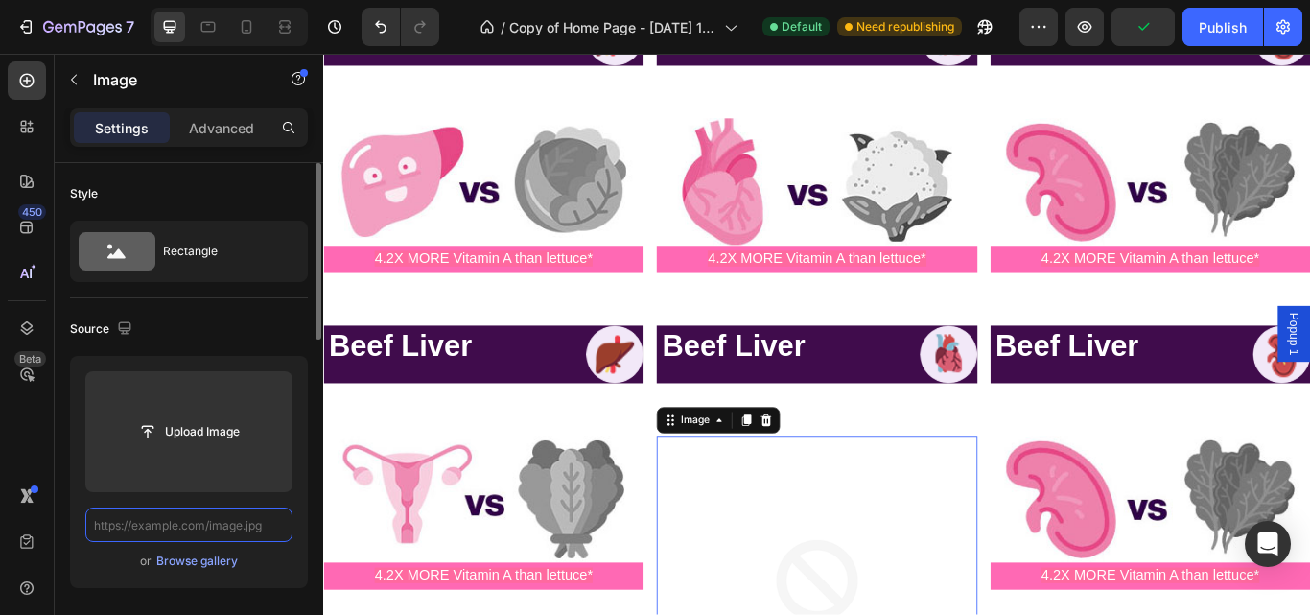
scroll to position [0, 0]
paste input "https://primalqueen.com/cdn/shop/files/s2_nutrient_box_img5-v2.png?height=145&v…"
type input "https://primalqueen.com/cdn/shop/files/s2_nutrient_box_img5-v2.png?height=145&v…"
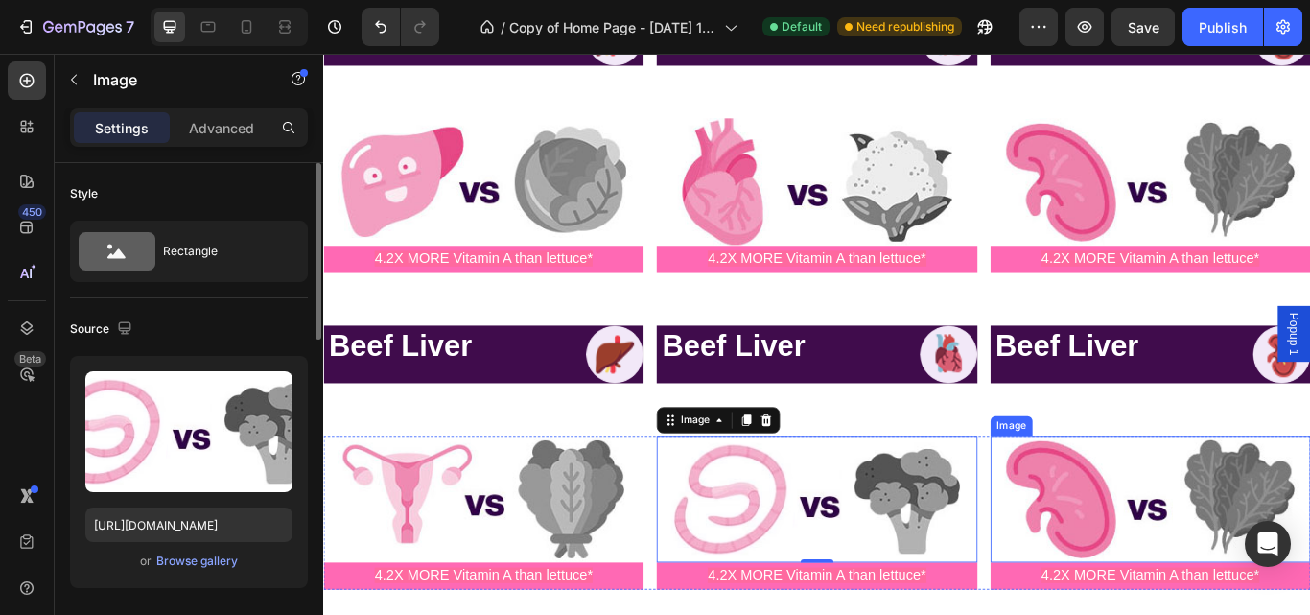
click at [1123, 588] on img at bounding box center [1287, 574] width 373 height 149
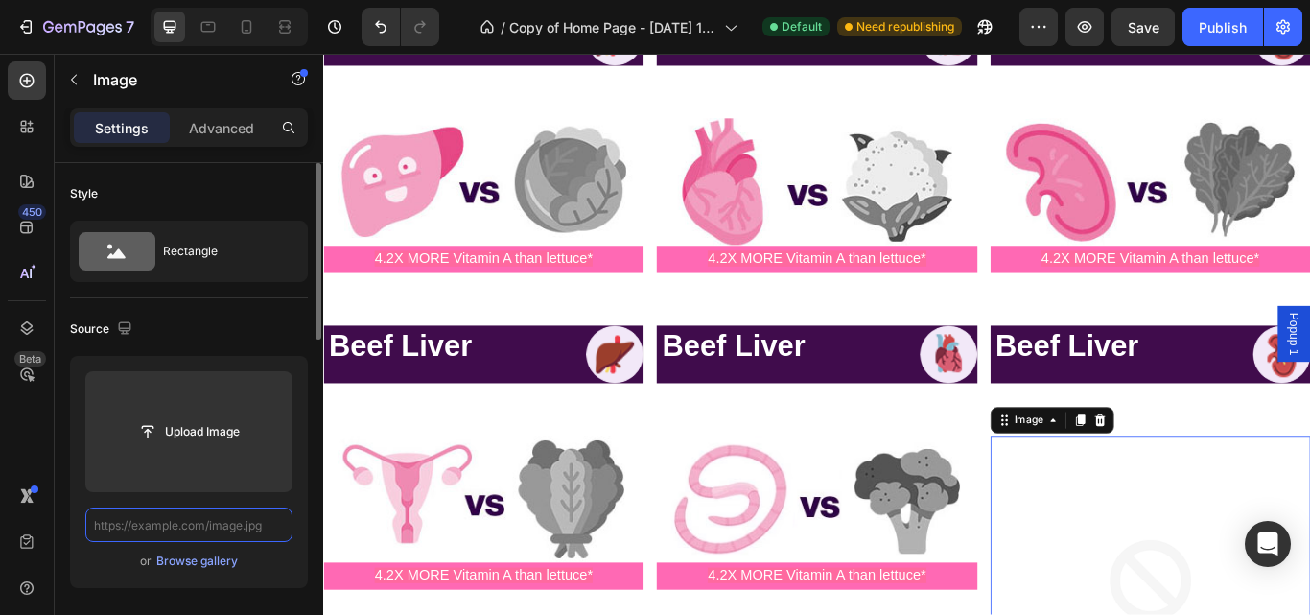
scroll to position [0, 0]
click at [168, 520] on input "text" at bounding box center [188, 524] width 207 height 35
paste input "https://primalqueen.com/cdn/shop/files/s2_nutrient_box_img6.jpg?height=145&v=16…"
type input "https://primalqueen.com/cdn/shop/files/s2_nutrient_box_img6.jpg?height=145&v=16…"
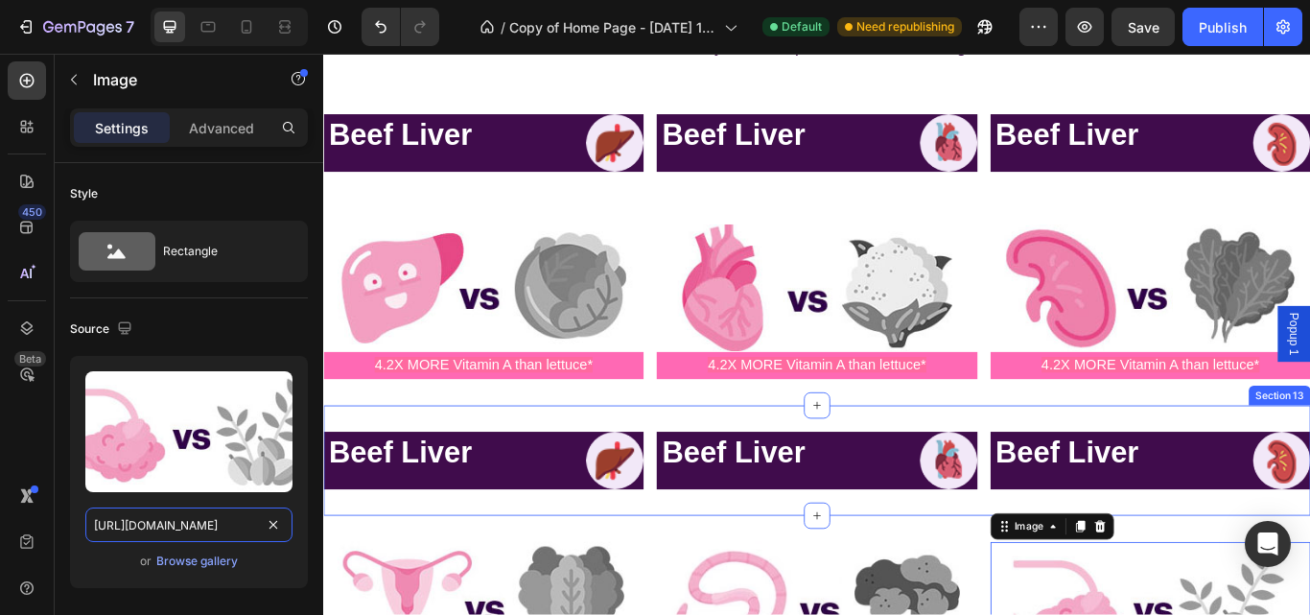
scroll to position [5558, 0]
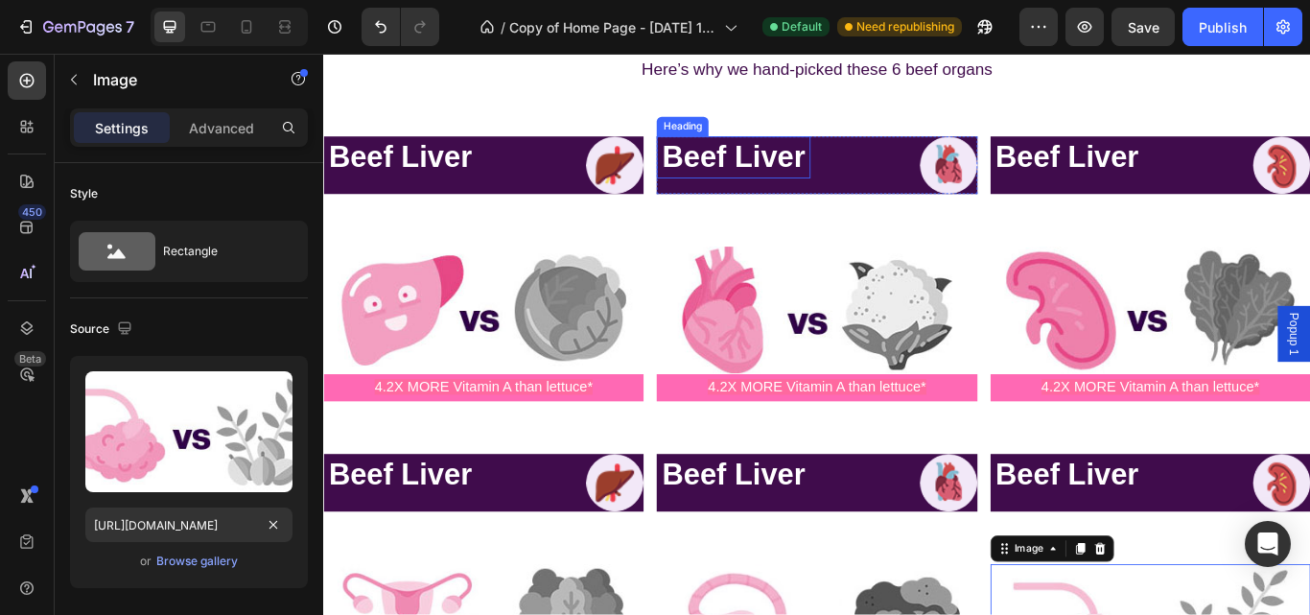
click at [874, 182] on h2 "Beef Liver" at bounding box center [801, 175] width 179 height 49
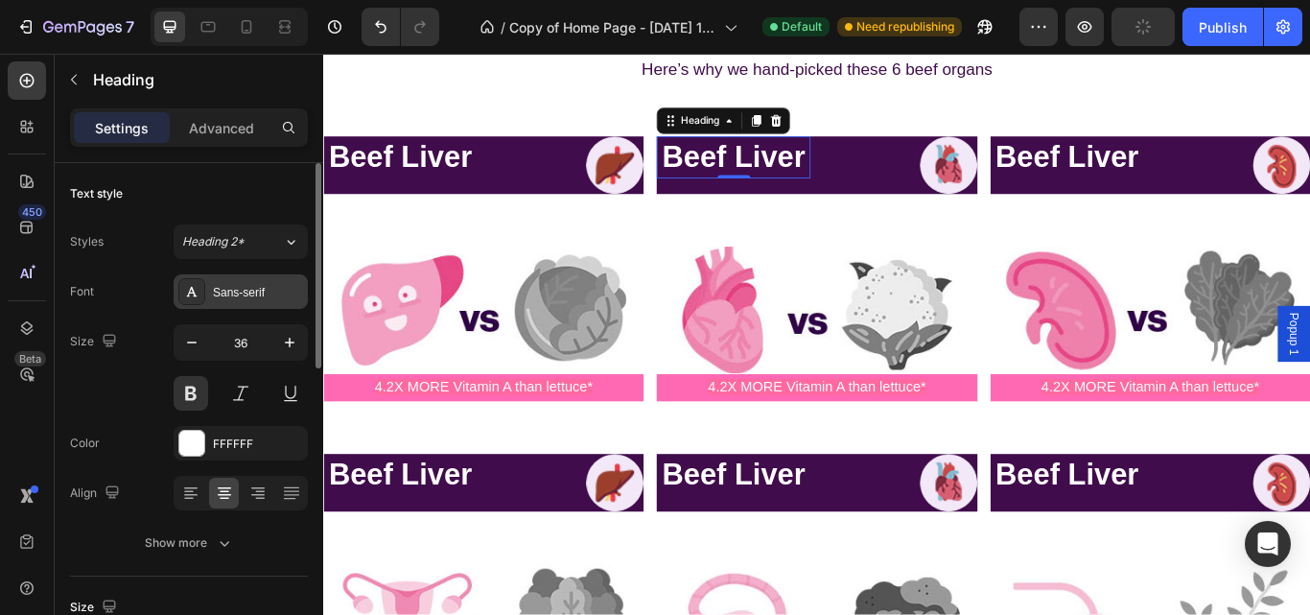
click at [256, 277] on div "Sans-serif" at bounding box center [241, 291] width 134 height 35
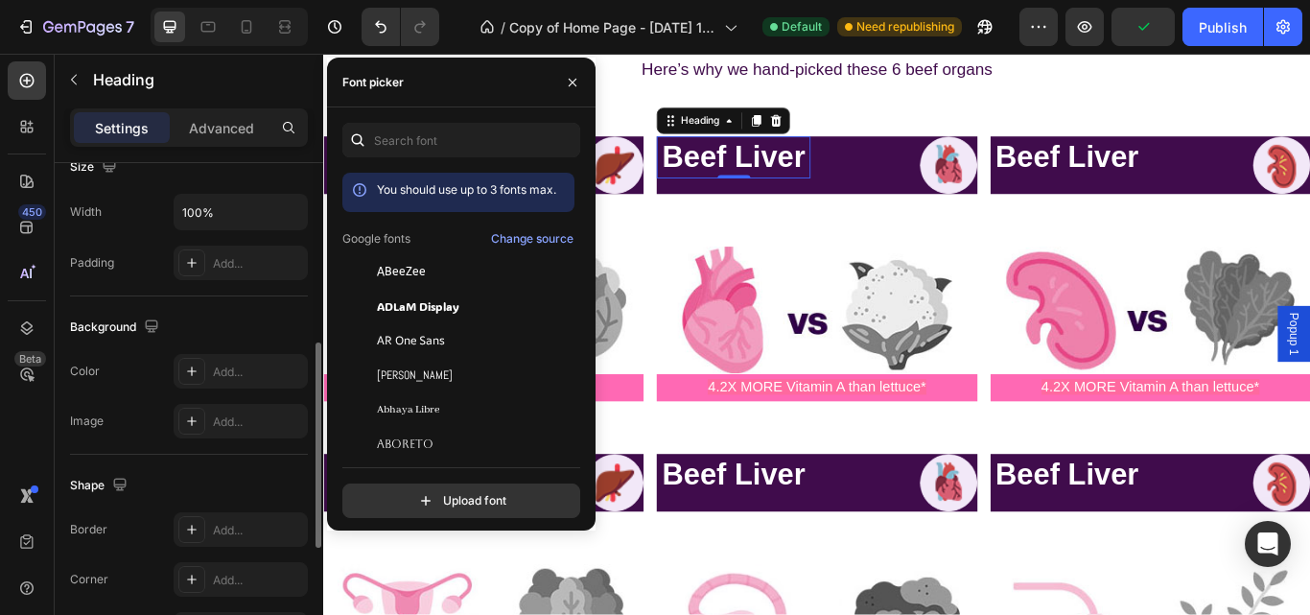
scroll to position [738, 0]
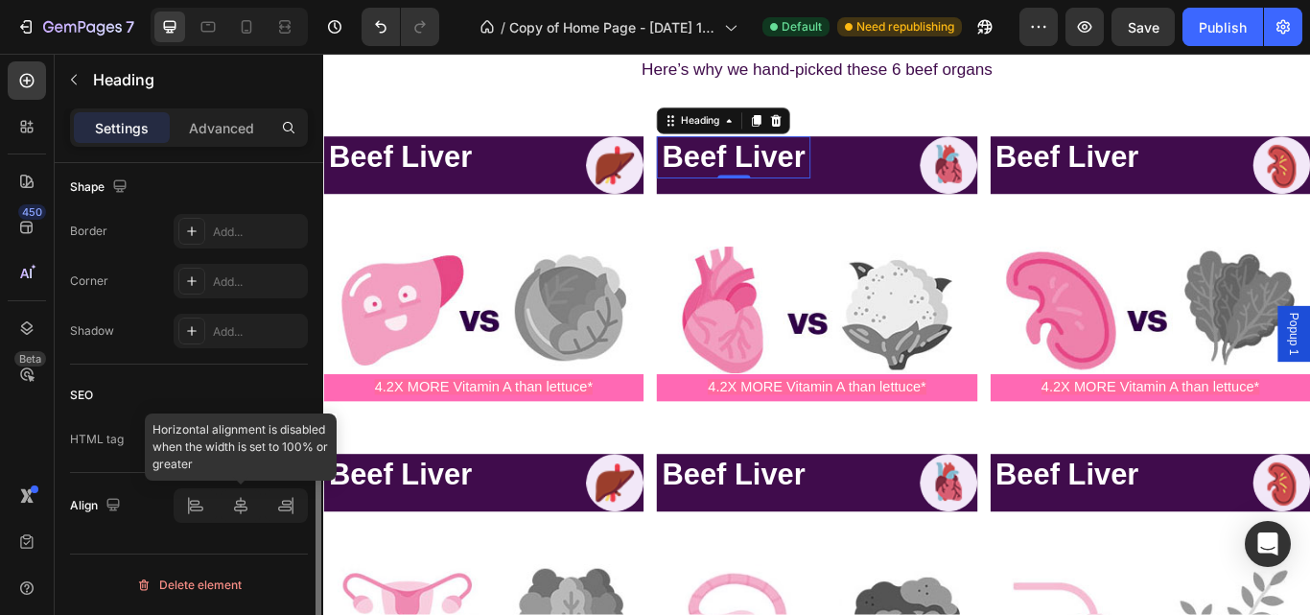
click at [291, 514] on div at bounding box center [241, 505] width 134 height 35
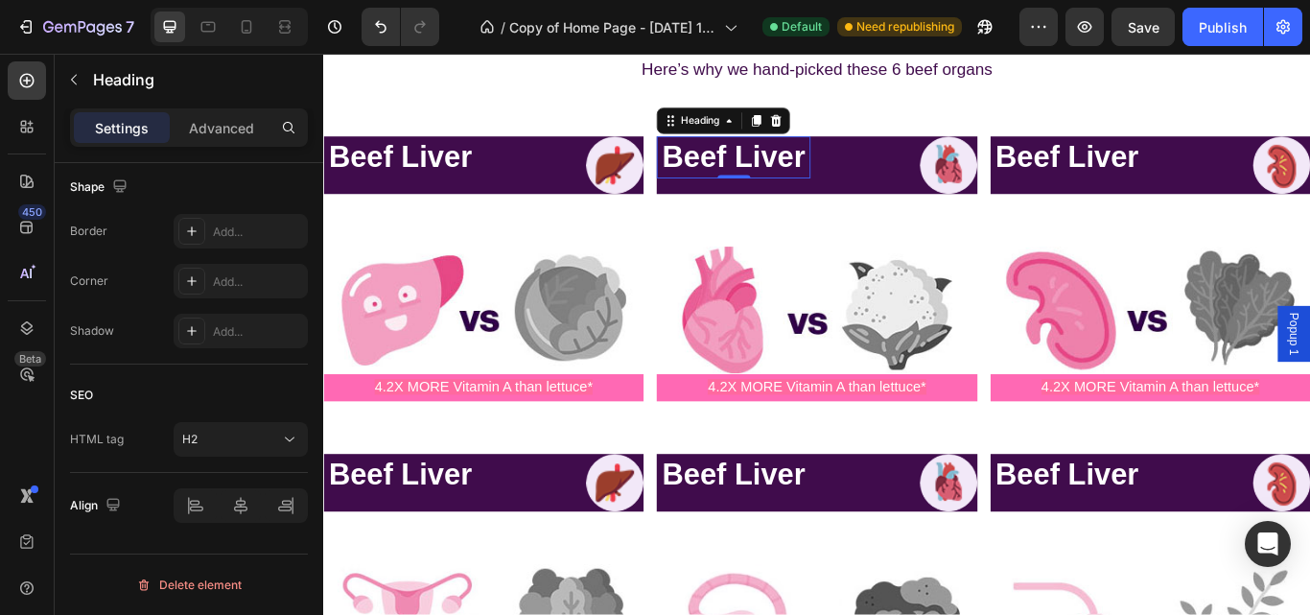
click at [876, 173] on h2 "Beef Liver" at bounding box center [801, 175] width 179 height 49
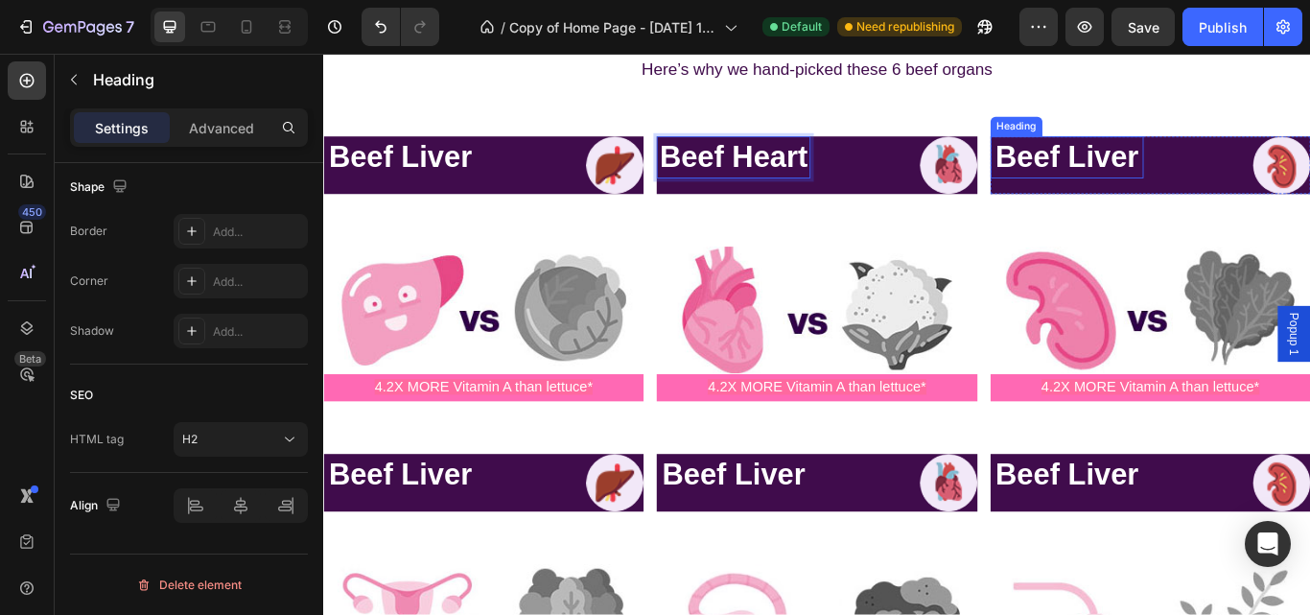
click at [1119, 194] on h2 "Beef Liver" at bounding box center [1190, 175] width 179 height 49
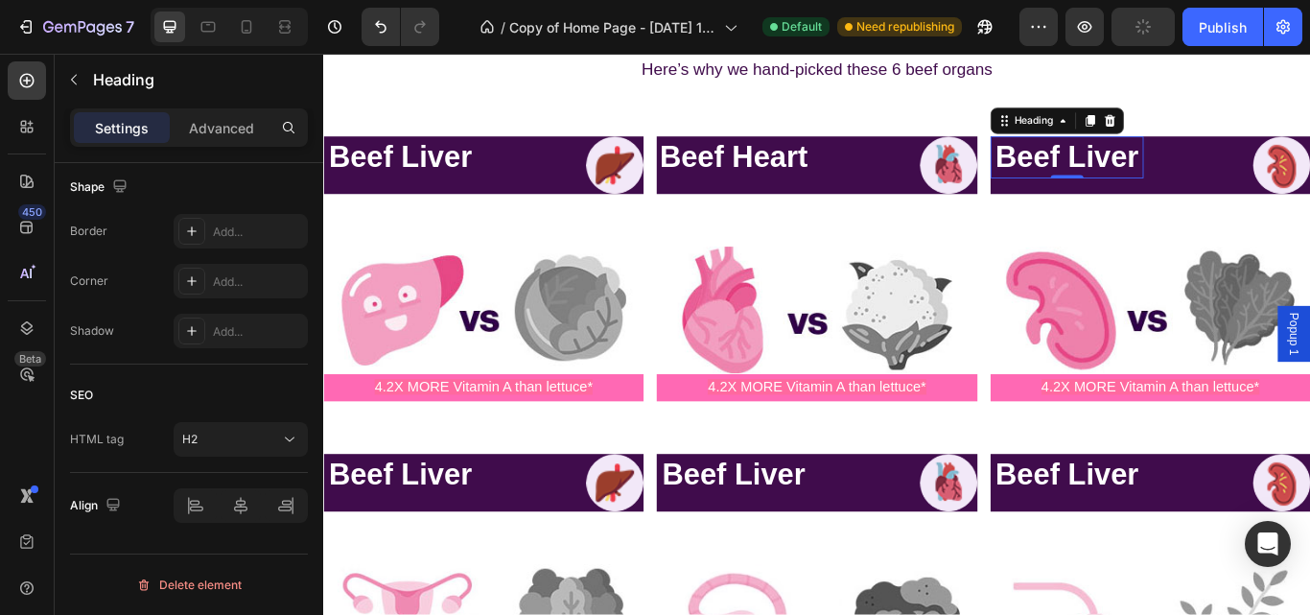
click at [1264, 171] on h2 "Beef Liver" at bounding box center [1190, 175] width 179 height 49
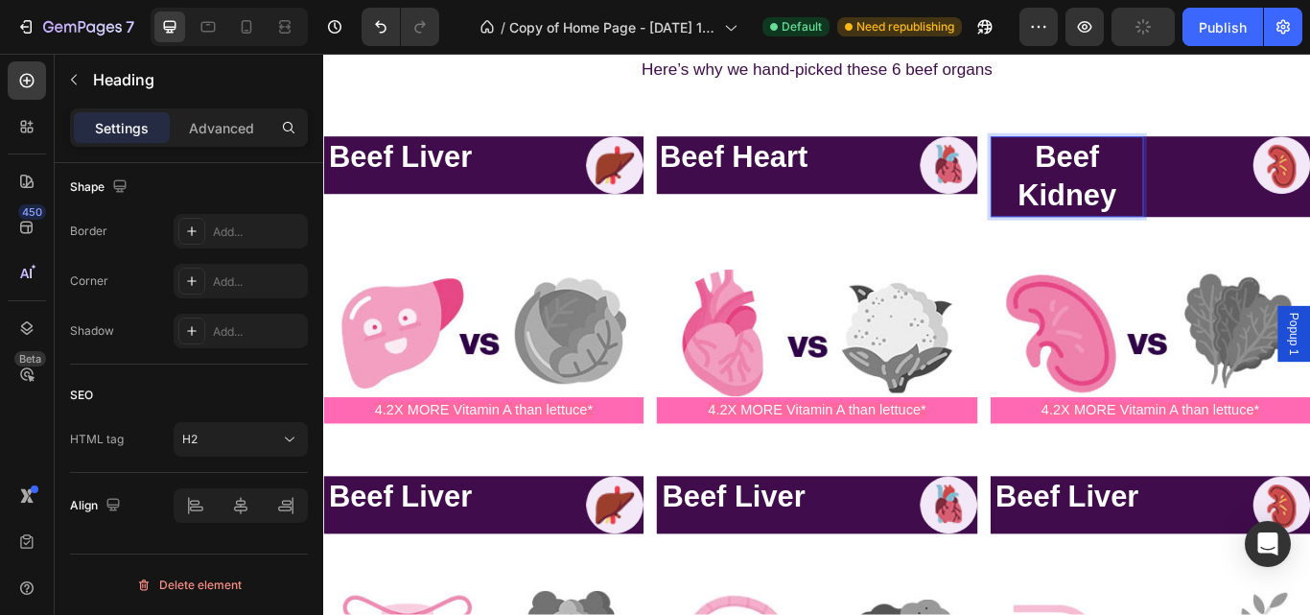
click at [1263, 172] on p "Beef Kidney" at bounding box center [1190, 197] width 175 height 90
click at [1143, 174] on p "Beef Kidney" at bounding box center [1190, 197] width 175 height 90
click at [1236, 225] on p "Beef Kidney" at bounding box center [1190, 197] width 175 height 90
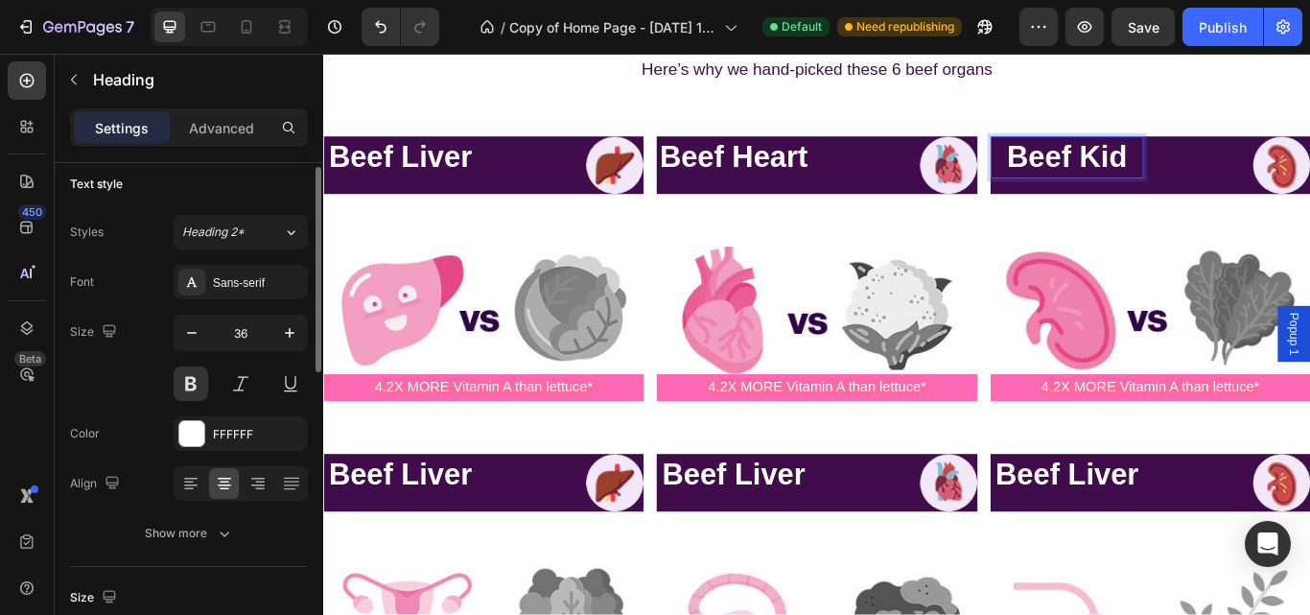
scroll to position [0, 0]
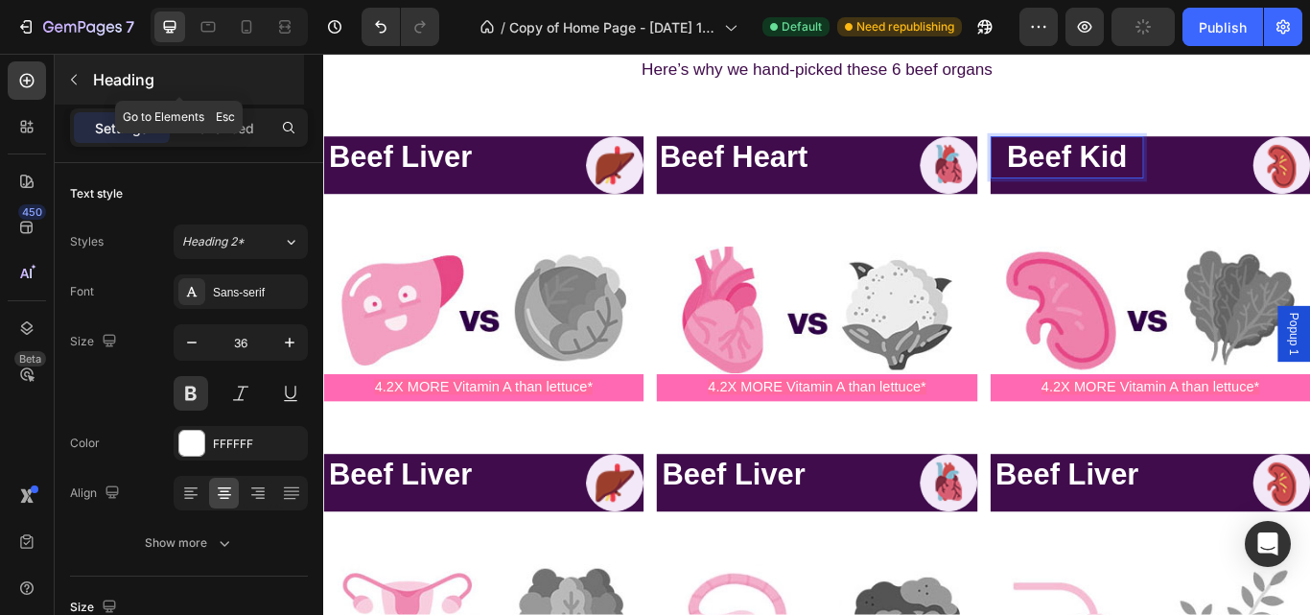
click at [63, 84] on button "button" at bounding box center [73, 79] width 31 height 31
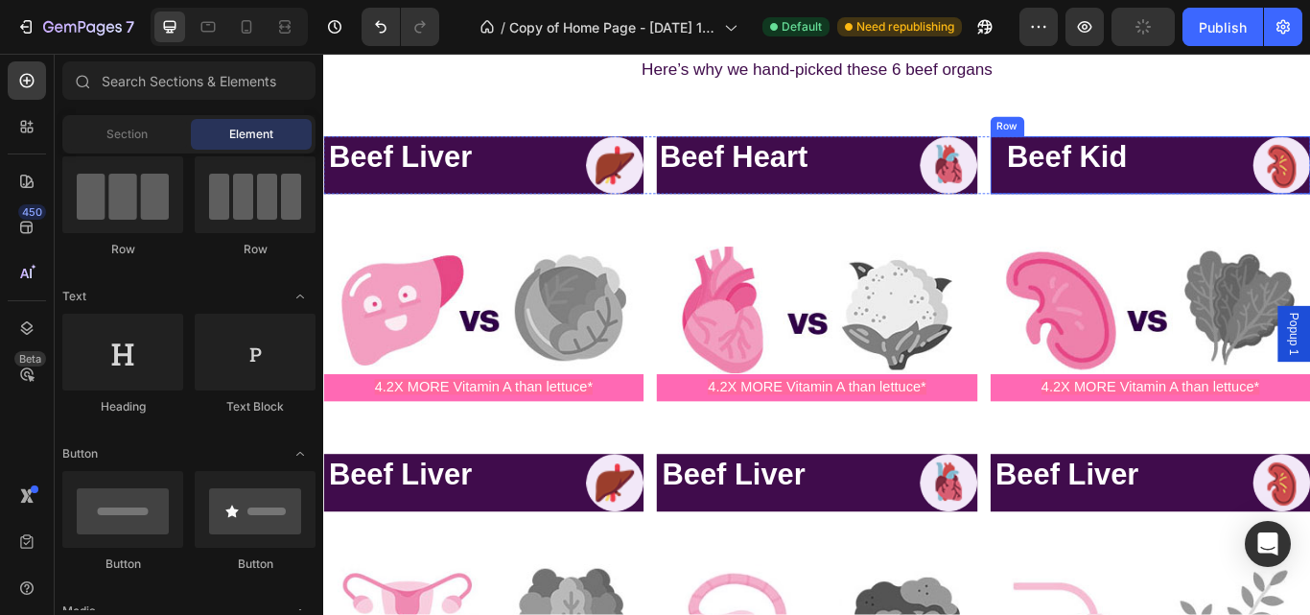
click at [1268, 152] on div "Beef Kid Heading Image Row" at bounding box center [1287, 184] width 373 height 67
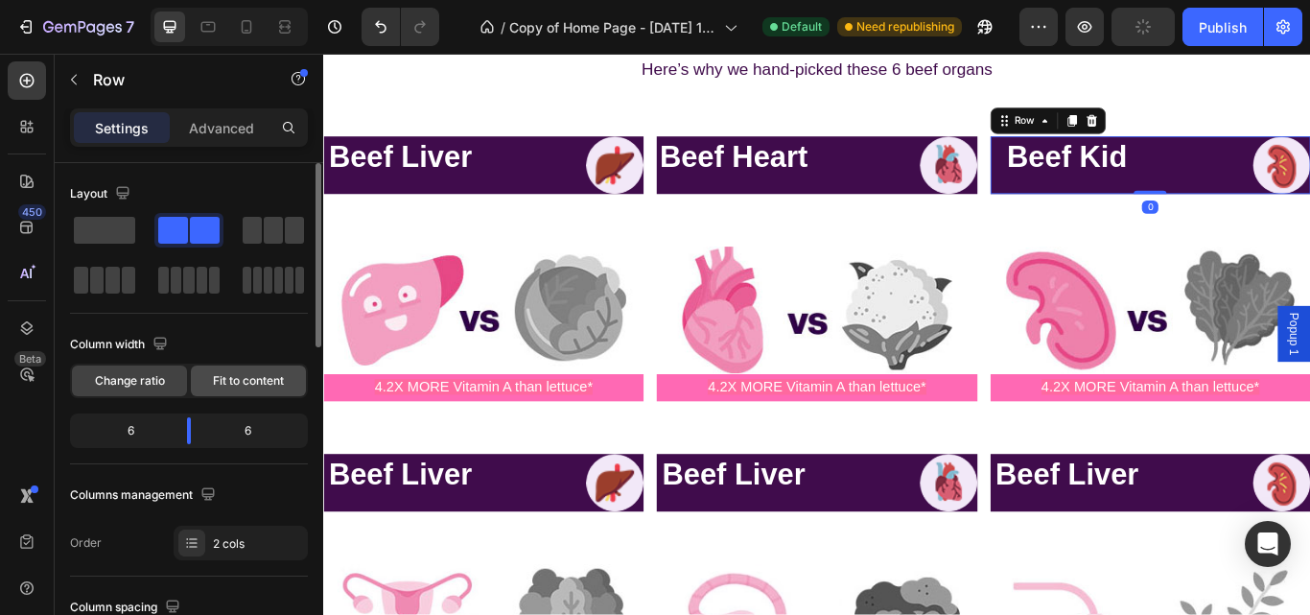
click at [247, 382] on span "Fit to content" at bounding box center [248, 380] width 71 height 17
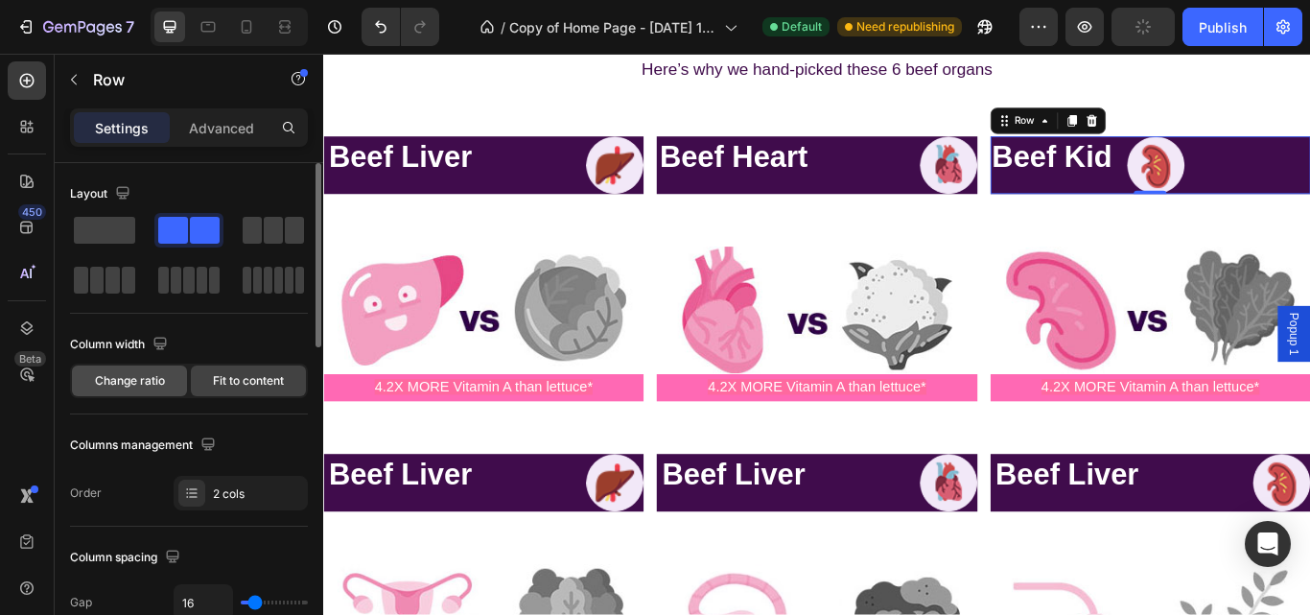
click at [147, 380] on span "Change ratio" at bounding box center [130, 380] width 70 height 17
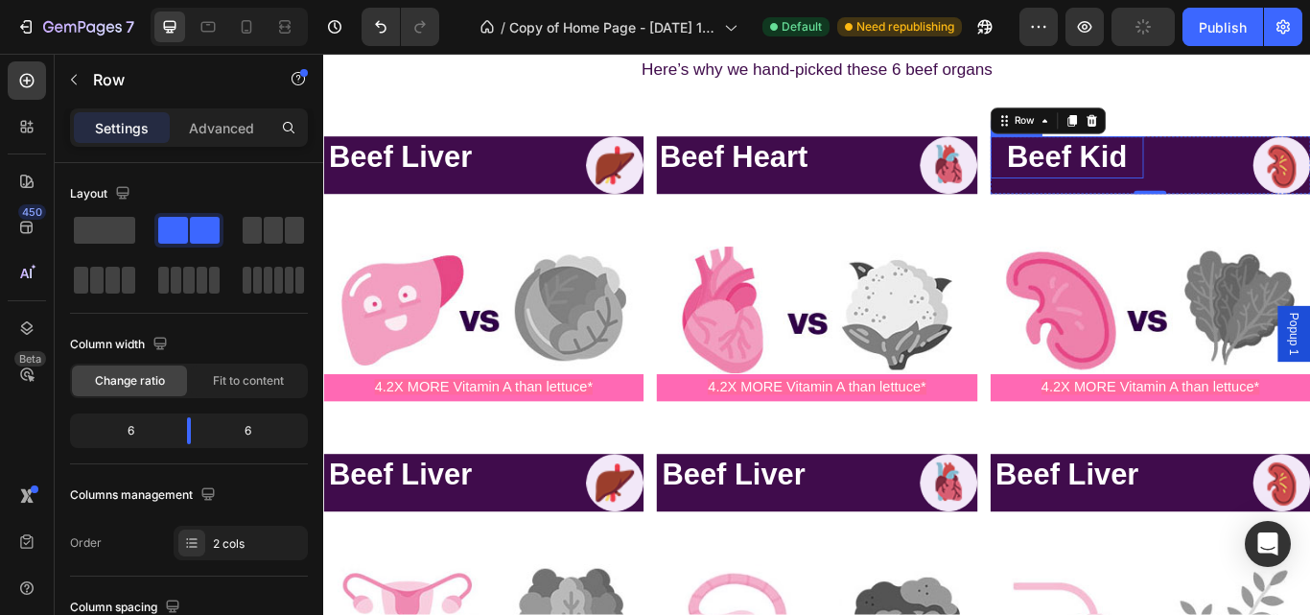
click at [1242, 165] on p "Beef Kid" at bounding box center [1190, 174] width 175 height 45
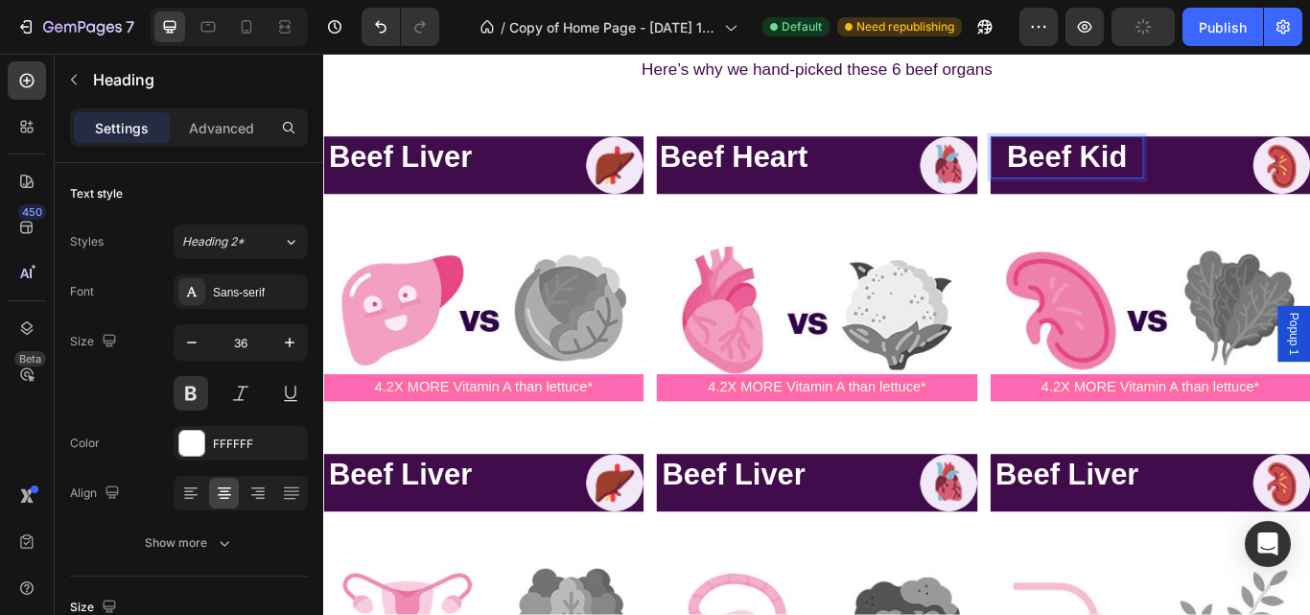
click at [1253, 165] on p "Beef Kid" at bounding box center [1190, 174] width 175 height 45
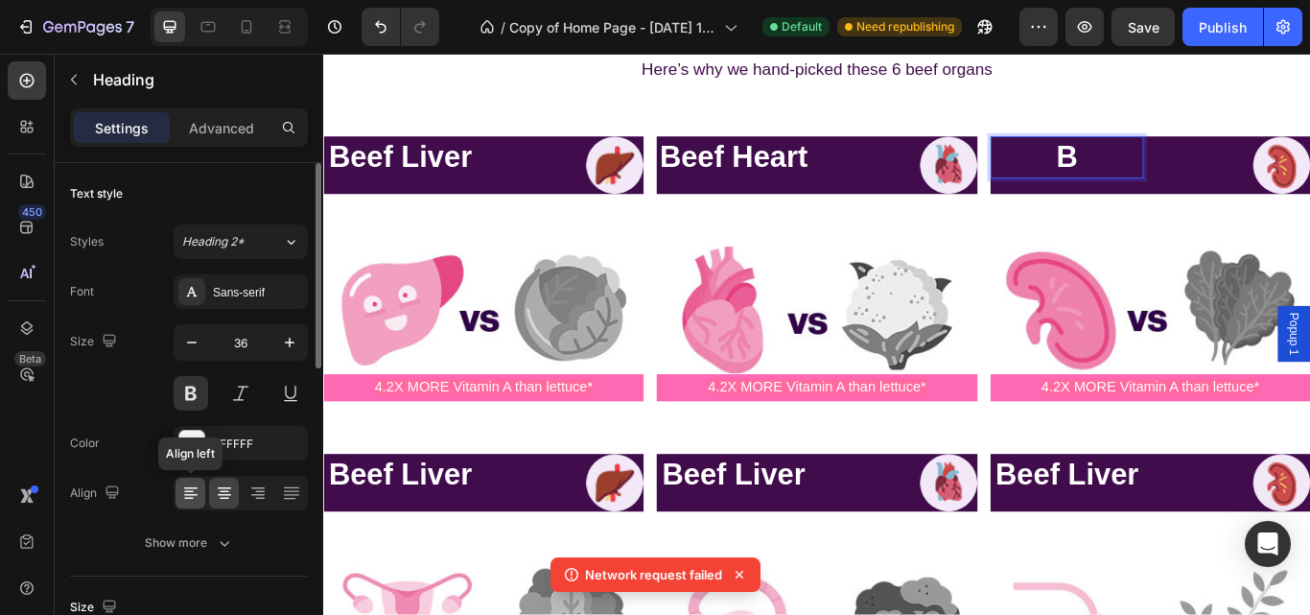
click at [189, 495] on icon at bounding box center [190, 495] width 13 height 2
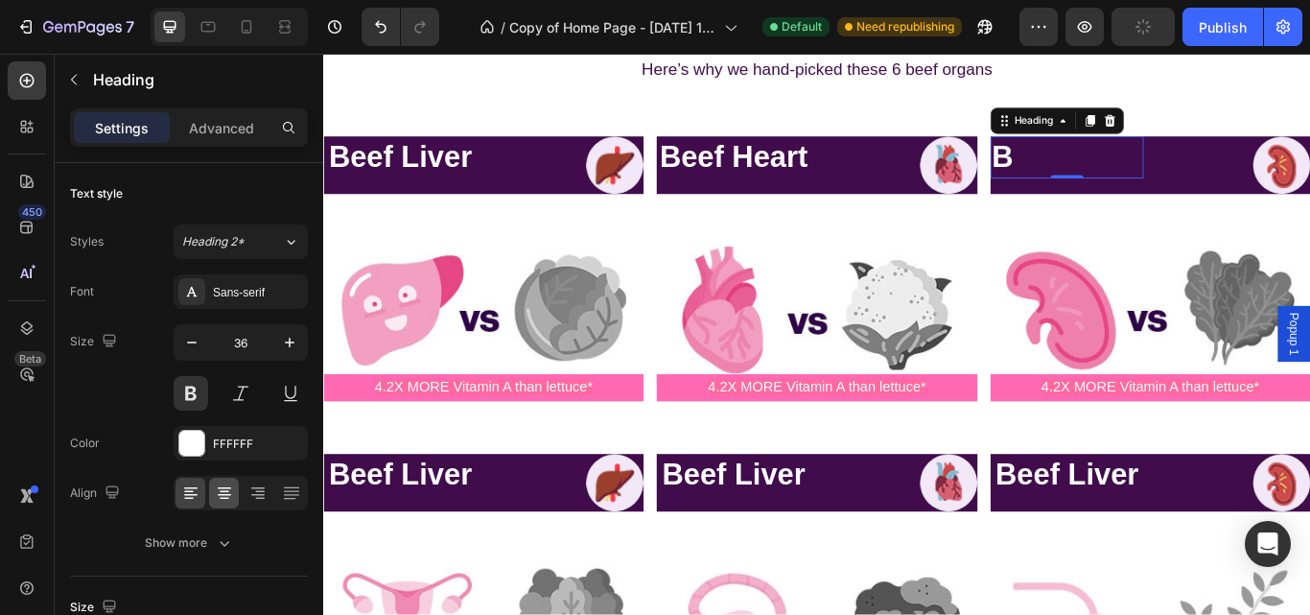
scroll to position [506, 0]
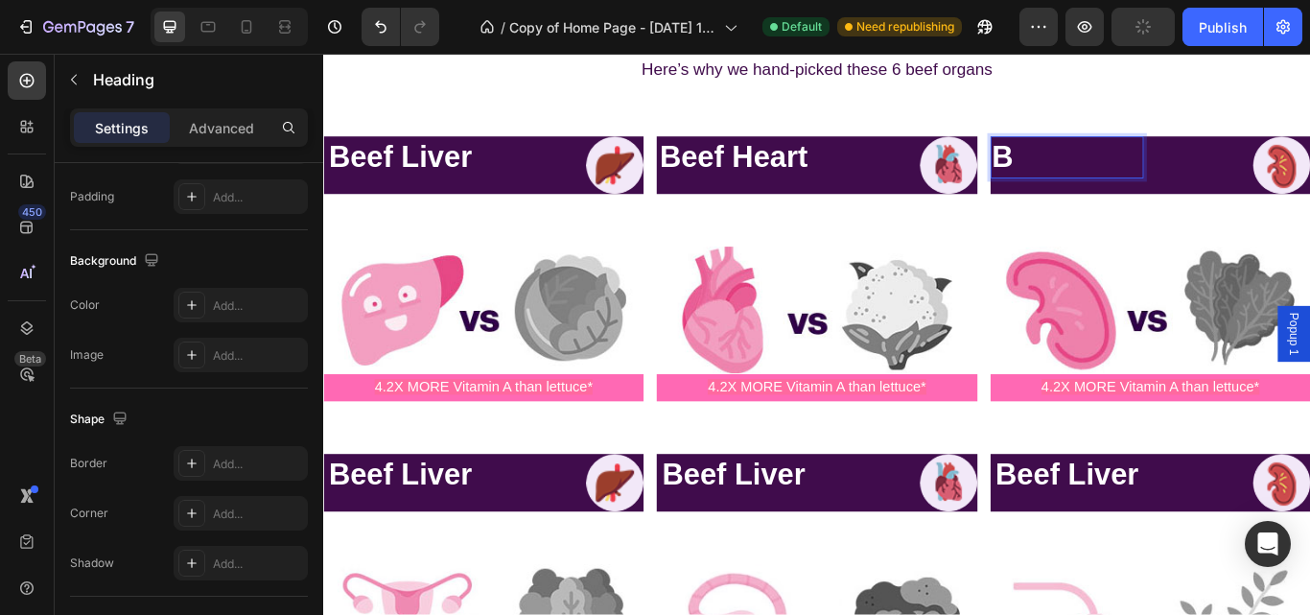
click at [1118, 180] on p "B" at bounding box center [1190, 174] width 175 height 45
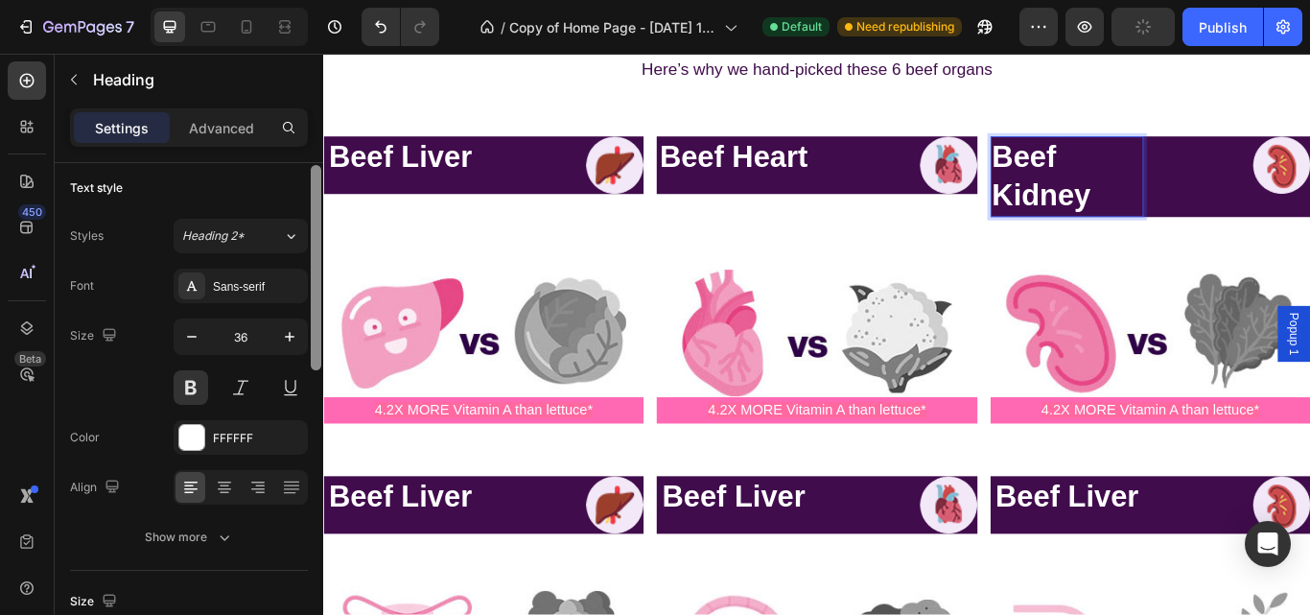
scroll to position [0, 0]
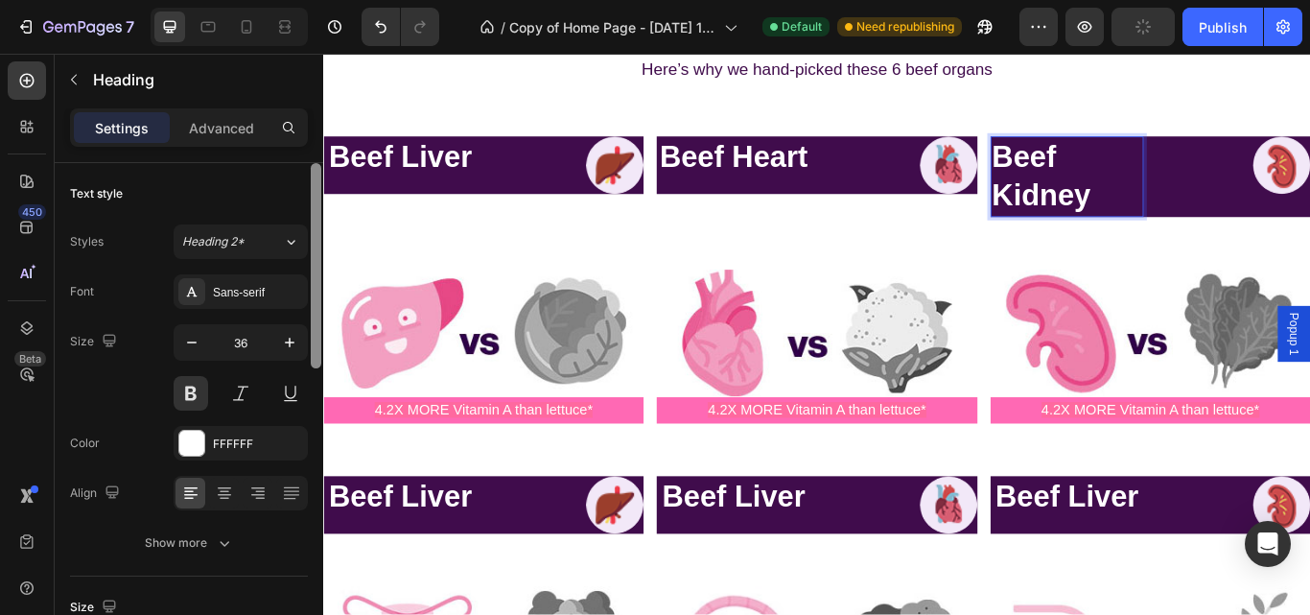
drag, startPoint x: 315, startPoint y: 391, endPoint x: 302, endPoint y: 173, distance: 219.0
click at [302, 173] on div "Text style Styles Heading 2* Font Sans-serif Size 36 Color FFFFFF Align Show mo…" at bounding box center [189, 416] width 269 height 506
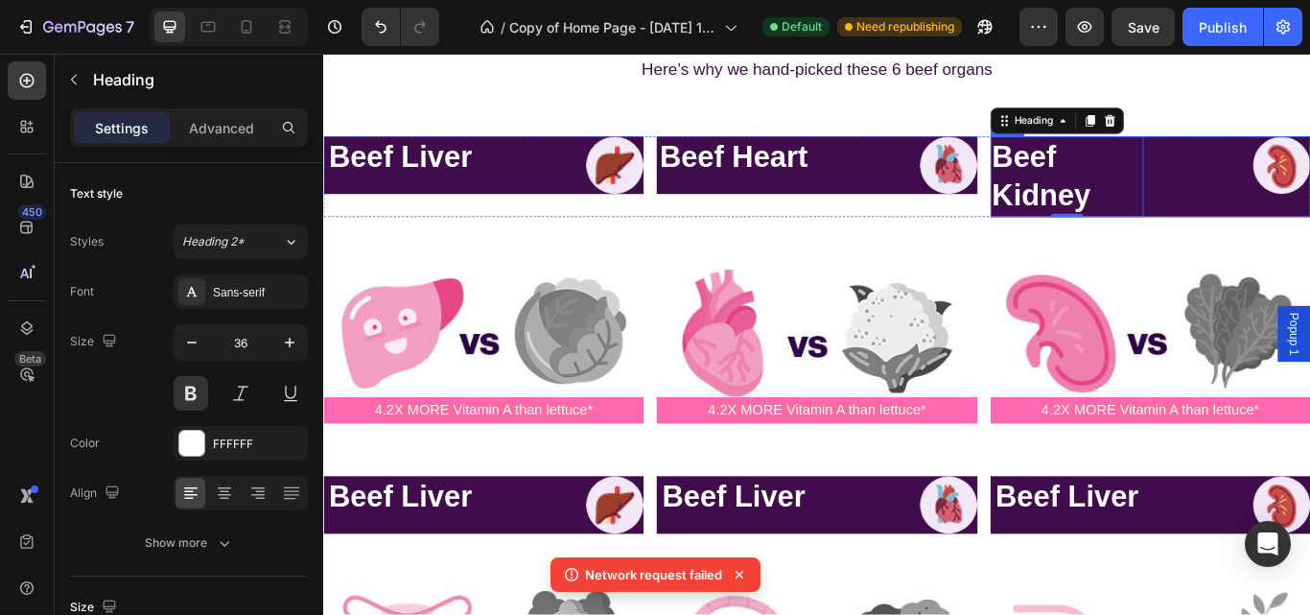
click at [1274, 157] on div "Beef Kidney Heading 0 Image Row" at bounding box center [1287, 198] width 373 height 94
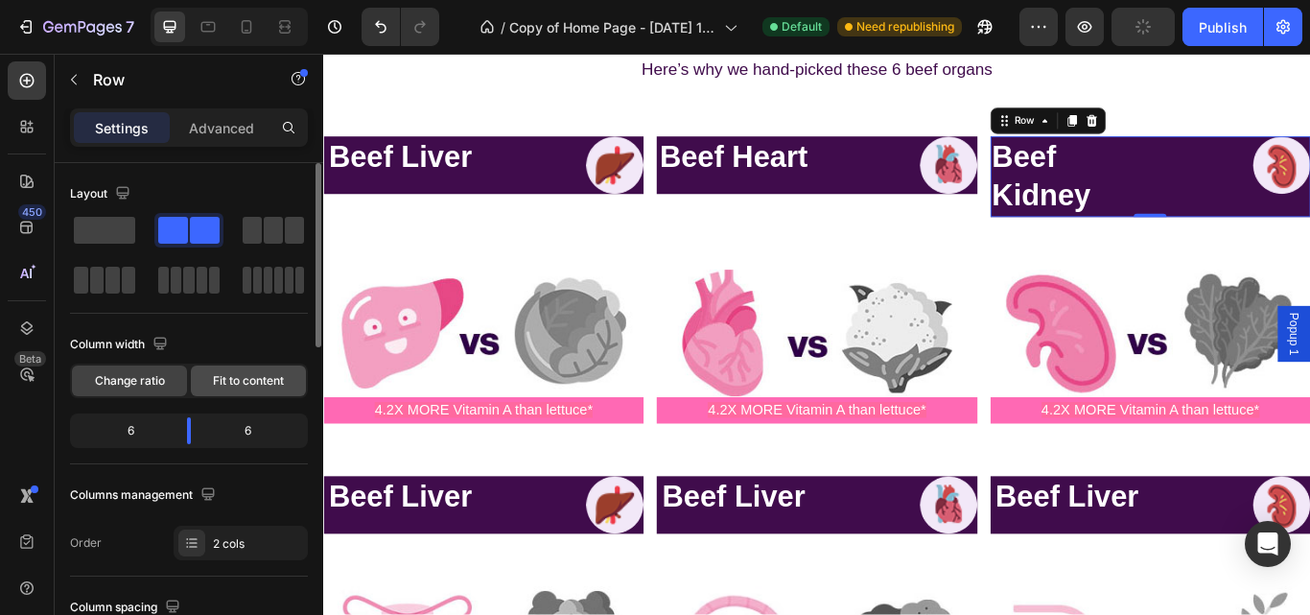
click at [245, 389] on div "Fit to content" at bounding box center [248, 380] width 115 height 31
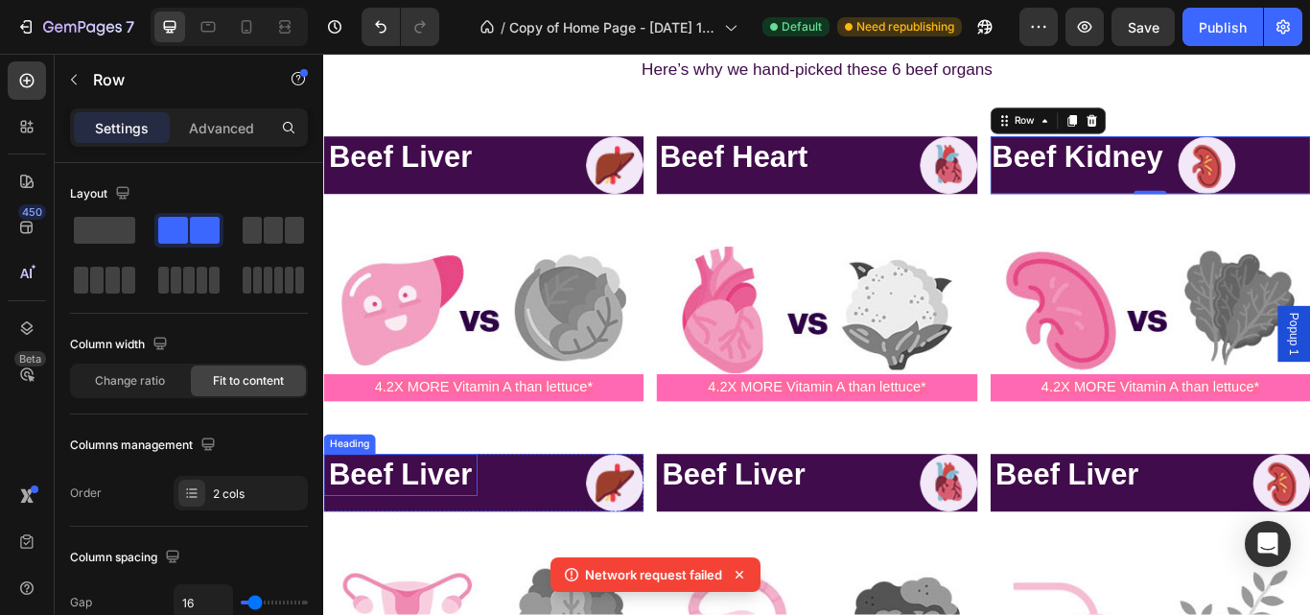
click at [480, 552] on h2 "Beef Liver" at bounding box center [412, 545] width 179 height 49
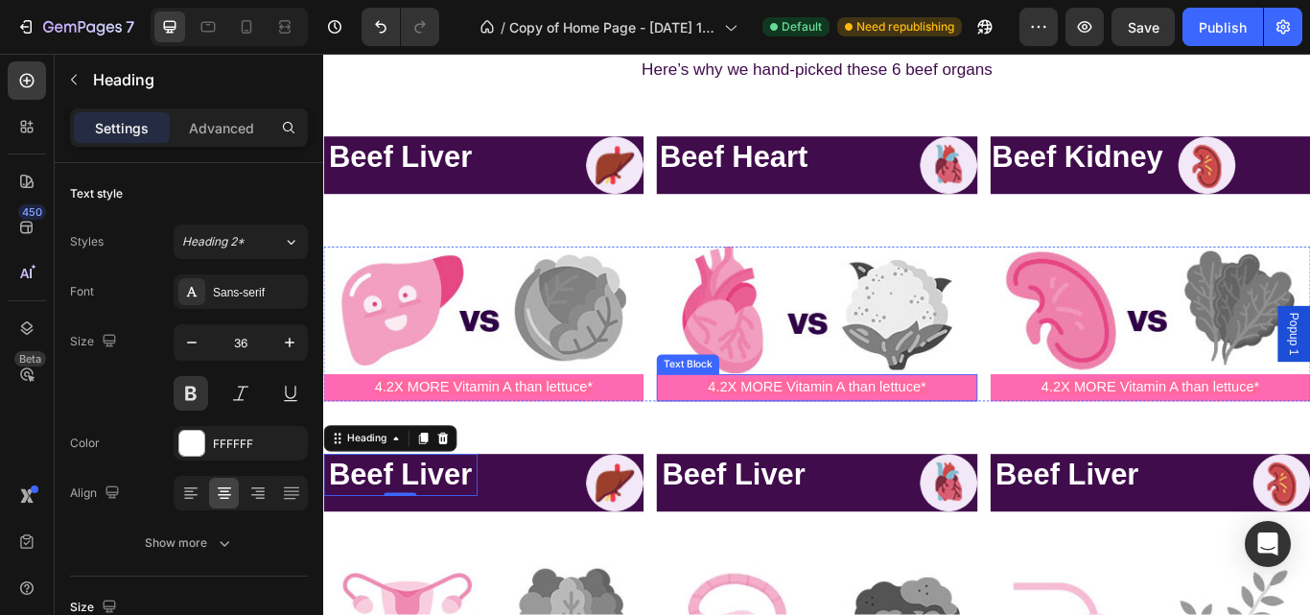
click at [762, 436] on p "4.2X MORE Vitamin A than lettuce*" at bounding box center [897, 444] width 369 height 28
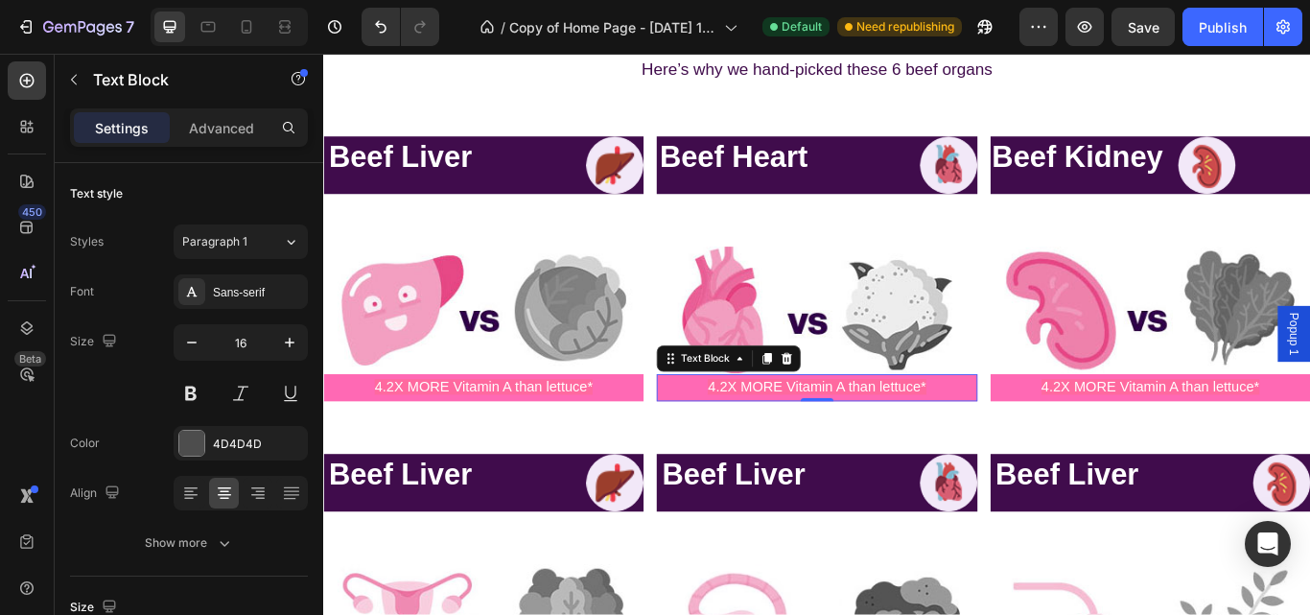
click at [1018, 434] on p "4.2X MORE Vitamin A than lettuce*" at bounding box center [897, 444] width 369 height 28
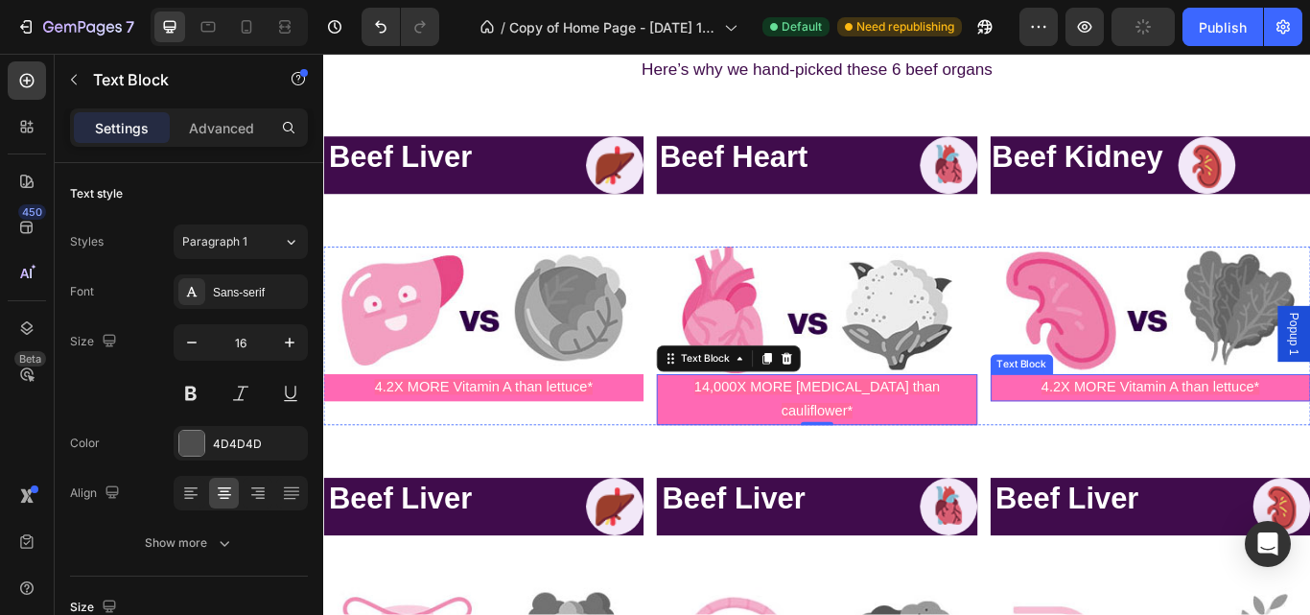
click at [1234, 435] on span "4.2X MORE Vitamin A than lettuce*" at bounding box center [1287, 442] width 254 height 18
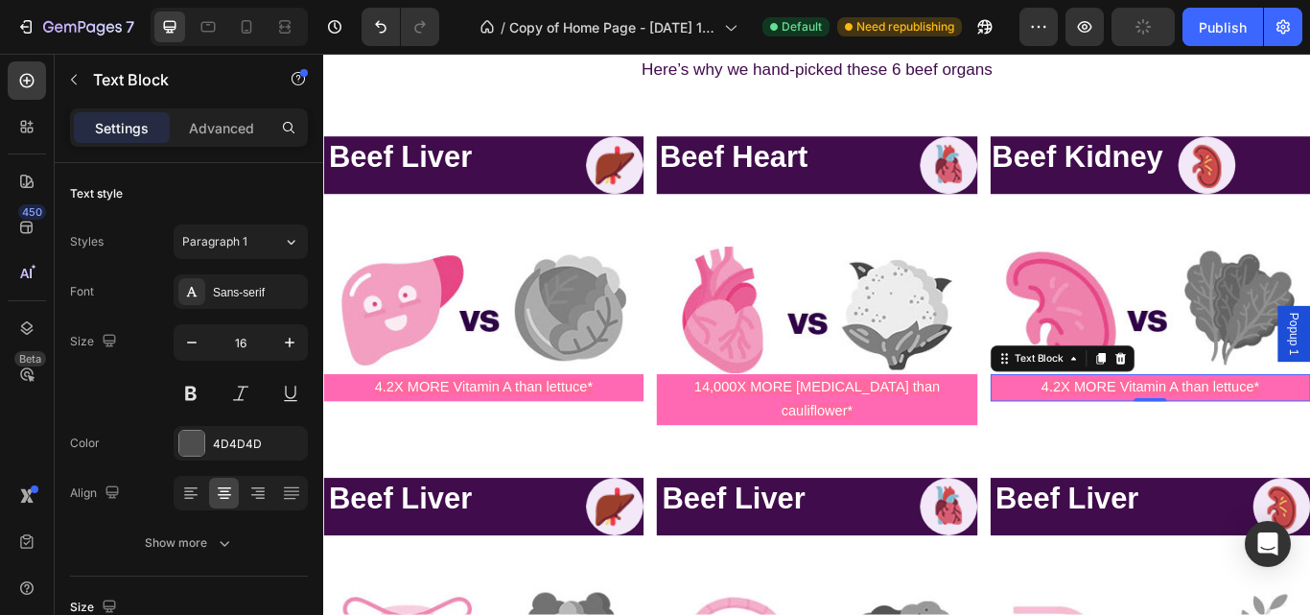
click at [1309, 440] on span "4.2X MORE Vitamin A than lettuce*" at bounding box center [1287, 442] width 254 height 18
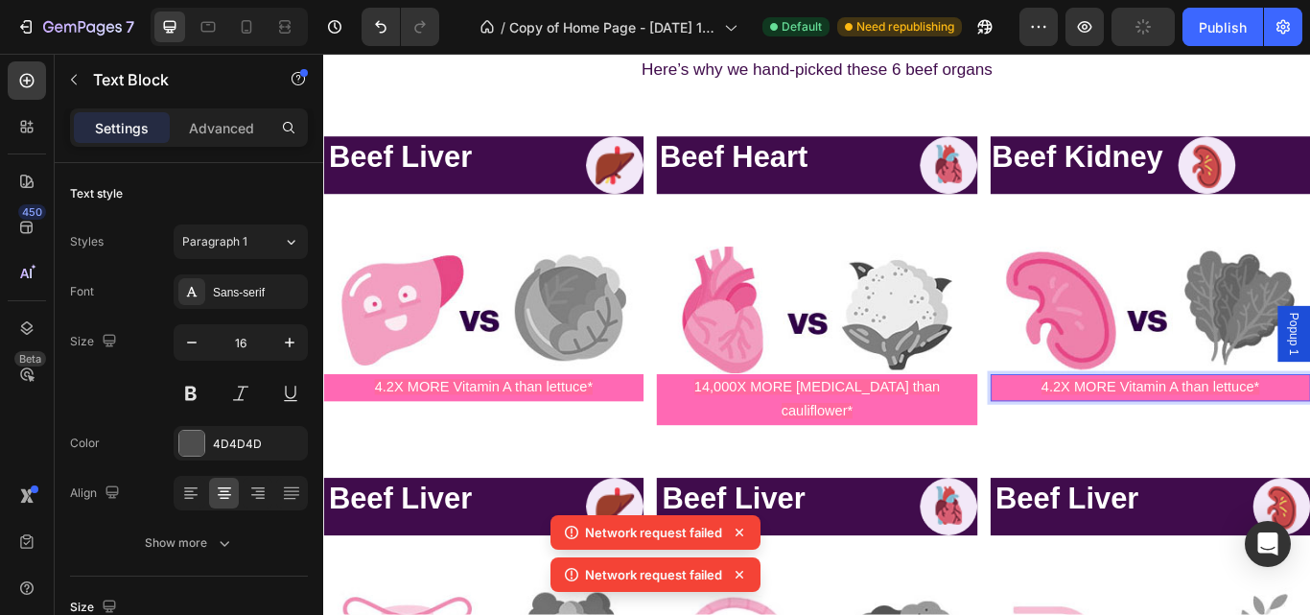
click at [1309, 434] on p "4.2X MORE Vitamin A than lettuce*" at bounding box center [1287, 444] width 369 height 28
